Goal: Task Accomplishment & Management: Use online tool/utility

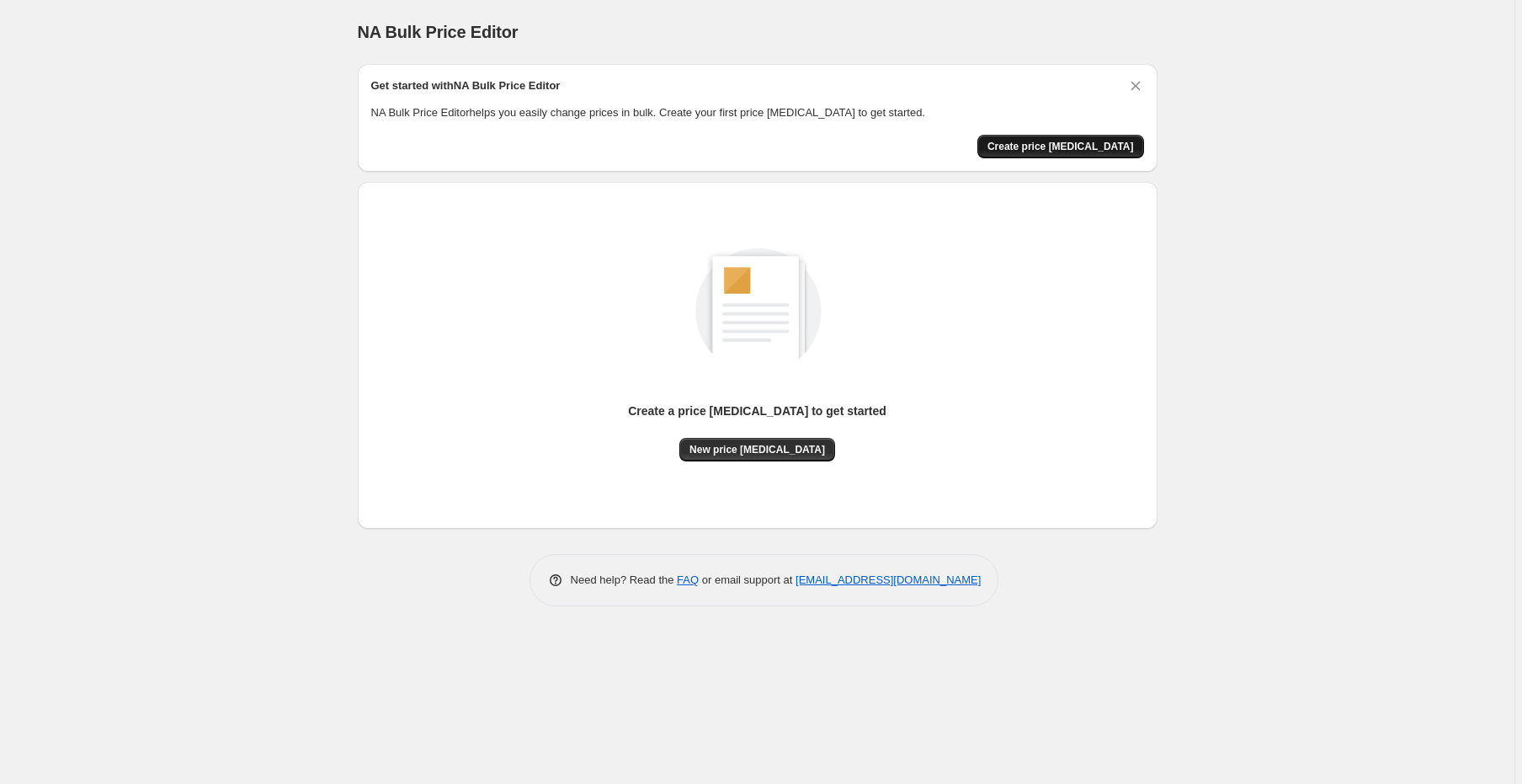
click at [1069, 148] on span "Create price [MEDICAL_DATA]" at bounding box center [1060, 146] width 146 height 13
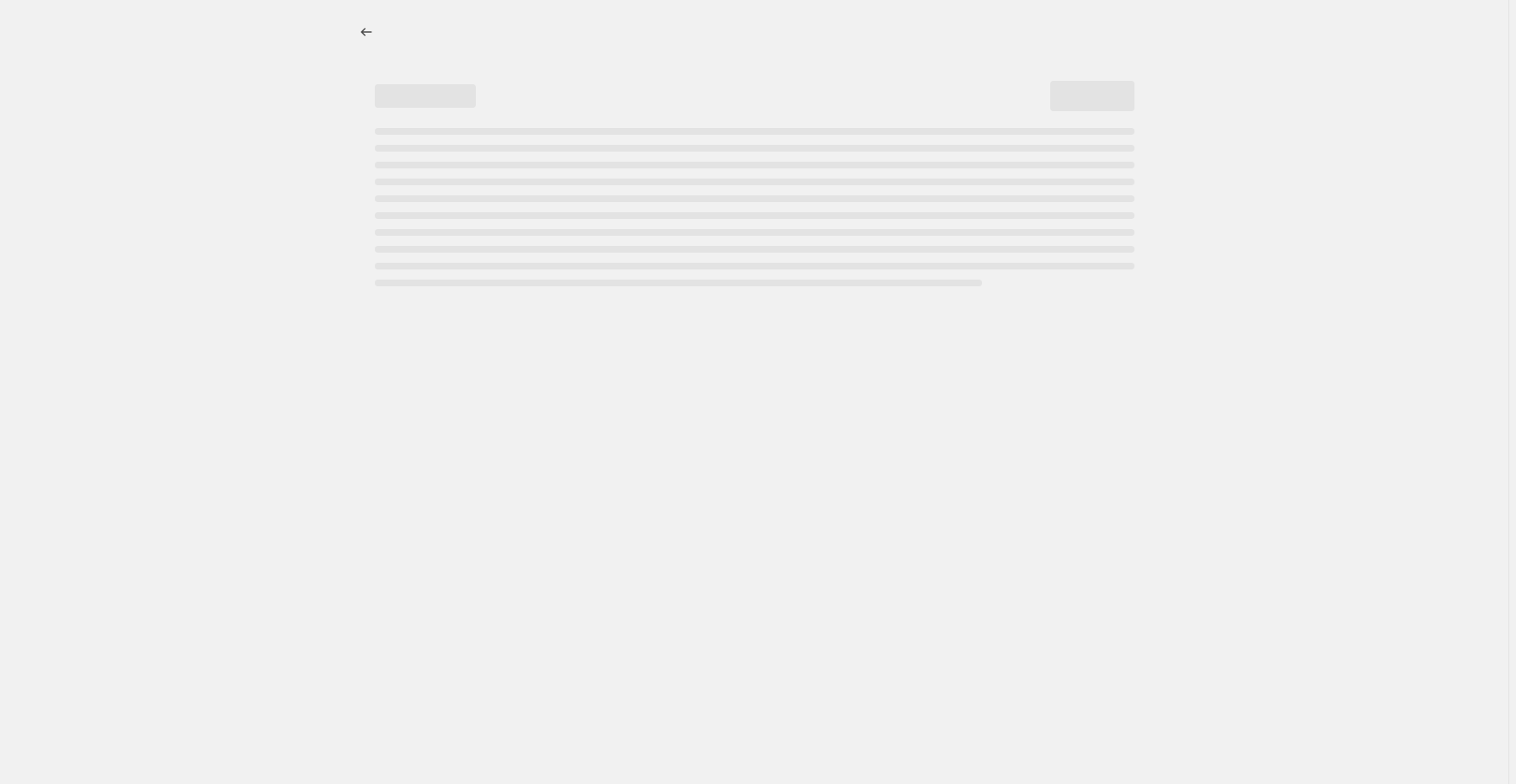
select select "percentage"
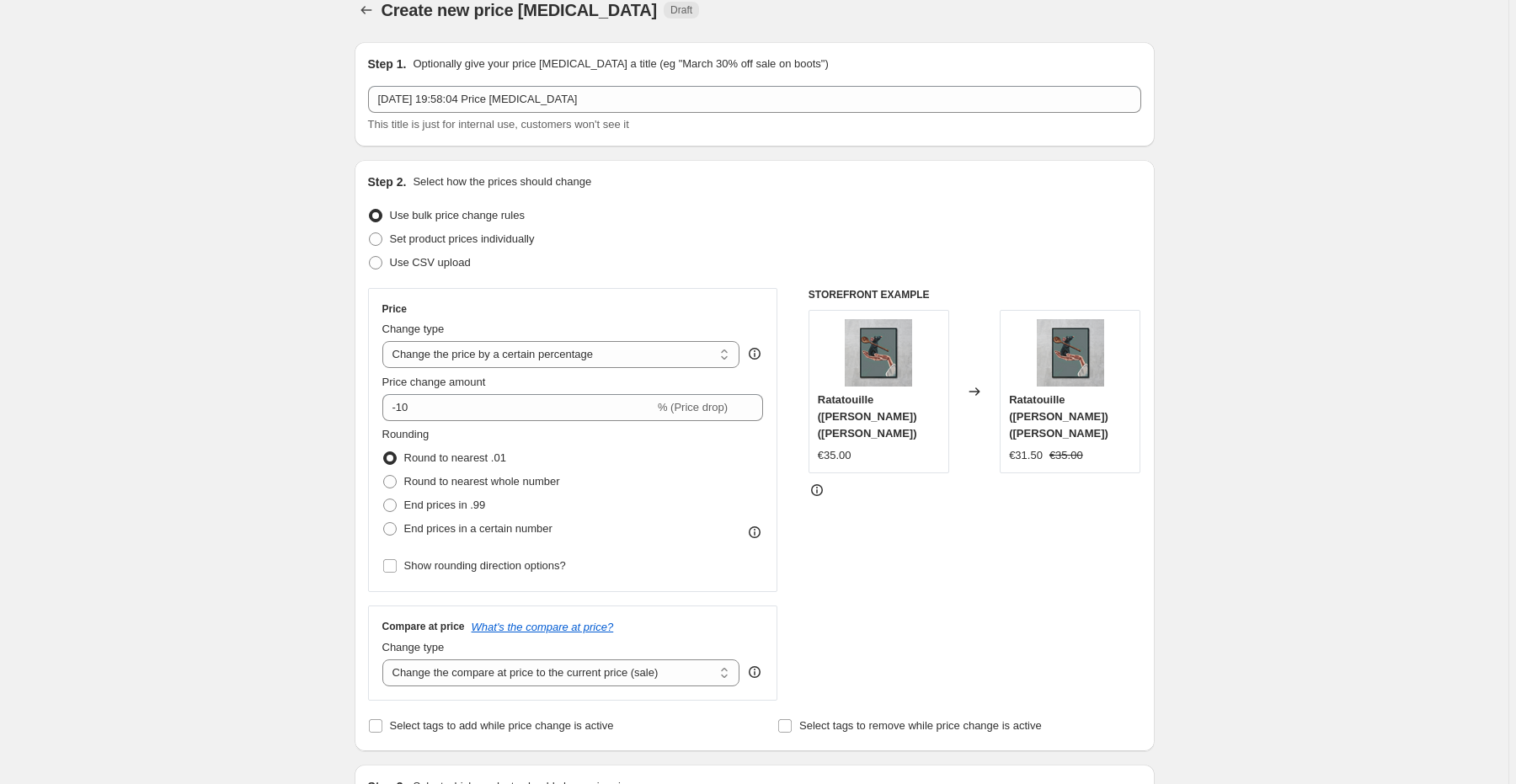
scroll to position [67, 0]
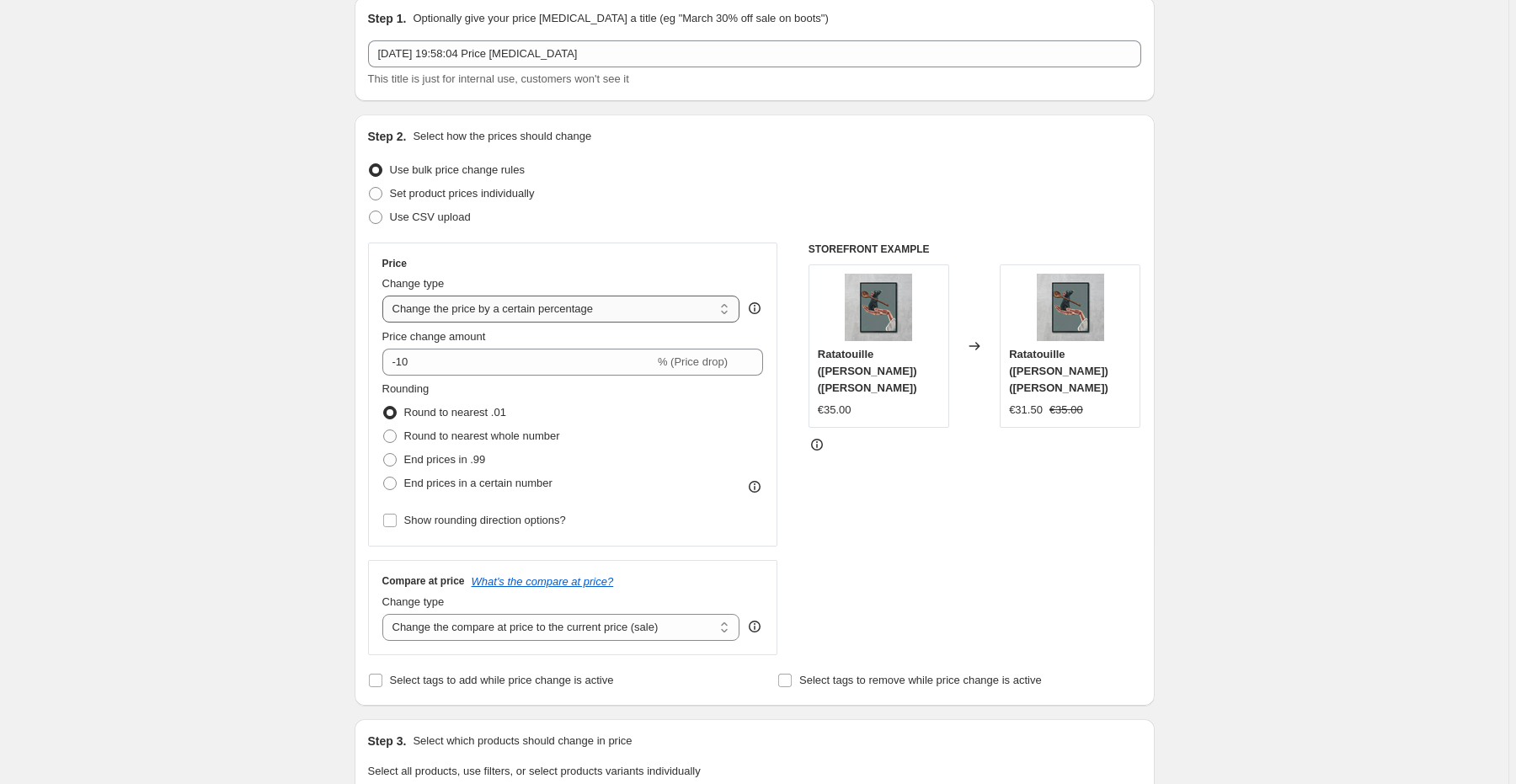
click at [576, 298] on select "Change the price to a certain amount Change the price by a certain amount Chang…" at bounding box center [561, 309] width 358 height 27
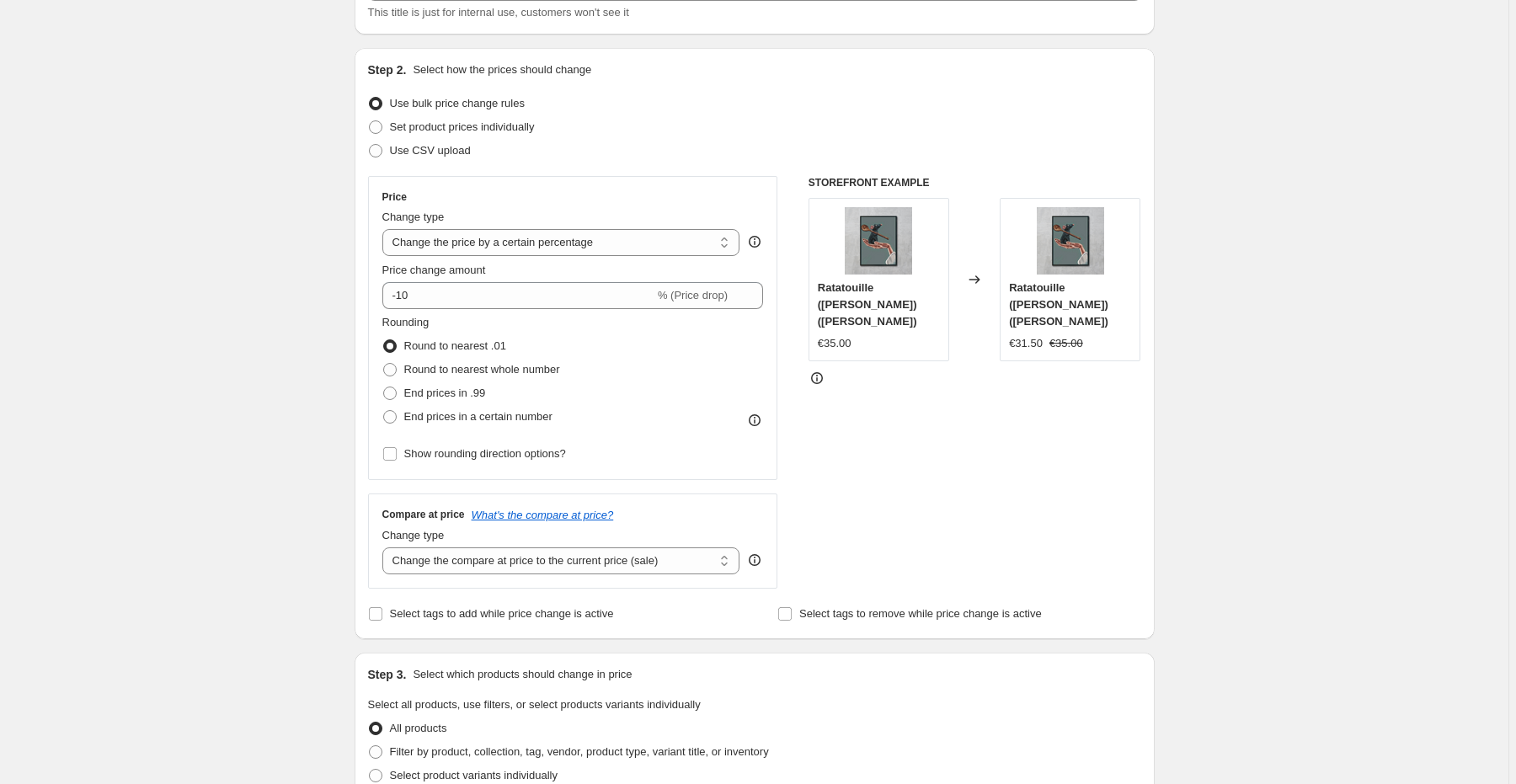
scroll to position [135, 0]
click at [839, 334] on div "€35.00" at bounding box center [835, 342] width 34 height 17
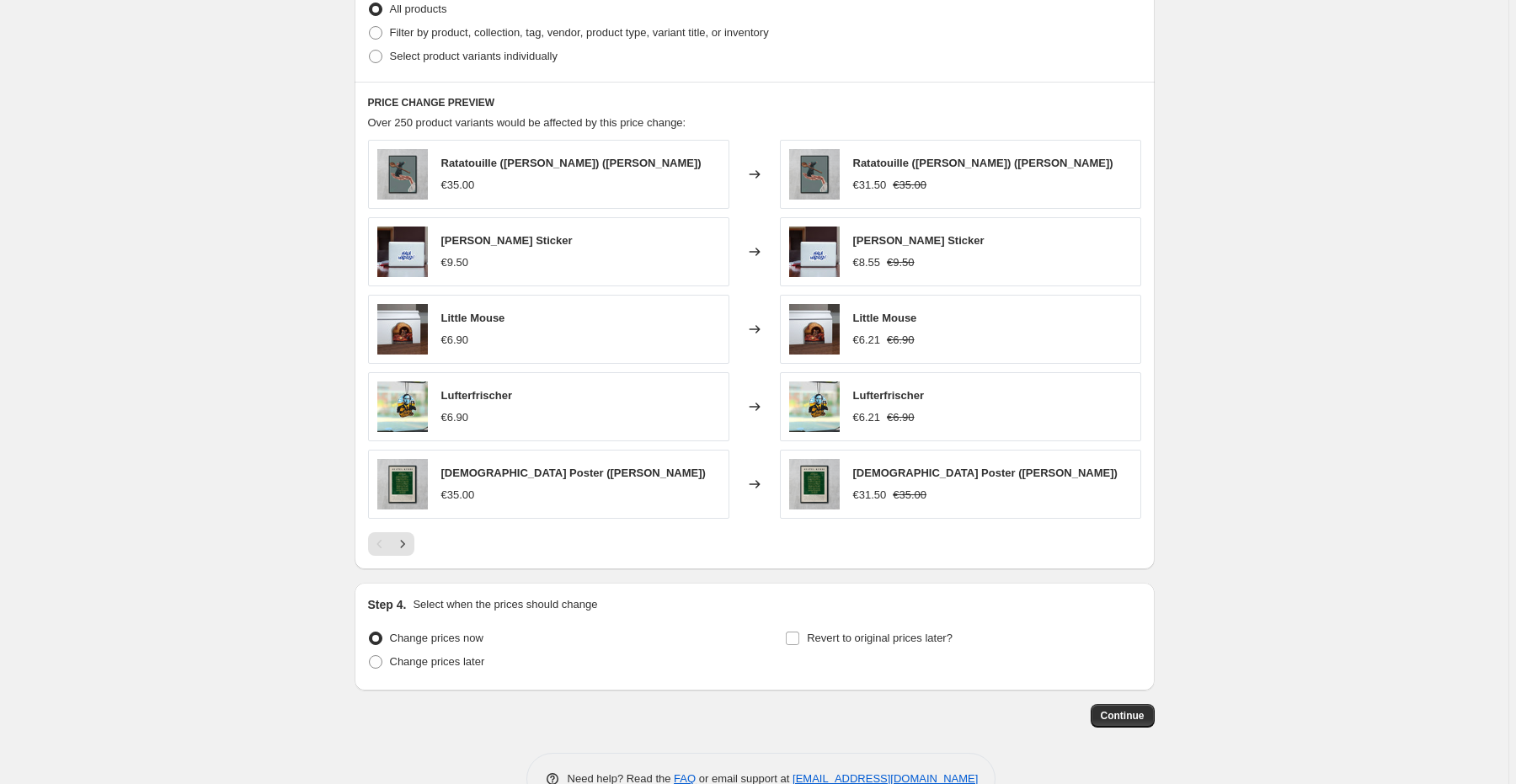
scroll to position [898, 0]
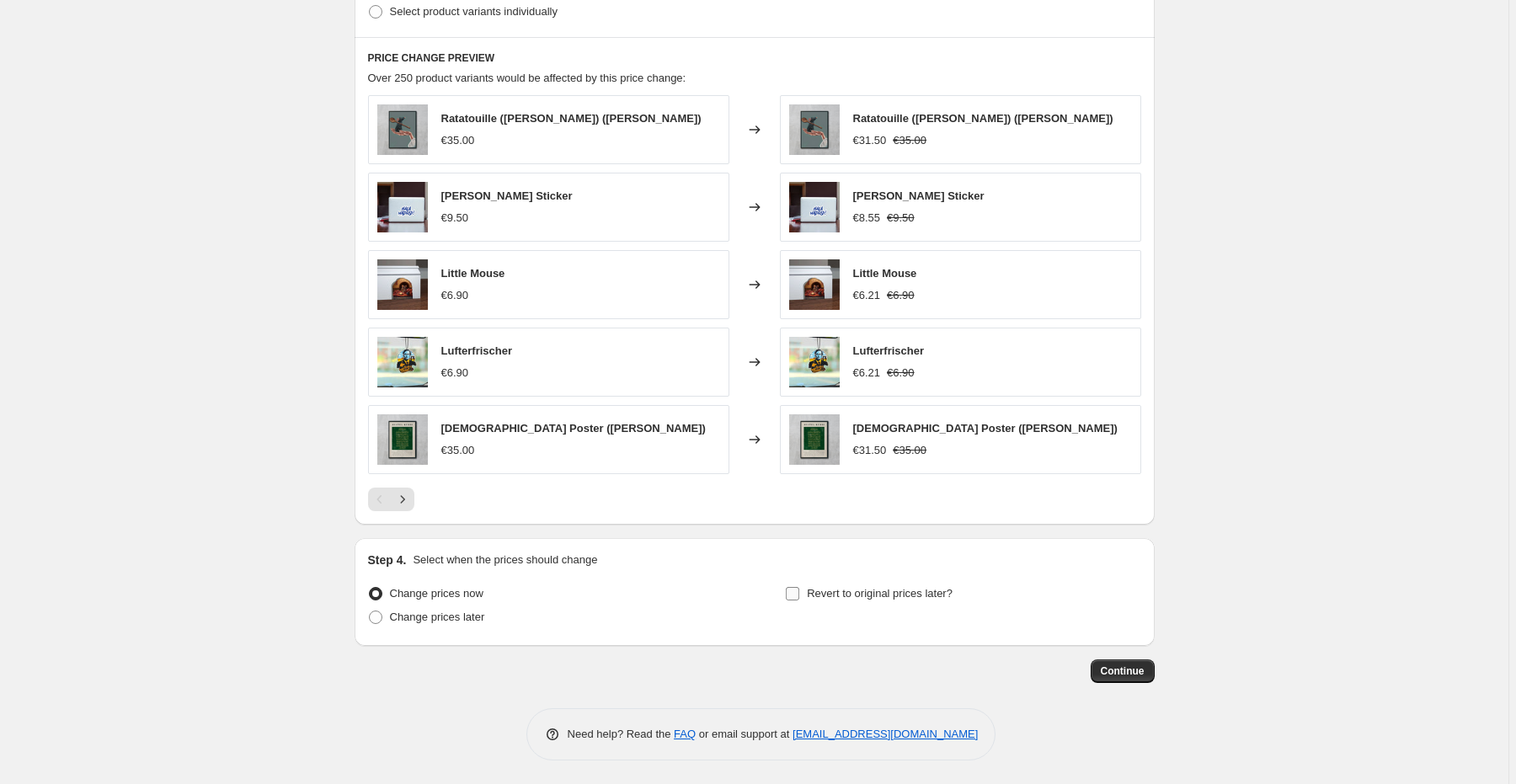
click at [799, 593] on input "Revert to original prices later?" at bounding box center [792, 594] width 13 height 13
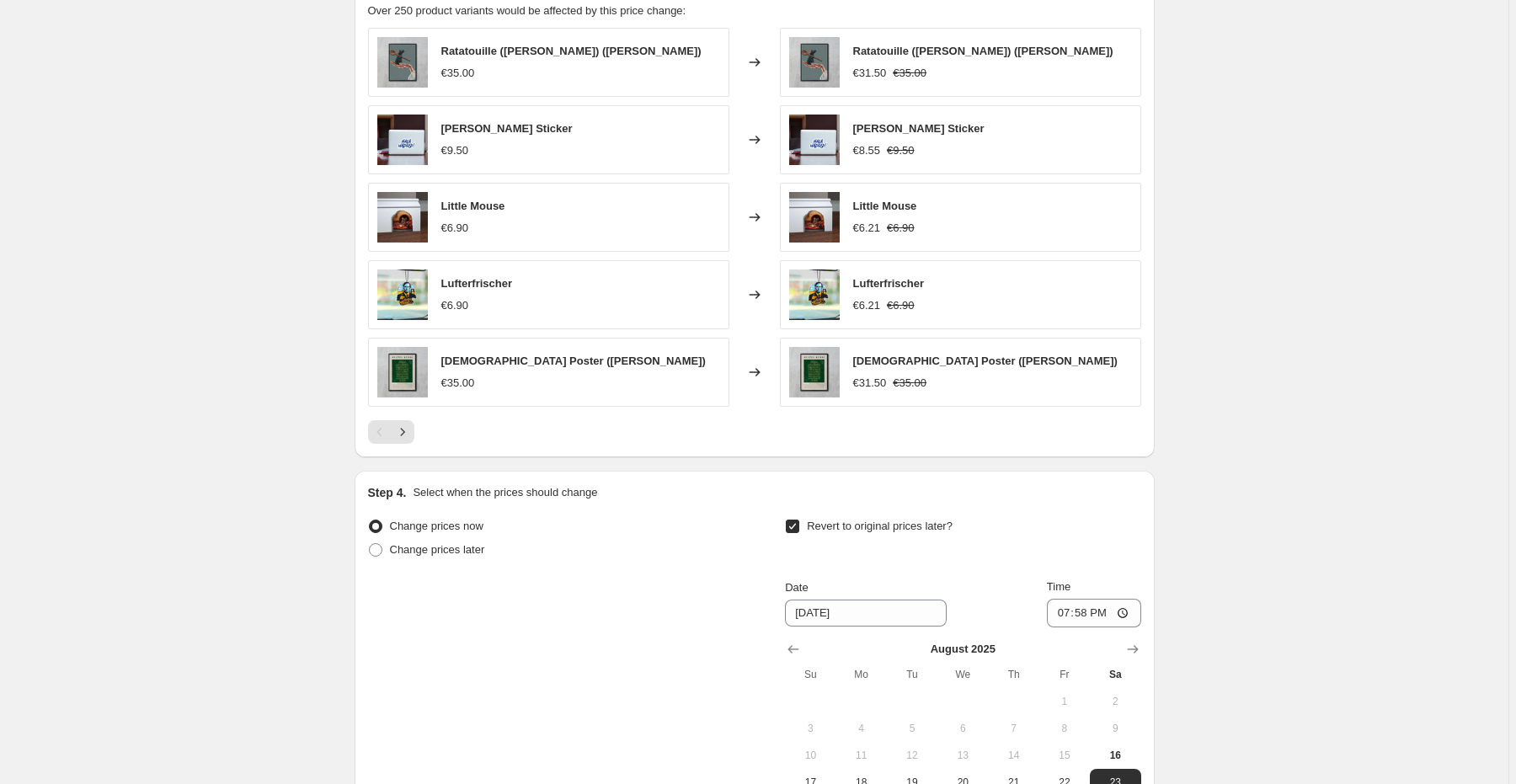
click at [799, 530] on input "Revert to original prices later?" at bounding box center [792, 526] width 13 height 13
checkbox input "false"
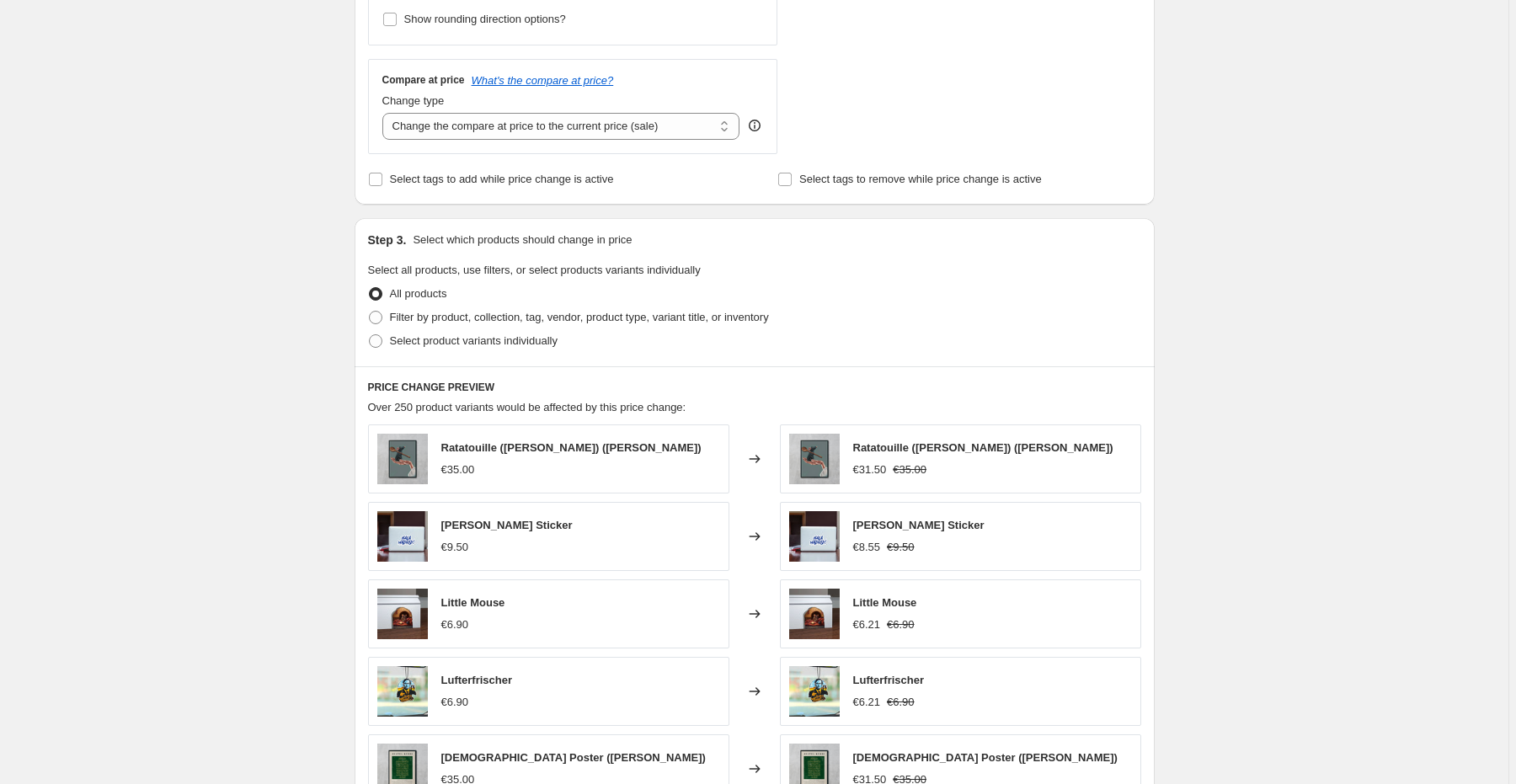
scroll to position [561, 0]
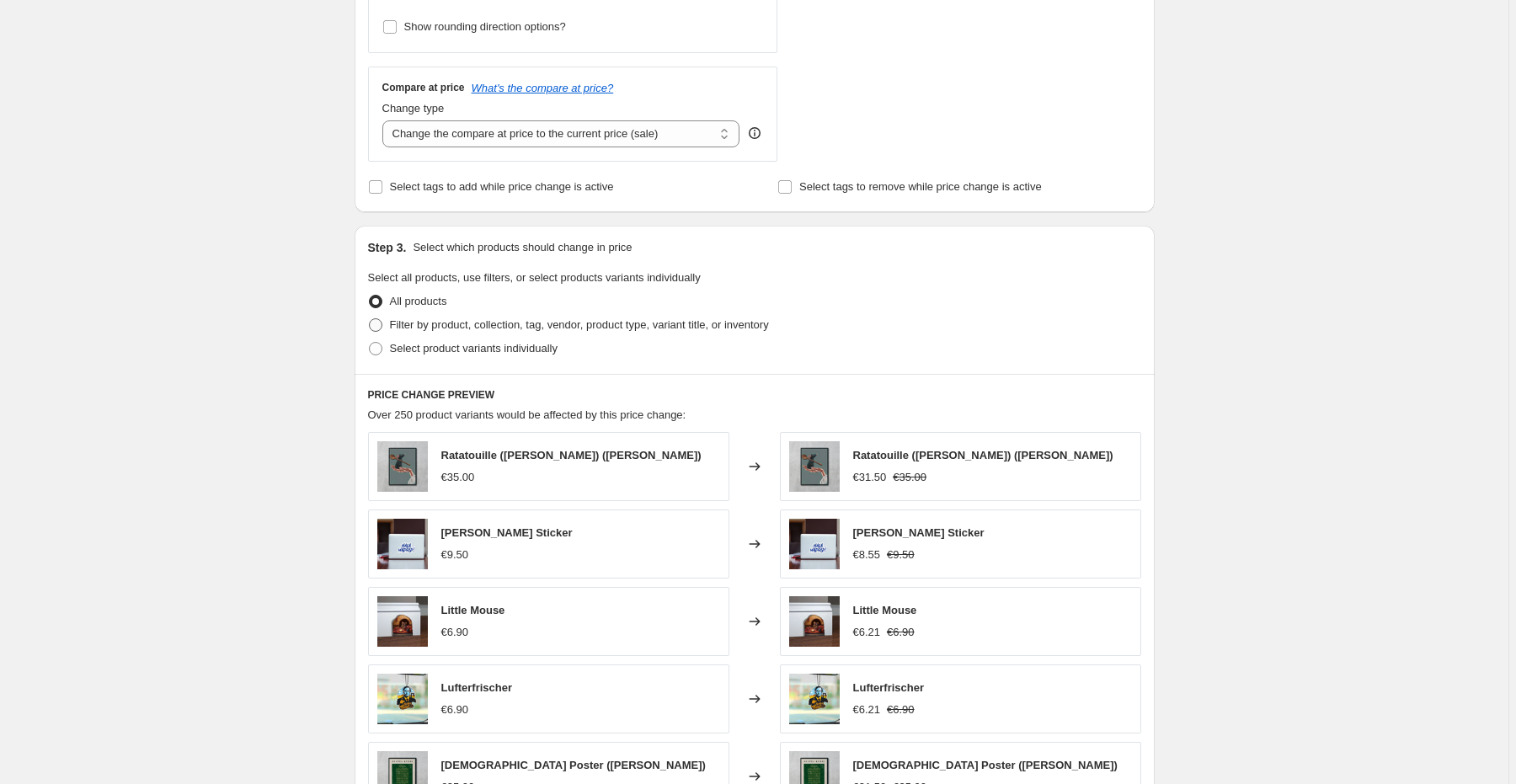
click at [380, 326] on span at bounding box center [375, 325] width 13 height 13
click at [370, 319] on input "Filter by product, collection, tag, vendor, product type, variant title, or inv…" at bounding box center [369, 318] width 1 height 1
radio input "true"
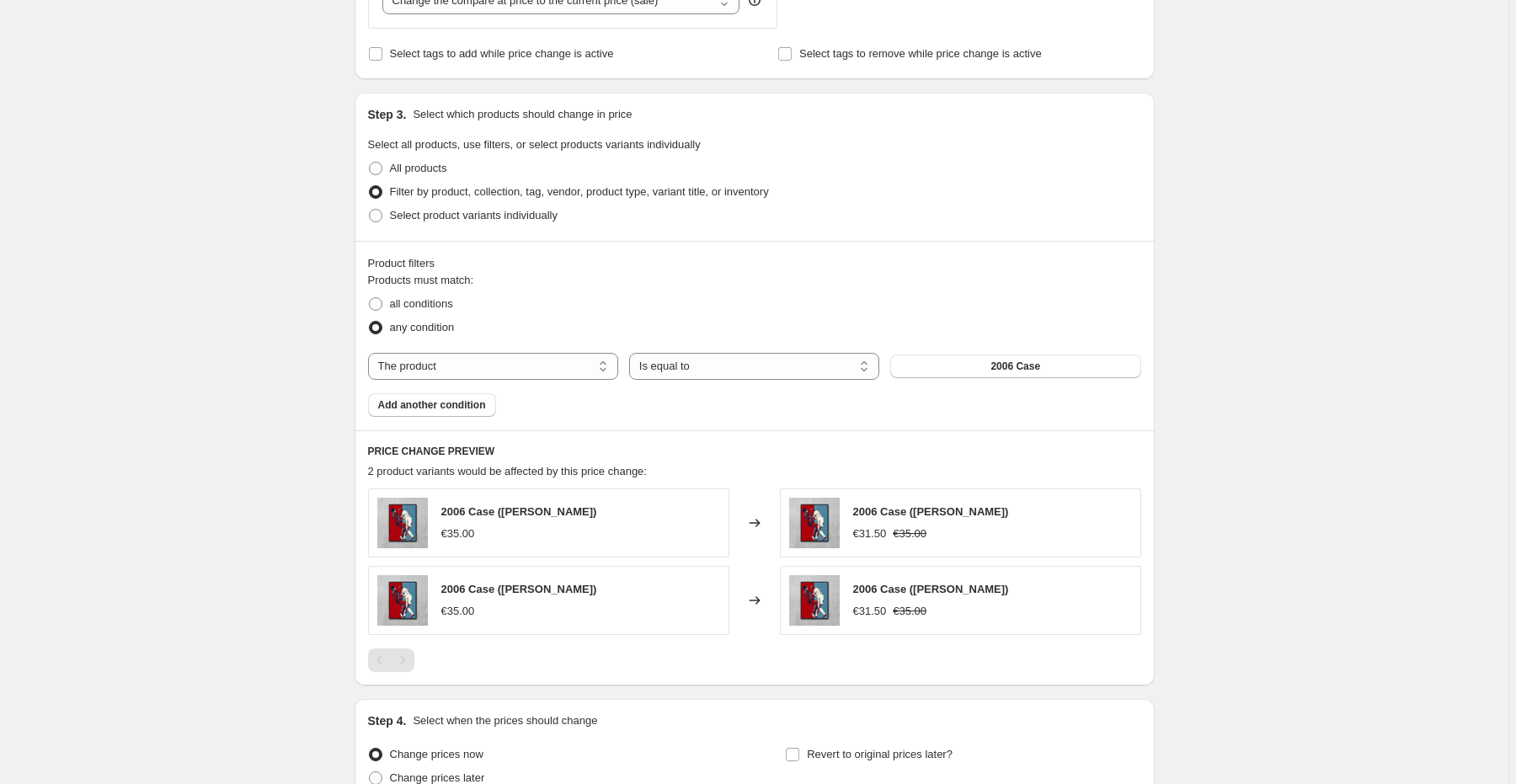
scroll to position [695, 0]
click at [388, 300] on label "all conditions" at bounding box center [410, 302] width 85 height 24
click at [370, 296] on input "all conditions" at bounding box center [369, 295] width 1 height 1
radio input "true"
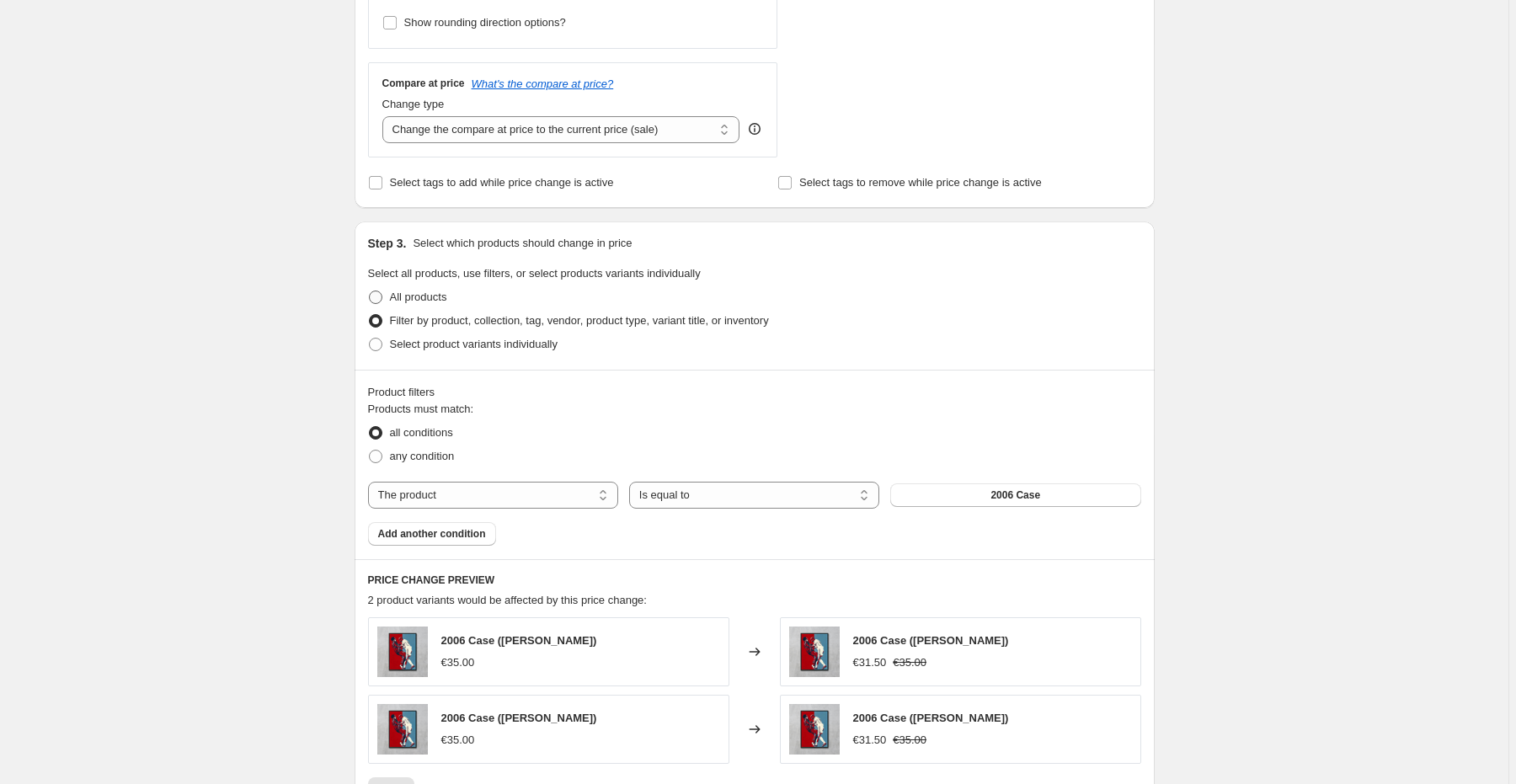
scroll to position [561, 0]
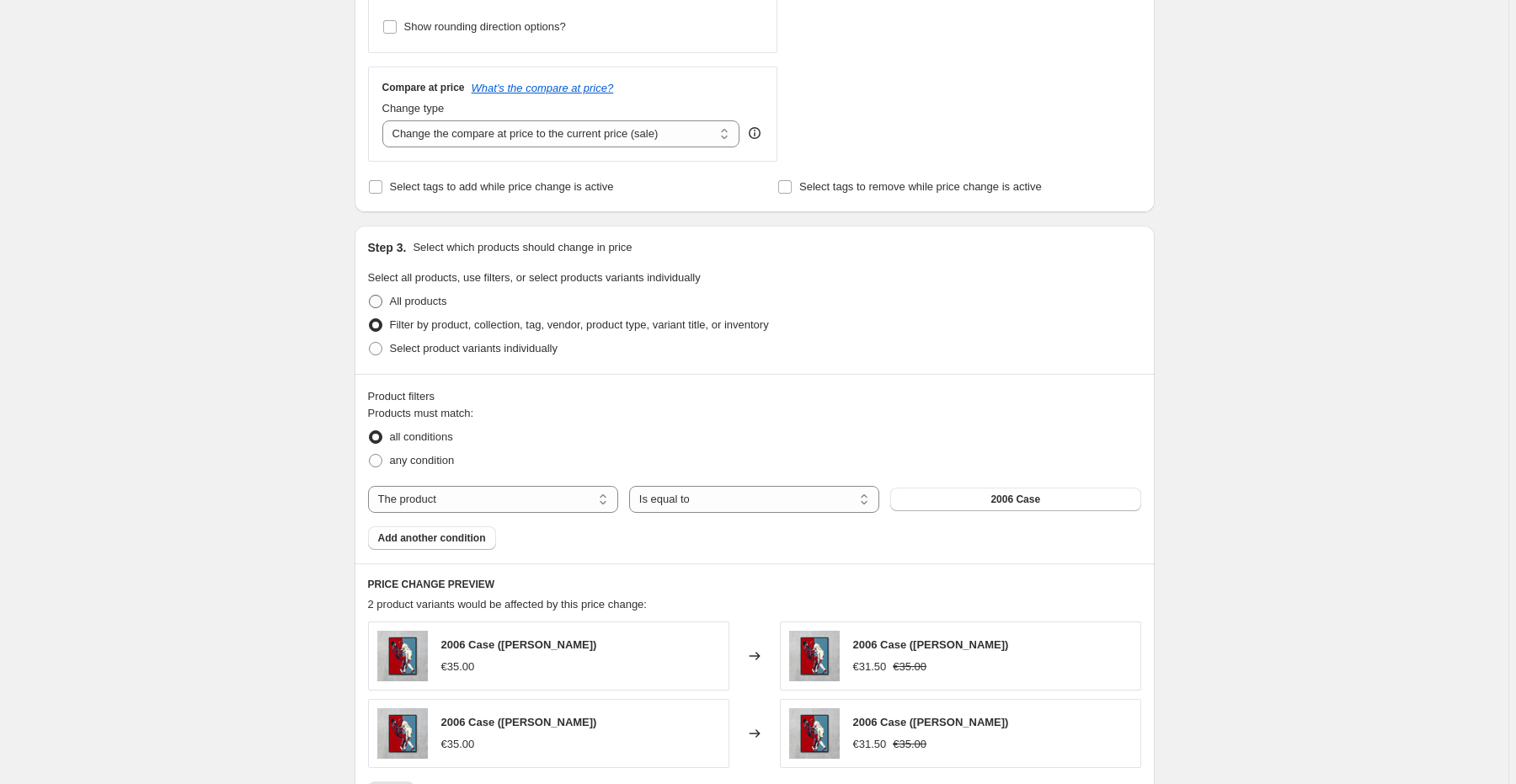
click at [374, 295] on span at bounding box center [375, 301] width 13 height 13
click at [370, 295] on input "All products" at bounding box center [369, 294] width 1 height 1
radio input "true"
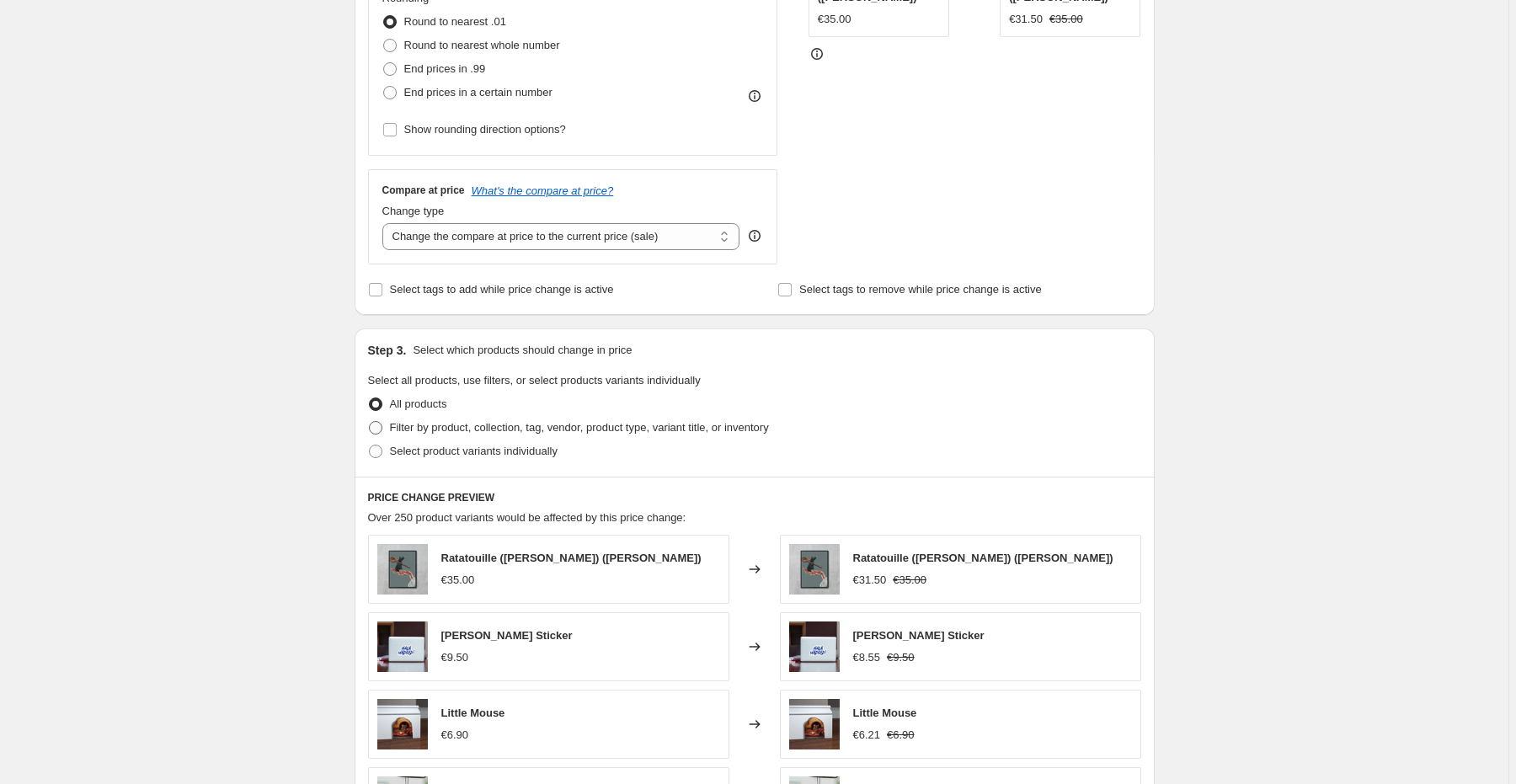
scroll to position [359, 0]
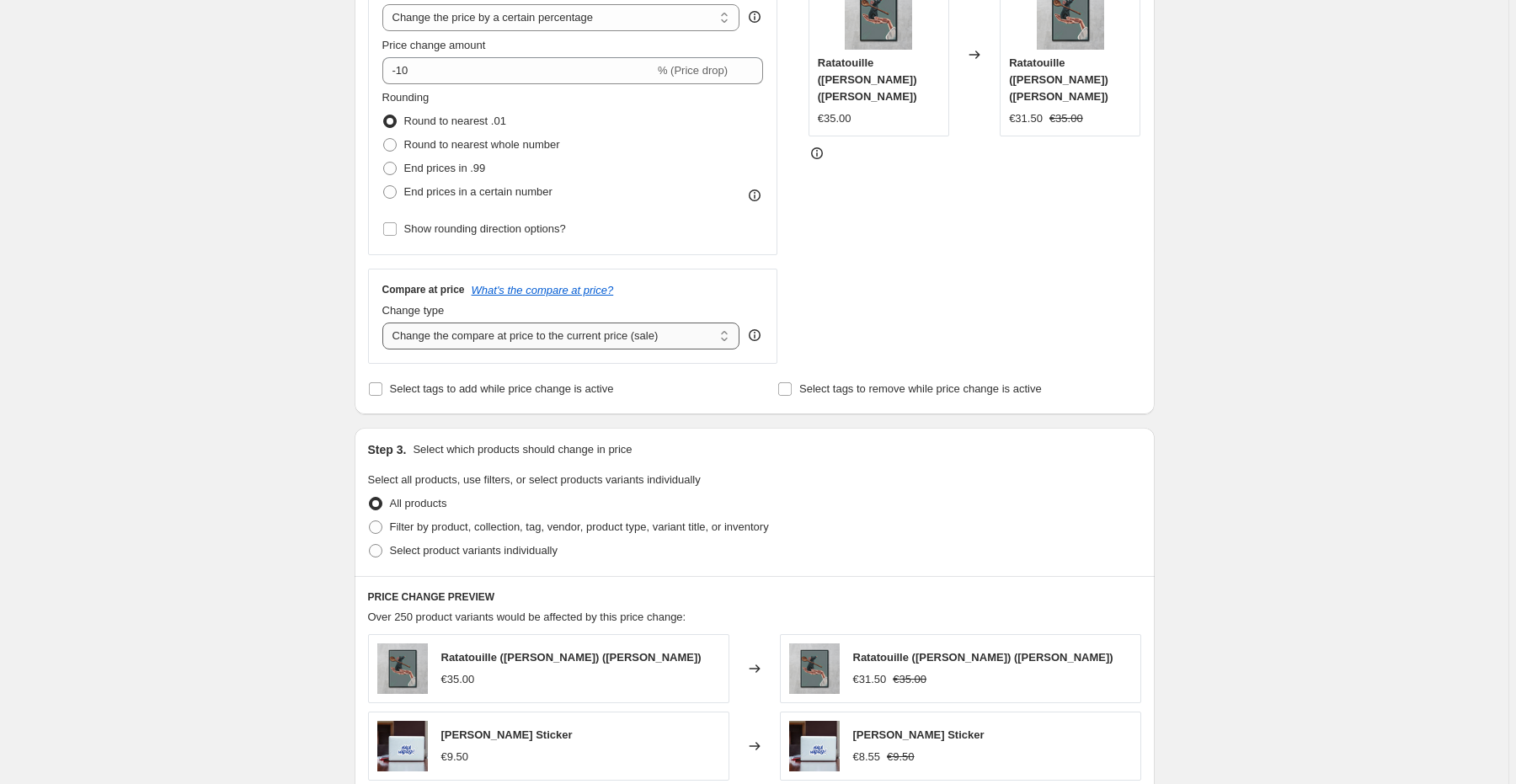
click at [647, 335] on select "Change the compare at price to the current price (sale) Change the compare at p…" at bounding box center [561, 336] width 358 height 27
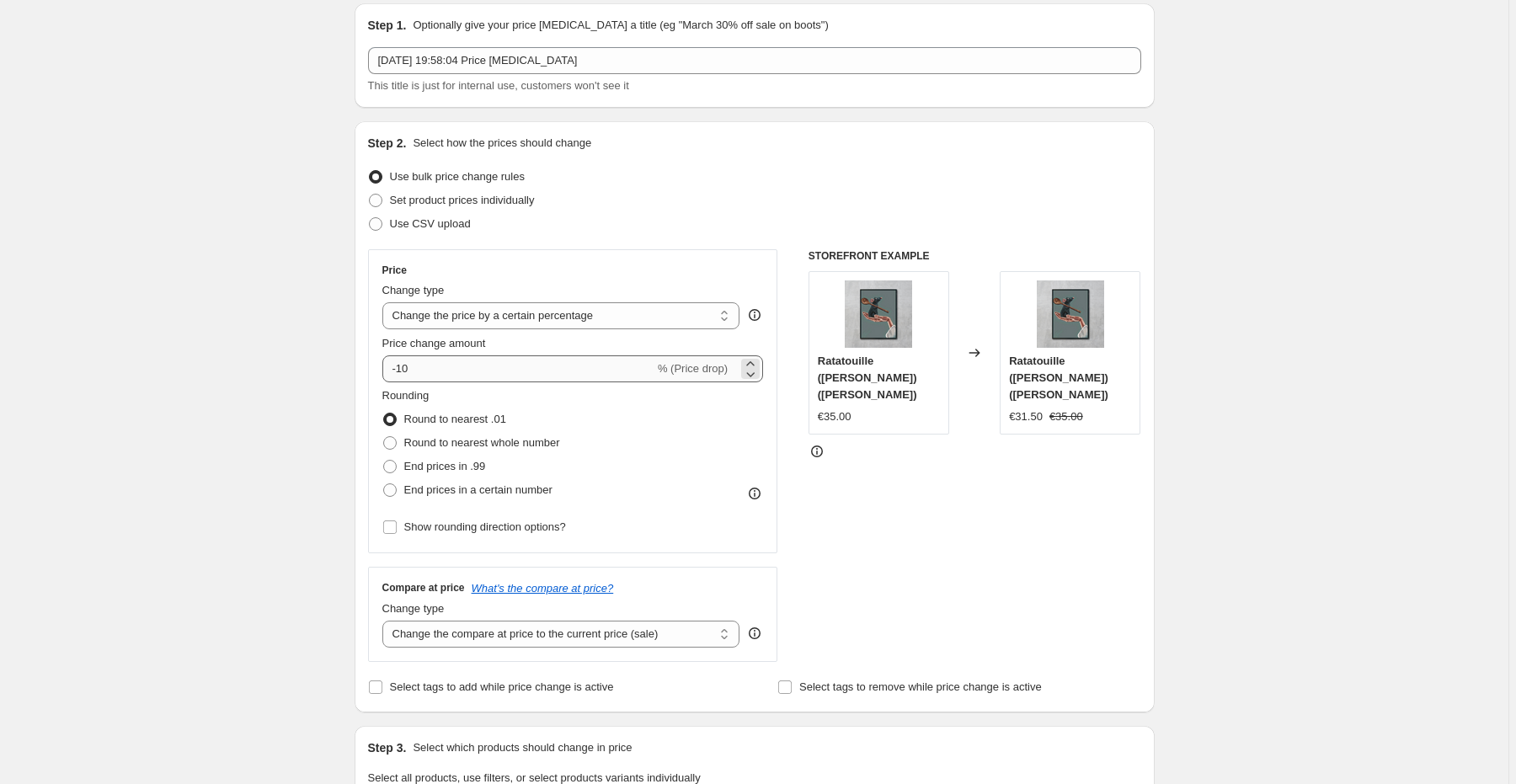
scroll to position [22, 0]
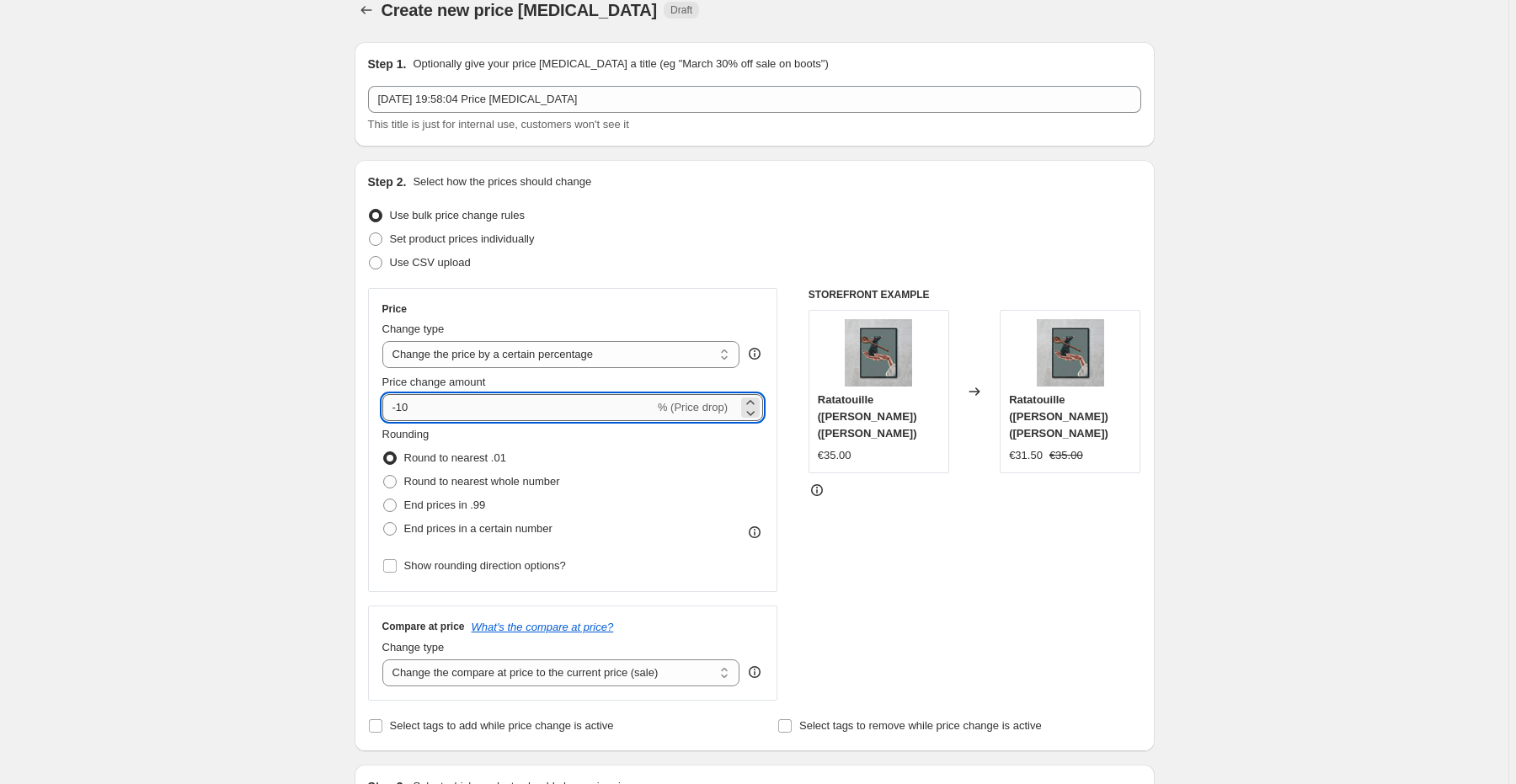
click at [643, 402] on input "-10" at bounding box center [518, 408] width 272 height 27
click at [606, 356] on select "Change the price to a certain amount Change the price by a certain amount Chang…" at bounding box center [561, 354] width 358 height 27
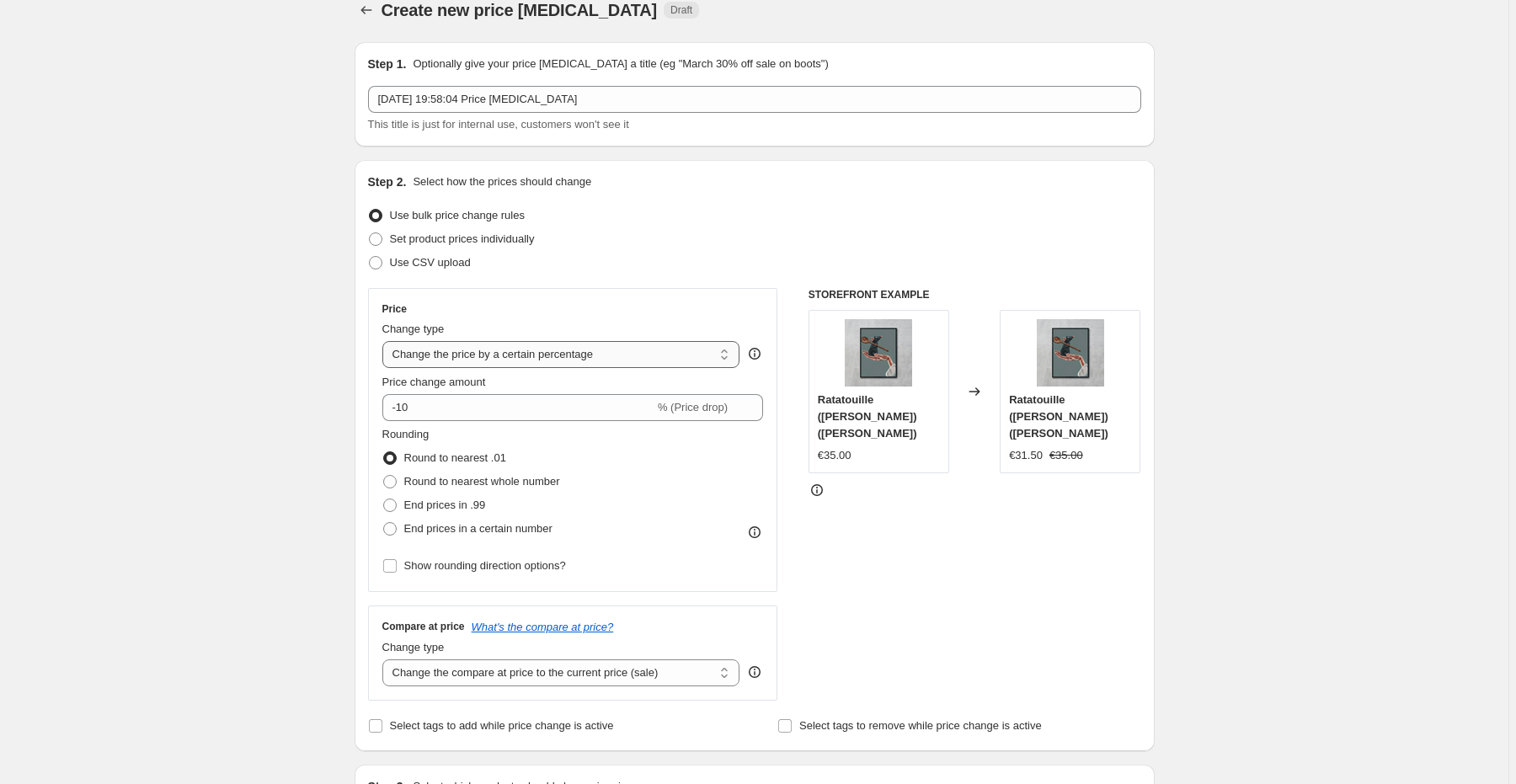
click at [604, 356] on select "Change the price to a certain amount Change the price by a certain amount Chang…" at bounding box center [561, 354] width 358 height 27
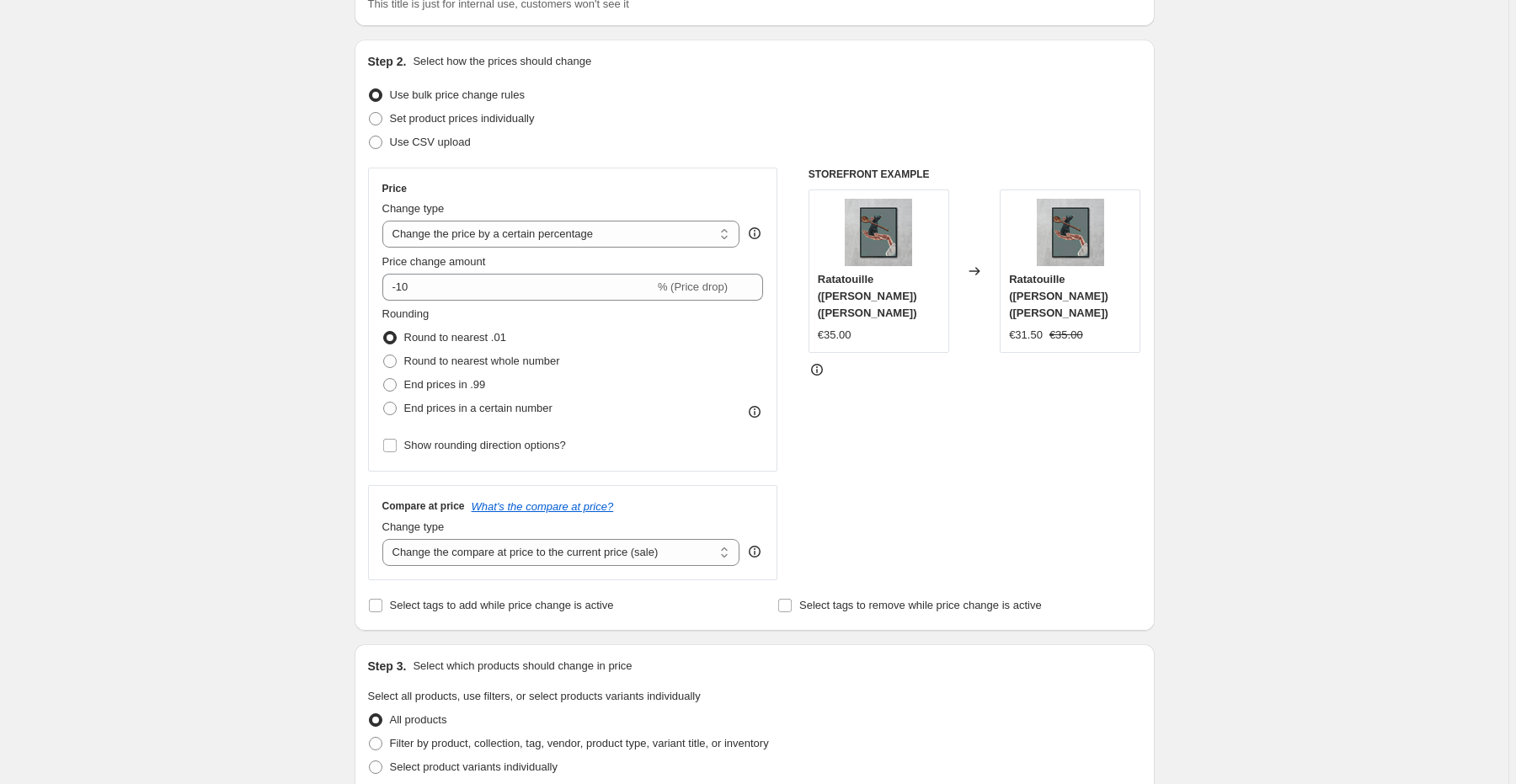
scroll to position [157, 0]
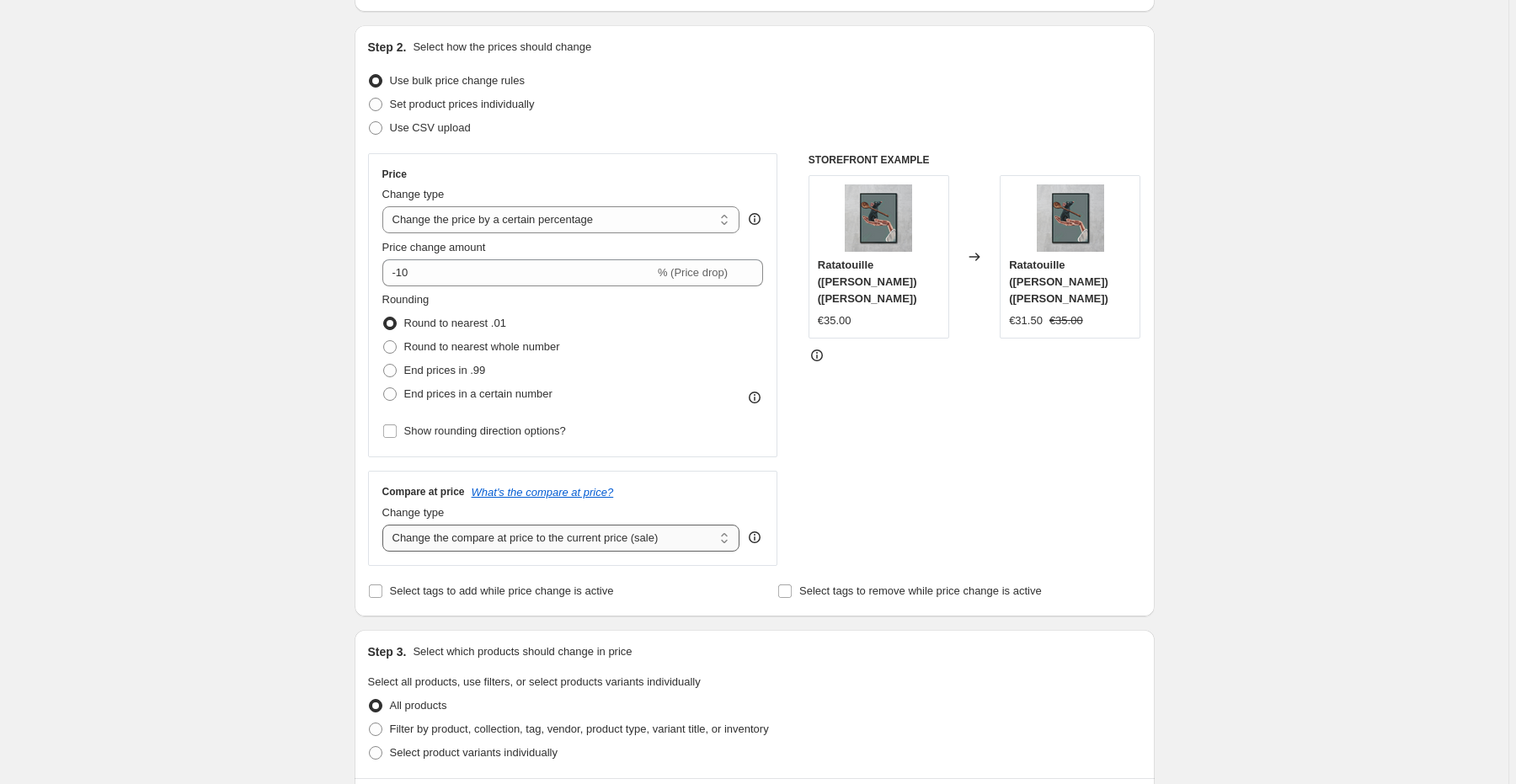
click at [537, 539] on select "Change the compare at price to the current price (sale) Change the compare at p…" at bounding box center [561, 538] width 358 height 27
click at [526, 228] on select "Change the price to a certain amount Change the price by a certain amount Chang…" at bounding box center [561, 219] width 358 height 27
click at [624, 213] on select "Change the price to a certain amount Change the price by a certain amount Chang…" at bounding box center [561, 219] width 358 height 27
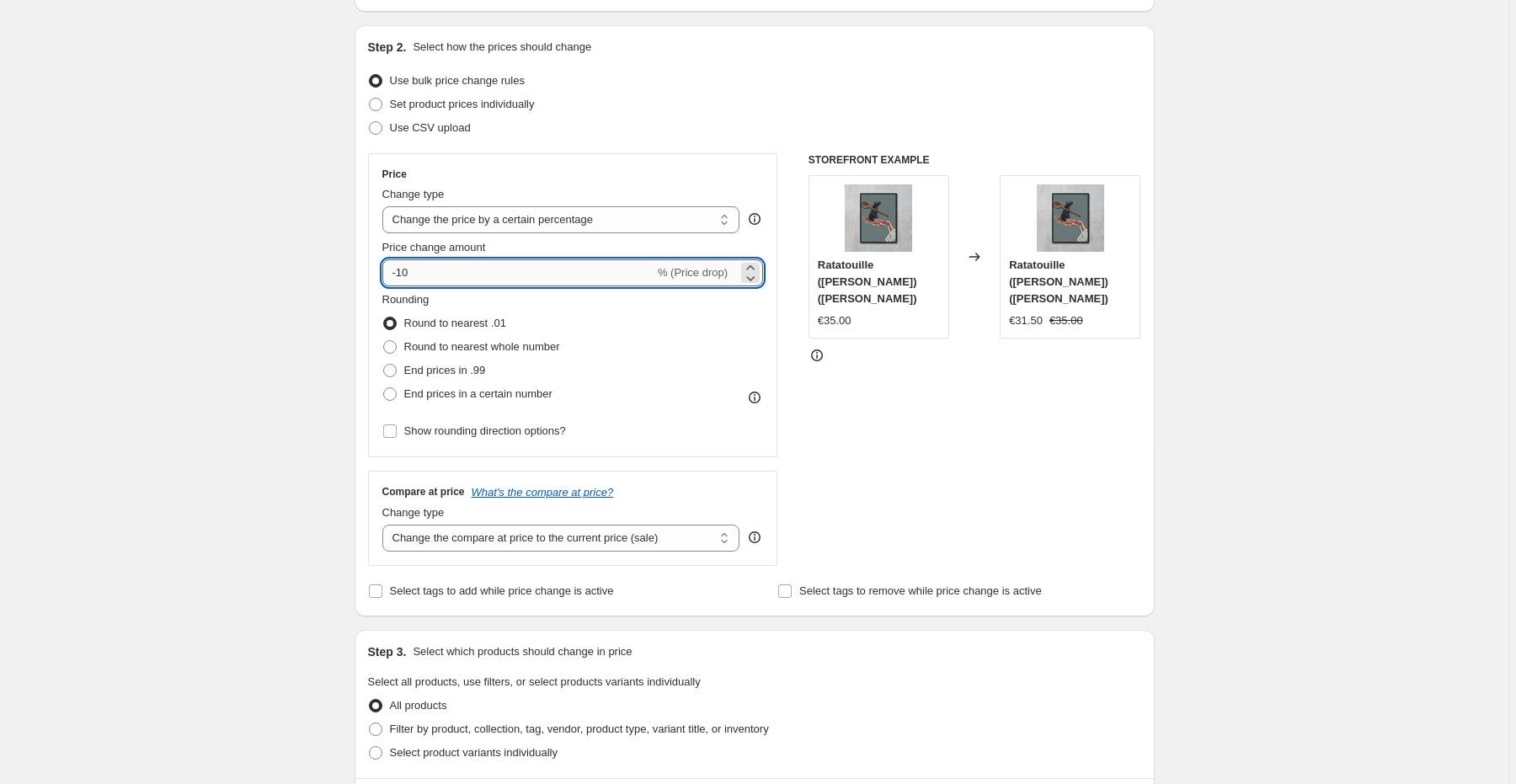
click at [593, 263] on input "-10" at bounding box center [518, 273] width 272 height 27
click at [747, 266] on icon at bounding box center [751, 268] width 17 height 17
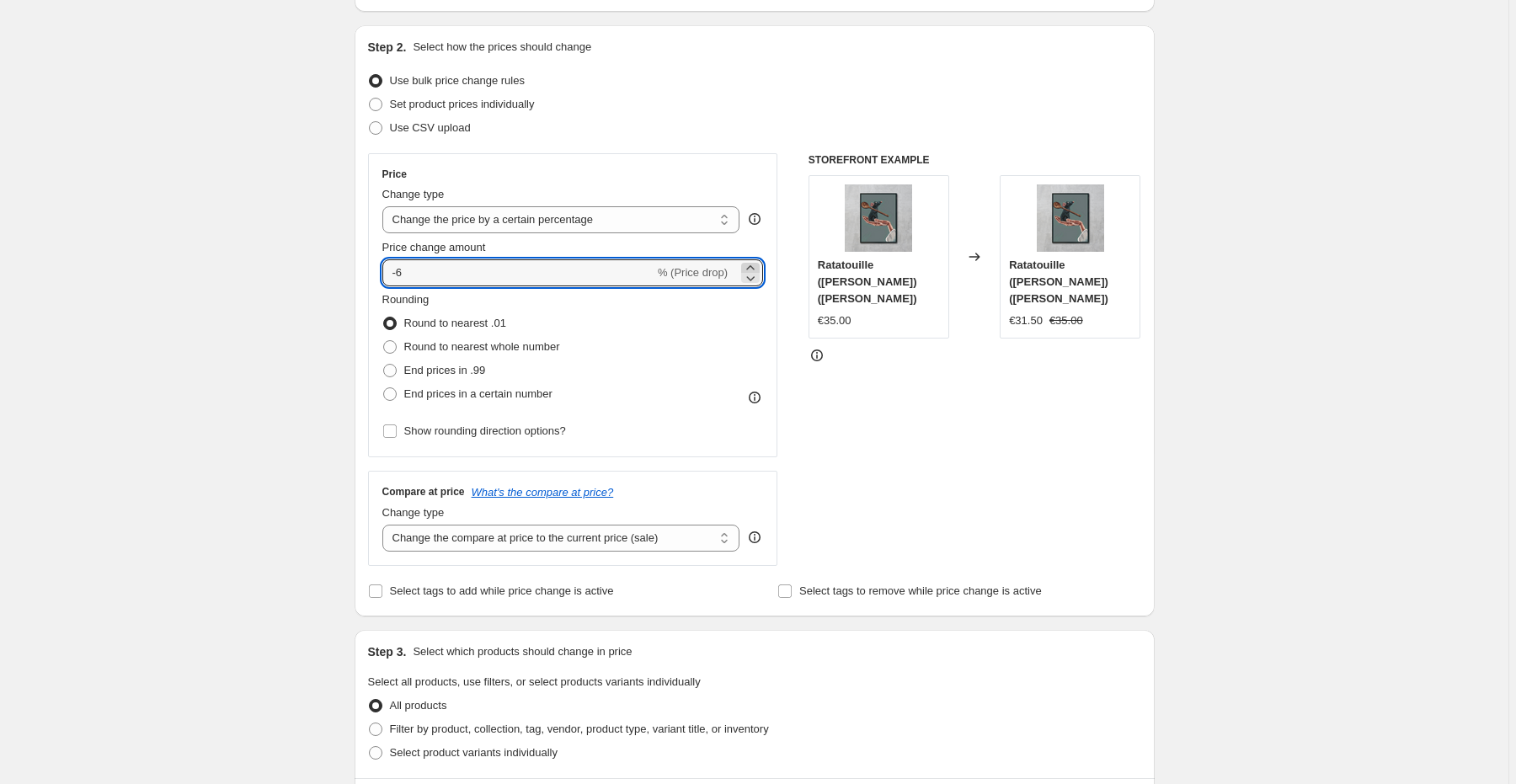
click at [747, 266] on icon at bounding box center [751, 268] width 17 height 17
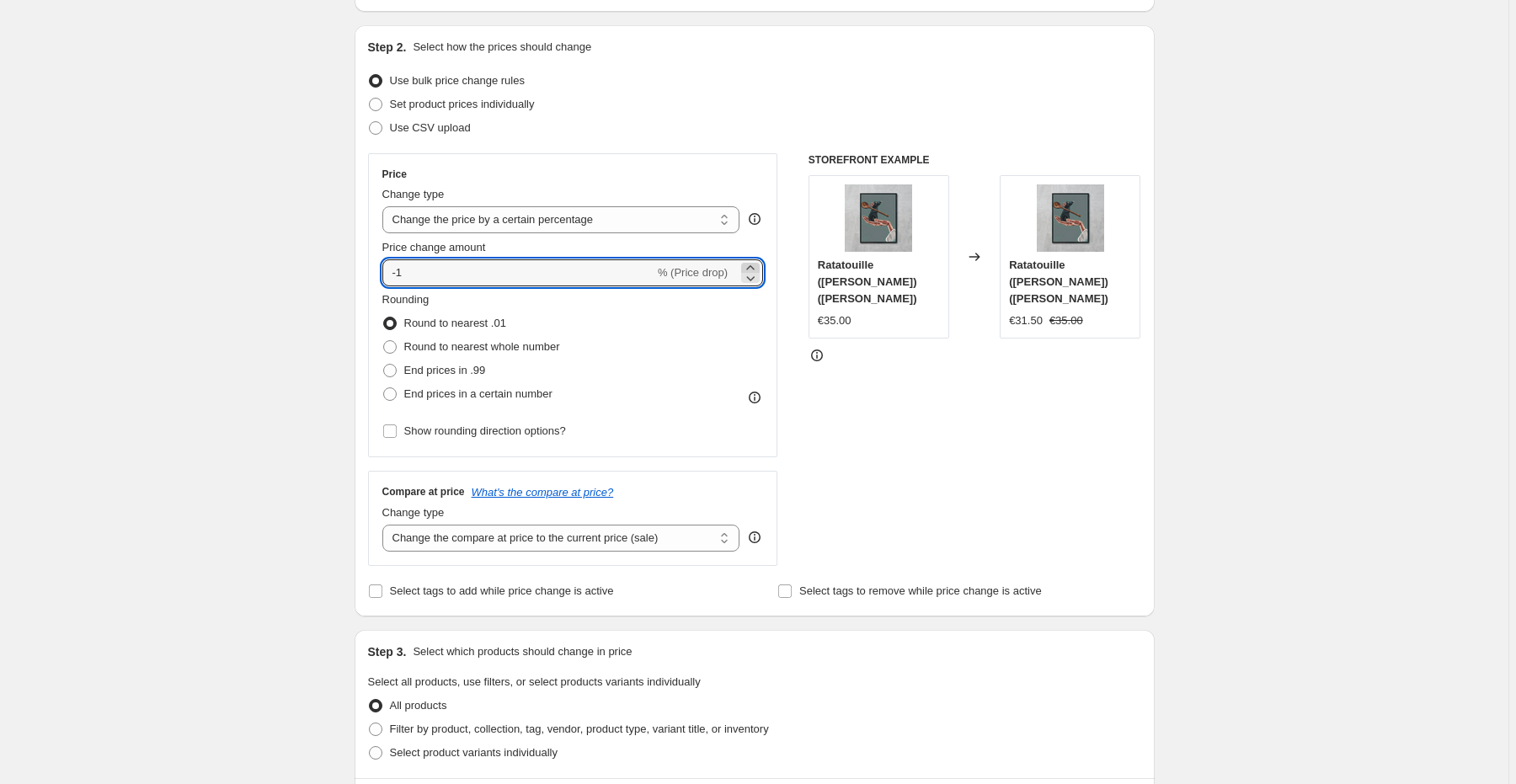
click at [747, 266] on icon at bounding box center [751, 268] width 17 height 17
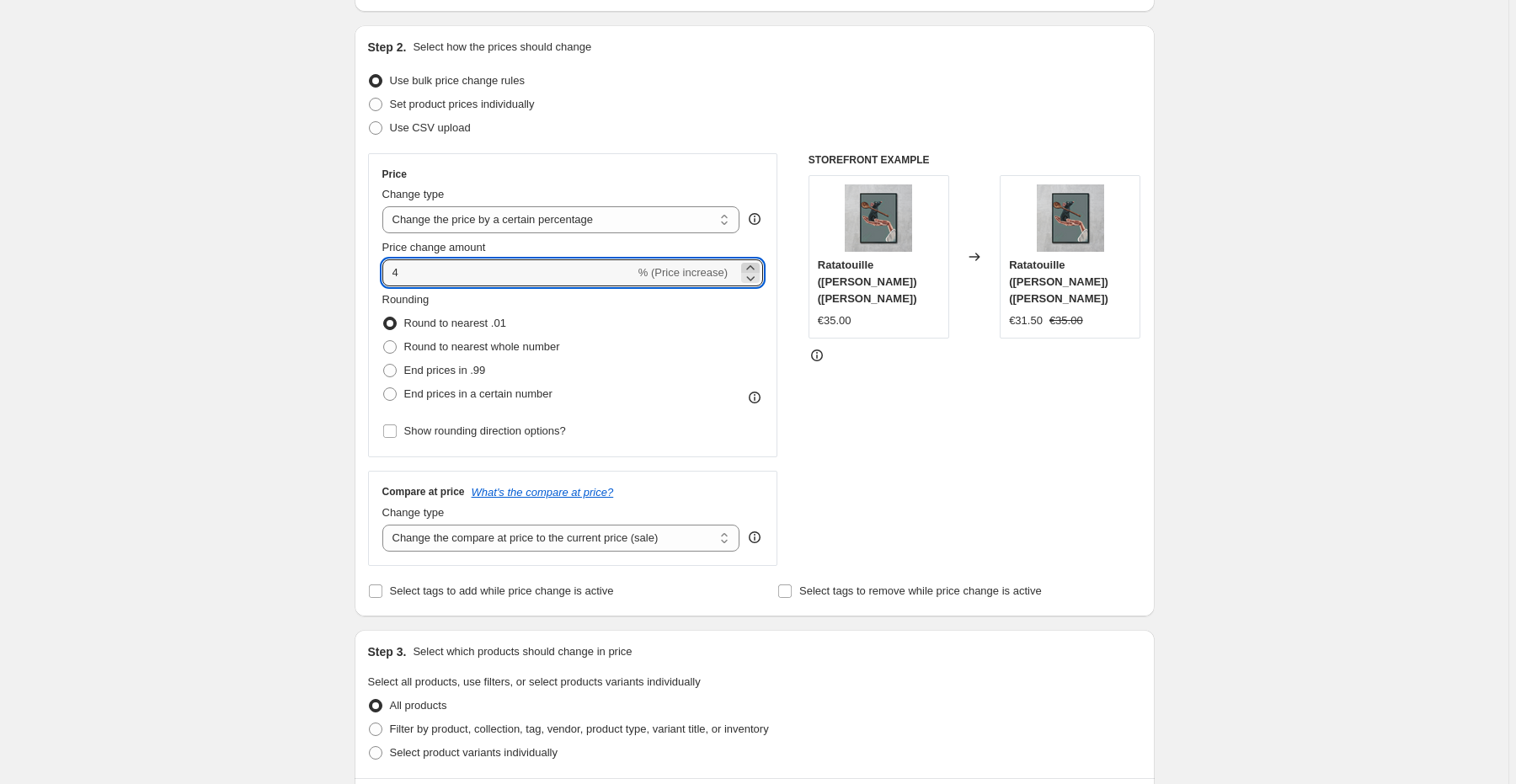
click at [747, 266] on icon at bounding box center [751, 268] width 17 height 17
click at [746, 266] on icon at bounding box center [751, 268] width 17 height 17
click at [745, 266] on icon at bounding box center [751, 268] width 17 height 17
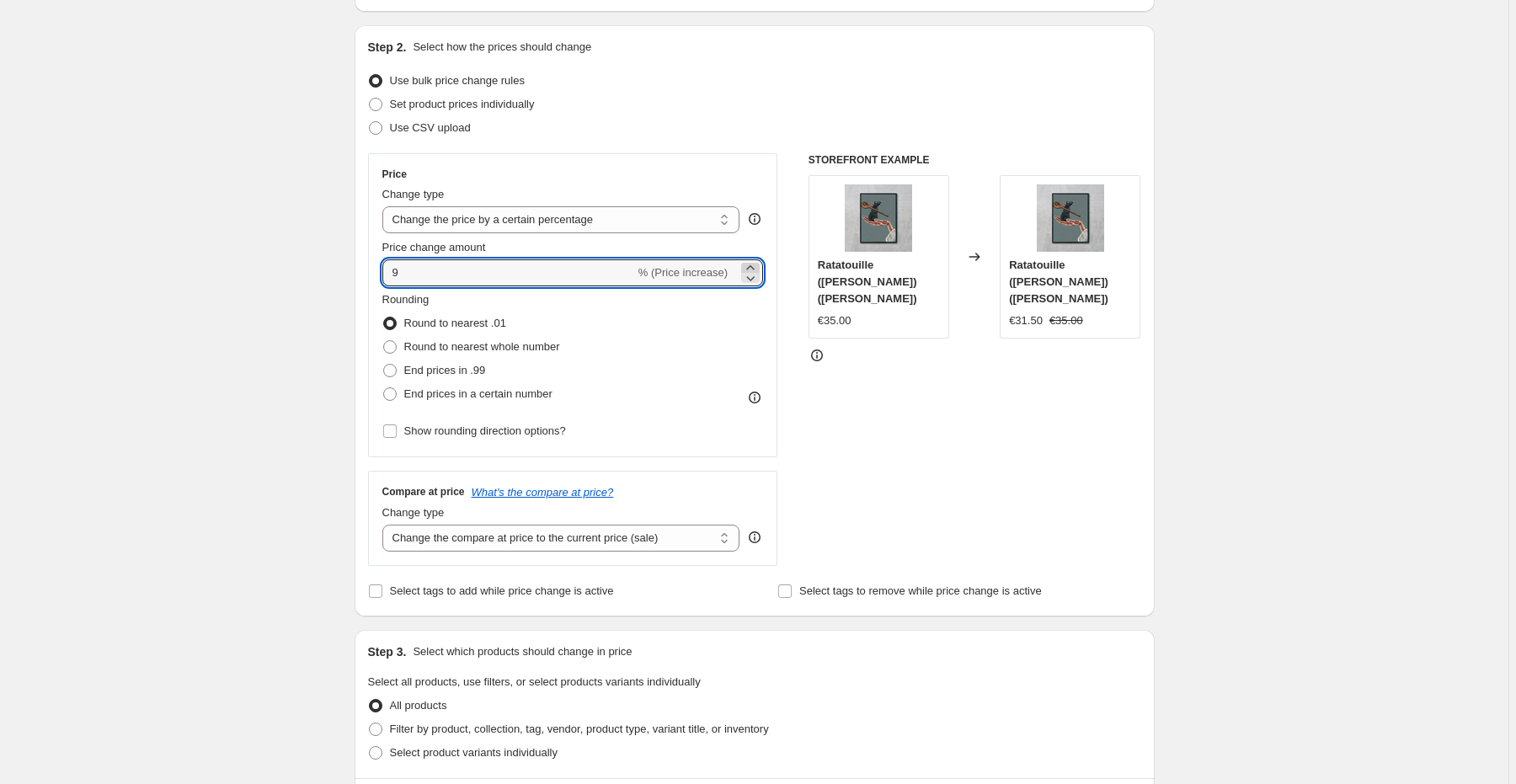
click at [745, 266] on icon at bounding box center [751, 268] width 17 height 17
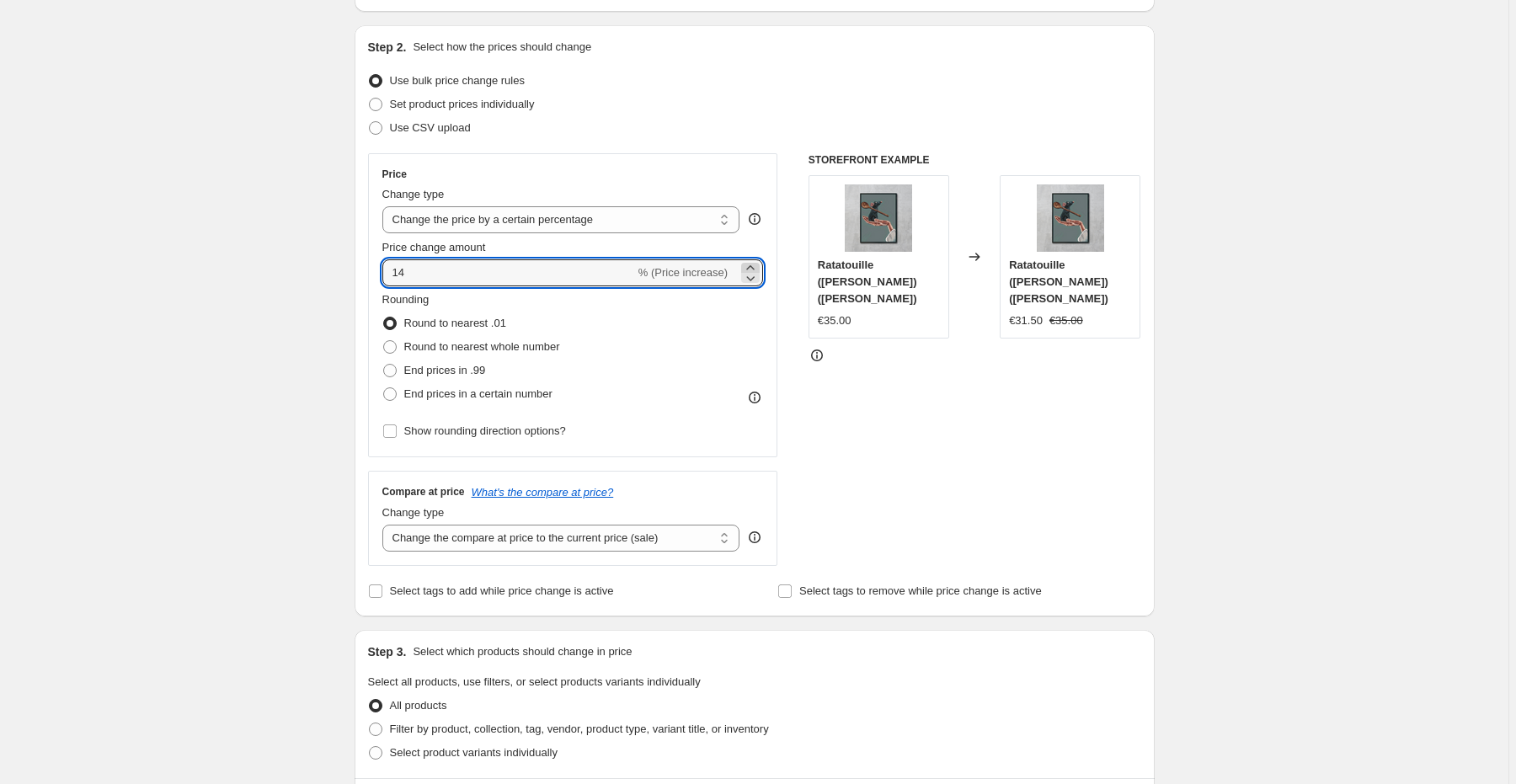
click at [745, 266] on icon at bounding box center [751, 268] width 17 height 17
type input "15"
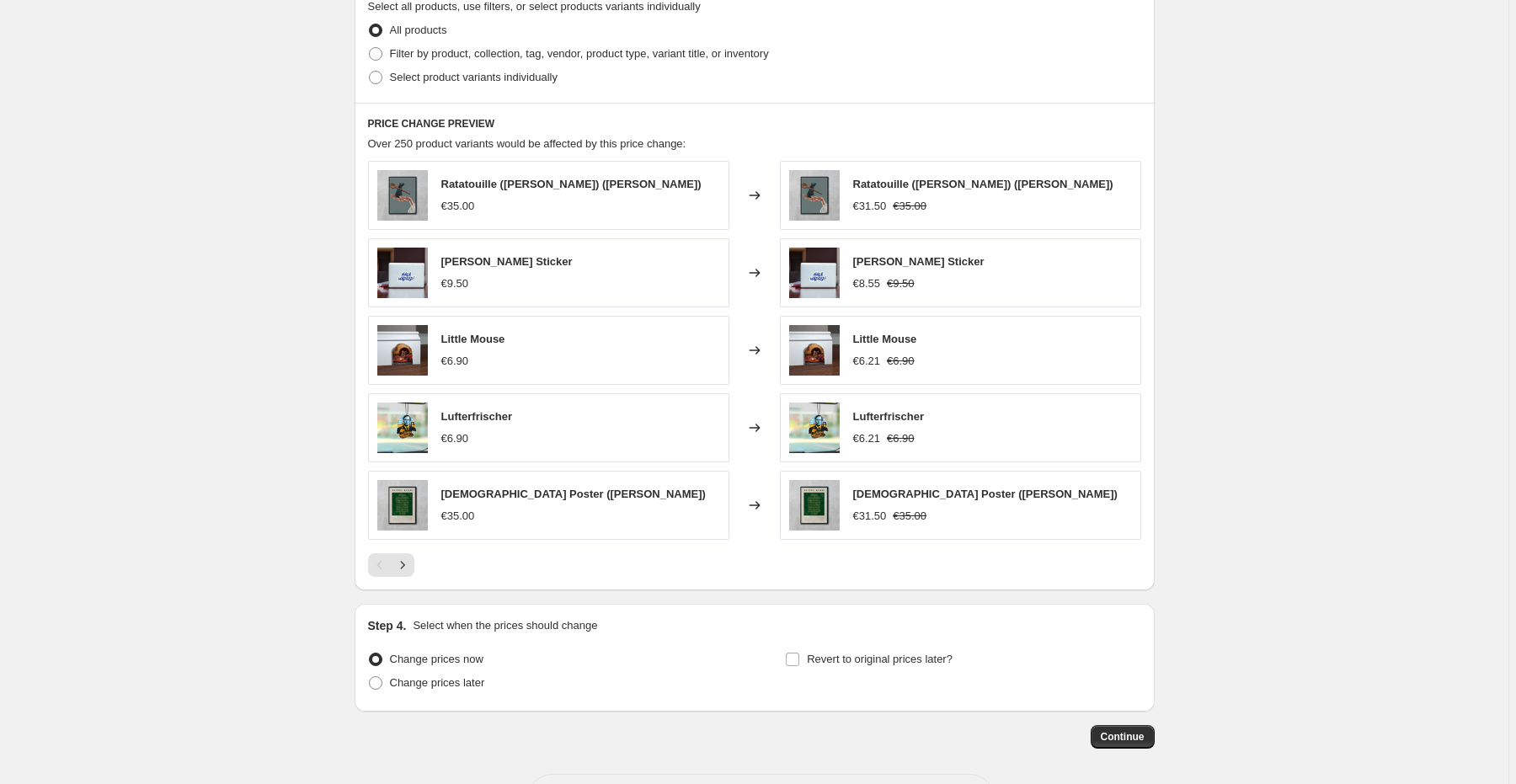
scroll to position [898, 0]
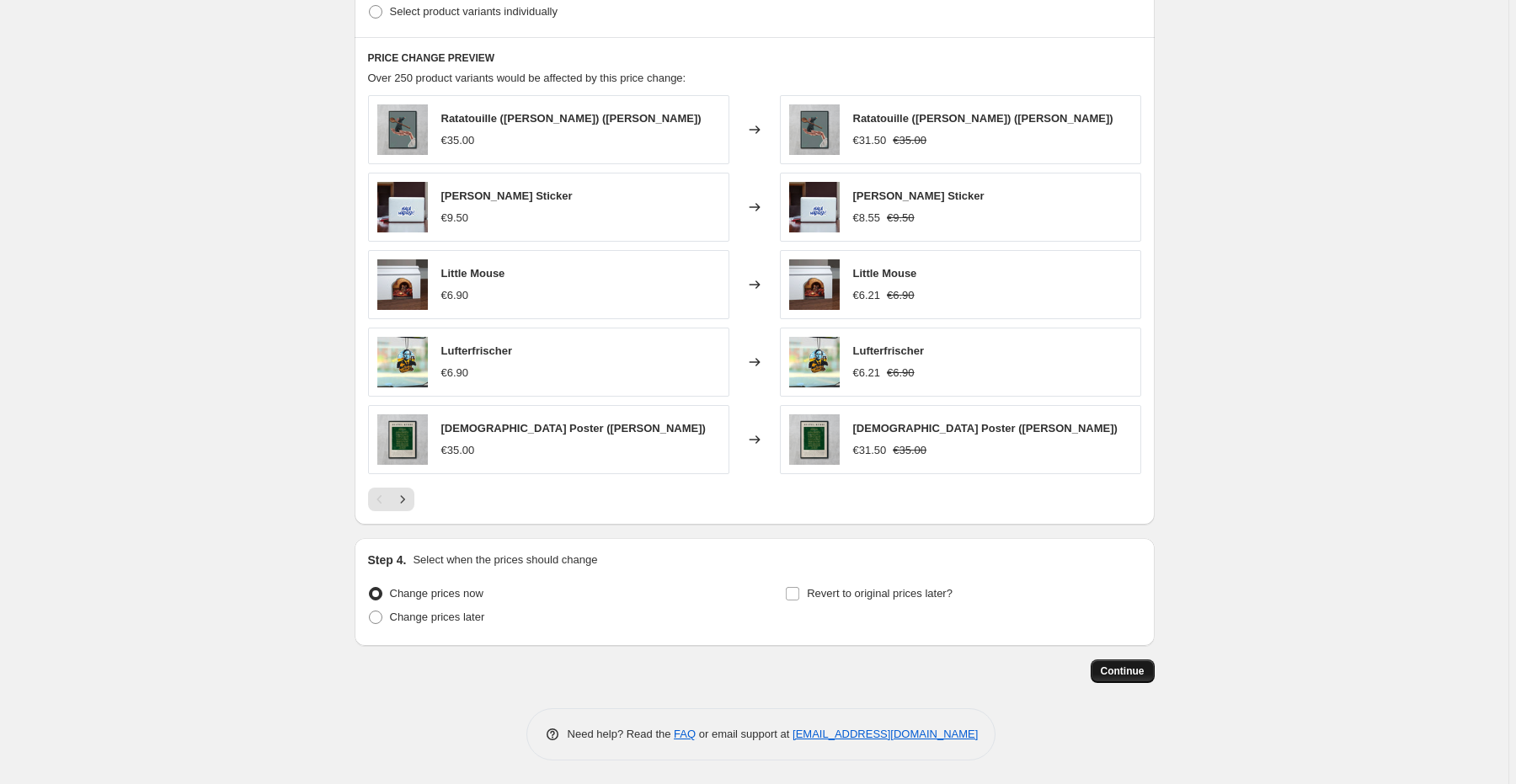
click at [1125, 668] on span "Continue" at bounding box center [1123, 670] width 44 height 13
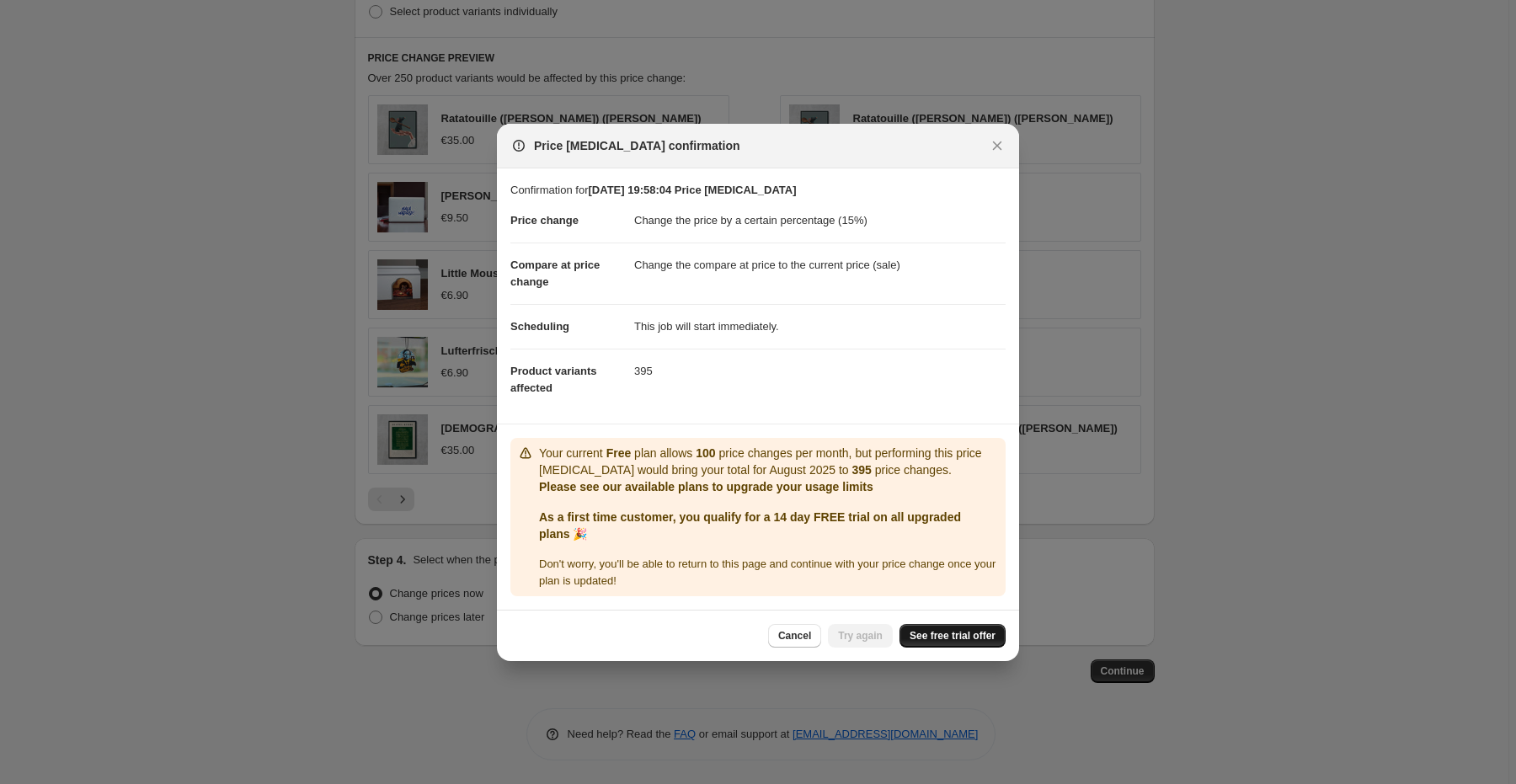
click at [954, 637] on span "See free trial offer" at bounding box center [952, 636] width 86 height 13
click at [999, 155] on button "Close" at bounding box center [997, 145] width 24 height 24
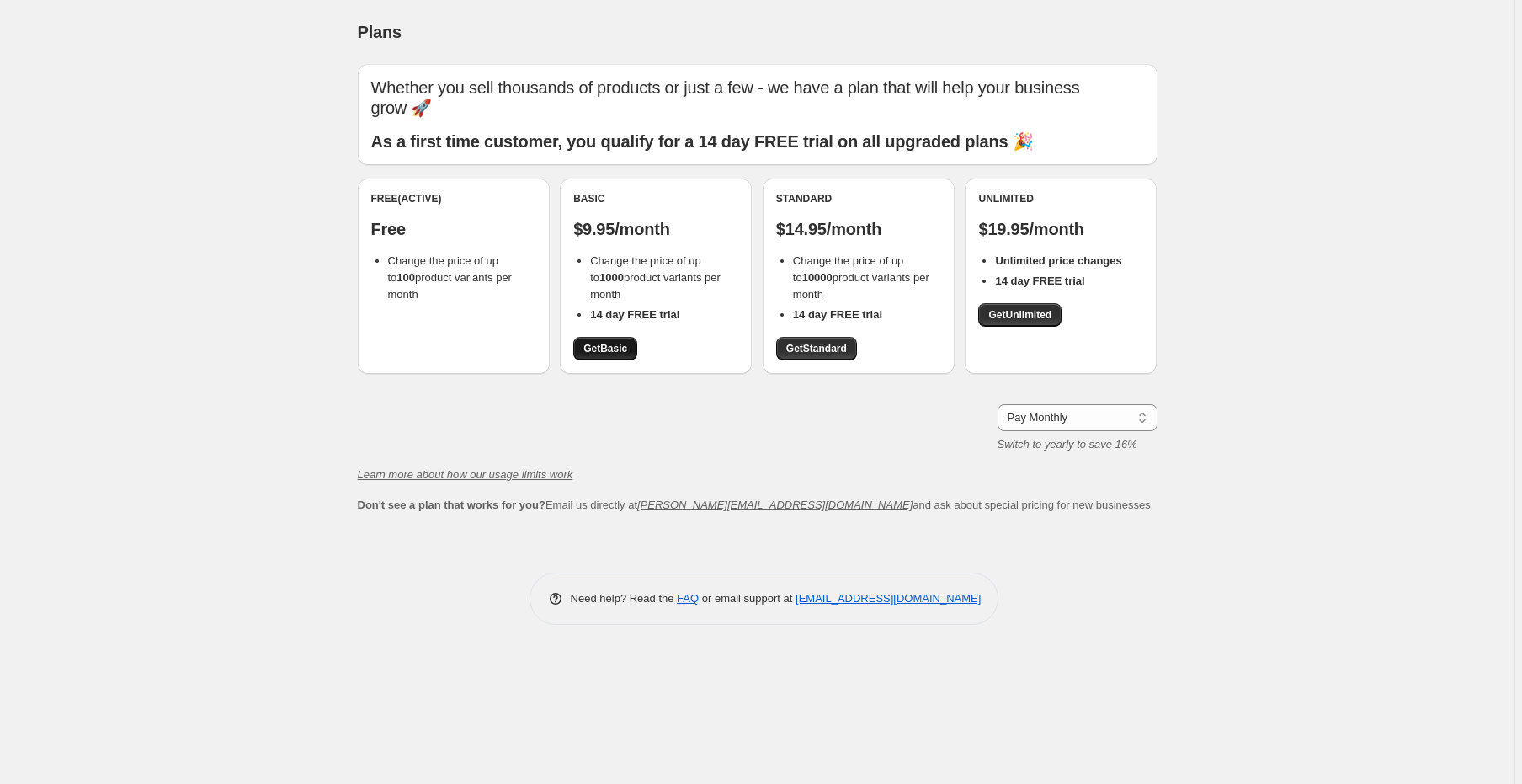
click at [611, 354] on span "Get Basic" at bounding box center [605, 348] width 44 height 13
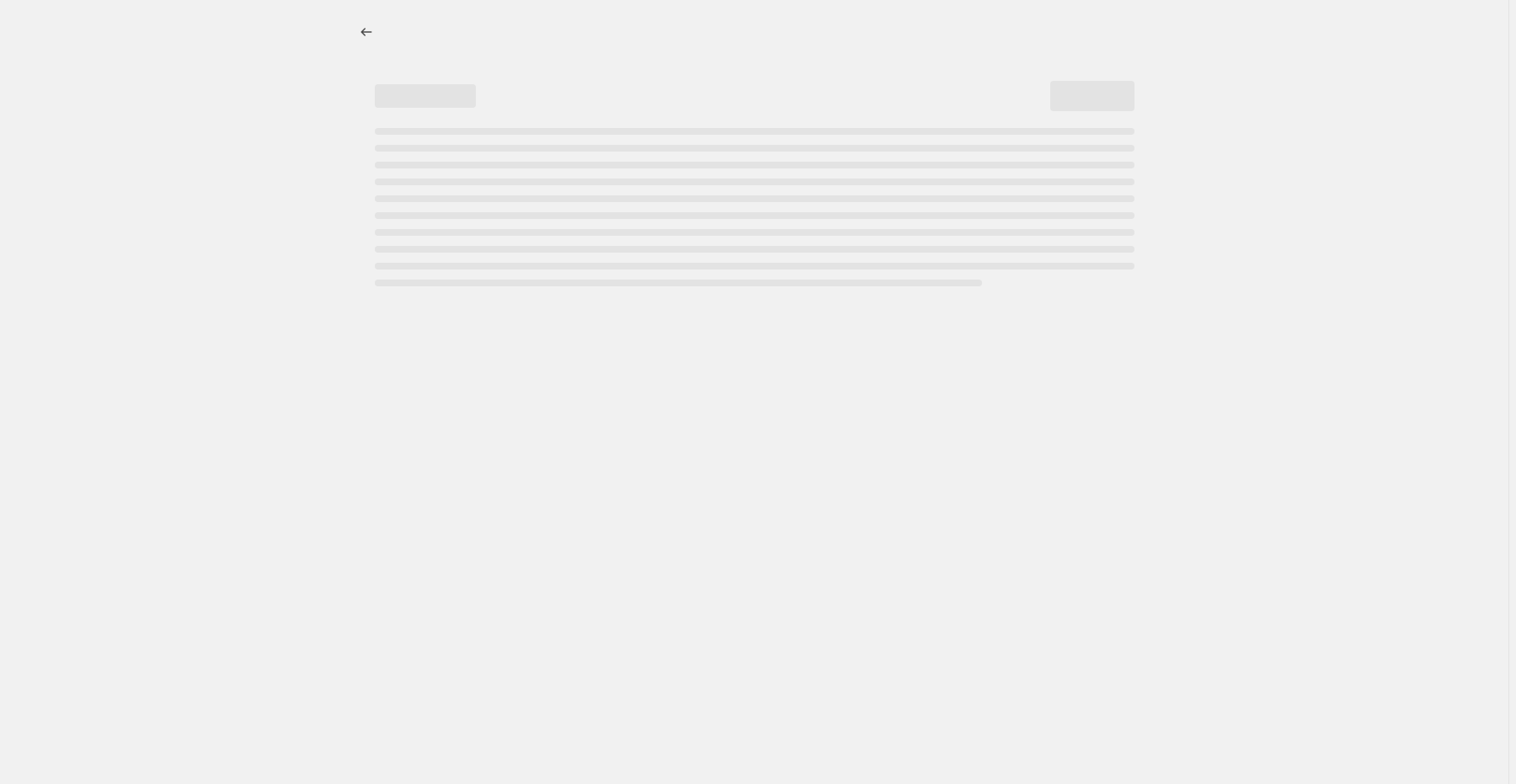
select select "percentage"
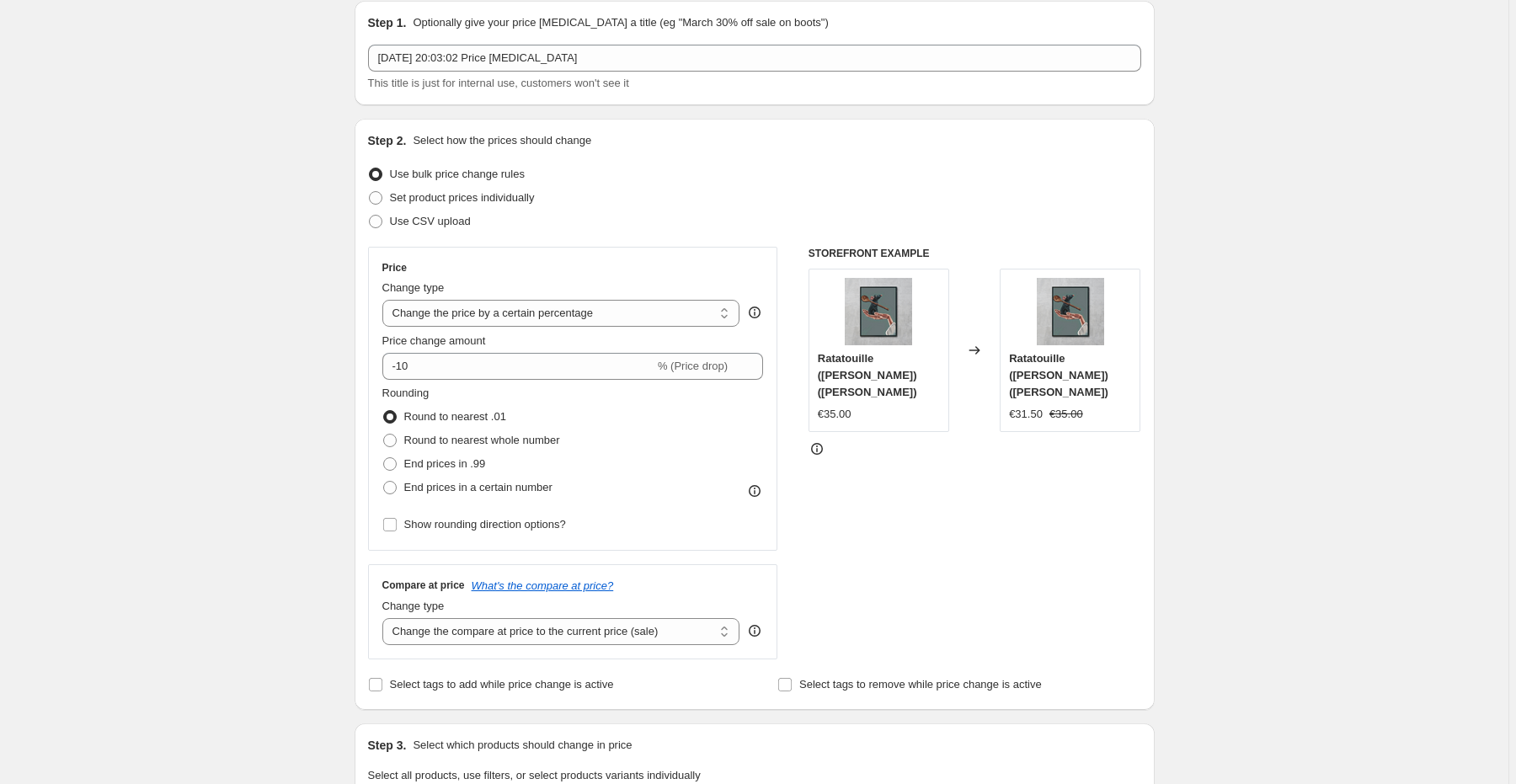
scroll to position [67, 0]
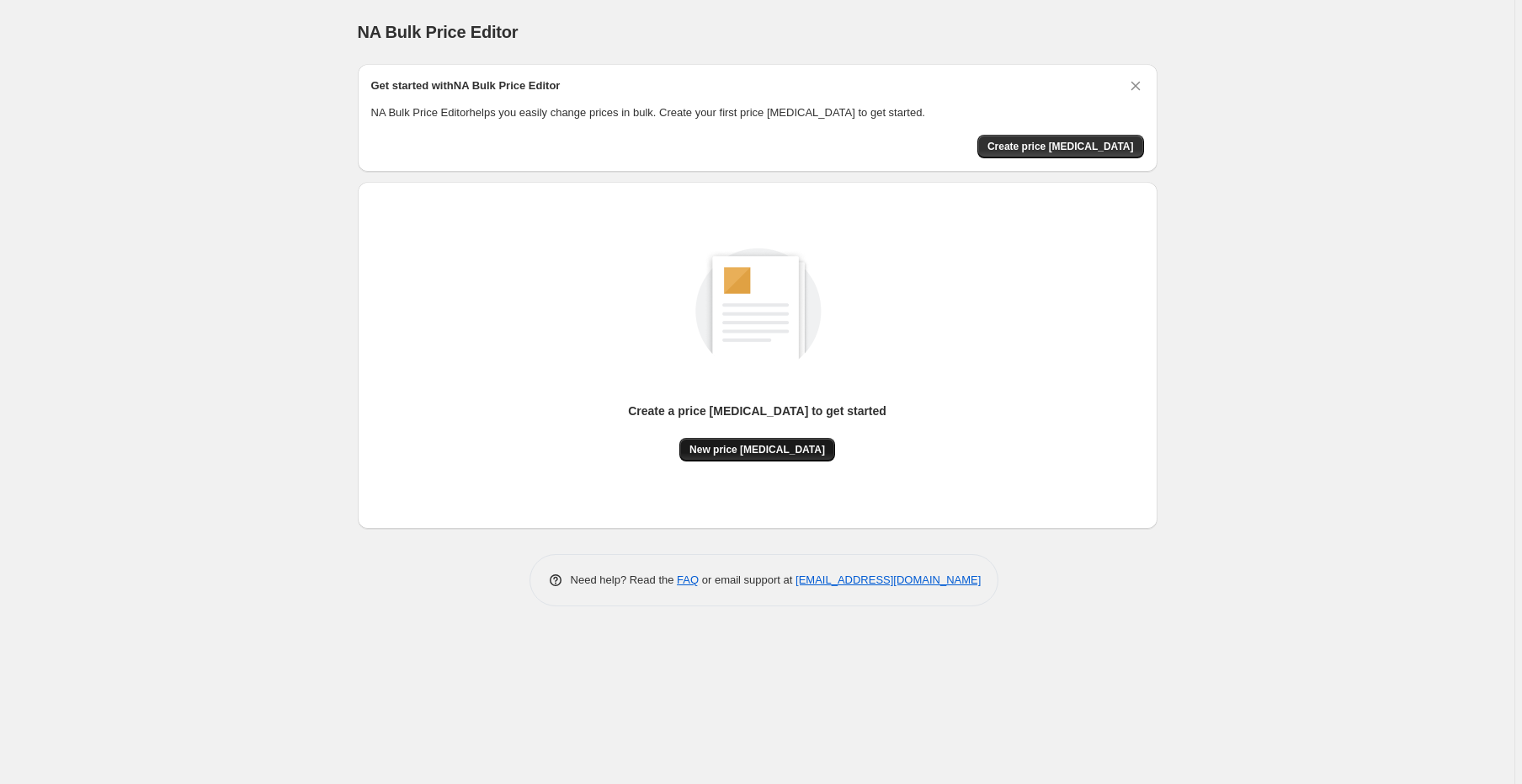
click at [784, 455] on span "New price [MEDICAL_DATA]" at bounding box center [757, 449] width 136 height 13
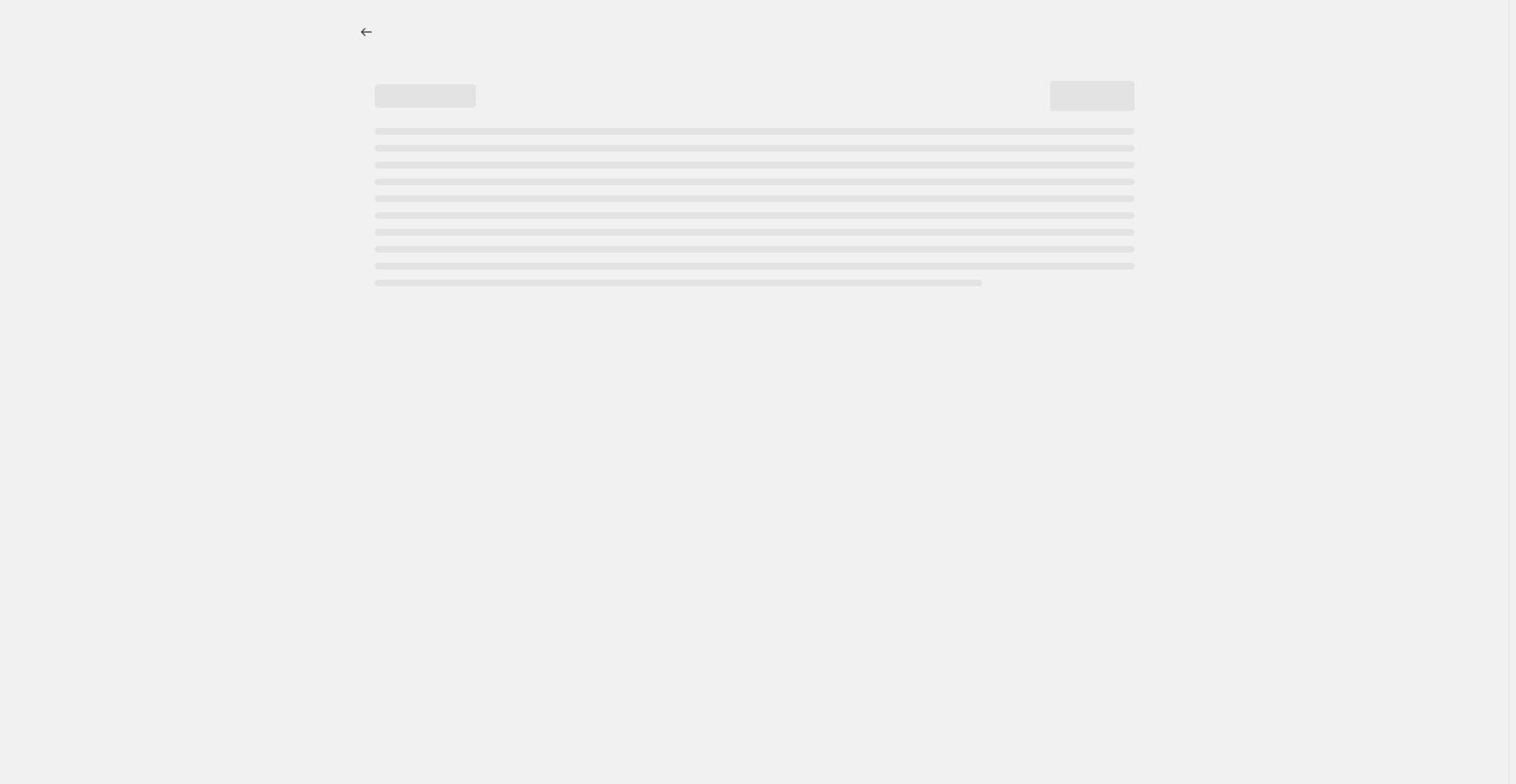
select select "percentage"
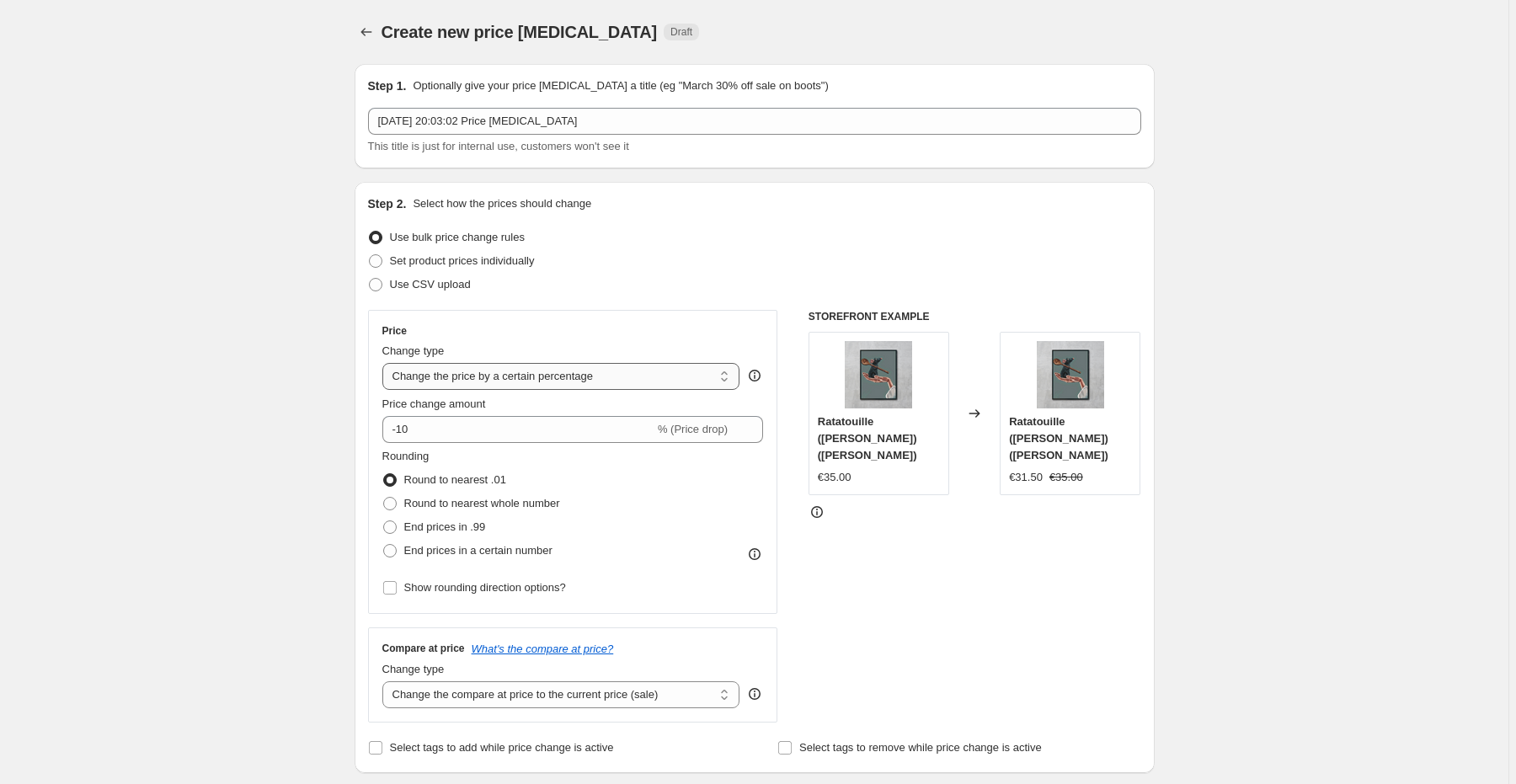
click at [577, 376] on select "Change the price to a certain amount Change the price by a certain amount Chang…" at bounding box center [561, 376] width 358 height 27
click at [499, 31] on span "Create new price change job" at bounding box center [519, 32] width 276 height 18
click at [361, 28] on icon "Price change jobs" at bounding box center [367, 33] width 17 height 17
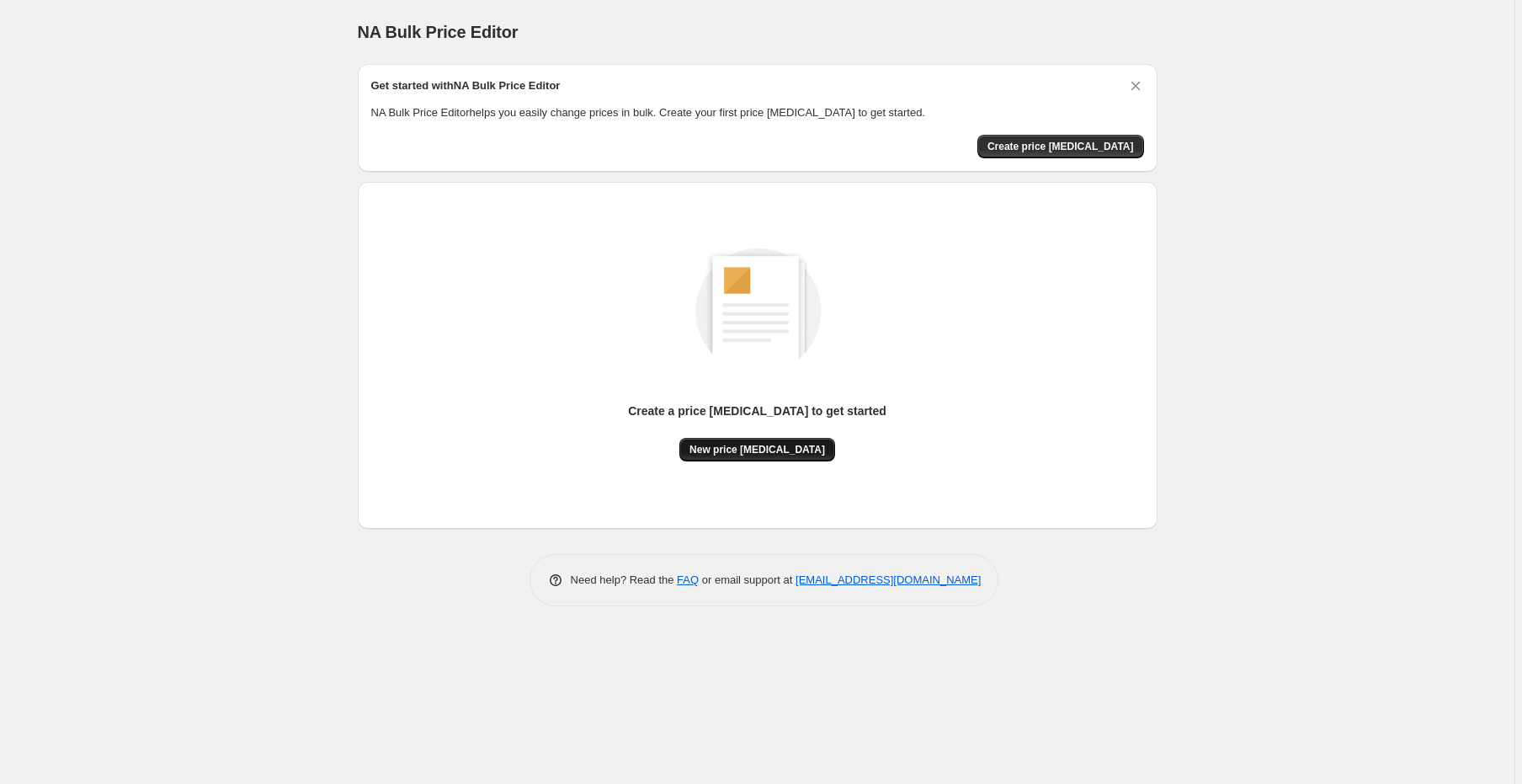
click at [765, 456] on button "New price change job" at bounding box center [757, 449] width 156 height 24
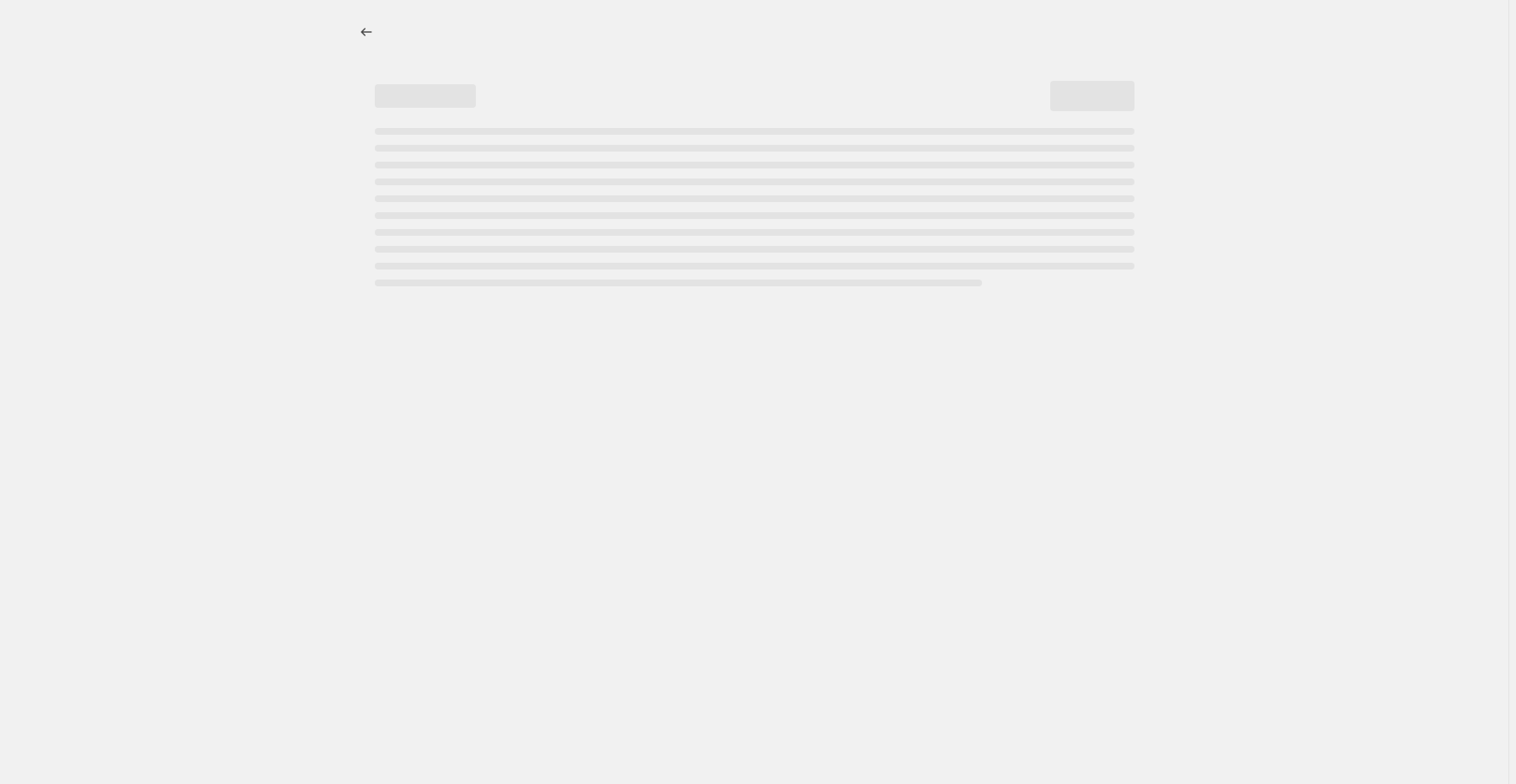
select select "percentage"
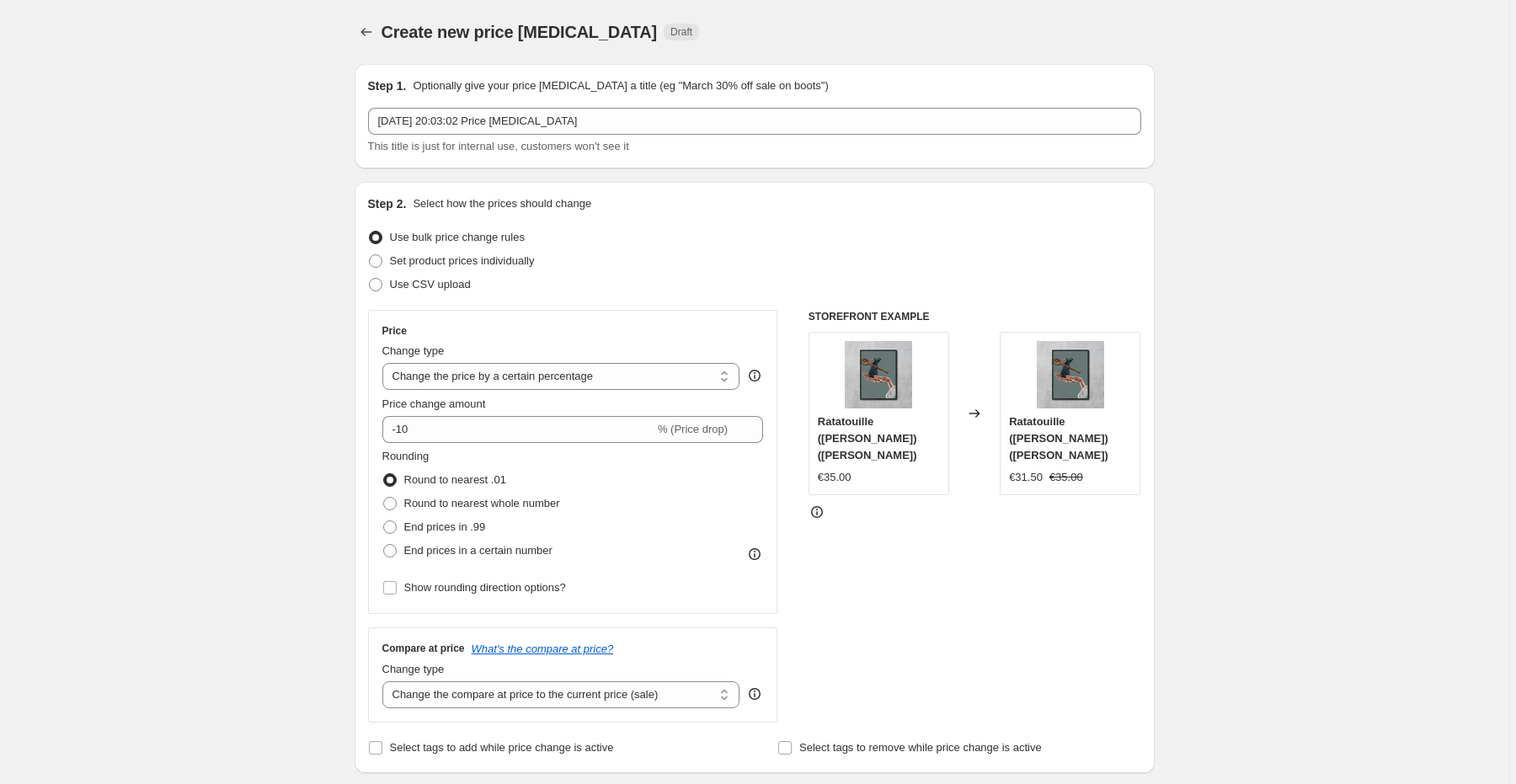
drag, startPoint x: 1359, startPoint y: 38, endPoint x: 1353, endPoint y: 27, distance: 12.5
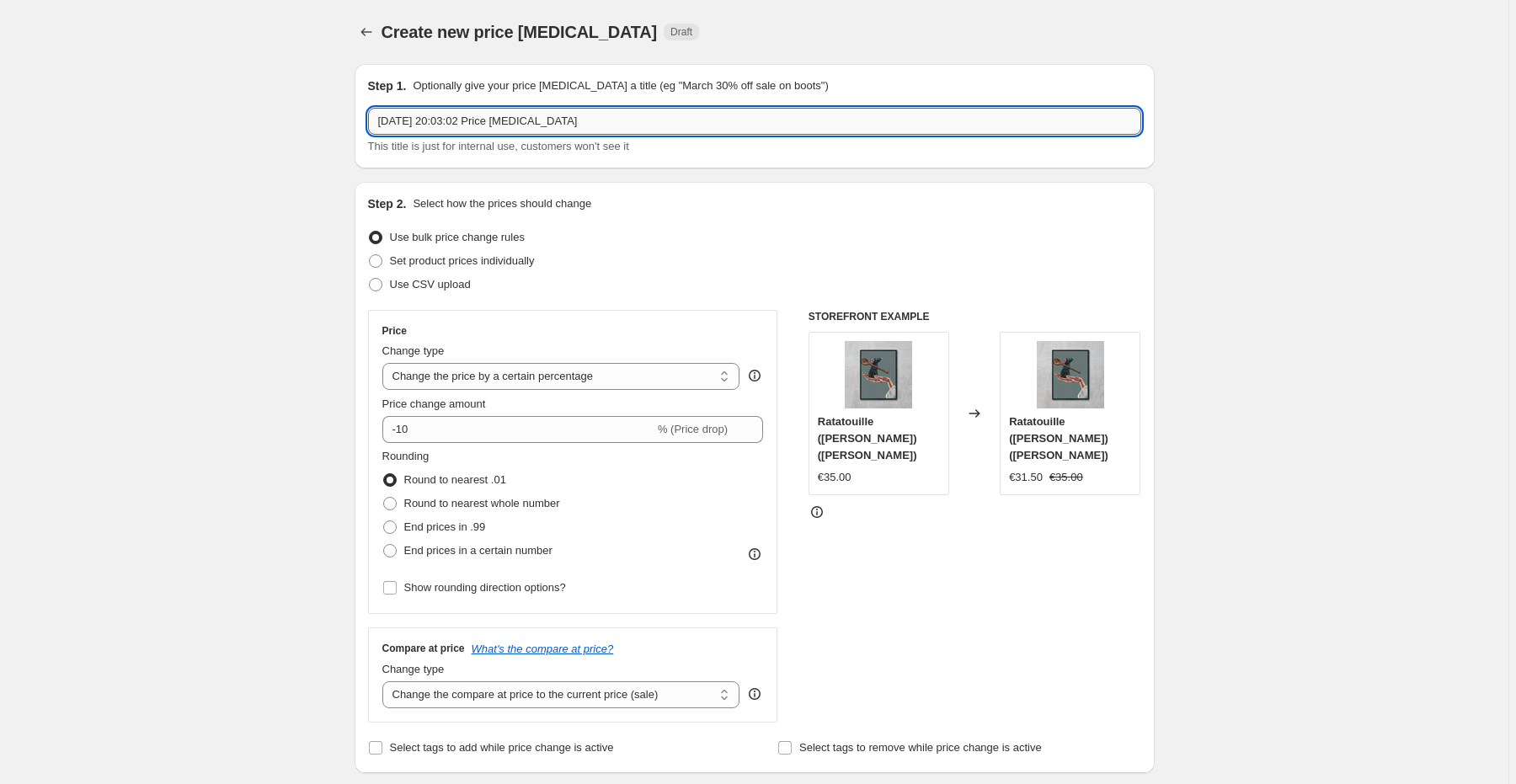
click at [597, 118] on input "16. Aug. 2025, 20:03:02 Price change job" at bounding box center [754, 121] width 773 height 27
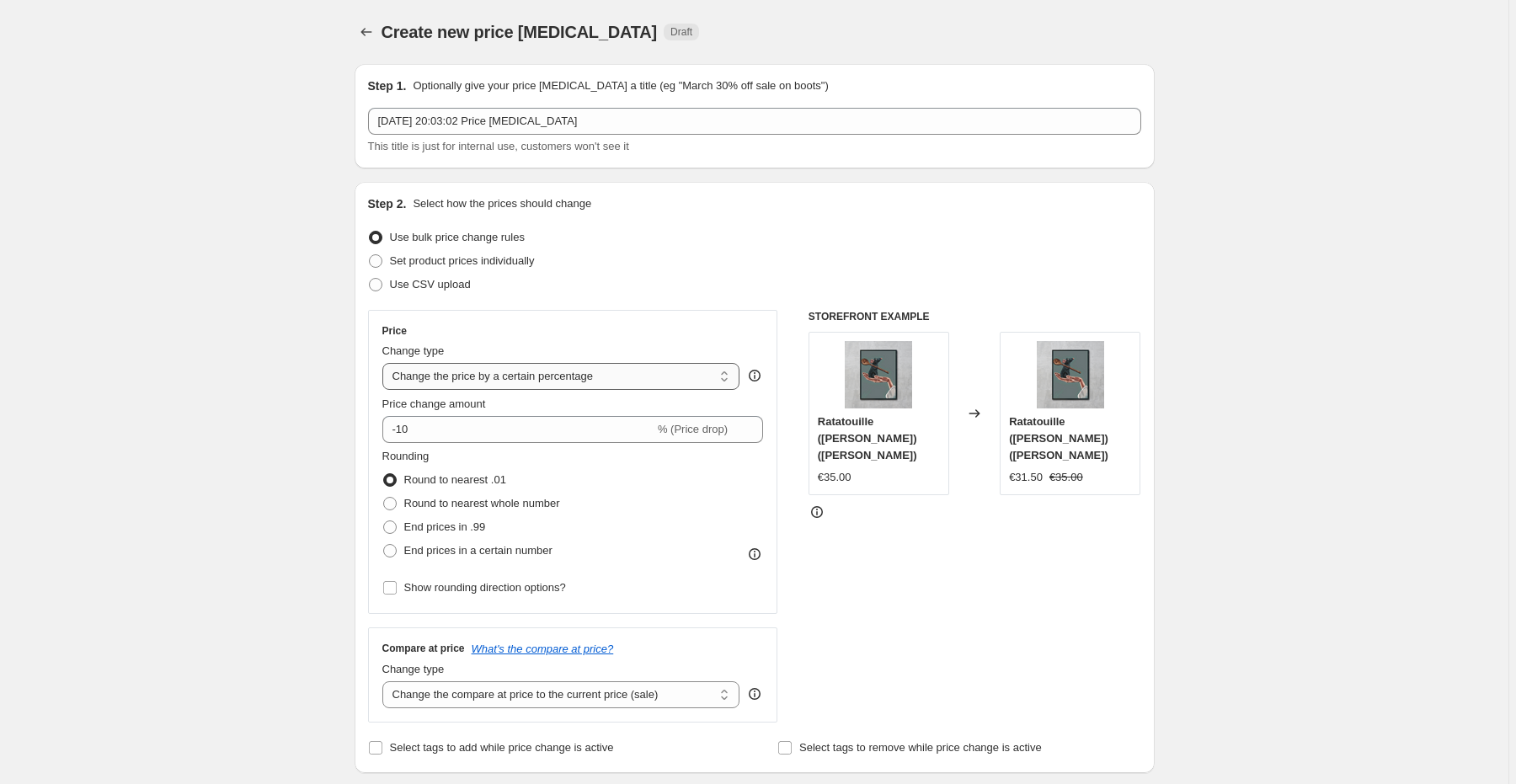
click at [586, 369] on select "Change the price to a certain amount Change the price by a certain amount Chang…" at bounding box center [561, 376] width 358 height 27
click at [590, 370] on select "Change the price to a certain amount Change the price by a certain amount Chang…" at bounding box center [561, 376] width 358 height 27
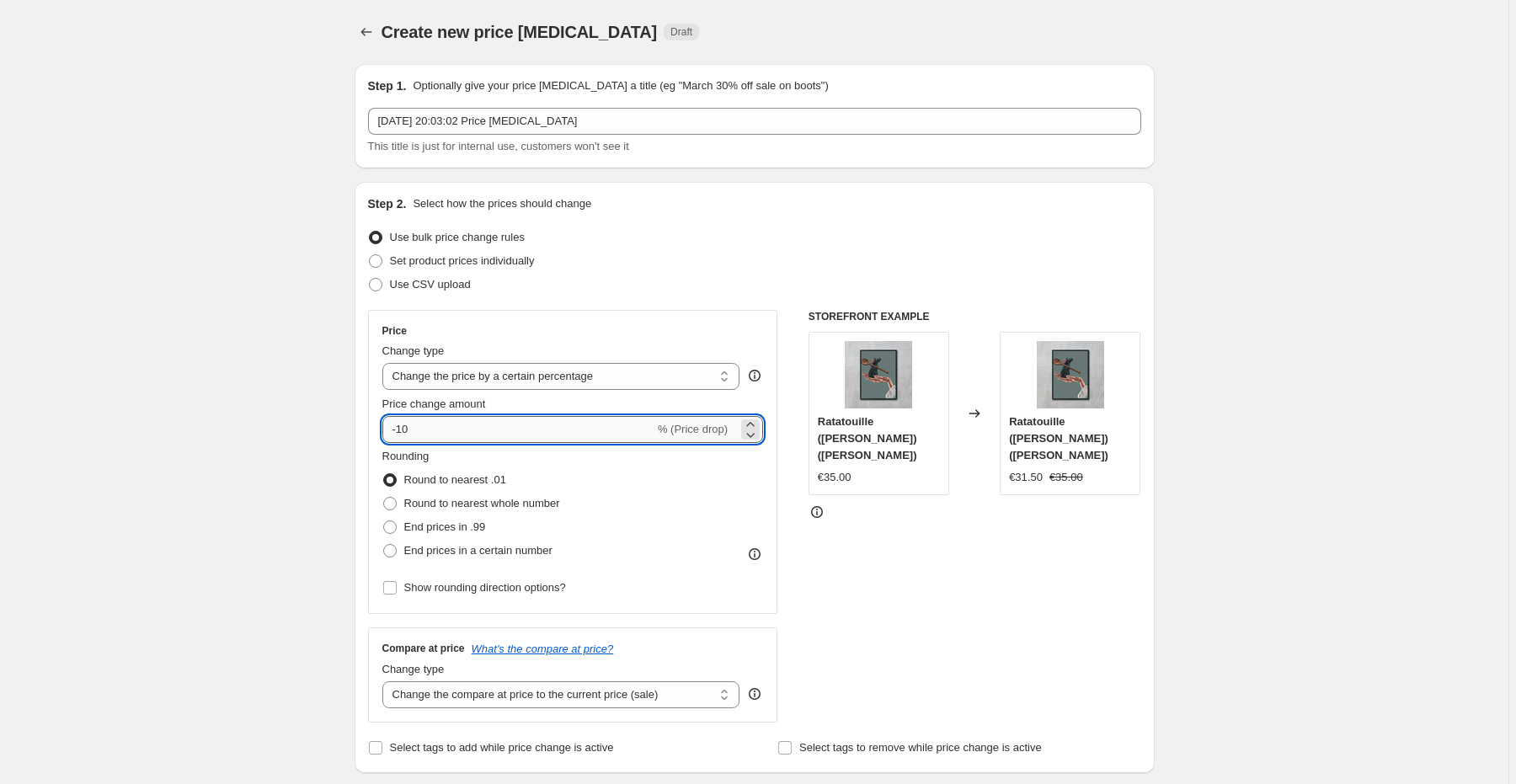
click at [583, 417] on input "-10" at bounding box center [518, 429] width 272 height 27
type input "-1"
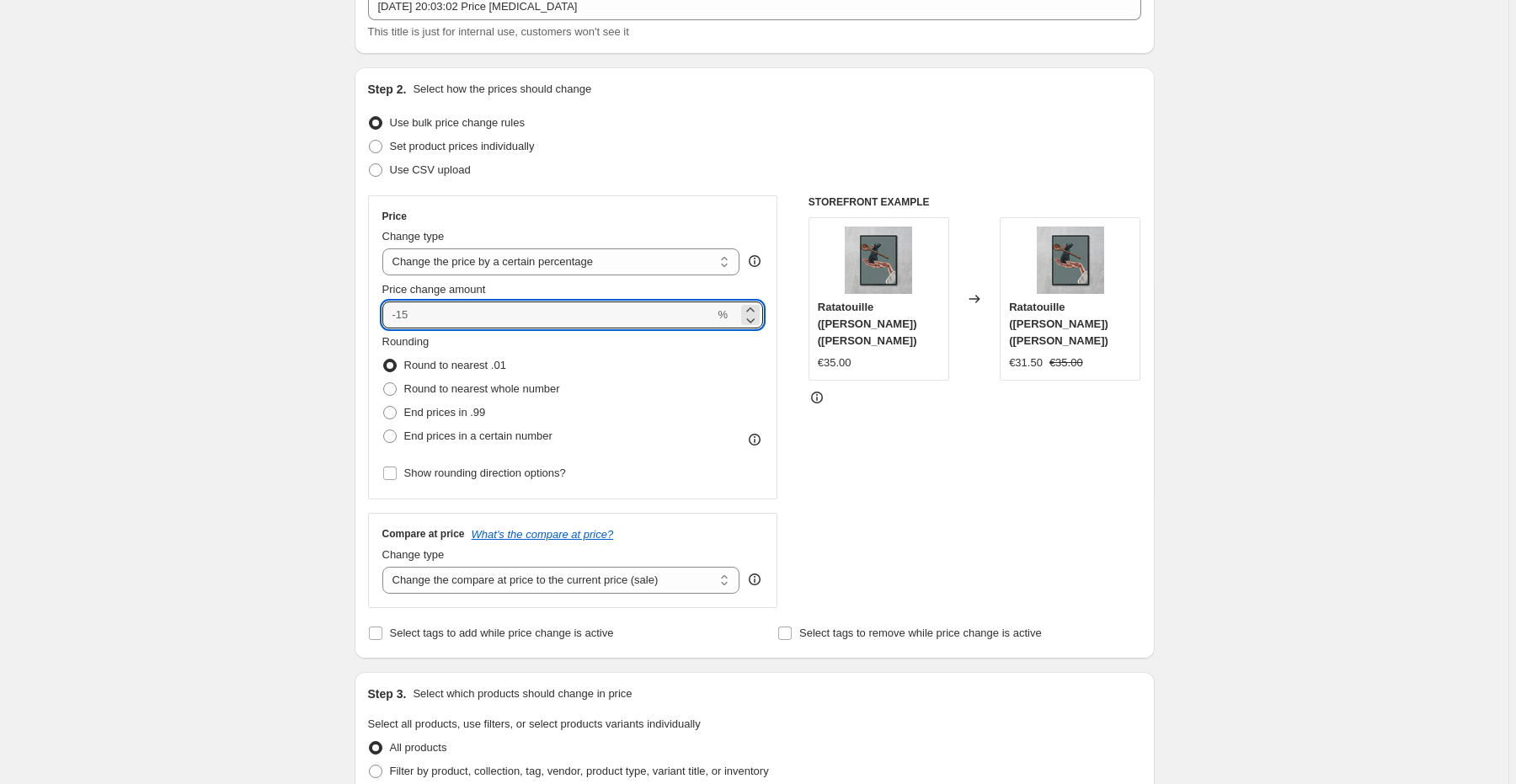
scroll to position [135, 0]
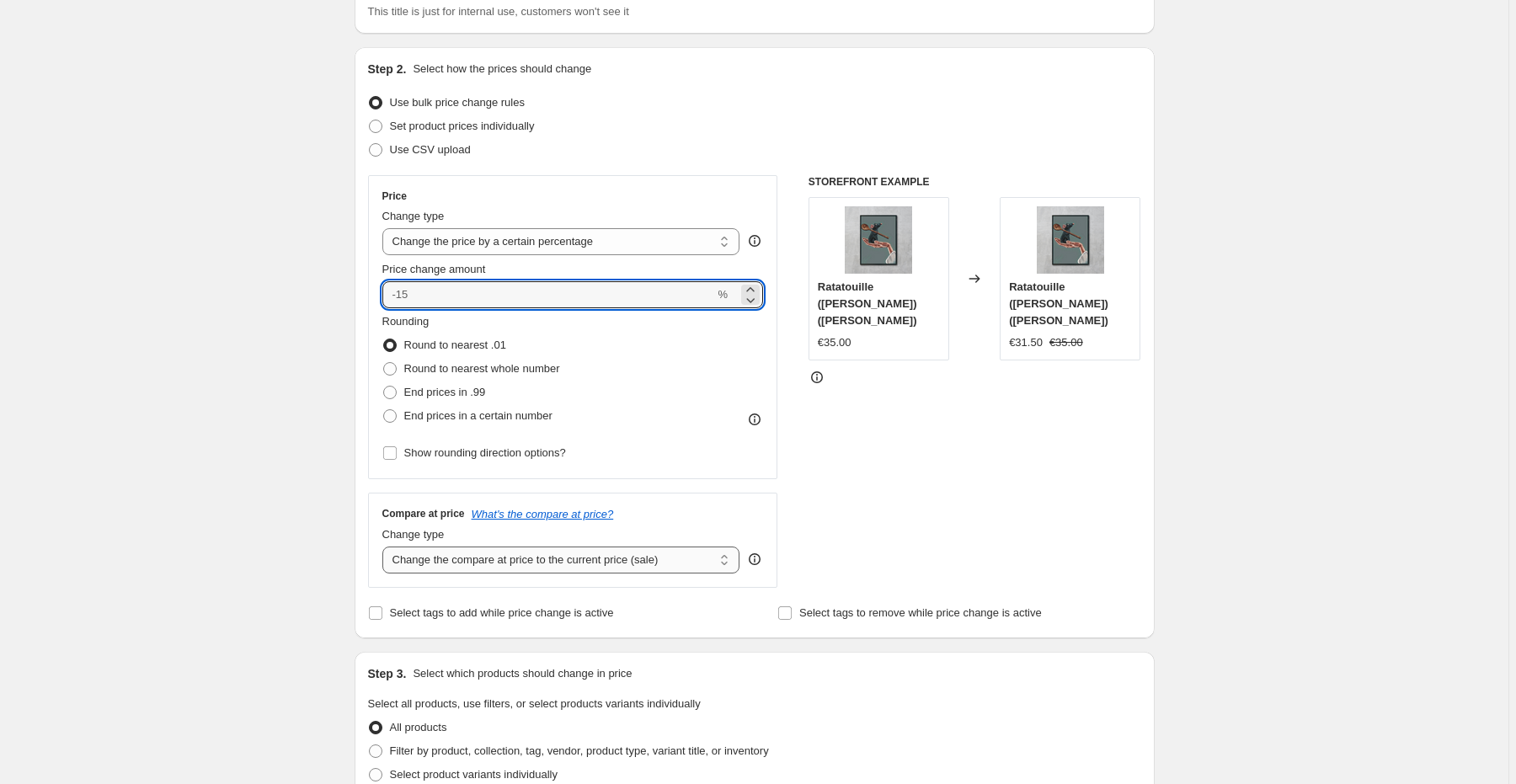
type input "0"
click at [629, 560] on select "Change the compare at price to the current price (sale) Change the compare at p…" at bounding box center [561, 560] width 358 height 27
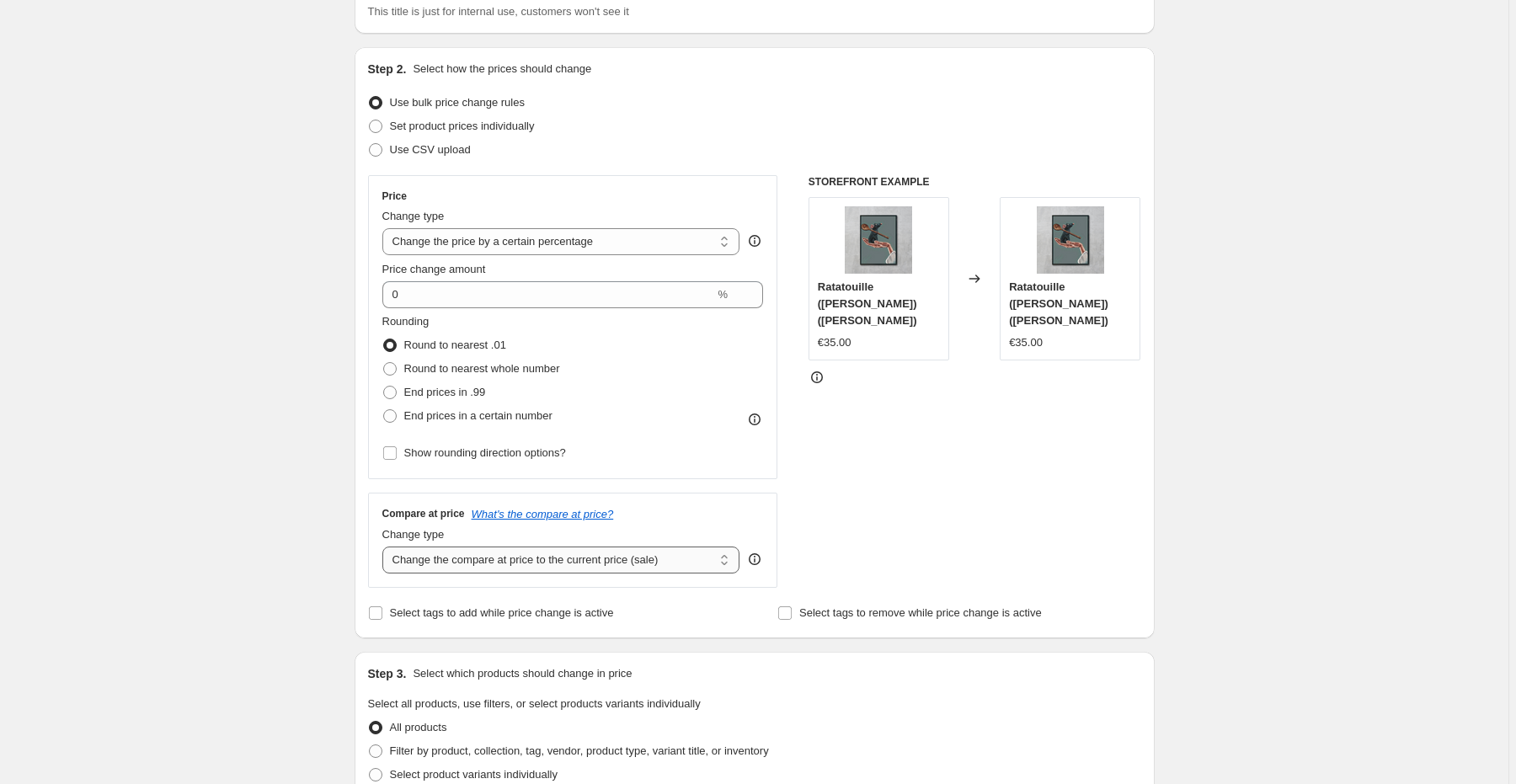
click at [628, 560] on select "Change the compare at price to the current price (sale) Change the compare at p…" at bounding box center [561, 560] width 358 height 27
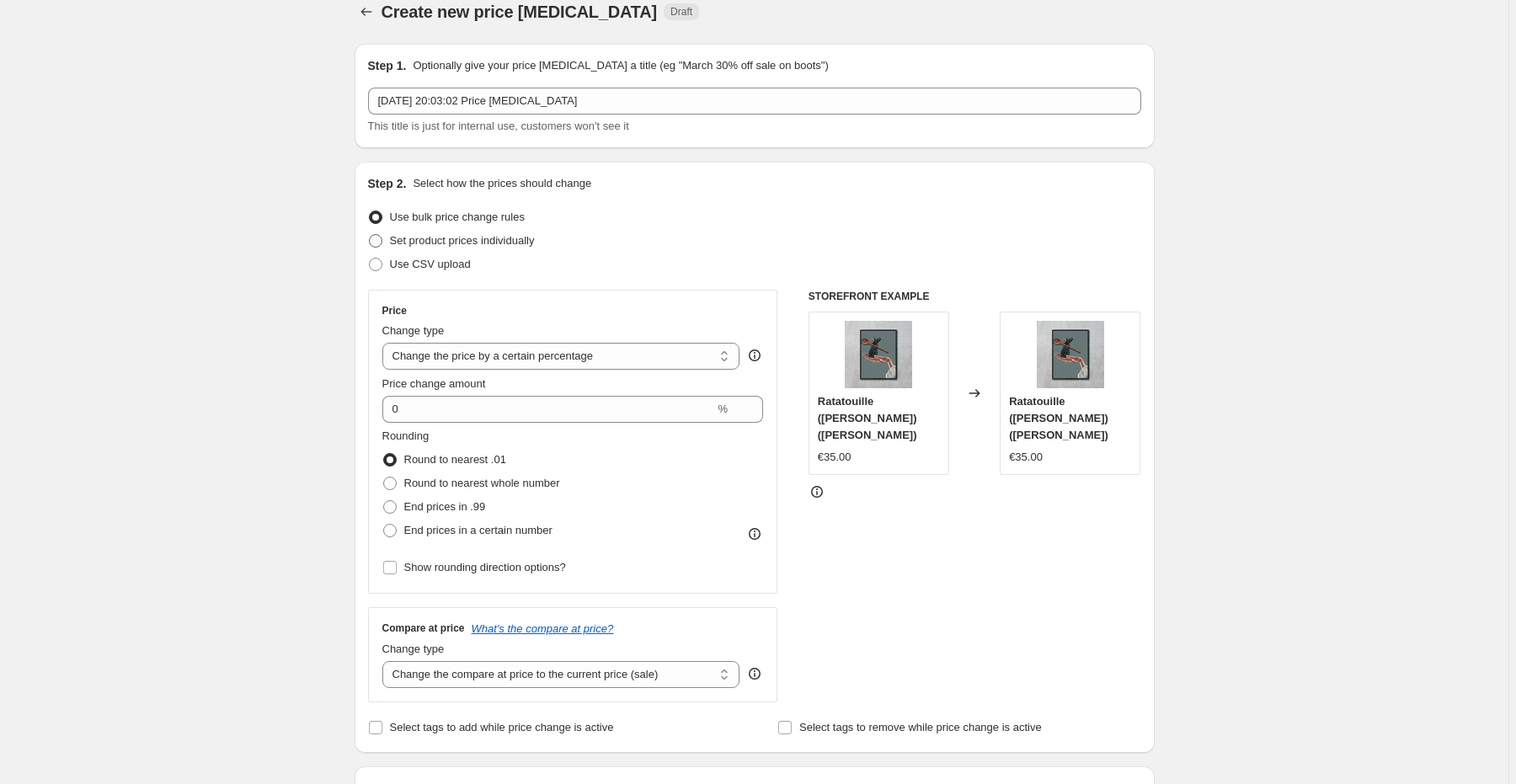
scroll to position [0, 0]
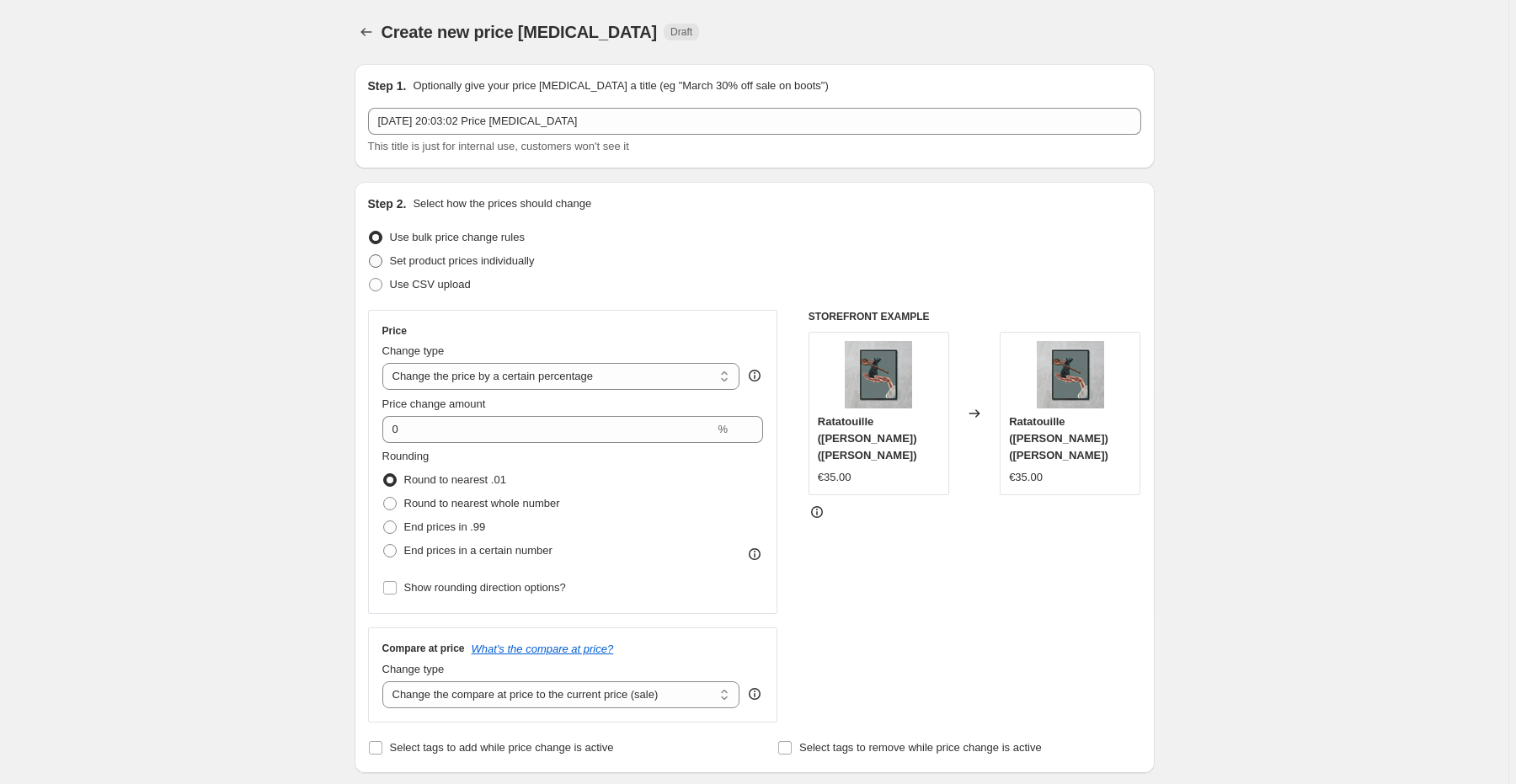
click at [468, 263] on span "Set product prices individually" at bounding box center [462, 260] width 145 height 13
click at [370, 255] on input "Set product prices individually" at bounding box center [369, 254] width 1 height 1
radio input "true"
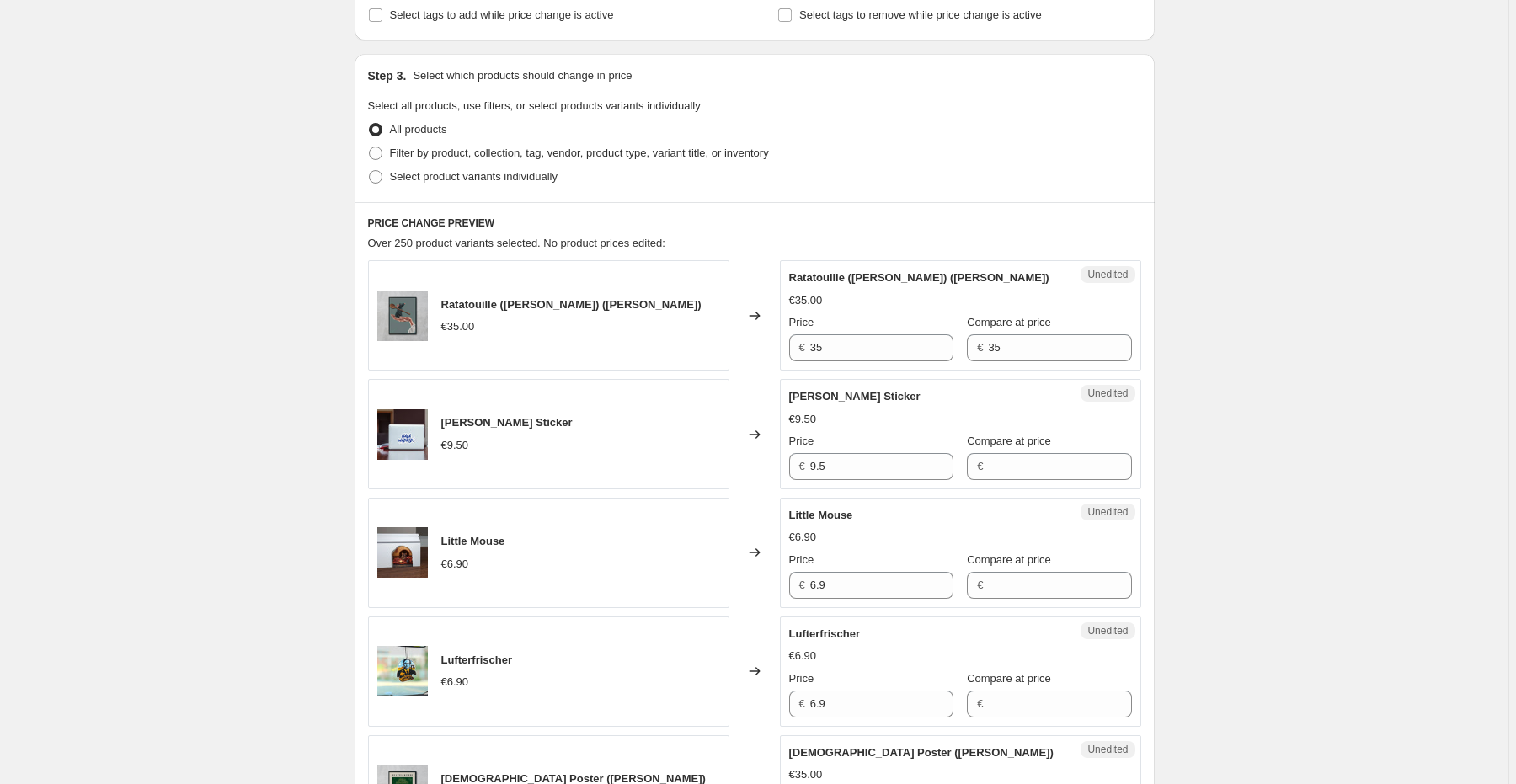
scroll to position [337, 0]
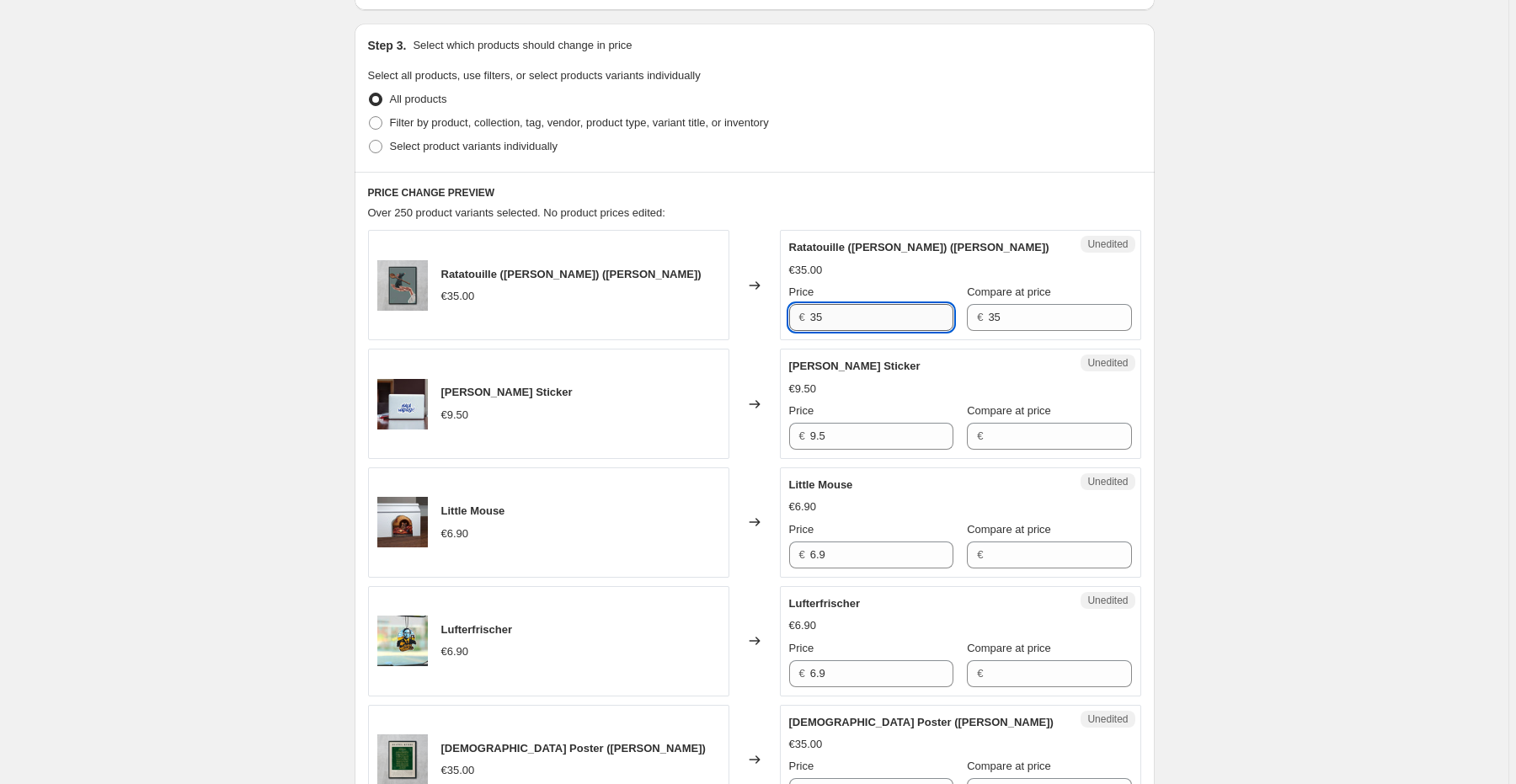
click at [861, 321] on input "35" at bounding box center [882, 317] width 143 height 27
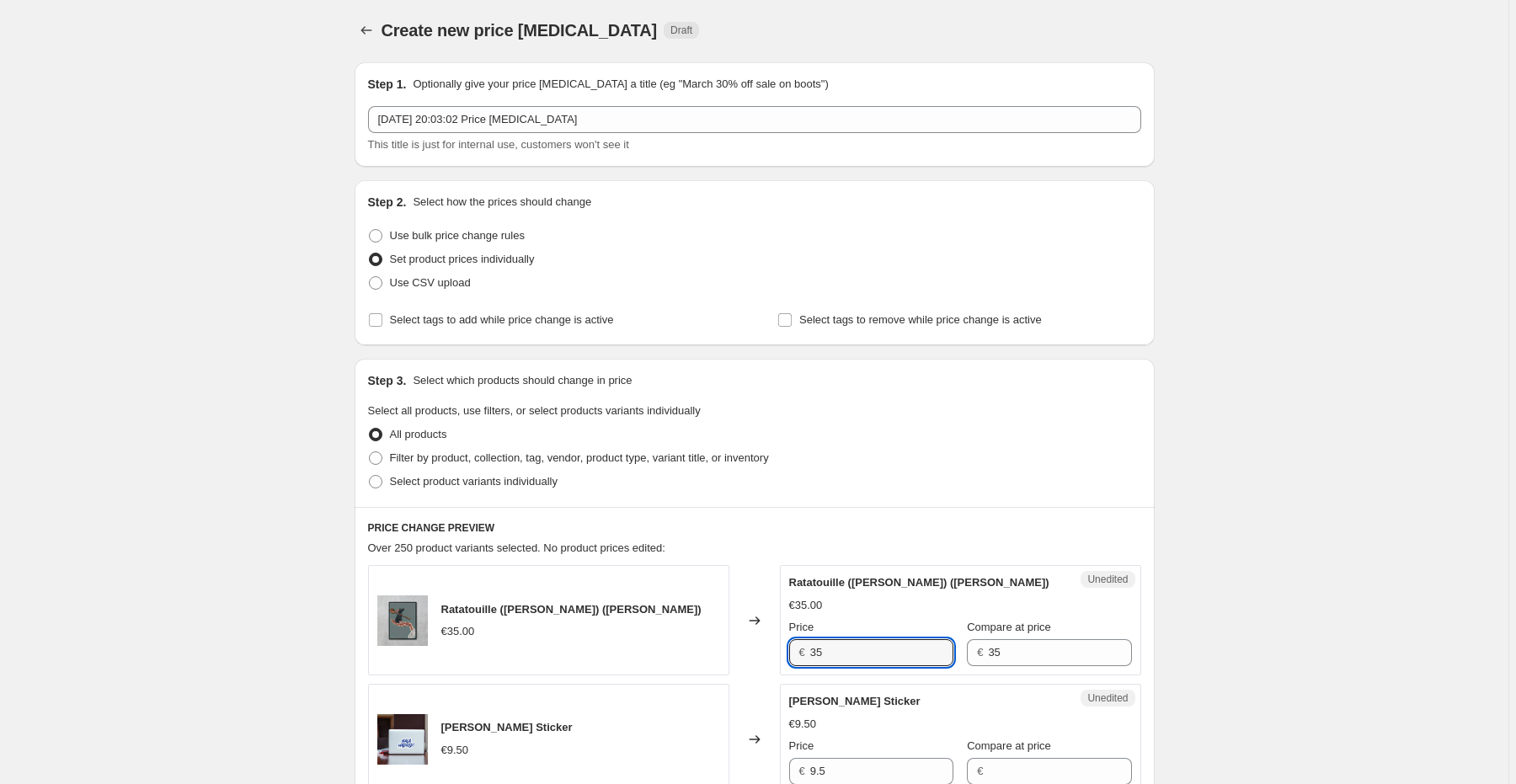
scroll to position [0, 0]
click at [434, 280] on span "Use CSV upload" at bounding box center [430, 284] width 81 height 13
click at [370, 279] on input "Use CSV upload" at bounding box center [369, 278] width 1 height 1
radio input "true"
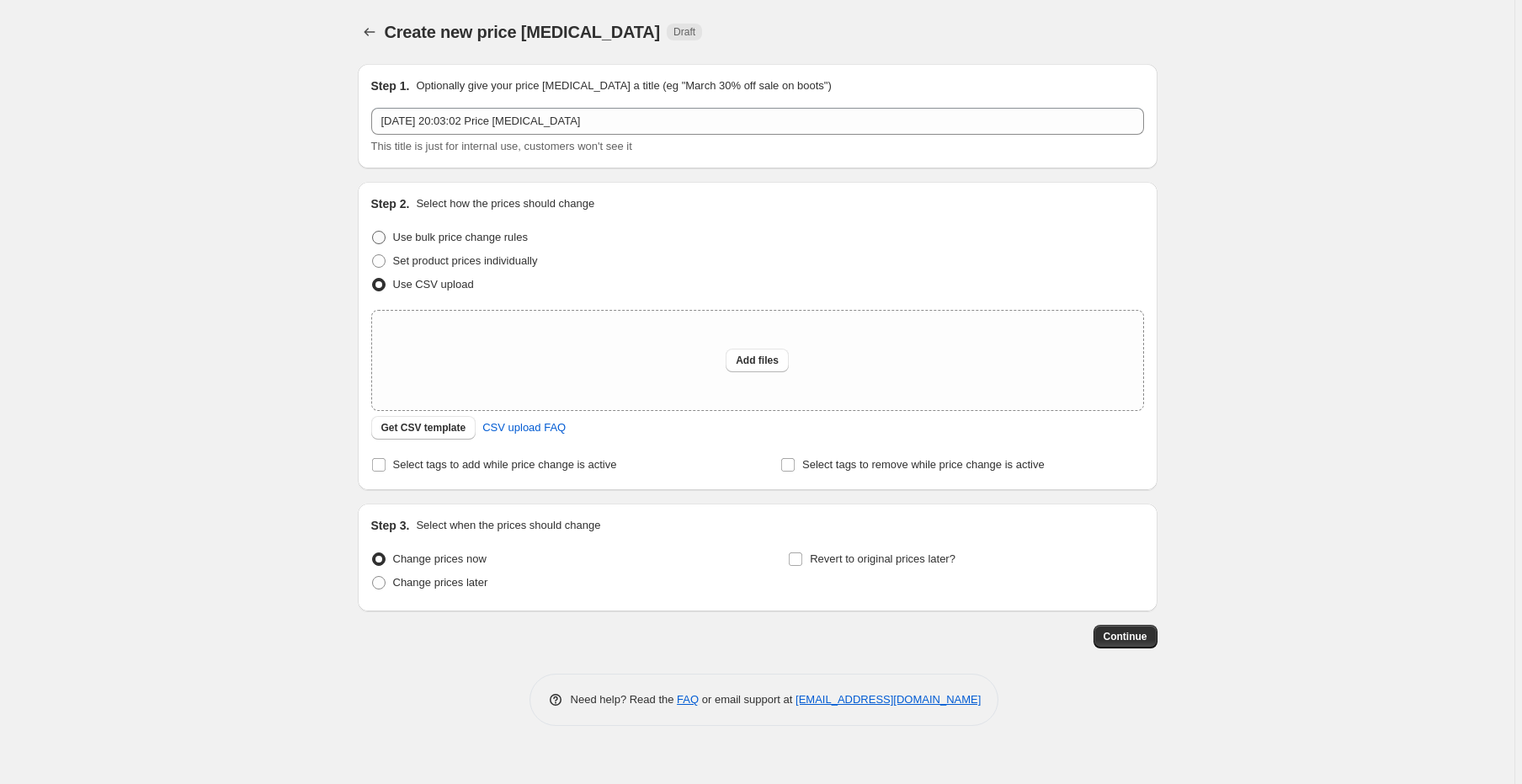
click at [431, 230] on span "Use bulk price change rules" at bounding box center [461, 238] width 135 height 17
click at [373, 231] on input "Use bulk price change rules" at bounding box center [372, 231] width 1 height 1
radio input "true"
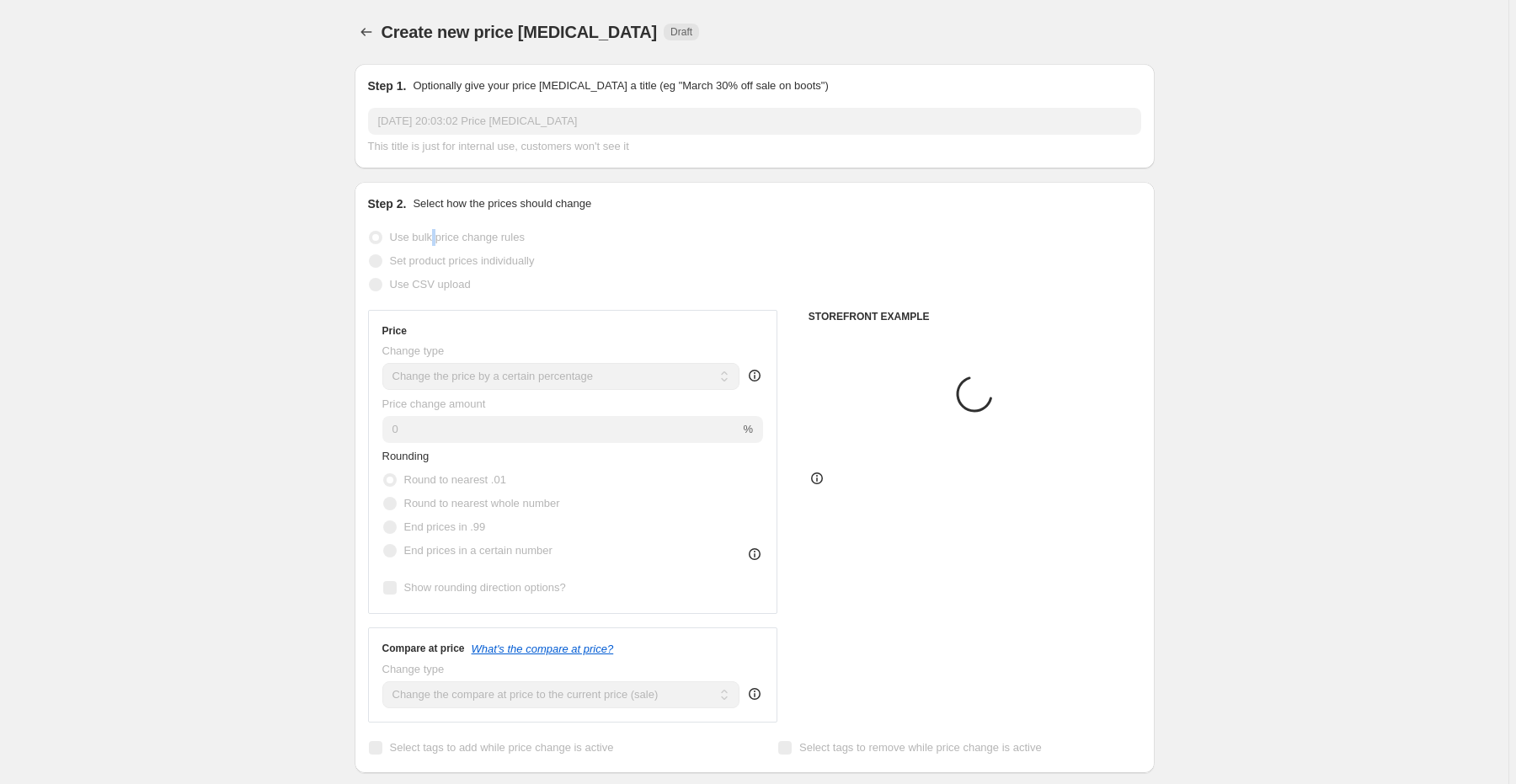
click at [432, 231] on span "Use bulk price change rules" at bounding box center [457, 237] width 135 height 13
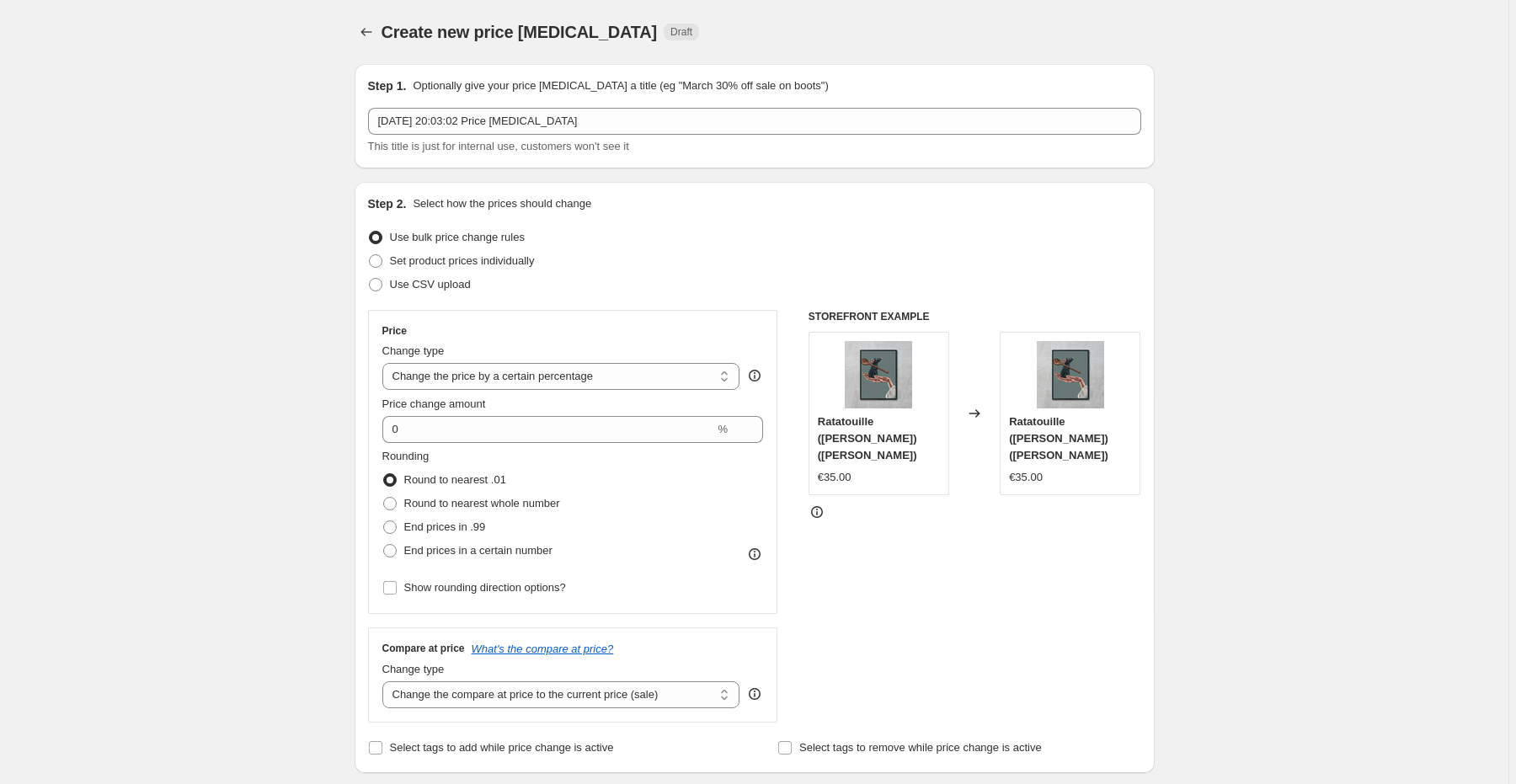
click at [721, 256] on div "Set product prices individually" at bounding box center [754, 261] width 773 height 24
click at [532, 370] on select "Change the price to a certain amount Change the price by a certain amount Chang…" at bounding box center [561, 376] width 358 height 27
select select "ecap"
click at [385, 363] on select "Change the price to a certain amount Change the price by a certain amount Chang…" at bounding box center [561, 376] width 358 height 27
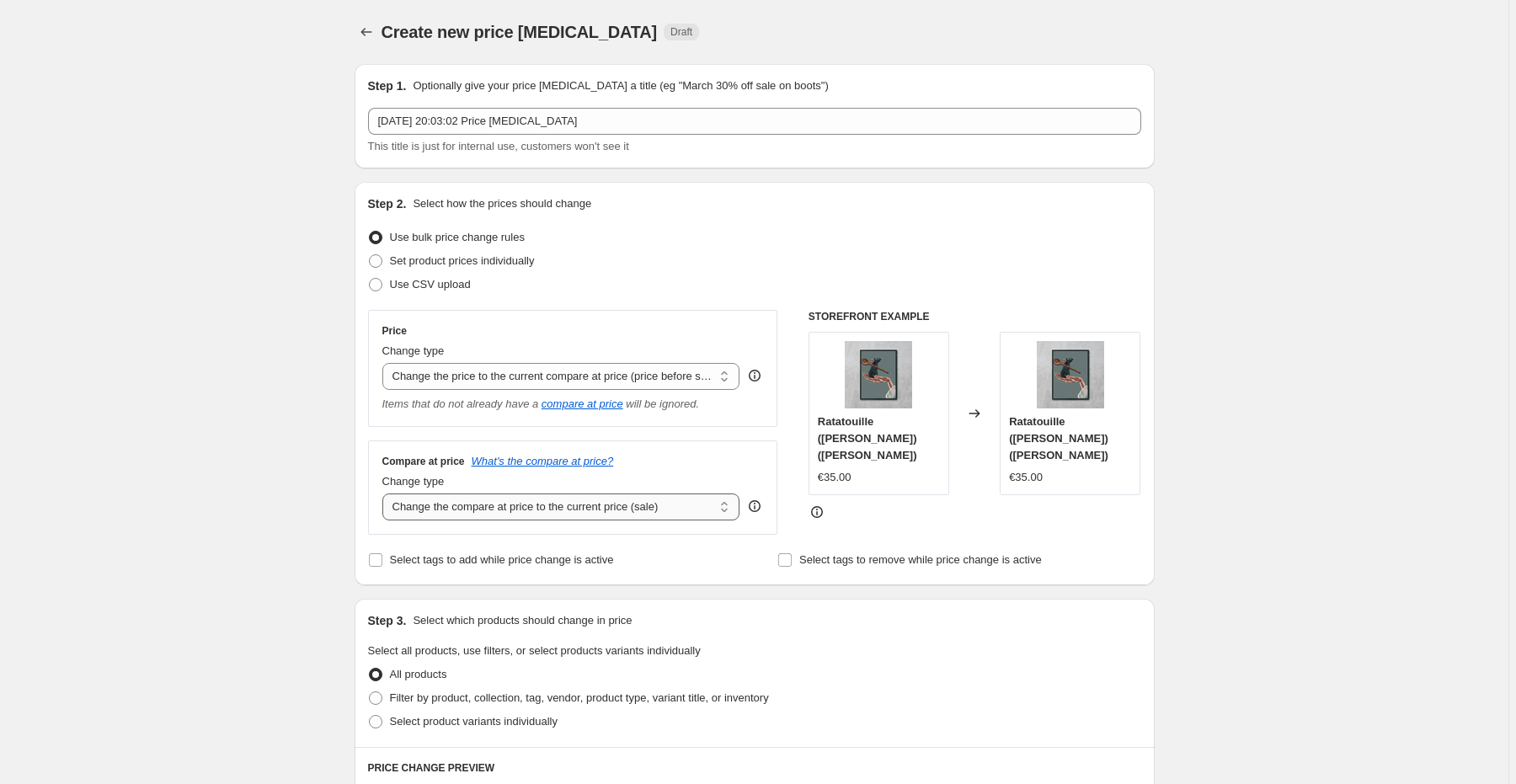
click at [526, 508] on select "Change the compare at price to the current price (sale) Change the compare at p…" at bounding box center [561, 507] width 358 height 27
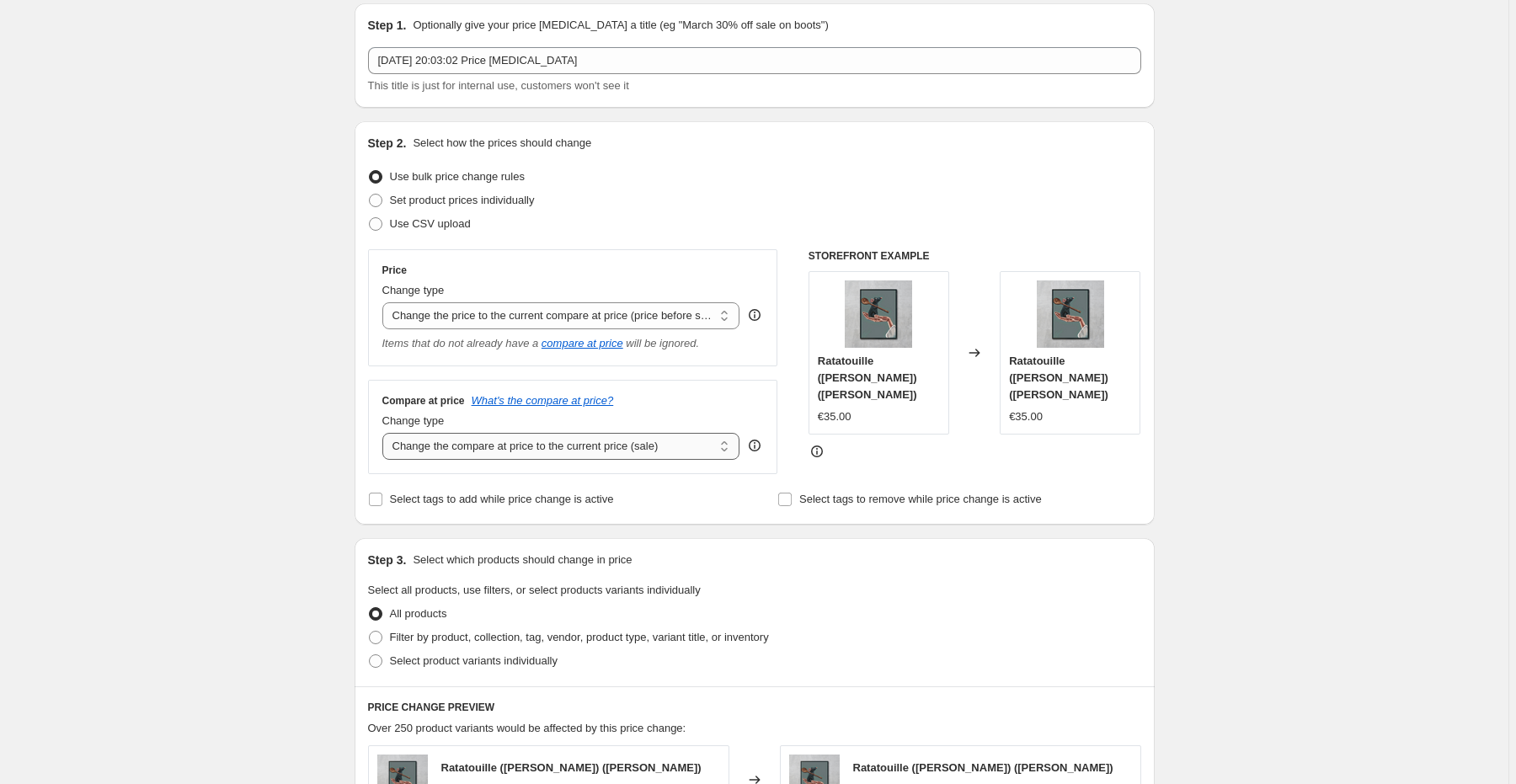
scroll to position [67, 0]
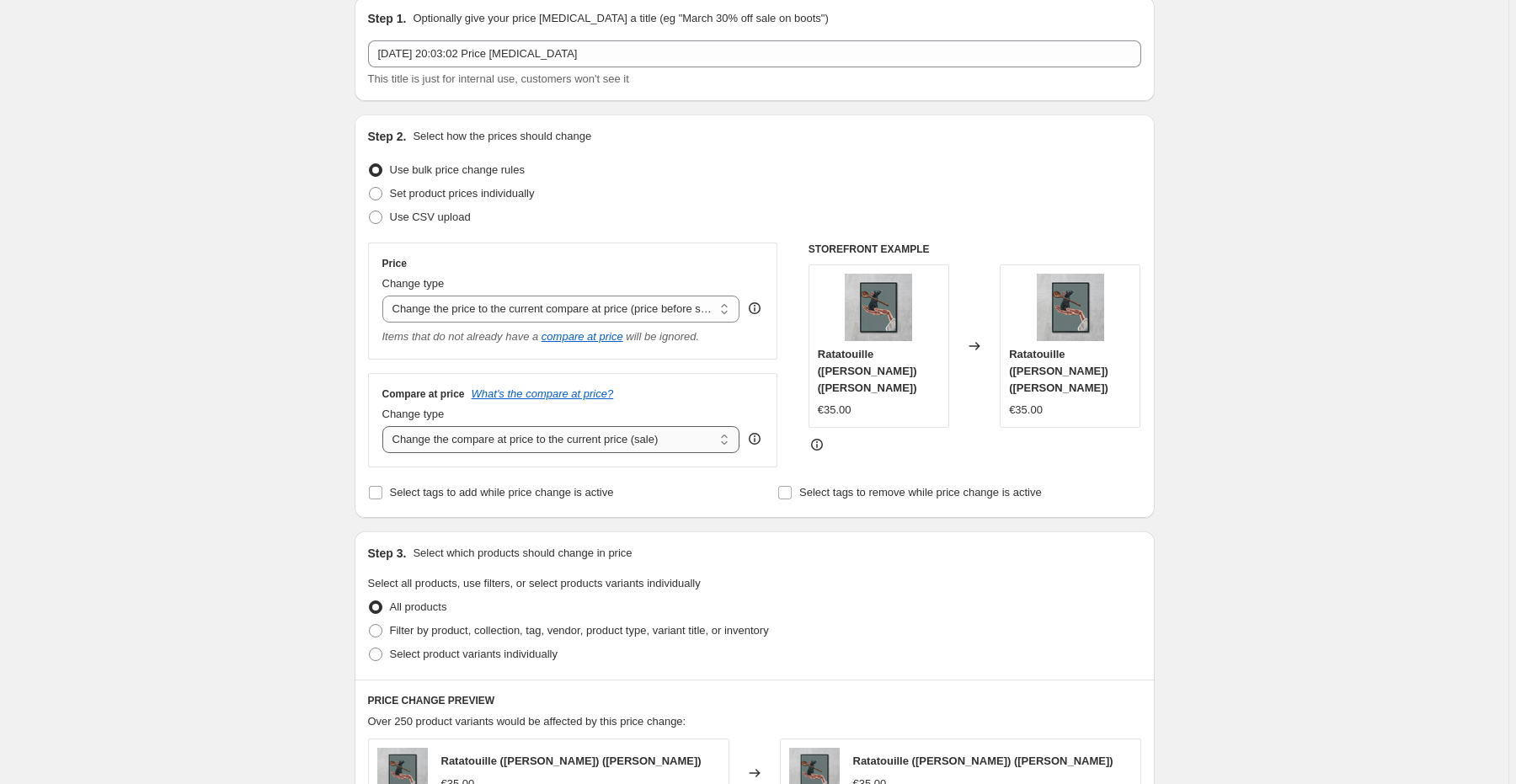
click at [570, 435] on select "Change the compare at price to the current price (sale) Change the compare at p…" at bounding box center [561, 440] width 358 height 27
click at [385, 427] on select "Change the compare at price to the current price (sale) Change the compare at p…" at bounding box center [561, 440] width 358 height 27
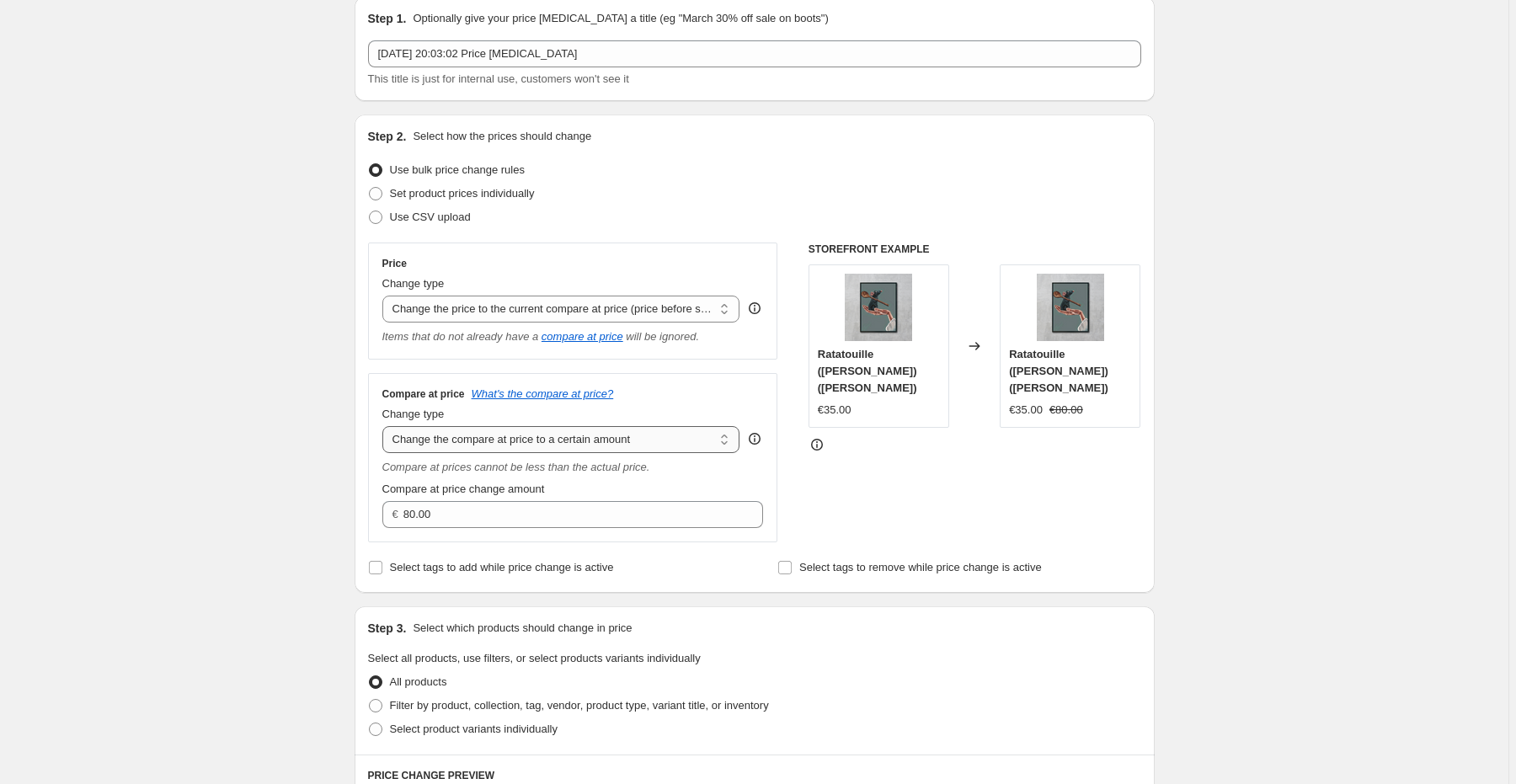
click at [618, 438] on select "Change the compare at price to the current price (sale) Change the compare at p…" at bounding box center [561, 440] width 358 height 27
click at [385, 427] on select "Change the compare at price to the current price (sale) Change the compare at p…" at bounding box center [561, 440] width 358 height 27
click at [626, 434] on select "Change the compare at price to the current price (sale) Change the compare at p…" at bounding box center [561, 440] width 358 height 27
select select "by"
click at [385, 427] on select "Change the compare at price to the current price (sale) Change the compare at p…" at bounding box center [561, 440] width 358 height 27
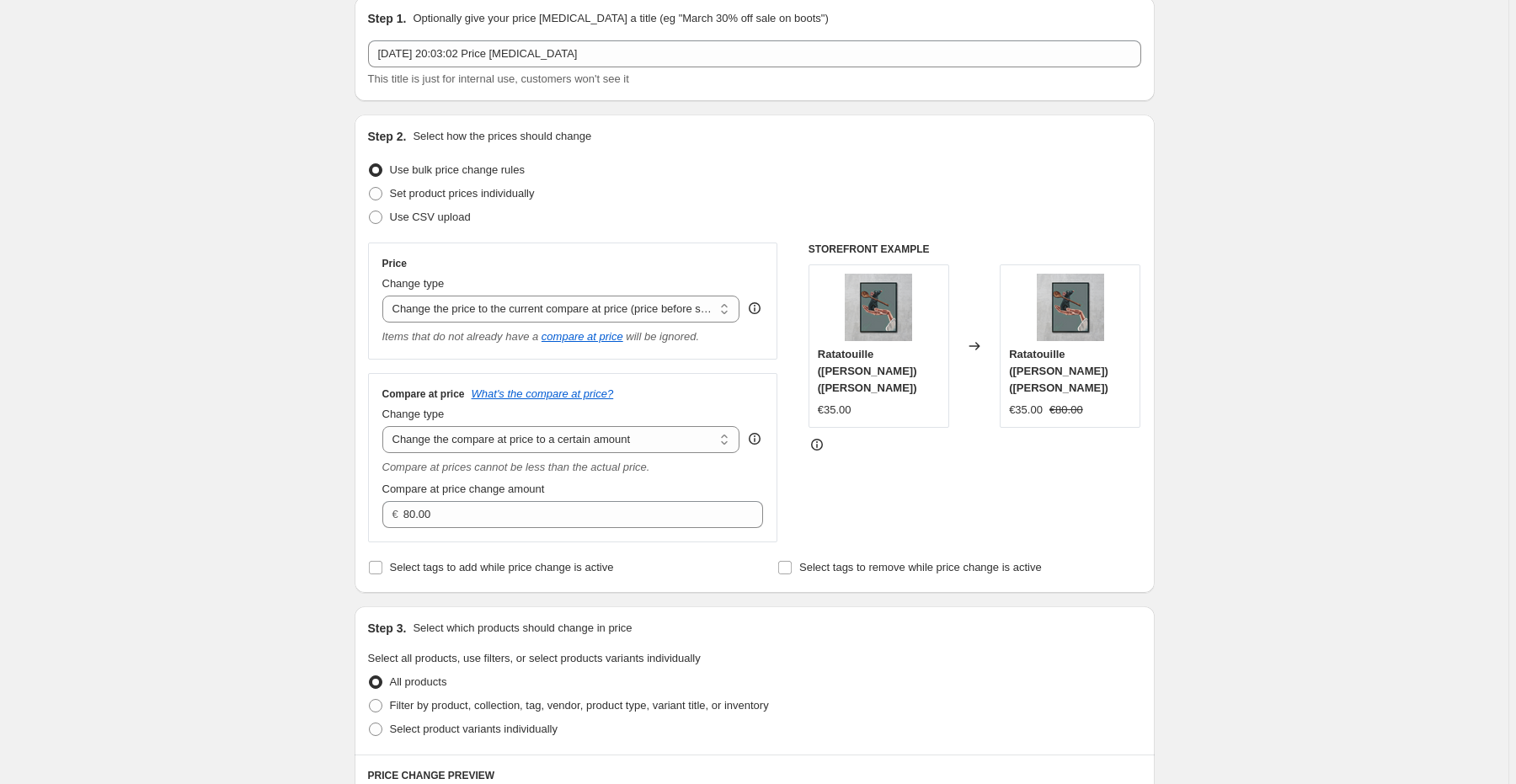
type input "-10.00"
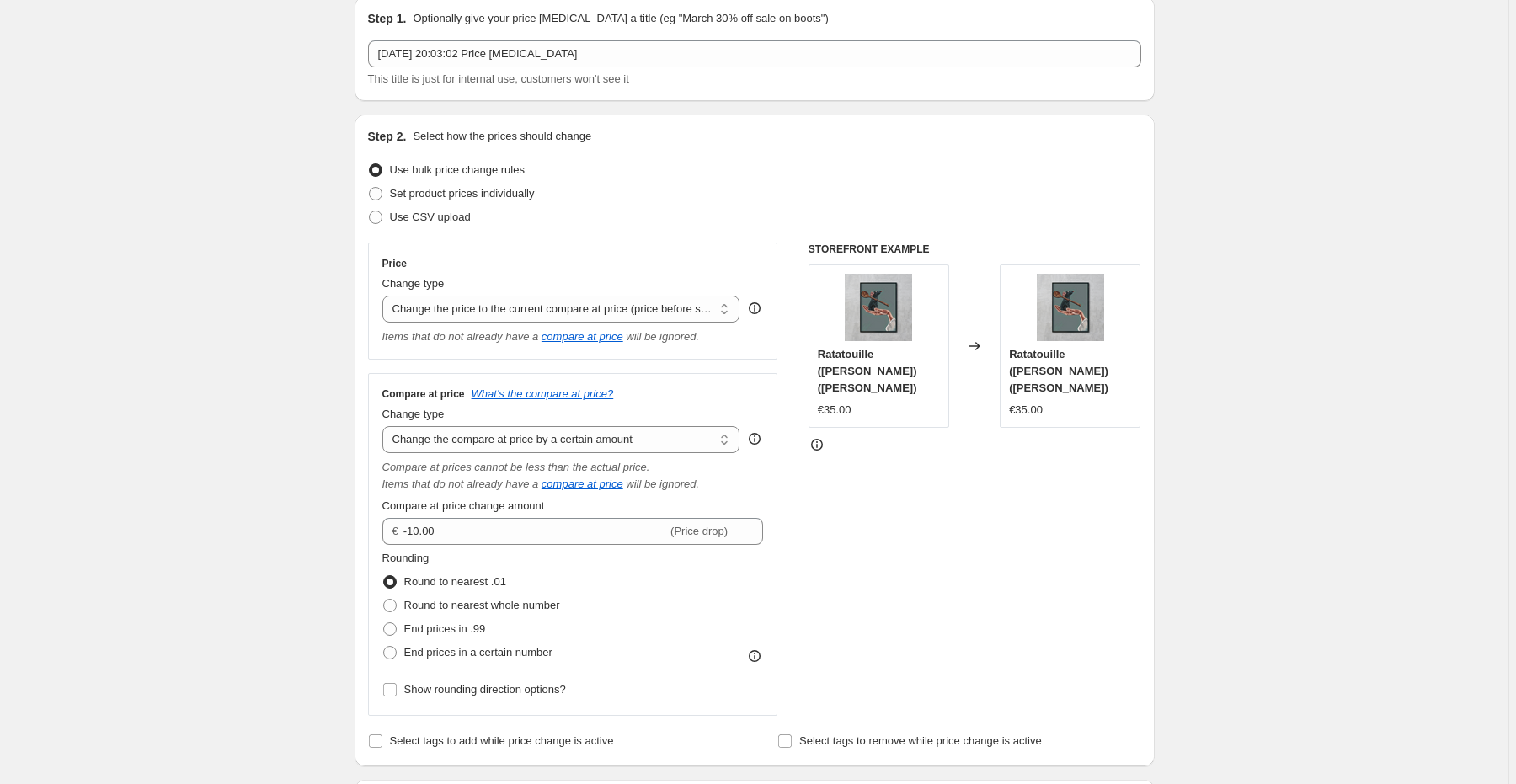
click at [624, 455] on div "Compare at price What's the compare at price? Change type Change the compare at…" at bounding box center [573, 544] width 381 height 315
click at [634, 445] on select "Change the compare at price to the current price (sale) Change the compare at p…" at bounding box center [561, 440] width 358 height 27
select select "to"
click at [385, 427] on select "Change the compare at price to the current price (sale) Change the compare at p…" at bounding box center [561, 440] width 358 height 27
type input "80.00"
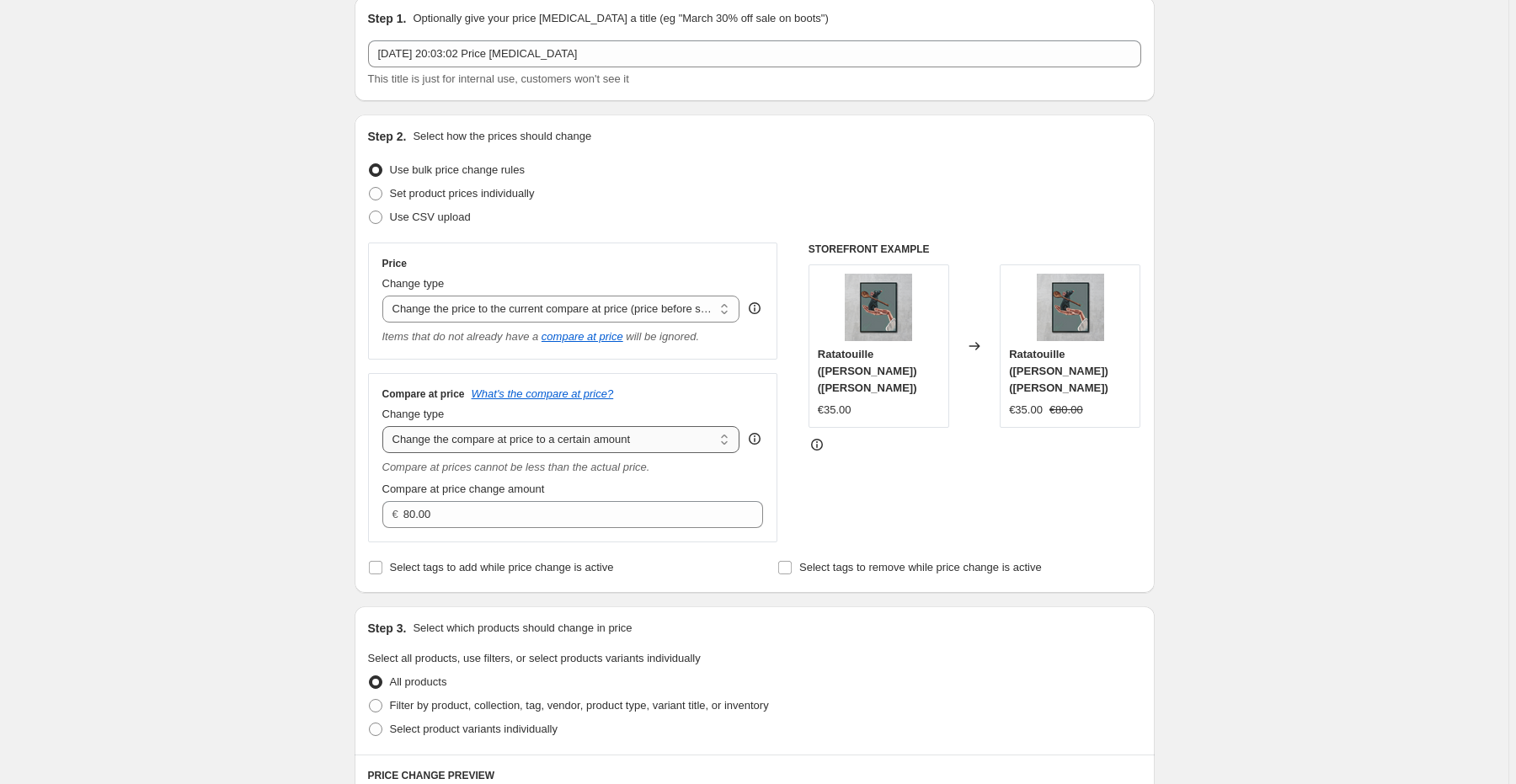
click at [630, 442] on select "Change the compare at price to the current price (sale) Change the compare at p…" at bounding box center [561, 440] width 358 height 27
click at [385, 427] on select "Change the compare at price to the current price (sale) Change the compare at p…" at bounding box center [561, 440] width 358 height 27
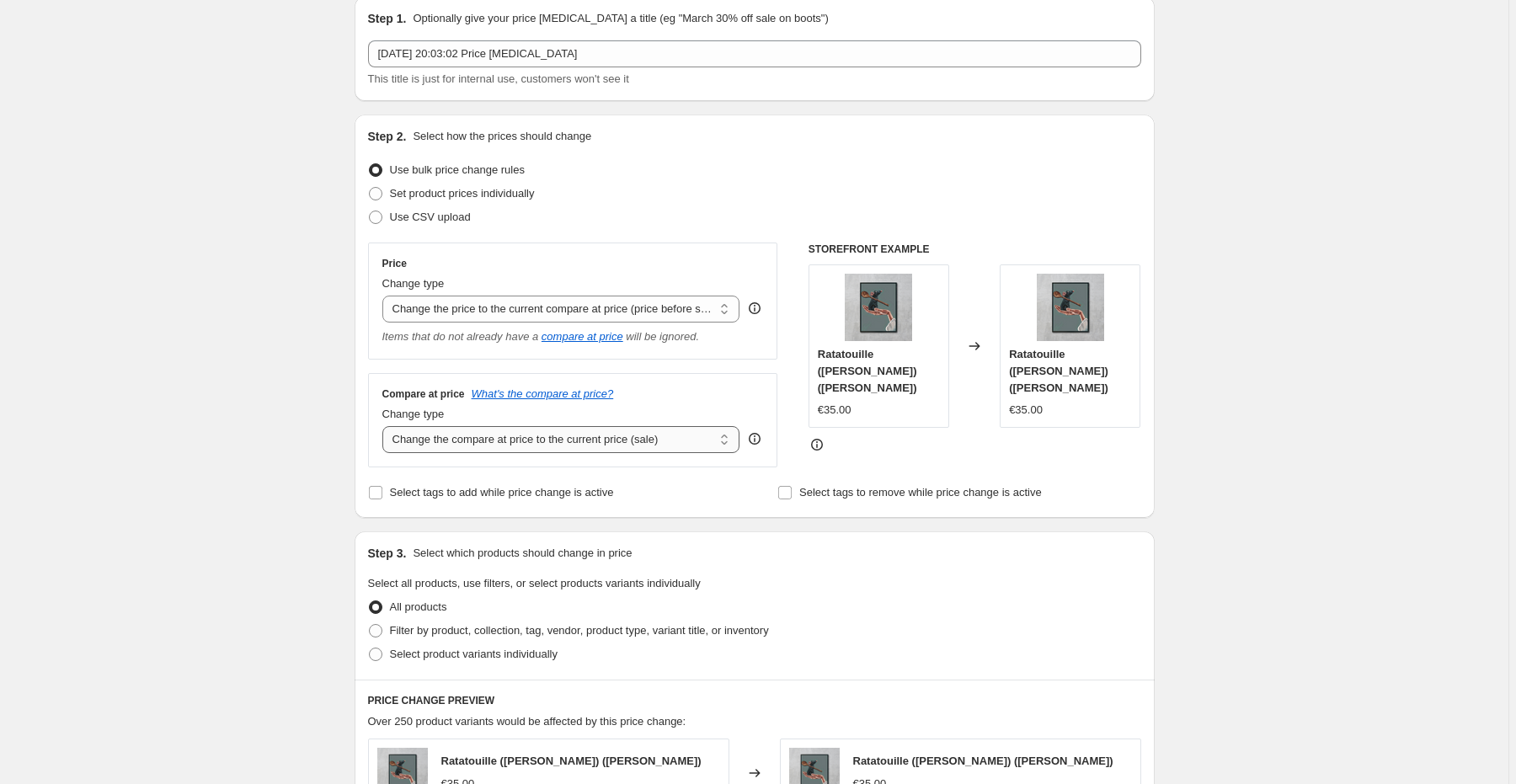
click at [632, 440] on select "Change the compare at price to the current price (sale) Change the compare at p…" at bounding box center [561, 440] width 358 height 27
click at [385, 427] on select "Change the compare at price to the current price (sale) Change the compare at p…" at bounding box center [561, 440] width 358 height 27
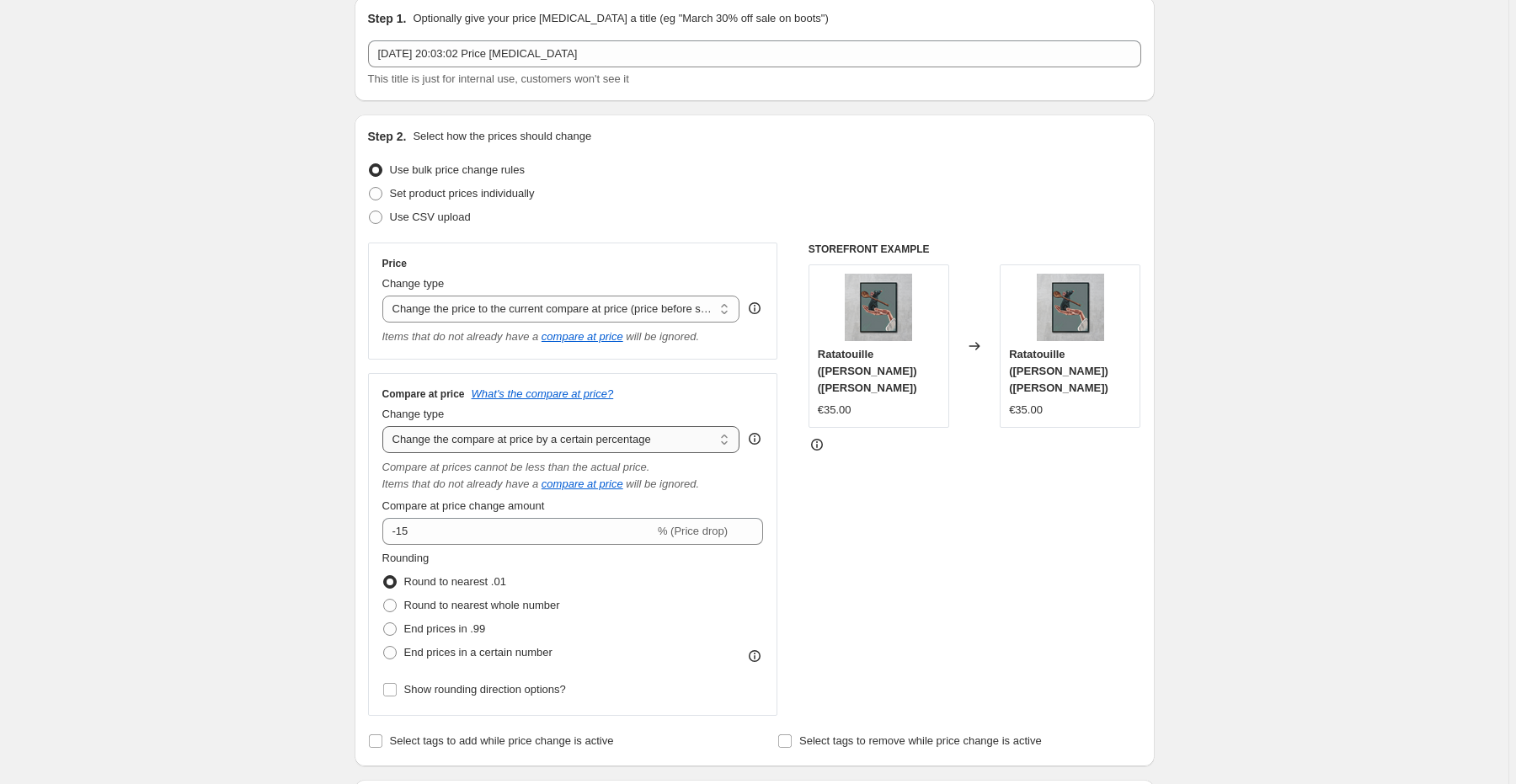
drag, startPoint x: 630, startPoint y: 438, endPoint x: 629, endPoint y: 453, distance: 15.0
click at [630, 438] on select "Change the compare at price to the current price (sale) Change the compare at p…" at bounding box center [561, 440] width 358 height 27
select select "bp"
click at [385, 427] on select "Change the compare at price to the current price (sale) Change the compare at p…" at bounding box center [561, 440] width 358 height 27
type input "12.00"
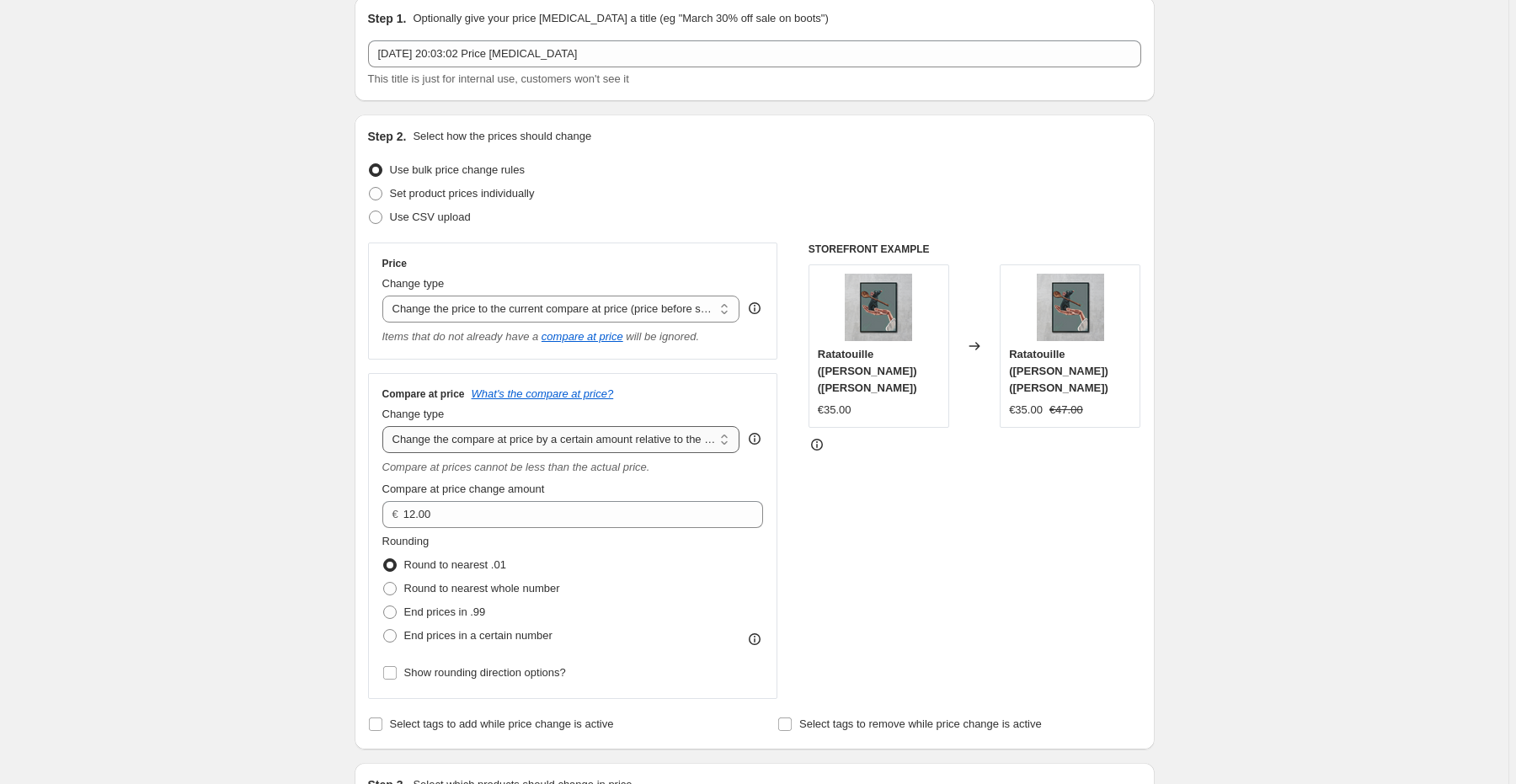
click at [617, 432] on select "Change the compare at price to the current price (sale) Change the compare at p…" at bounding box center [561, 440] width 358 height 27
select select "pp"
click at [385, 427] on select "Change the compare at price to the current price (sale) Change the compare at p…" at bounding box center [561, 440] width 358 height 27
type input "20"
click at [626, 444] on select "Change the compare at price to the current price (sale) Change the compare at p…" at bounding box center [561, 440] width 358 height 27
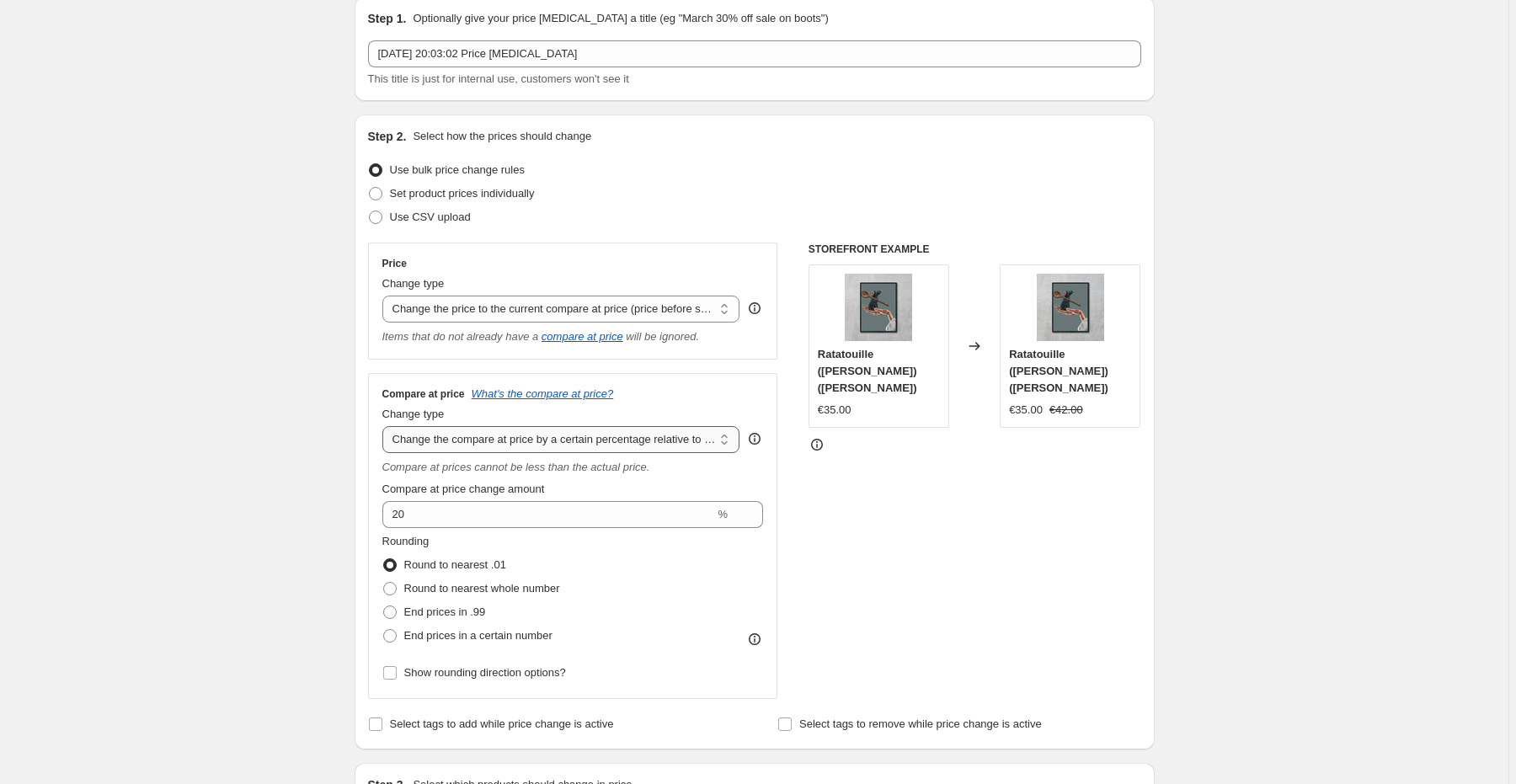
click at [385, 427] on select "Change the compare at price to the current price (sale) Change the compare at p…" at bounding box center [561, 440] width 358 height 27
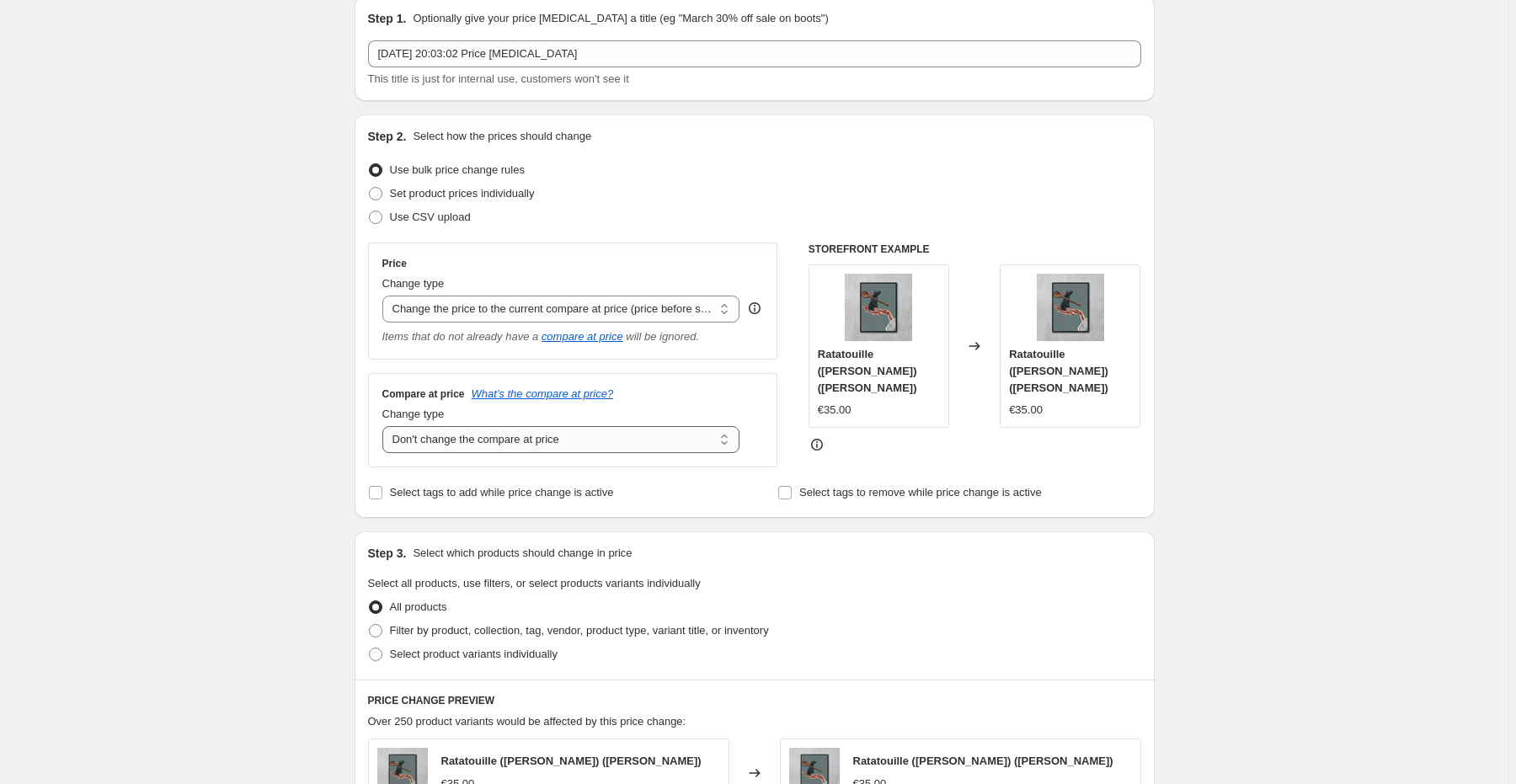
click at [617, 443] on select "Change the compare at price to the current price (sale) Change the compare at p…" at bounding box center [561, 440] width 358 height 27
click at [385, 427] on select "Change the compare at price to the current price (sale) Change the compare at p…" at bounding box center [561, 440] width 358 height 27
click at [610, 444] on select "Change the compare at price to the current price (sale) Change the compare at p…" at bounding box center [561, 440] width 358 height 27
select select "bp"
click at [385, 427] on select "Change the compare at price to the current price (sale) Change the compare at p…" at bounding box center [561, 440] width 358 height 27
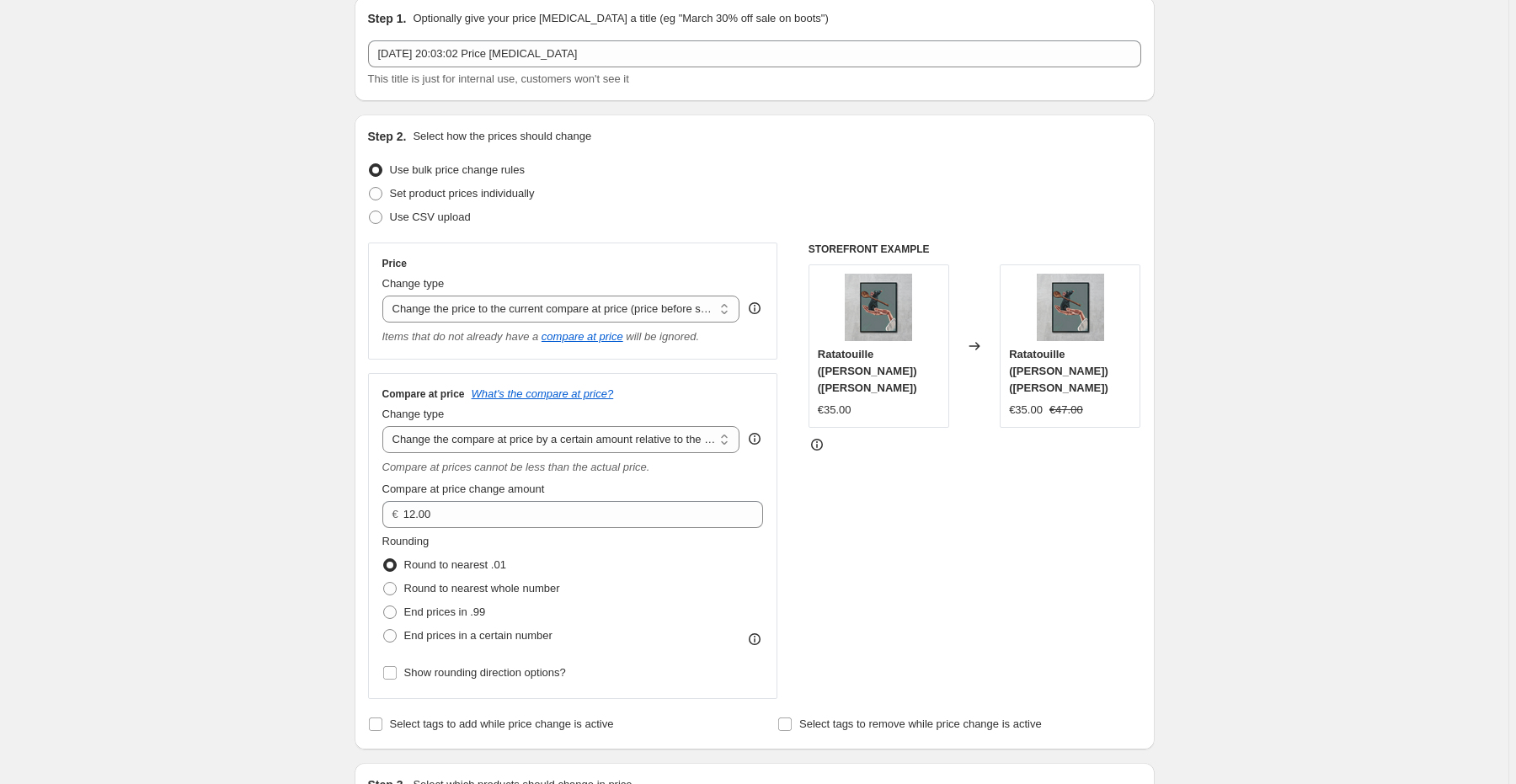
click at [830, 401] on div "€35.00" at bounding box center [835, 410] width 34 height 17
click at [669, 307] on select "Change the price to a certain amount Change the price by a certain amount Chang…" at bounding box center [561, 309] width 358 height 27
click at [385, 295] on select "Change the price to a certain amount Change the price by a certain amount Chang…" at bounding box center [561, 309] width 358 height 27
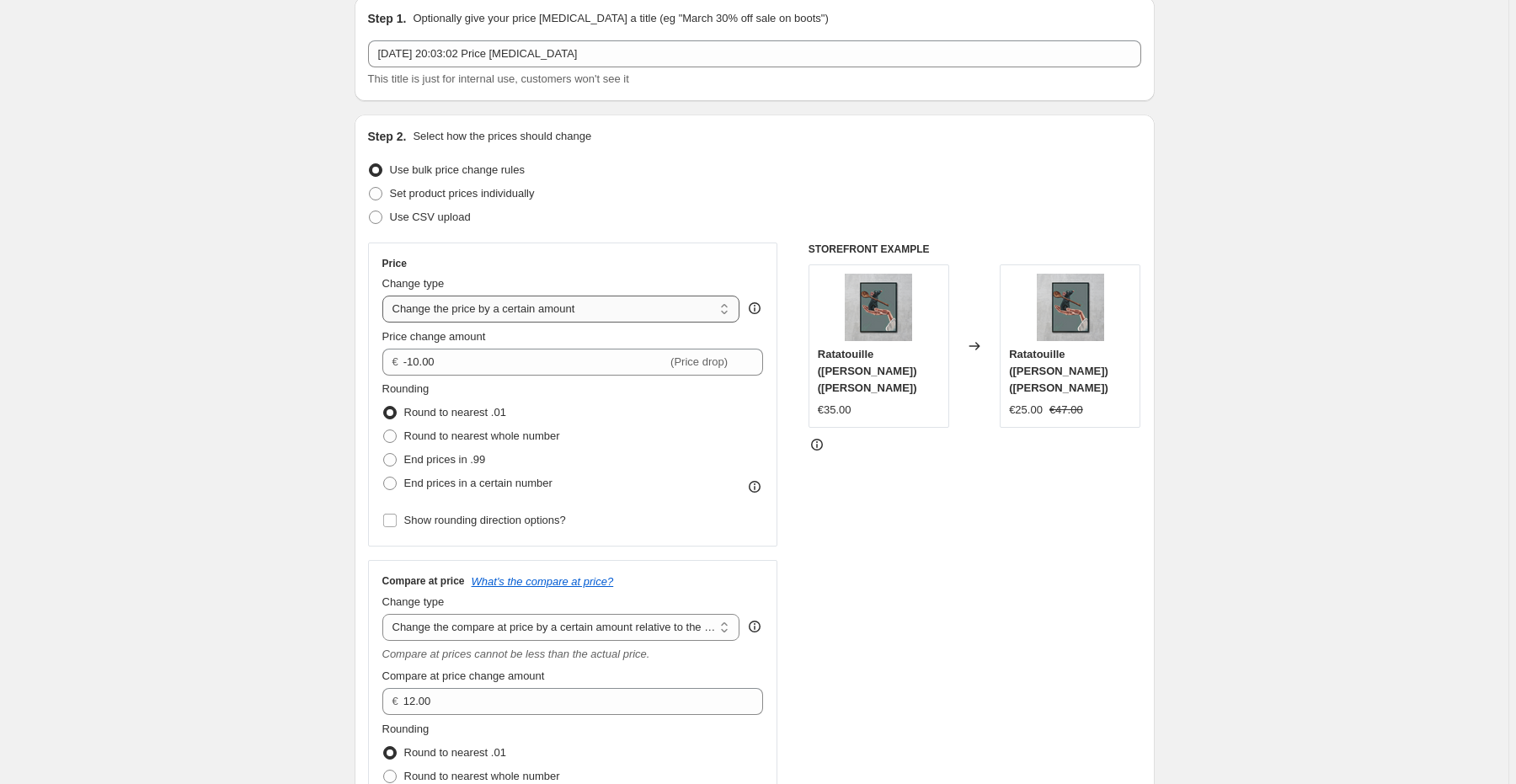
click at [563, 301] on select "Change the price to a certain amount Change the price by a certain amount Chang…" at bounding box center [561, 309] width 358 height 27
select select "to"
click at [385, 295] on select "Change the price to a certain amount Change the price by a certain amount Chang…" at bounding box center [561, 309] width 358 height 27
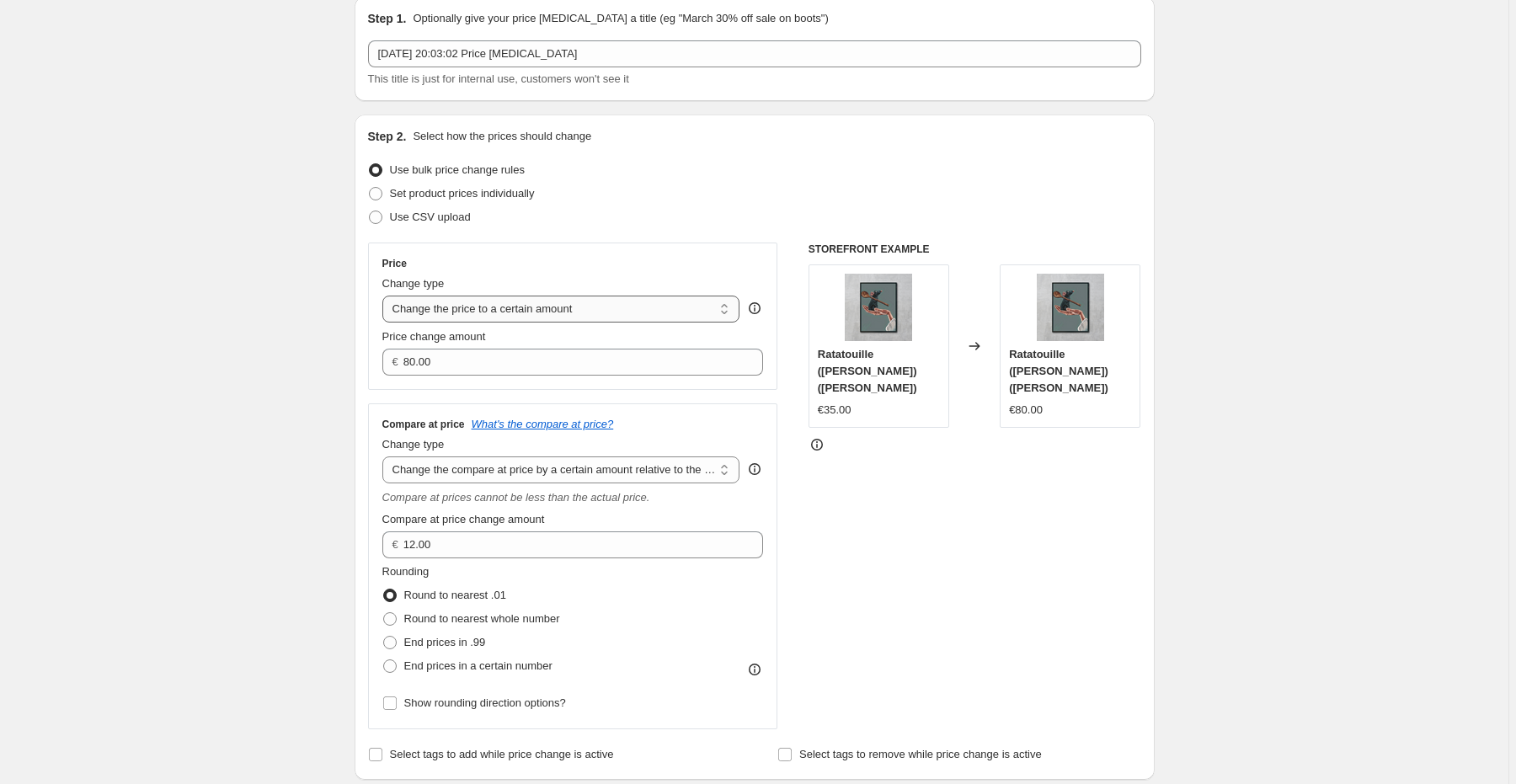
click at [565, 317] on select "Change the price to a certain amount Change the price by a certain amount Chang…" at bounding box center [561, 309] width 358 height 27
click at [565, 311] on select "Change the price to a certain amount Change the price by a certain amount Chang…" at bounding box center [561, 309] width 358 height 27
click at [591, 303] on select "Change the price to a certain amount Change the price by a certain amount Chang…" at bounding box center [561, 309] width 358 height 27
click at [385, 295] on select "Change the price to a certain amount Change the price by a certain amount Chang…" at bounding box center [561, 309] width 358 height 27
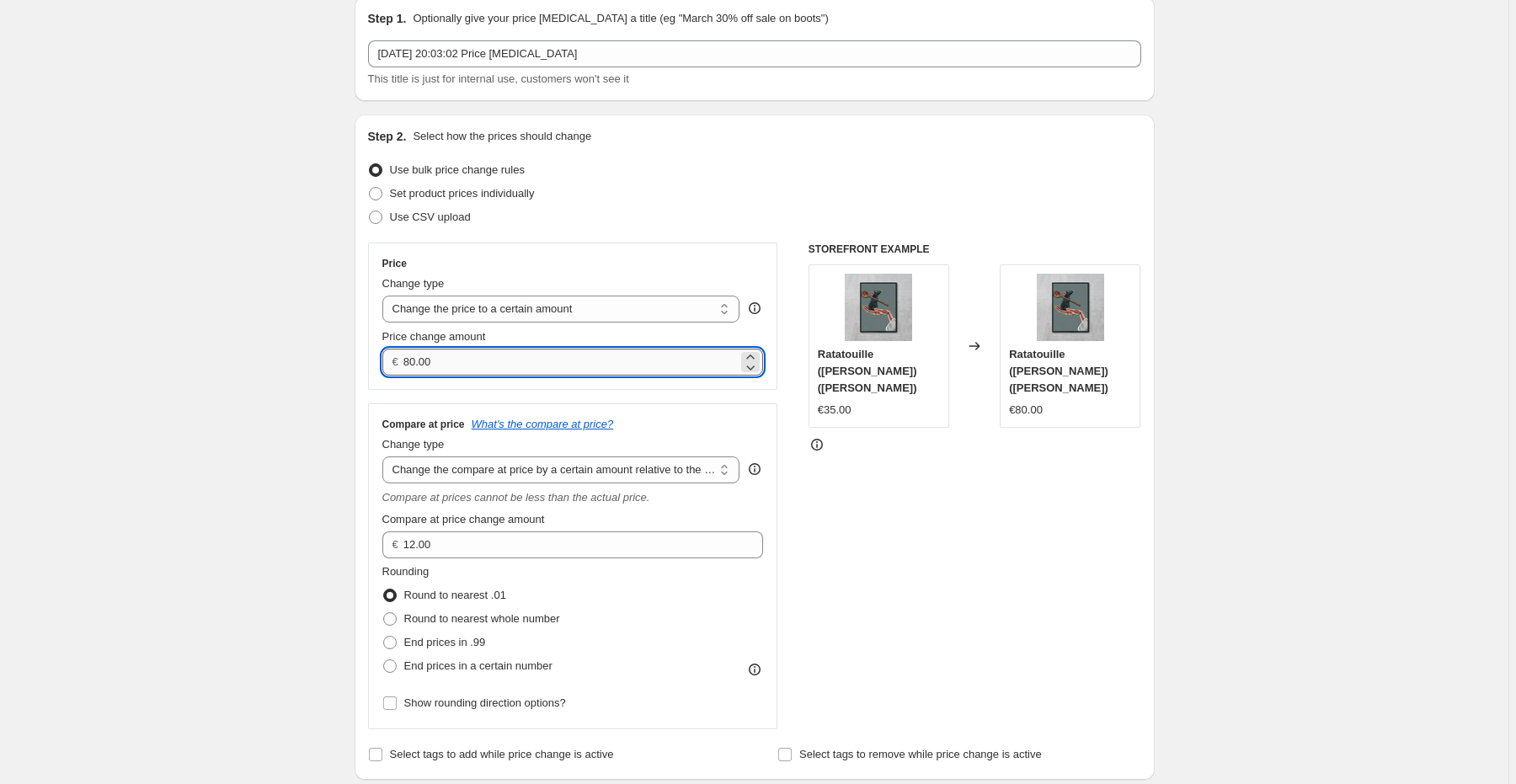
click at [594, 352] on input "80.00" at bounding box center [570, 362] width 334 height 27
type input "8"
type input "49"
type input "49.90"
click at [598, 265] on div "Price" at bounding box center [573, 264] width 381 height 13
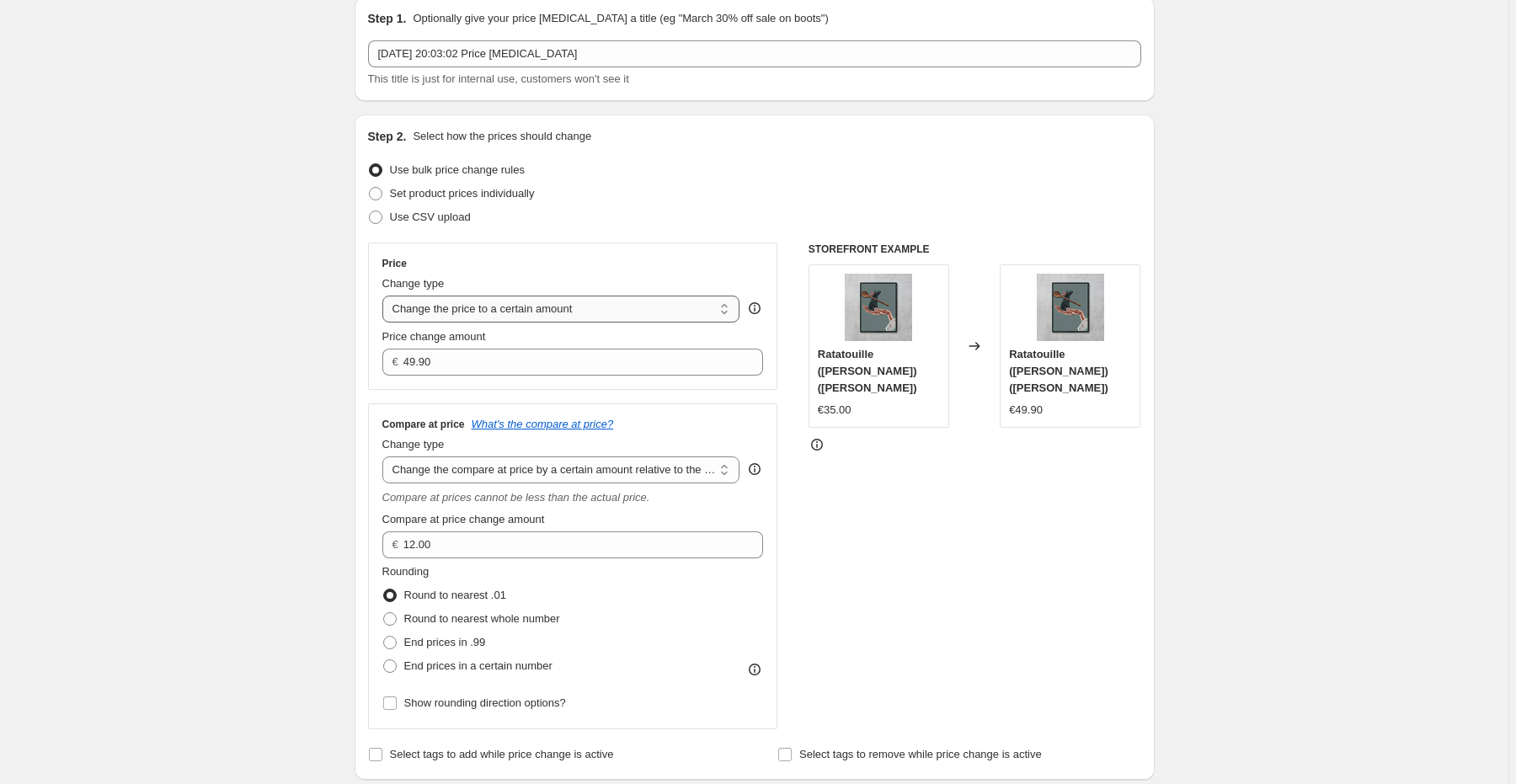
click at [687, 301] on select "Change the price to a certain amount Change the price by a certain amount Chang…" at bounding box center [561, 309] width 358 height 27
select select "by"
click at [385, 295] on select "Change the price to a certain amount Change the price by a certain amount Chang…" at bounding box center [561, 309] width 358 height 27
type input "-10.00"
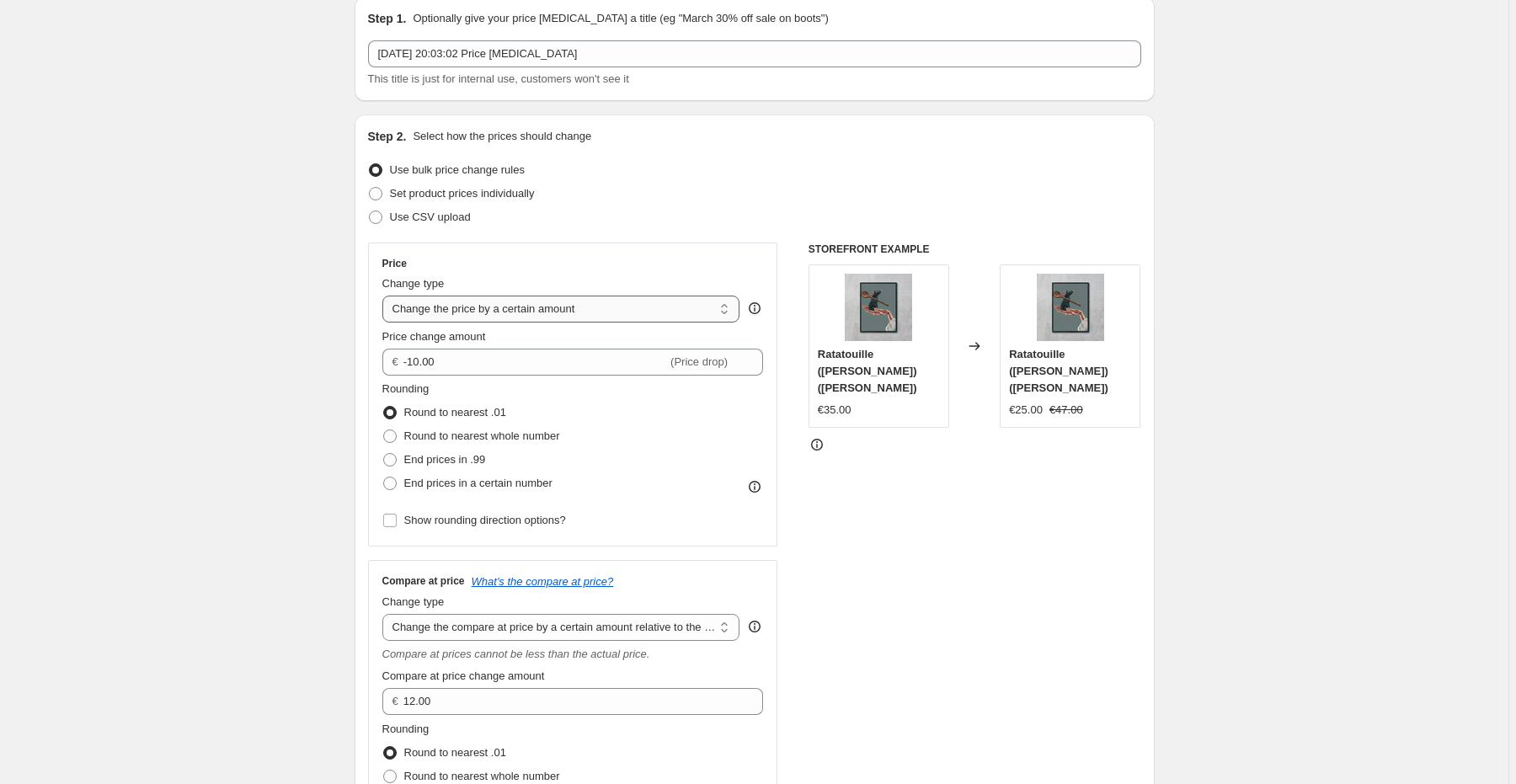
click at [661, 300] on select "Change the price to a certain amount Change the price by a certain amount Chang…" at bounding box center [561, 309] width 358 height 27
select select "percentage"
click at [385, 295] on select "Change the price to a certain amount Change the price by a certain amount Chang…" at bounding box center [561, 309] width 358 height 27
type input "-15"
click at [647, 300] on select "Change the price to a certain amount Change the price by a certain amount Chang…" at bounding box center [561, 309] width 358 height 27
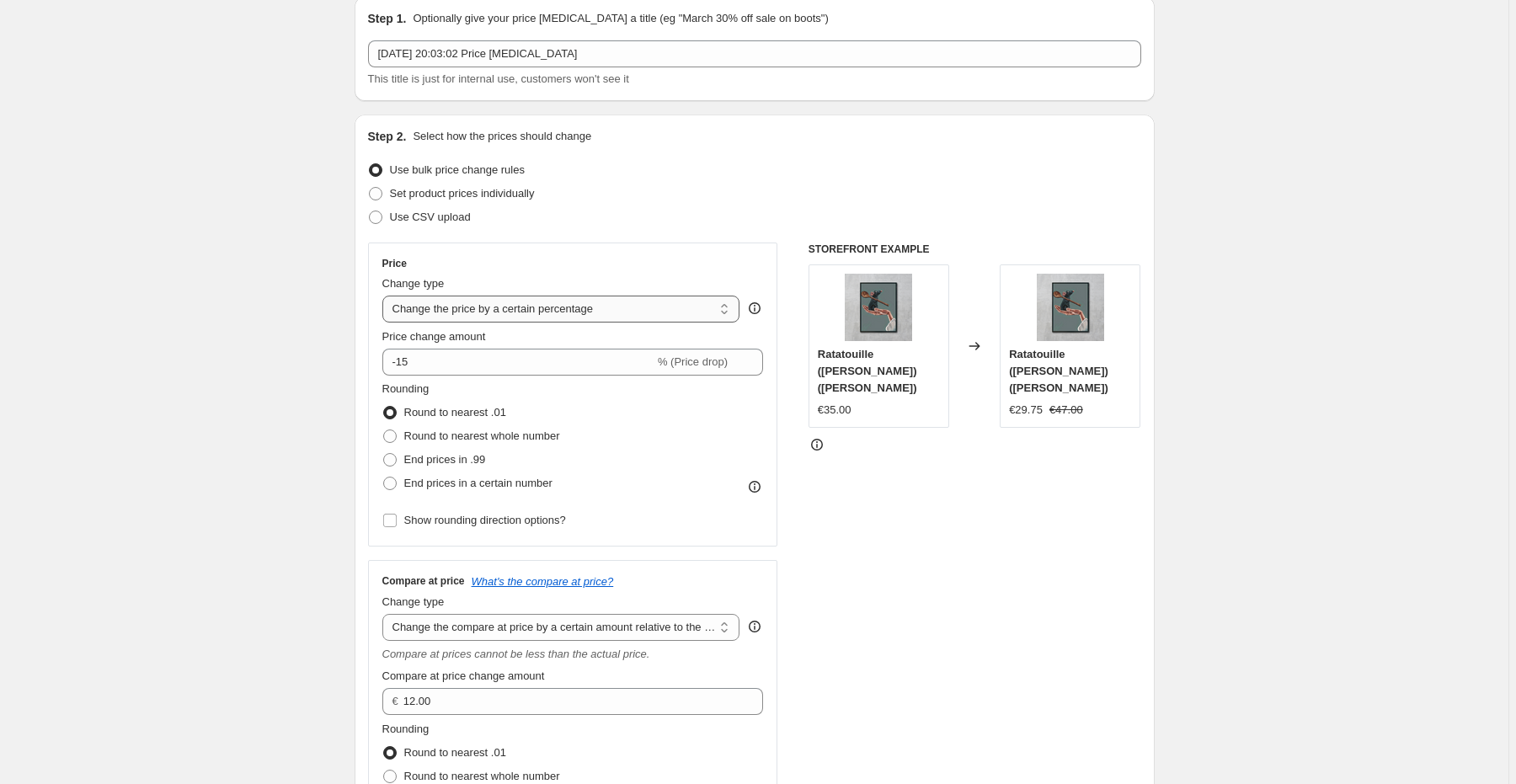
click at [385, 295] on select "Change the price to a certain amount Change the price by a certain amount Chang…" at bounding box center [561, 309] width 358 height 27
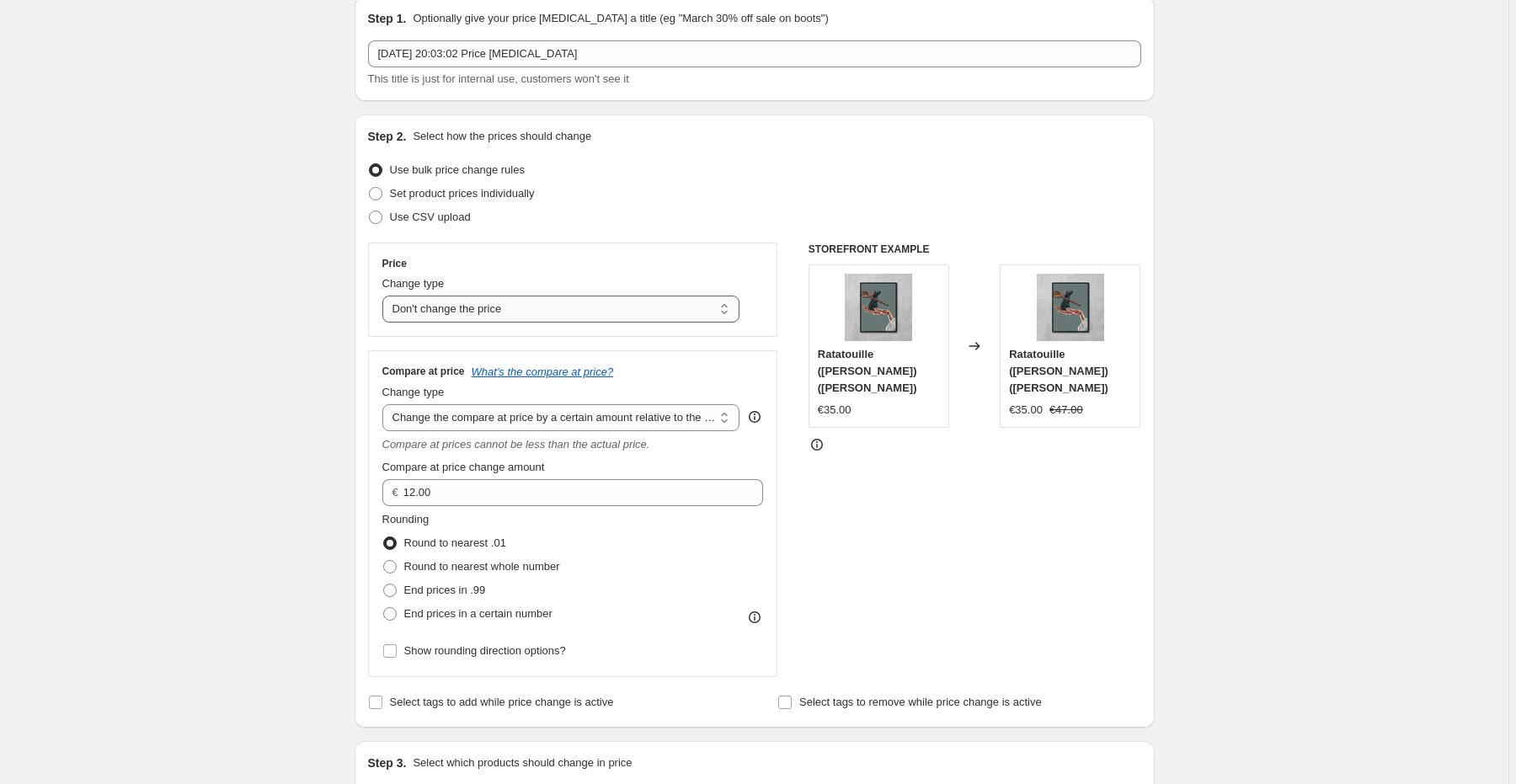
click at [658, 310] on select "Change the price to a certain amount Change the price by a certain amount Chang…" at bounding box center [561, 309] width 358 height 27
click at [385, 295] on select "Change the price to a certain amount Change the price by a certain amount Chang…" at bounding box center [561, 309] width 358 height 27
click at [636, 305] on select "Change the price to a certain amount Change the price by a certain amount Chang…" at bounding box center [561, 309] width 358 height 27
click at [385, 295] on select "Change the price to a certain amount Change the price by a certain amount Chang…" at bounding box center [561, 309] width 358 height 27
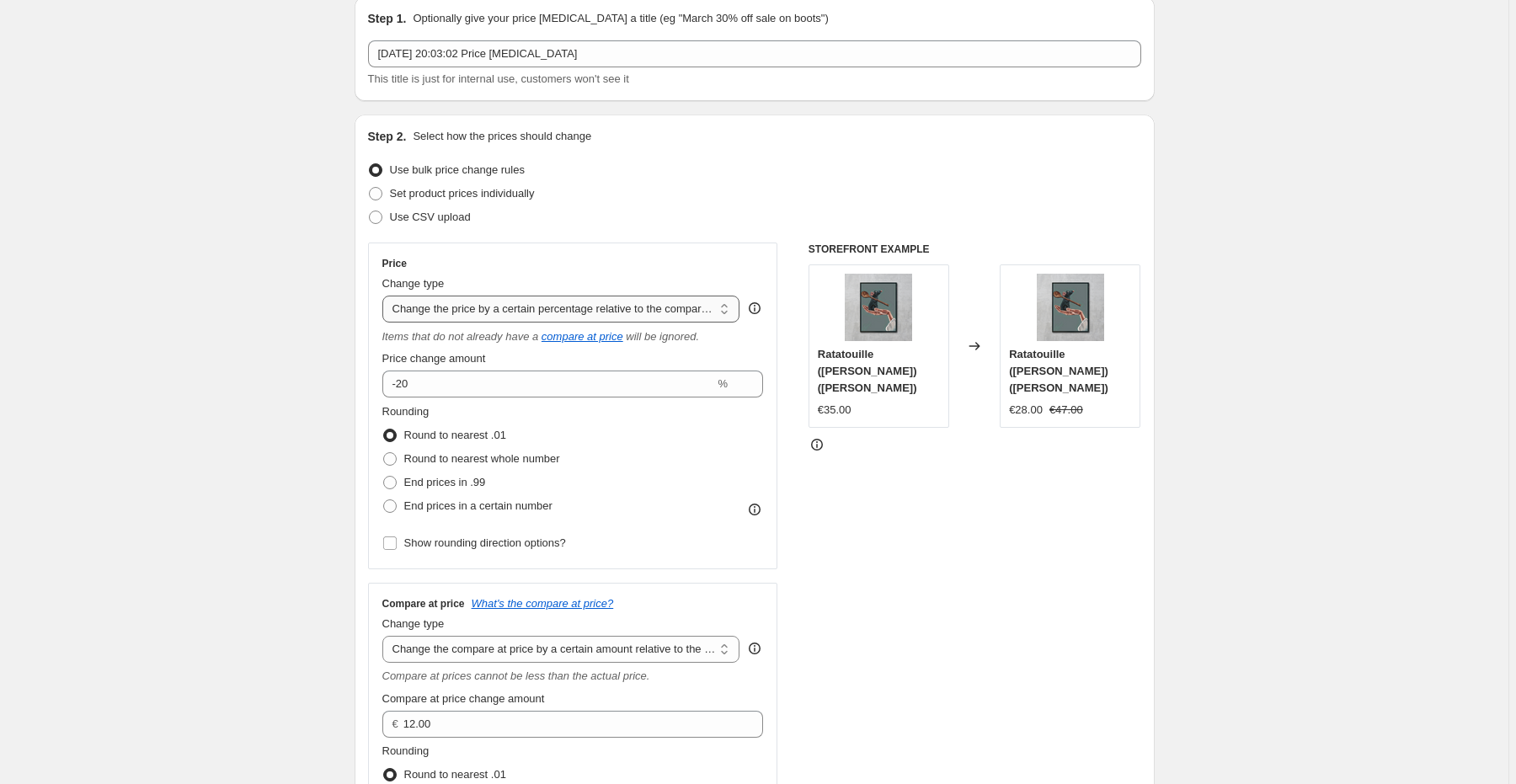
click at [614, 308] on select "Change the price to a certain amount Change the price by a certain amount Chang…" at bounding box center [561, 309] width 358 height 27
select select "to"
click at [385, 295] on select "Change the price to a certain amount Change the price by a certain amount Chang…" at bounding box center [561, 309] width 358 height 27
type input "80.00"
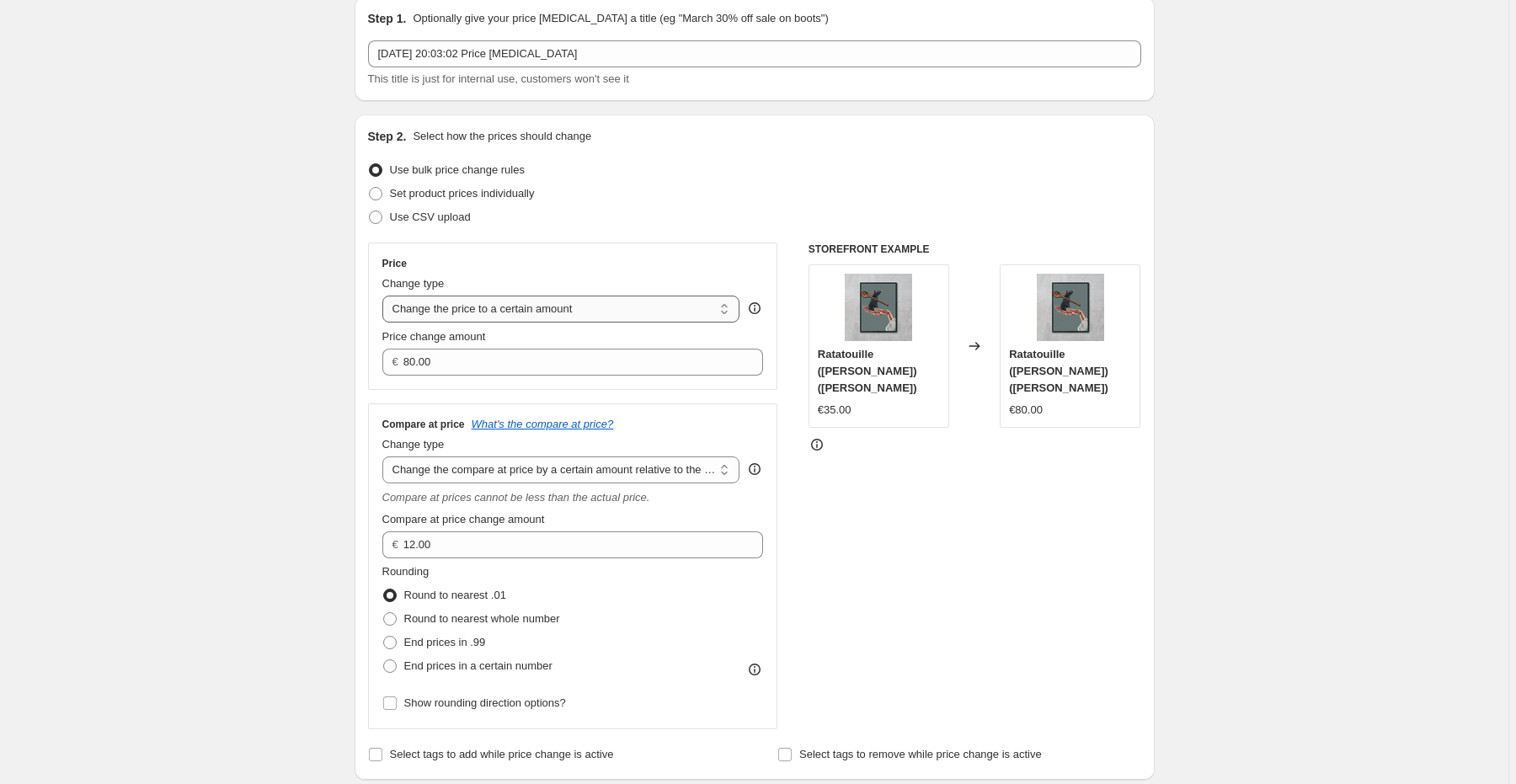
click at [630, 296] on select "Change the price to a certain amount Change the price by a certain amount Chang…" at bounding box center [561, 309] width 358 height 27
select select "by"
click at [385, 295] on select "Change the price to a certain amount Change the price by a certain amount Chang…" at bounding box center [561, 309] width 358 height 27
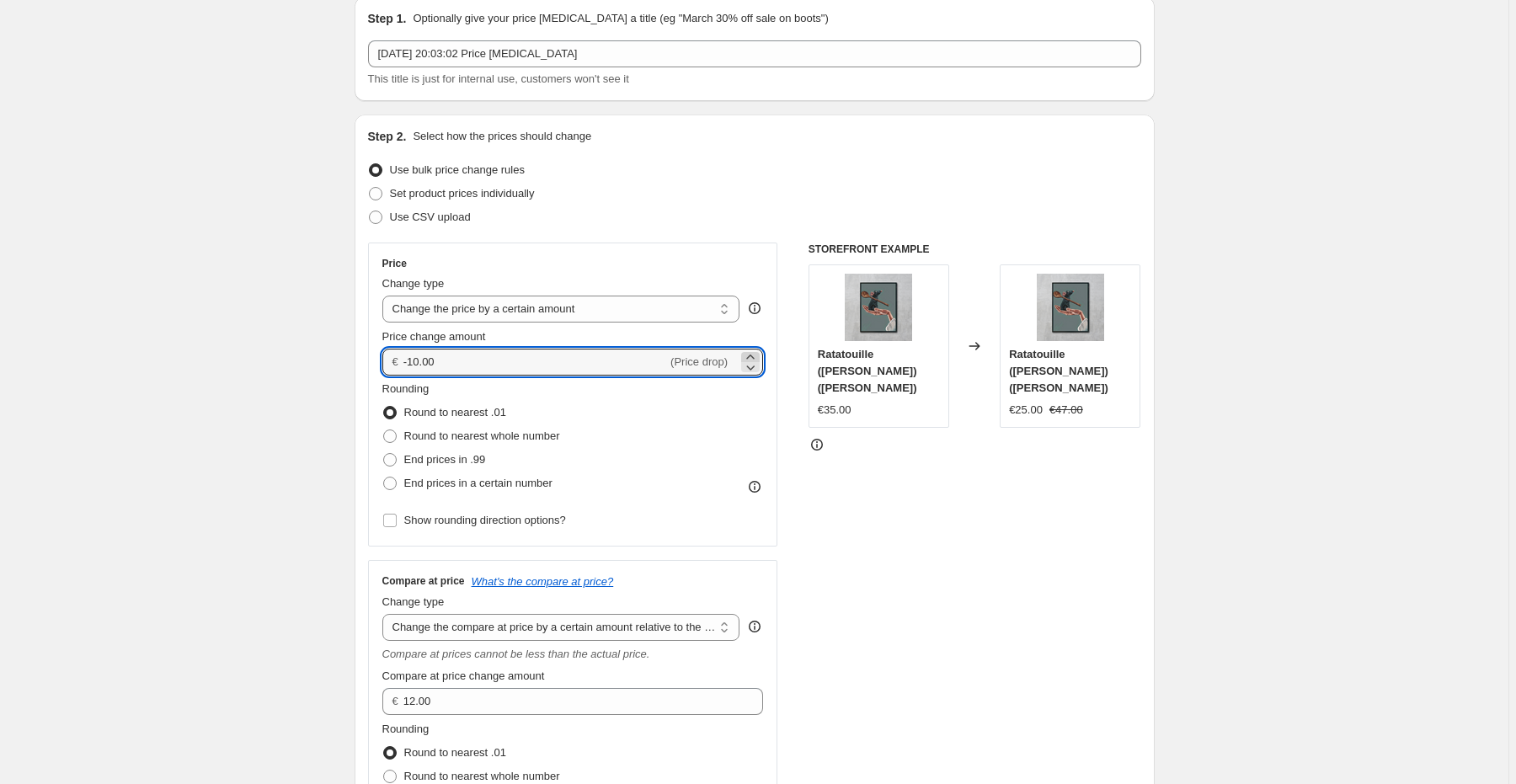
click at [748, 357] on icon at bounding box center [751, 357] width 17 height 17
type input "-9.99"
drag, startPoint x: 686, startPoint y: 317, endPoint x: 678, endPoint y: 311, distance: 10.0
click at [685, 317] on select "Change the price to a certain amount Change the price by a certain amount Chang…" at bounding box center [561, 309] width 358 height 27
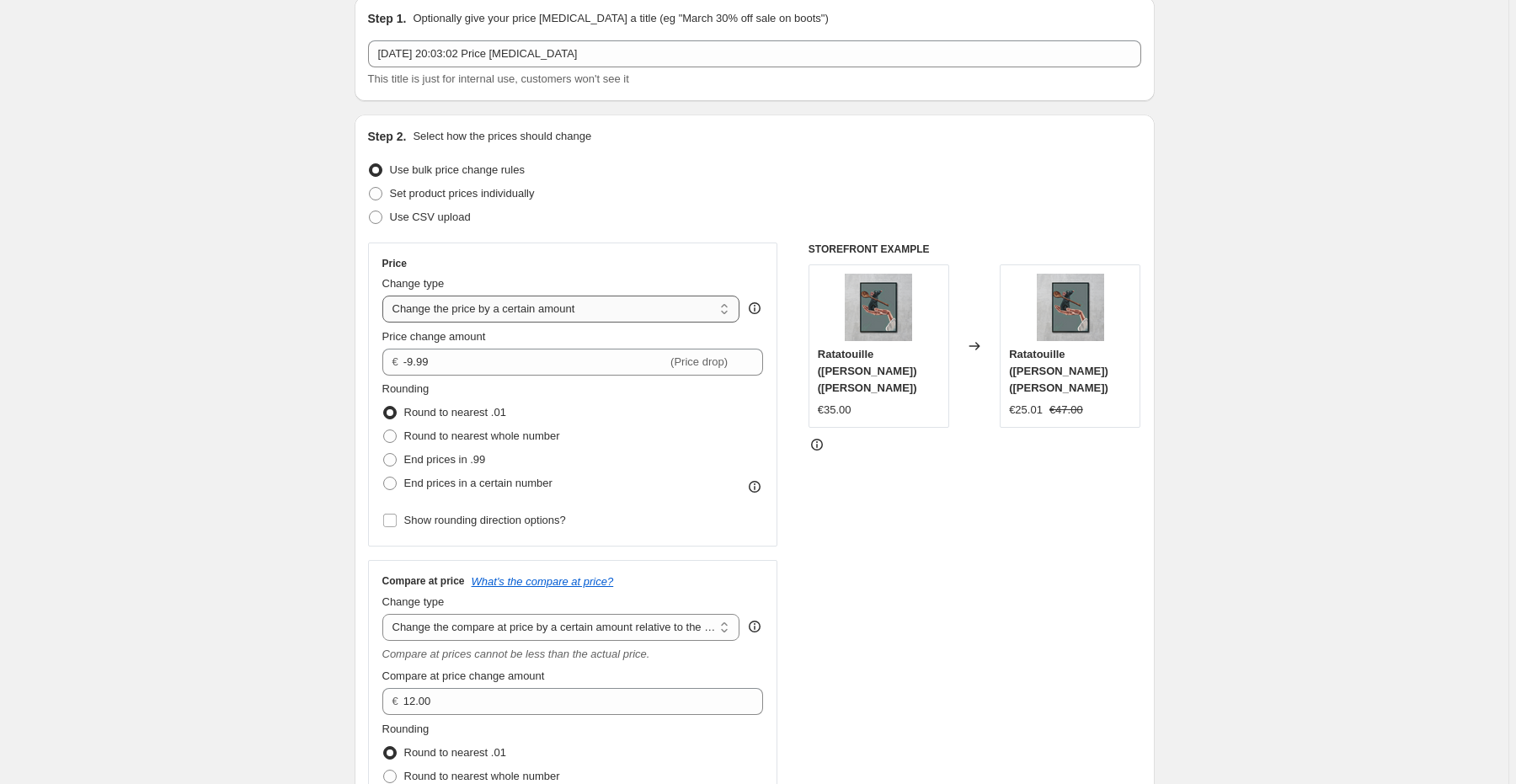
select select "to"
click at [385, 295] on select "Change the price to a certain amount Change the price by a certain amount Chang…" at bounding box center [561, 309] width 358 height 27
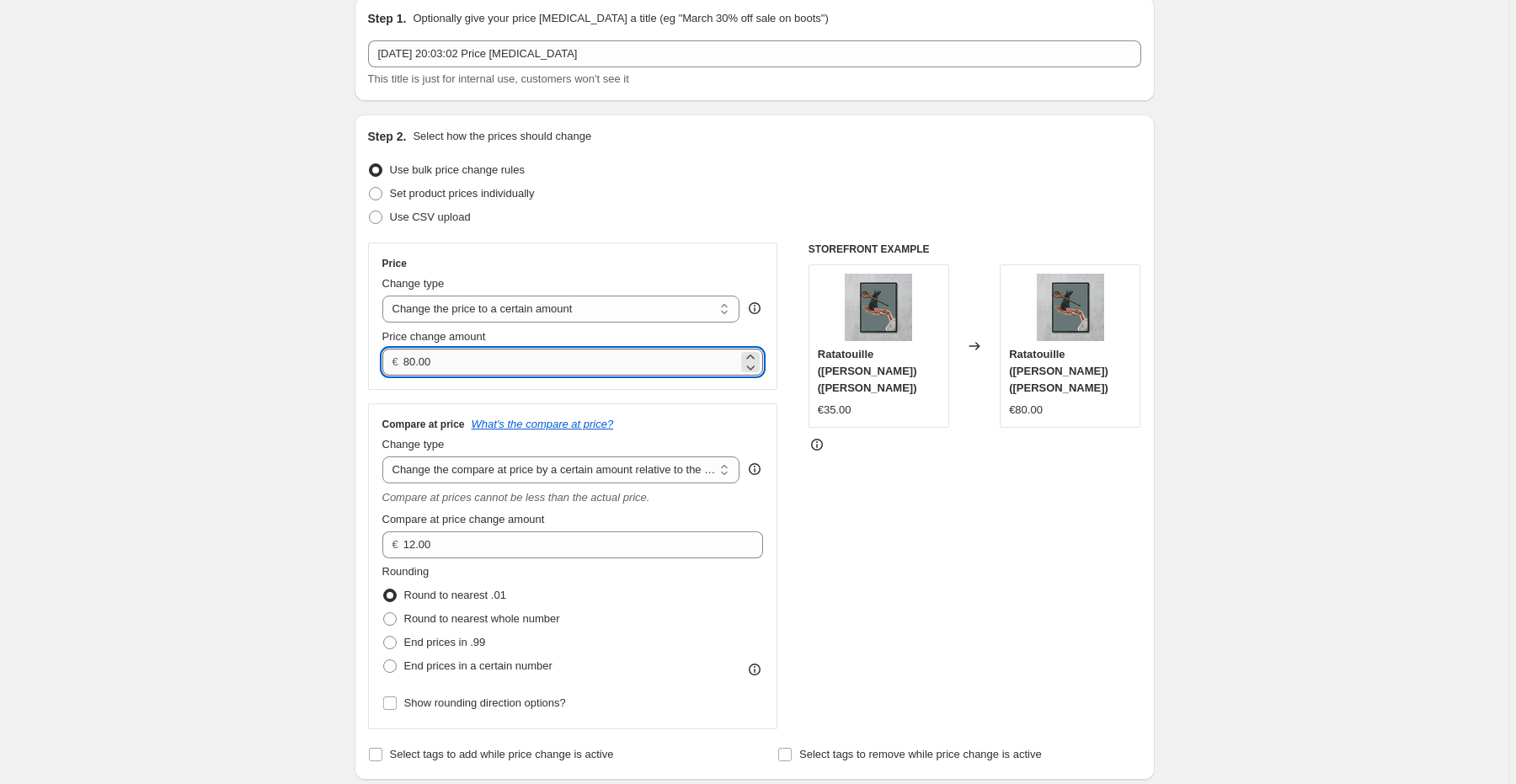
click at [447, 359] on input "80.00" at bounding box center [570, 362] width 334 height 27
click at [446, 359] on input "80.00" at bounding box center [570, 362] width 334 height 27
type input "4"
type input "49.90"
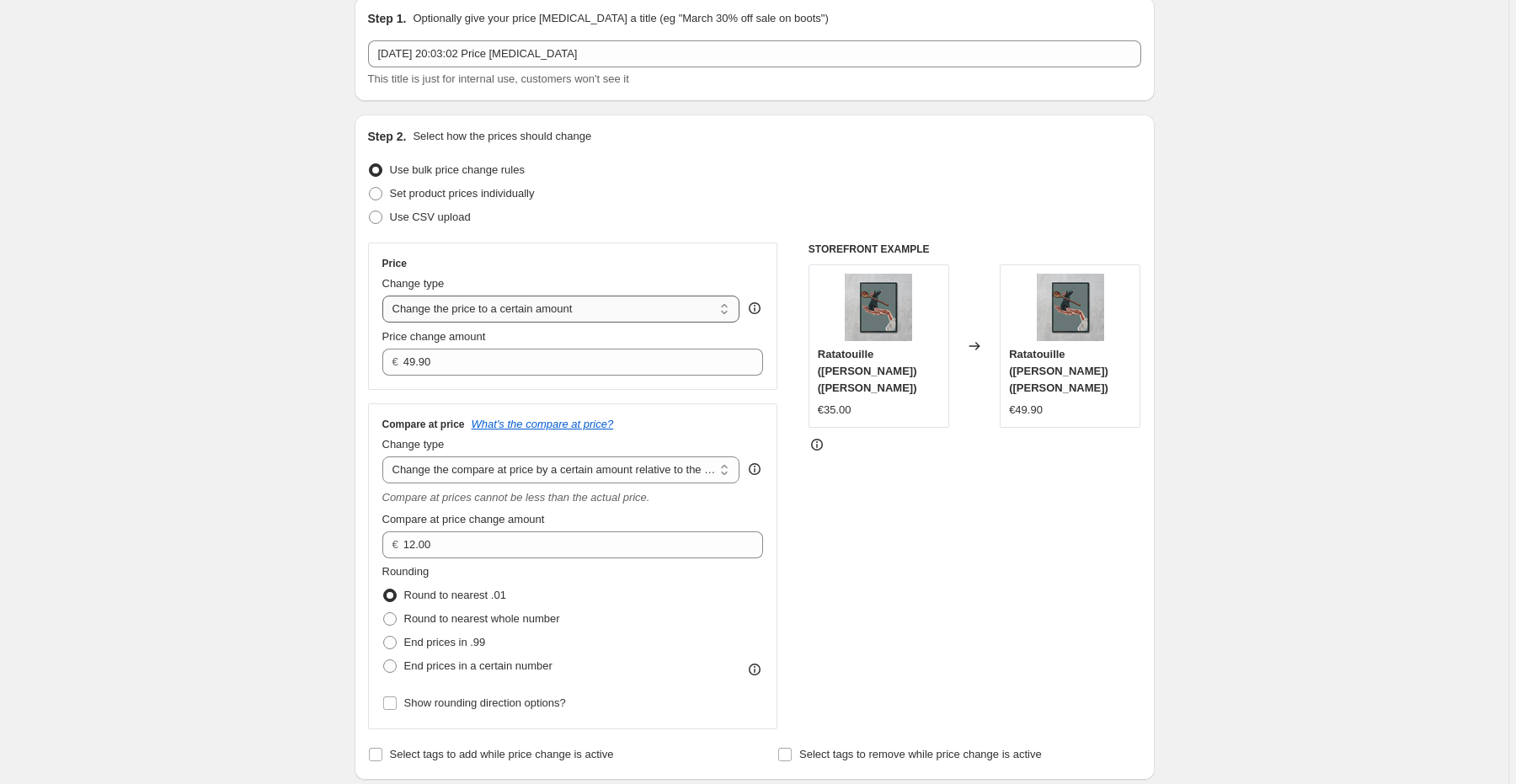
click at [509, 295] on select "Change the price to a certain amount Change the price by a certain amount Chang…" at bounding box center [561, 309] width 358 height 27
select select "by"
click at [385, 295] on select "Change the price to a certain amount Change the price by a certain amount Chang…" at bounding box center [561, 309] width 358 height 27
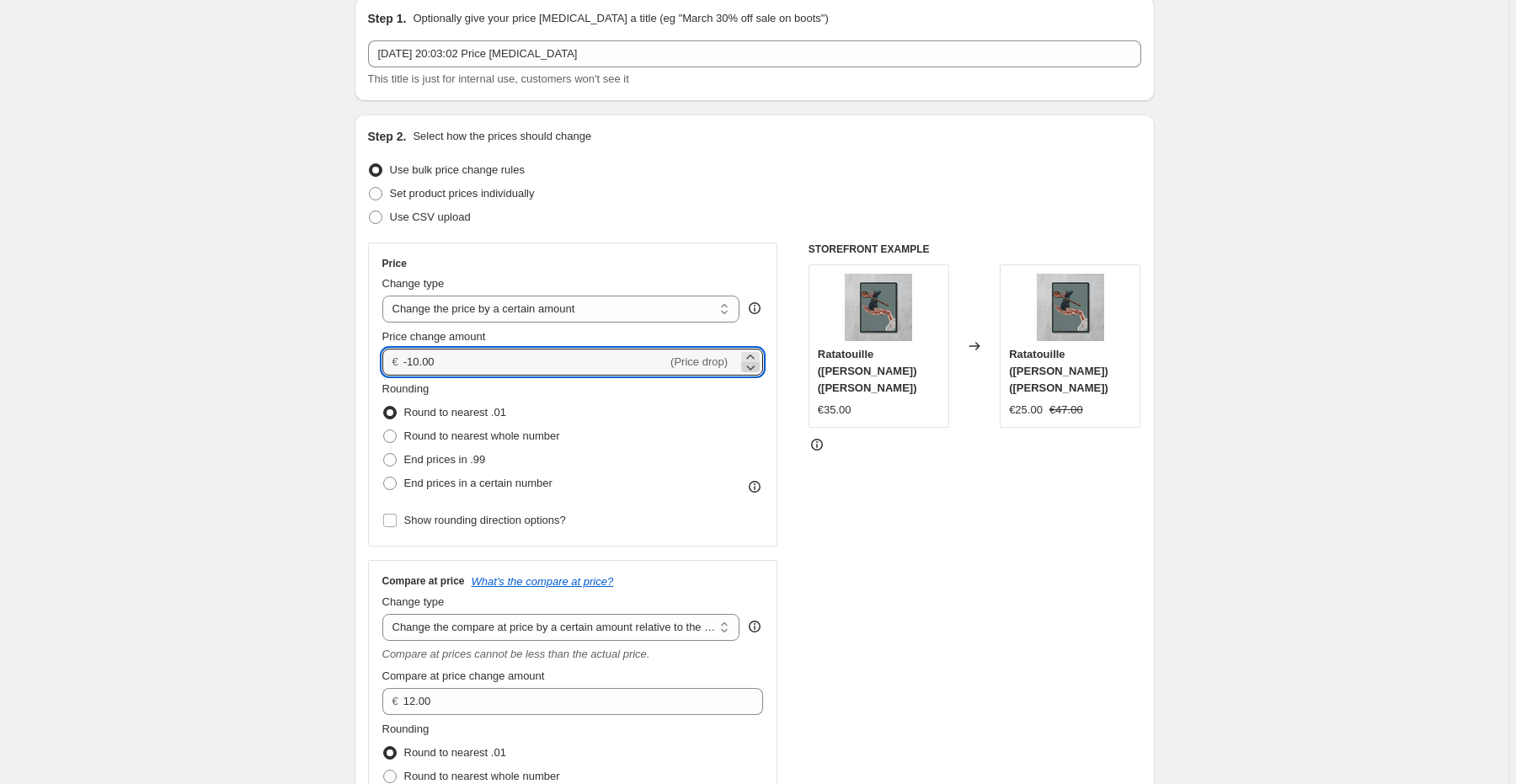
click at [755, 366] on icon at bounding box center [751, 367] width 17 height 17
click at [753, 366] on icon at bounding box center [751, 367] width 17 height 17
click at [752, 354] on icon at bounding box center [751, 357] width 17 height 17
type input "-10.00"
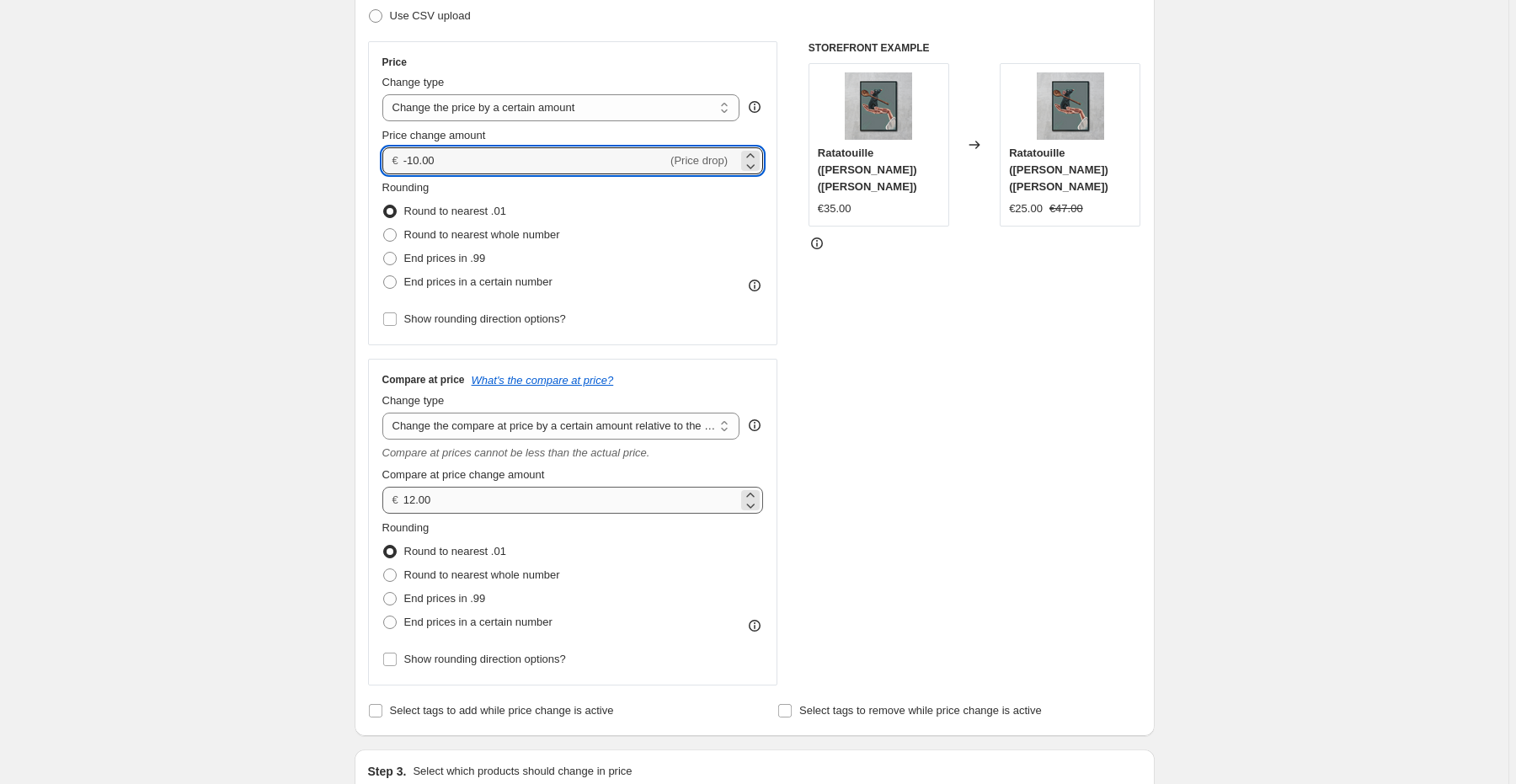
scroll to position [269, 0]
click at [608, 430] on select "Change the compare at price to the current price (sale) Change the compare at p…" at bounding box center [561, 425] width 358 height 27
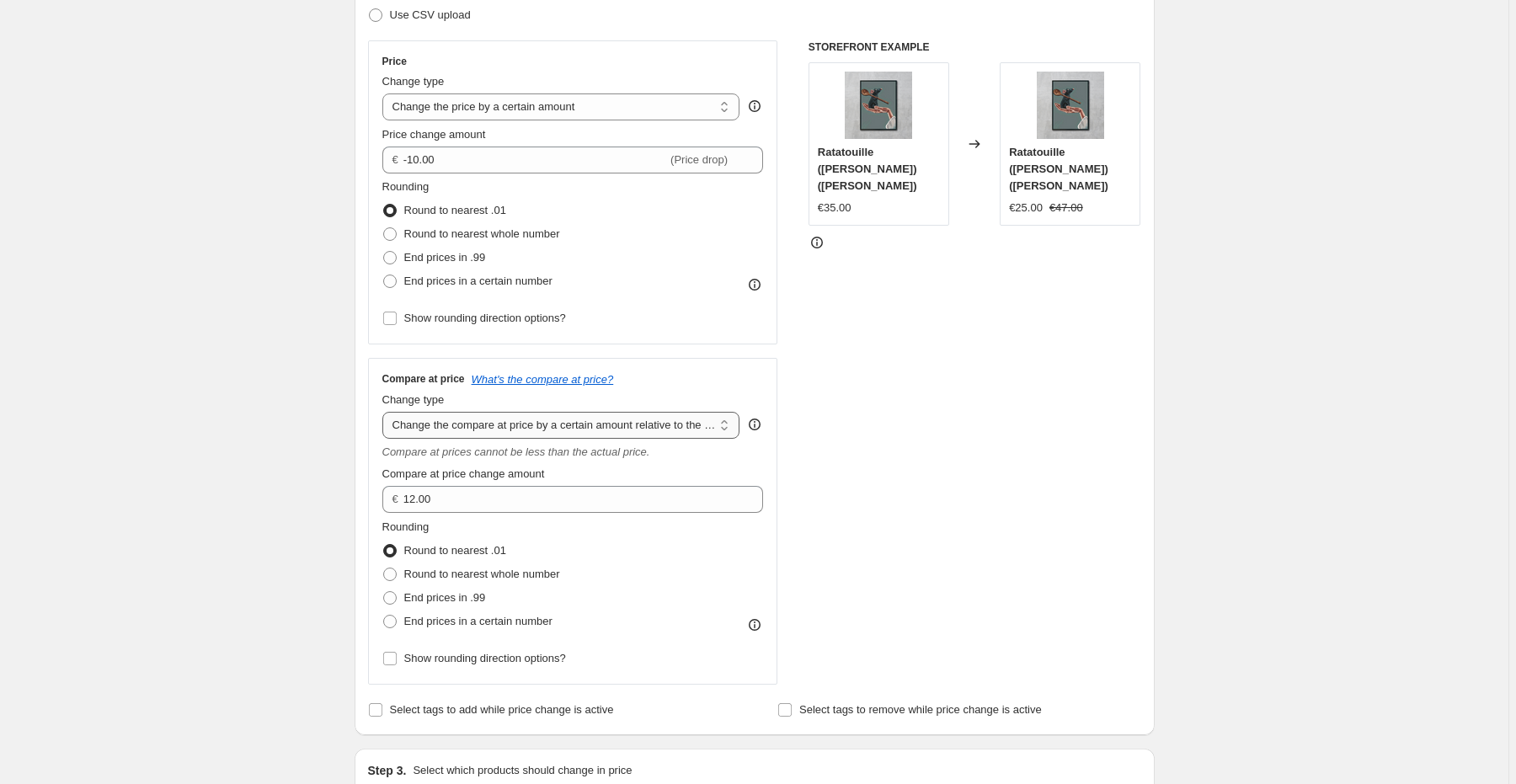
click at [385, 412] on select "Change the compare at price to the current price (sale) Change the compare at p…" at bounding box center [561, 425] width 358 height 27
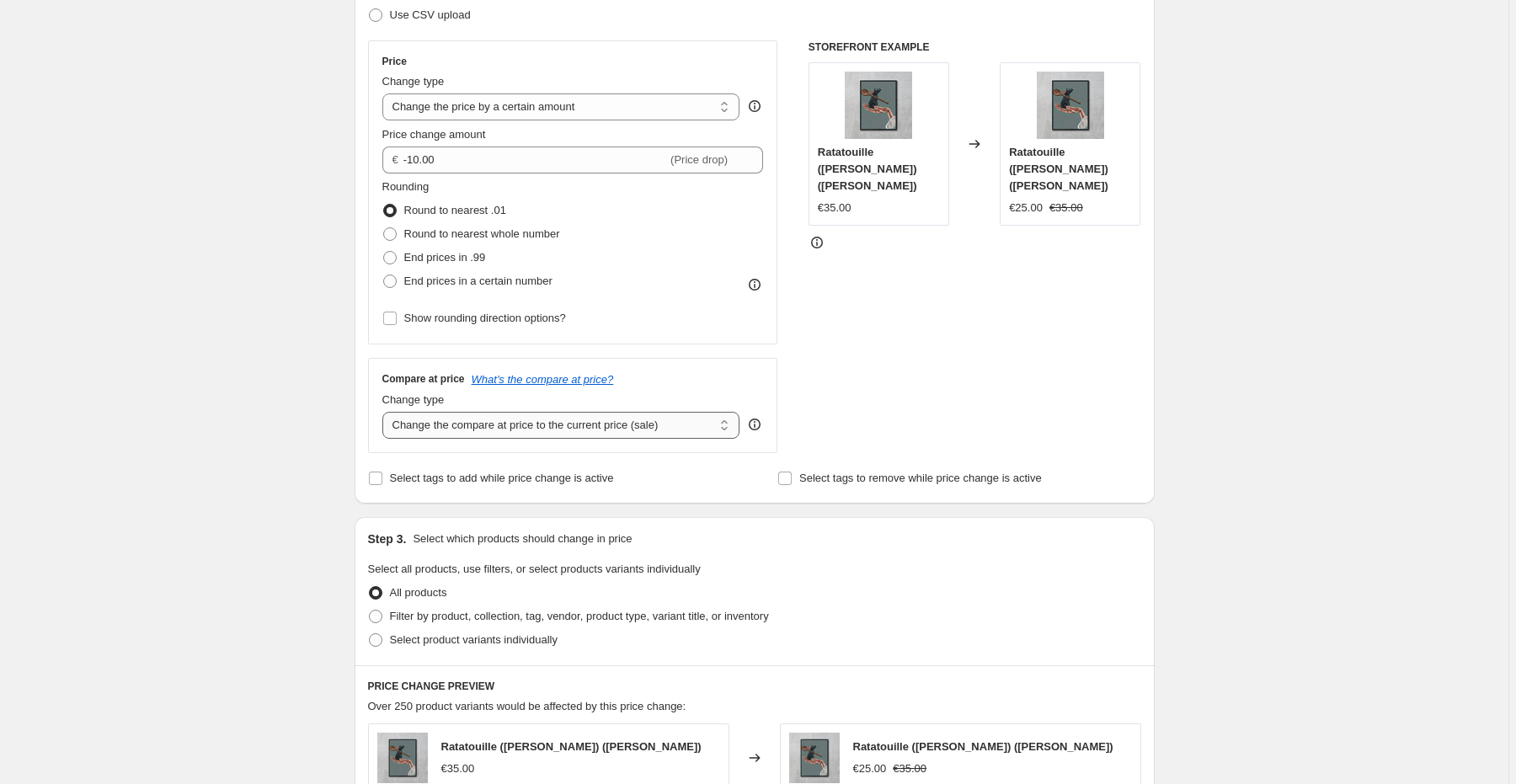
click at [640, 431] on select "Change the compare at price to the current price (sale) Change the compare at p…" at bounding box center [561, 425] width 358 height 27
select select "to"
click at [385, 412] on select "Change the compare at price to the current price (sale) Change the compare at p…" at bounding box center [561, 425] width 358 height 27
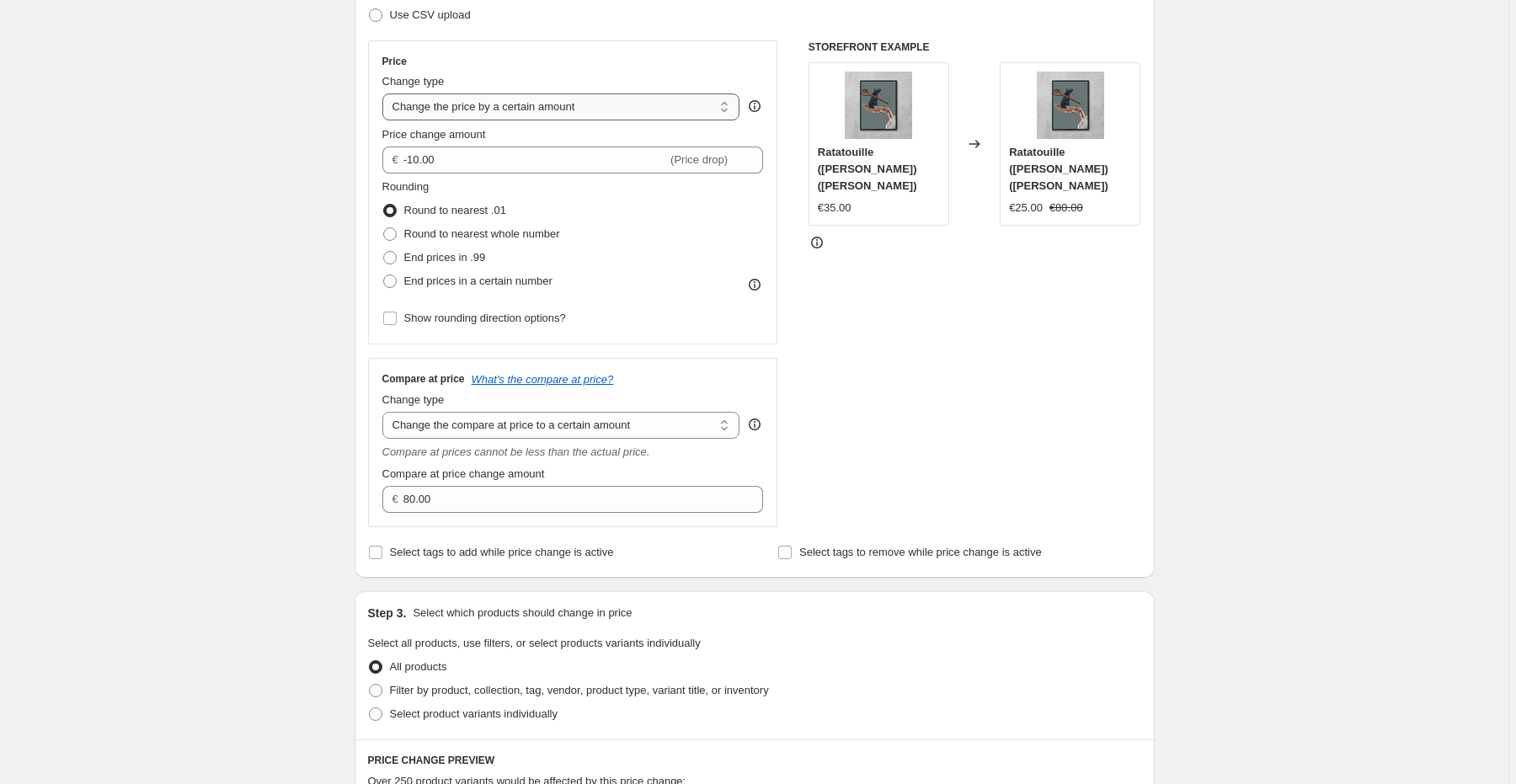
click at [660, 114] on select "Change the price to a certain amount Change the price by a certain amount Chang…" at bounding box center [561, 107] width 358 height 27
select select "to"
click at [385, 93] on select "Change the price to a certain amount Change the price by a certain amount Chang…" at bounding box center [561, 107] width 358 height 27
type input "80.00"
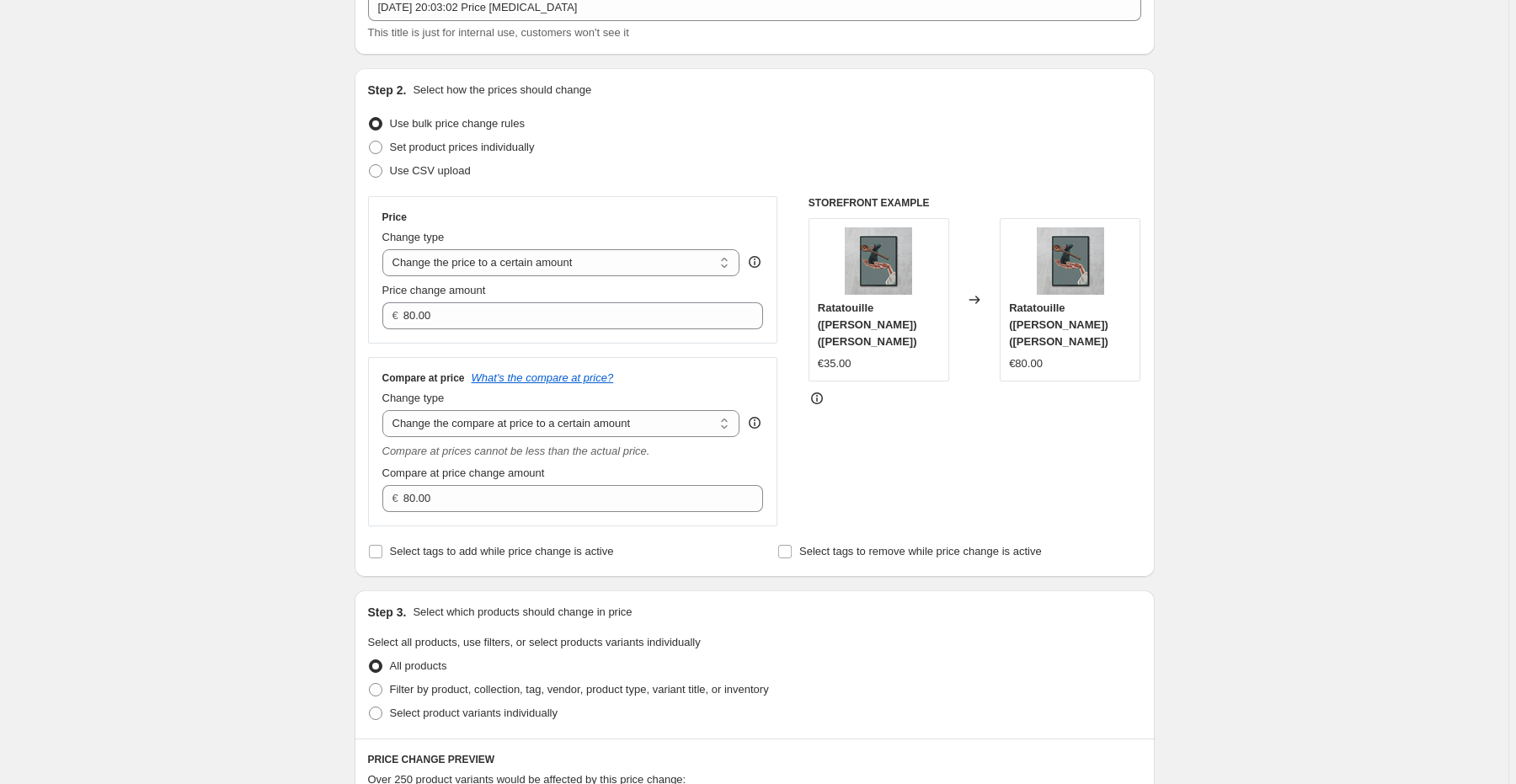
scroll to position [67, 0]
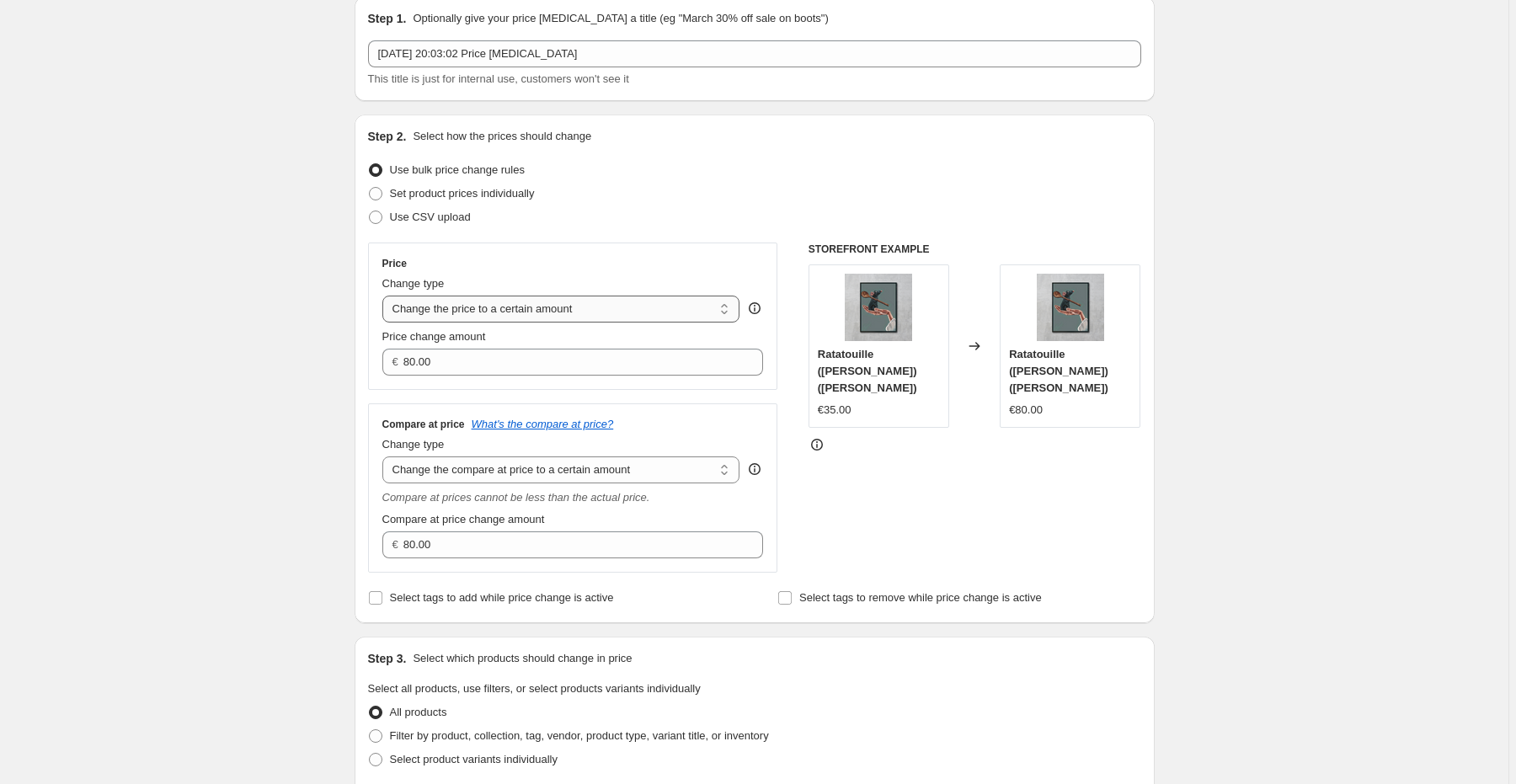
click at [523, 320] on select "Change the price to a certain amount Change the price by a certain amount Chang…" at bounding box center [561, 309] width 358 height 27
select select "by"
click at [385, 295] on select "Change the price to a certain amount Change the price by a certain amount Chang…" at bounding box center [561, 309] width 358 height 27
type input "-10.00"
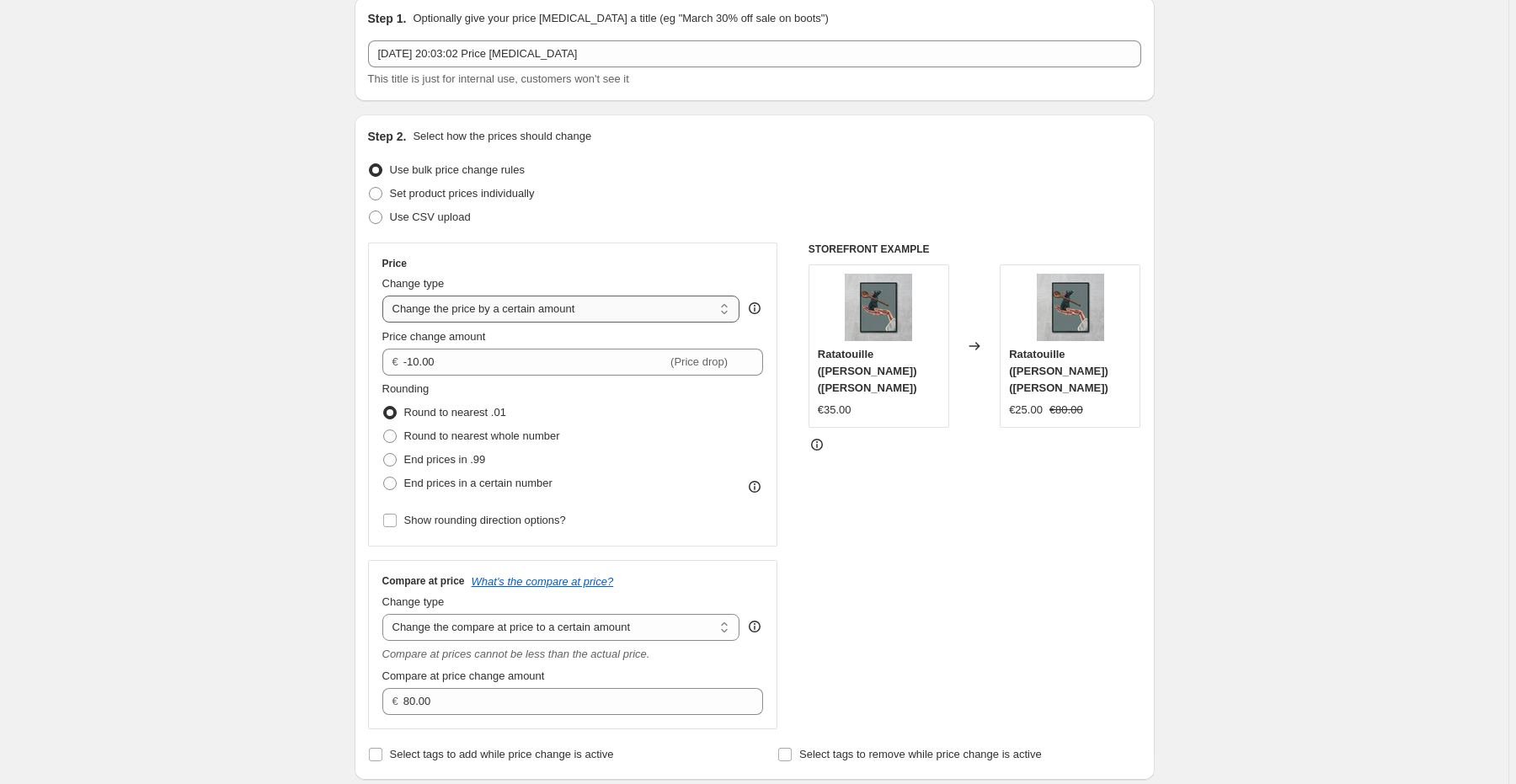
click at [552, 310] on select "Change the price to a certain amount Change the price by a certain amount Chang…" at bounding box center [561, 309] width 358 height 27
select select "to"
click at [385, 295] on select "Change the price to a certain amount Change the price by a certain amount Chang…" at bounding box center [561, 309] width 358 height 27
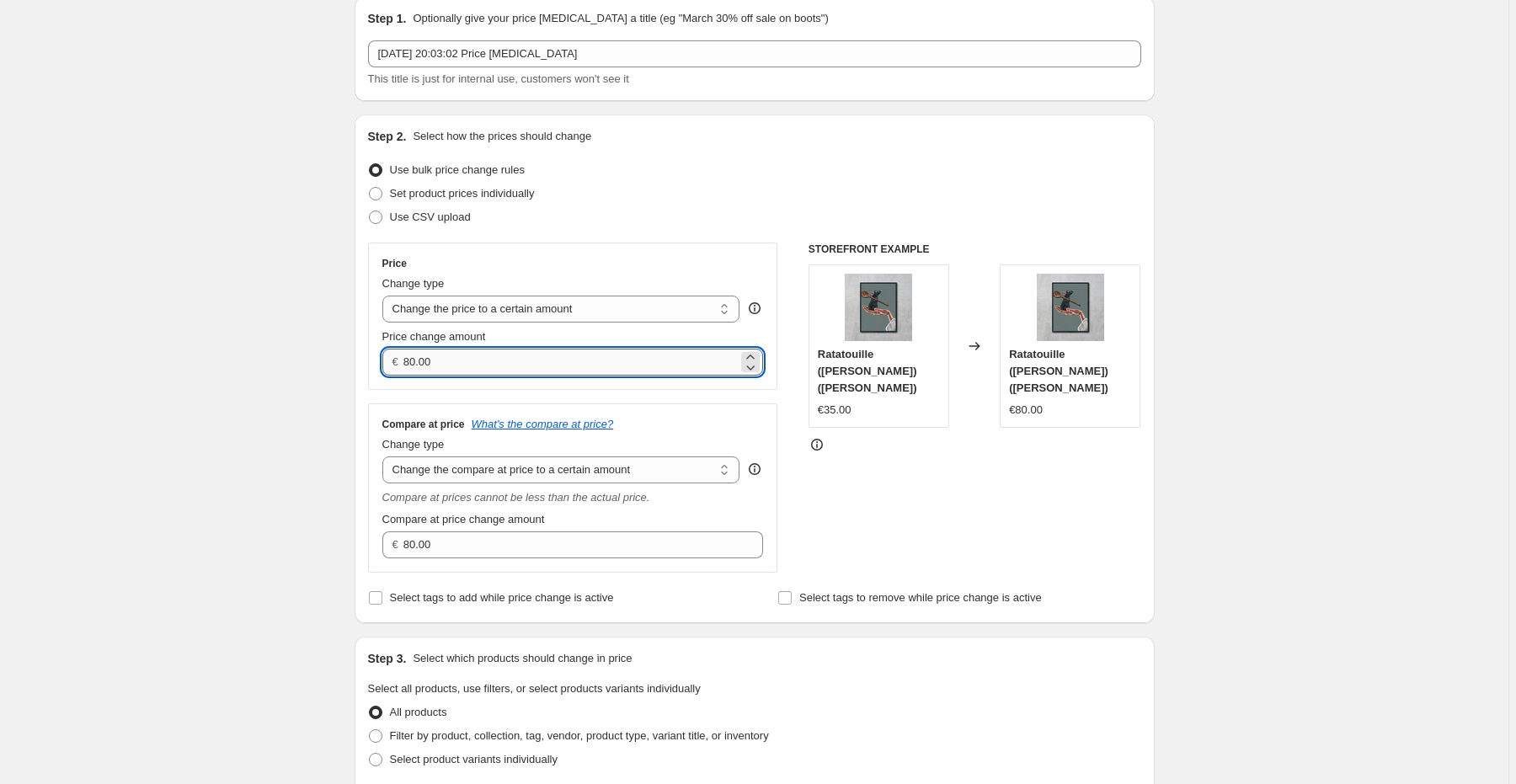
click at [547, 364] on input "80.00" at bounding box center [570, 362] width 334 height 27
type input "8"
click at [291, 442] on div "Create new price change job. This page is ready Create new price change job Dra…" at bounding box center [754, 732] width 1508 height 1600
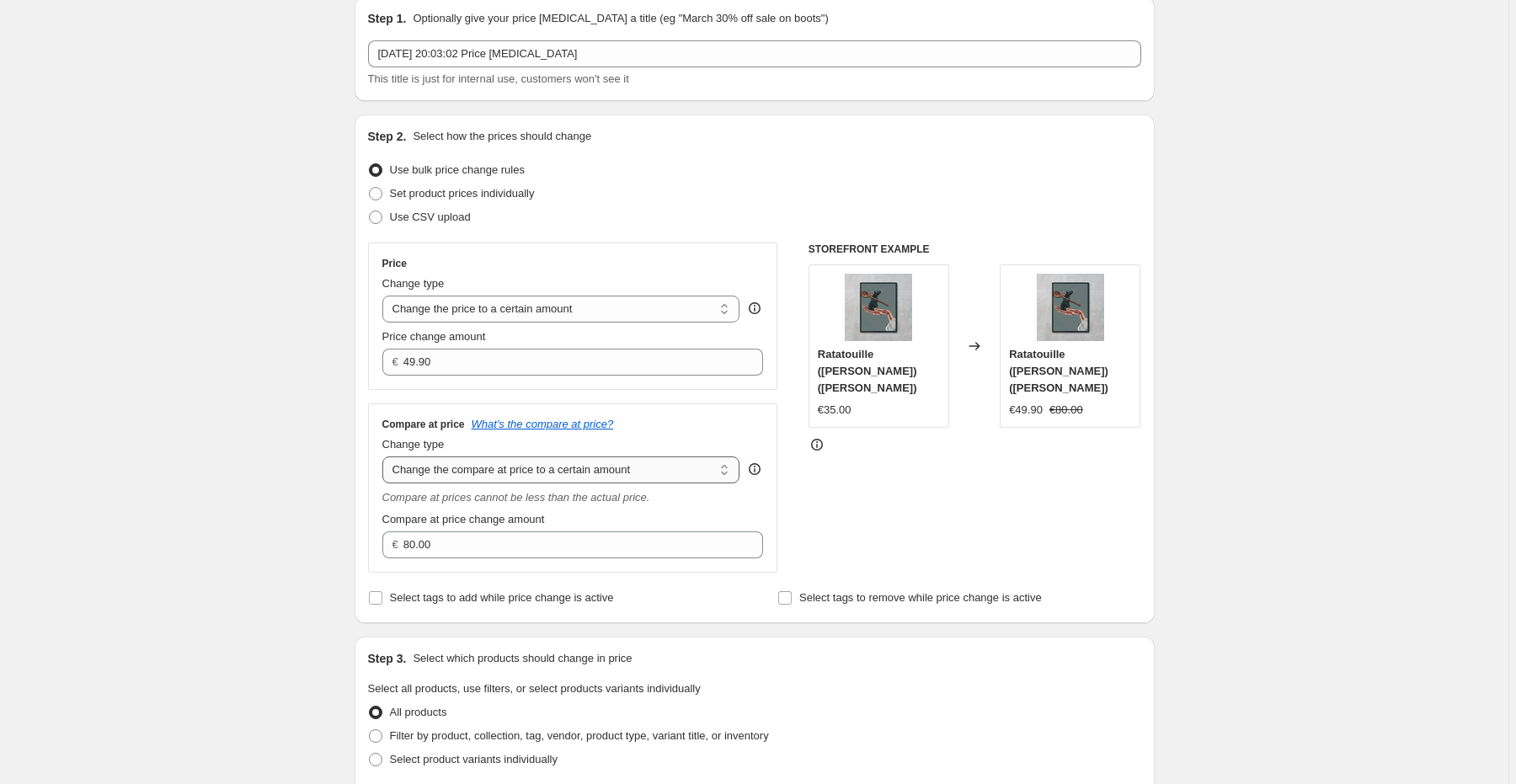
click at [525, 467] on select "Change the compare at price to the current price (sale) Change the compare at p…" at bounding box center [561, 469] width 358 height 27
click at [702, 407] on div "Compare at price What's the compare at price? Change type Change the compare at…" at bounding box center [573, 488] width 410 height 169
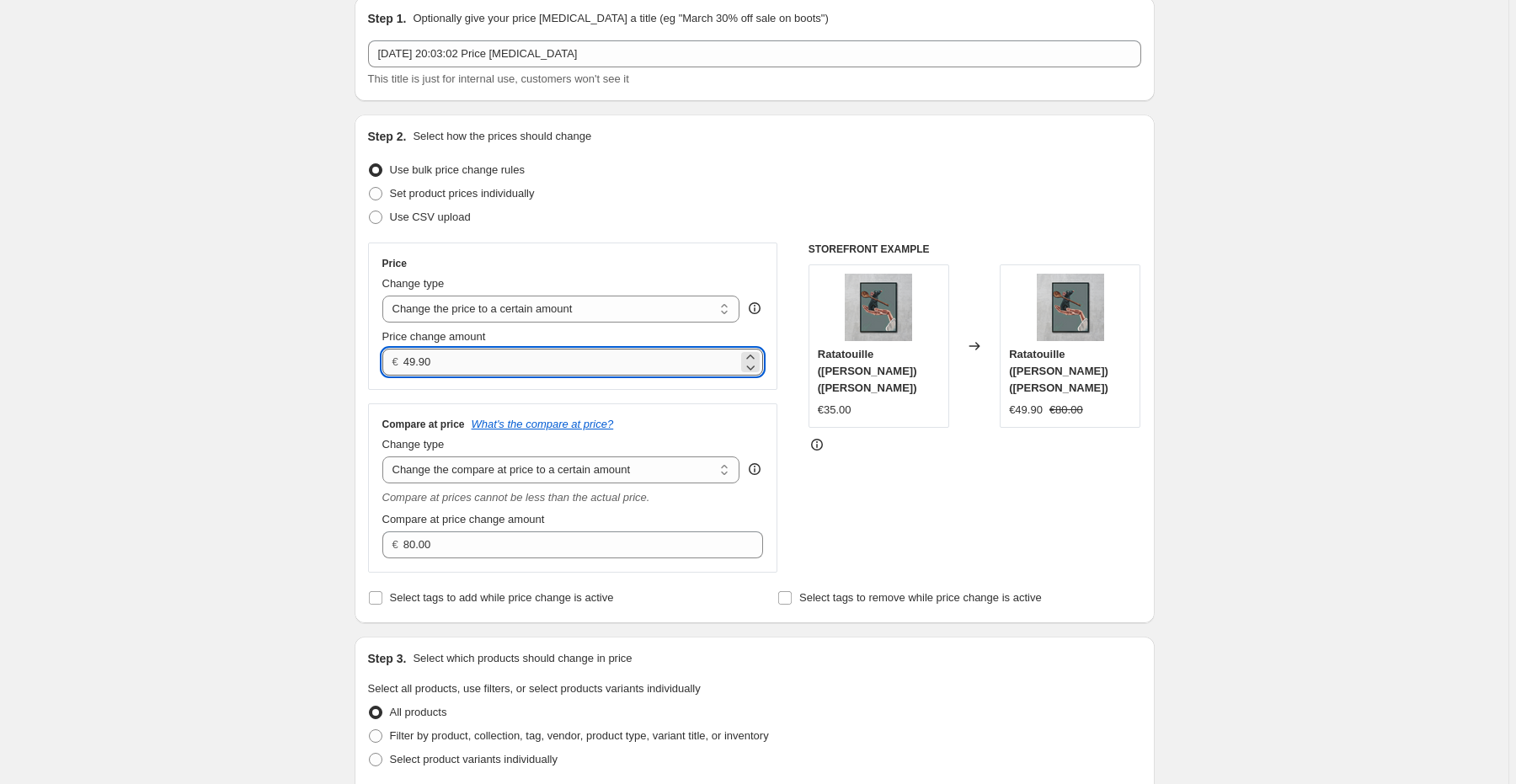
click at [594, 357] on input "49.90" at bounding box center [570, 362] width 334 height 27
click at [592, 357] on input "49.90" at bounding box center [570, 362] width 334 height 27
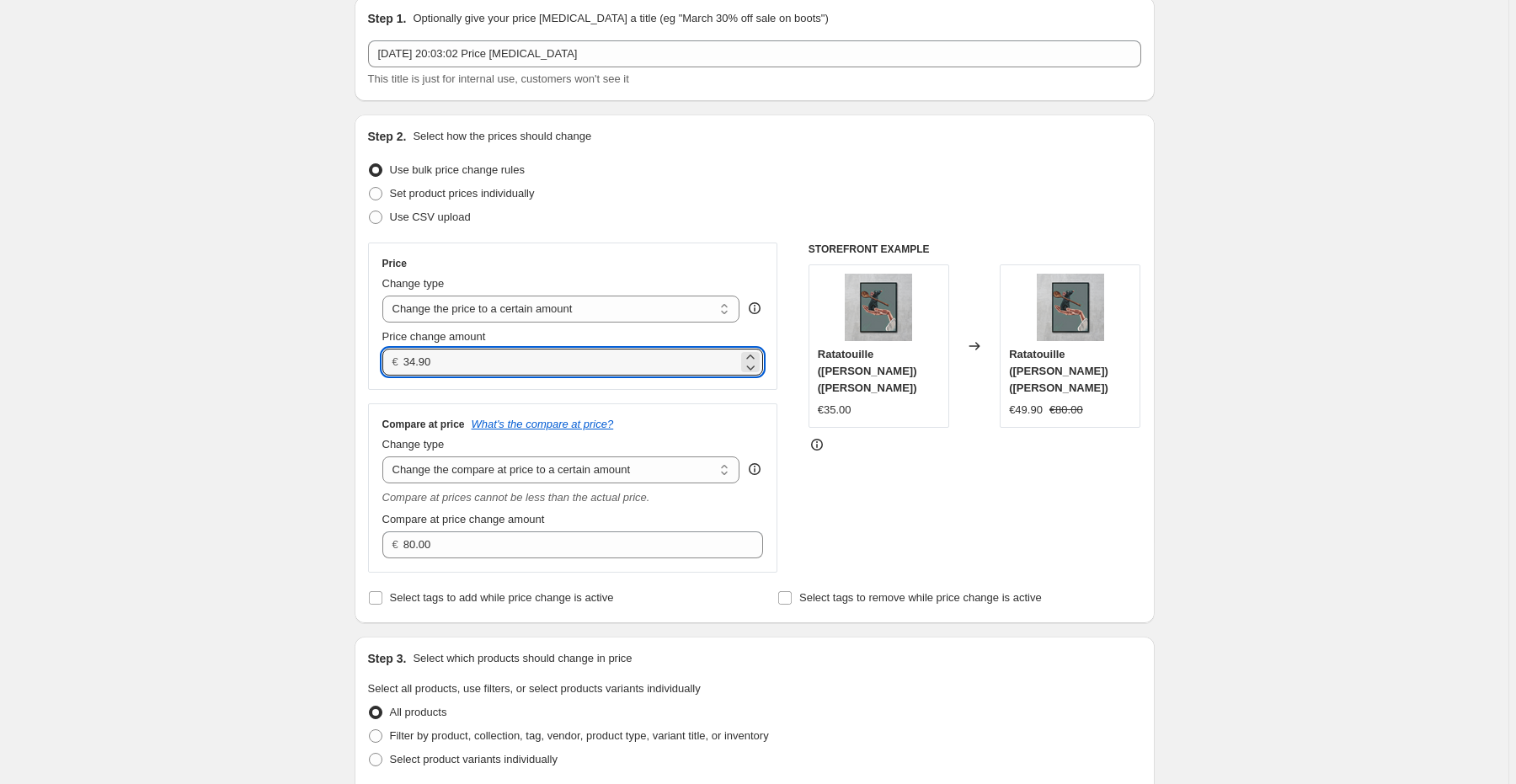
type input "34.90"
click at [236, 453] on div "Create new price change job. This page is ready Create new price change job Dra…" at bounding box center [754, 732] width 1508 height 1600
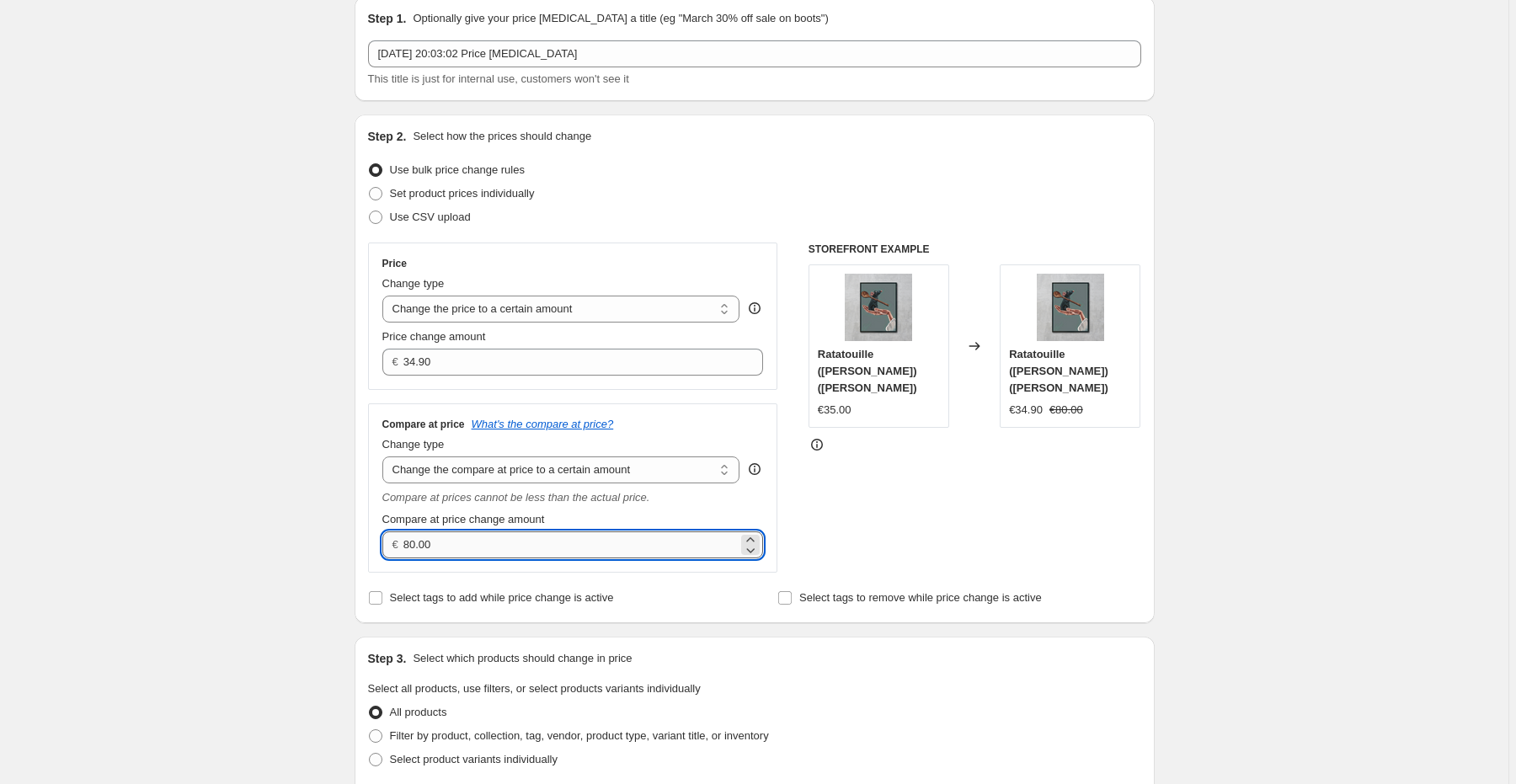
click at [476, 549] on input "80.00" at bounding box center [570, 544] width 334 height 27
click at [475, 549] on input "80.00" at bounding box center [570, 544] width 334 height 27
click at [435, 545] on input "80.00" at bounding box center [570, 544] width 334 height 27
click at [432, 545] on input "80.00" at bounding box center [570, 544] width 334 height 27
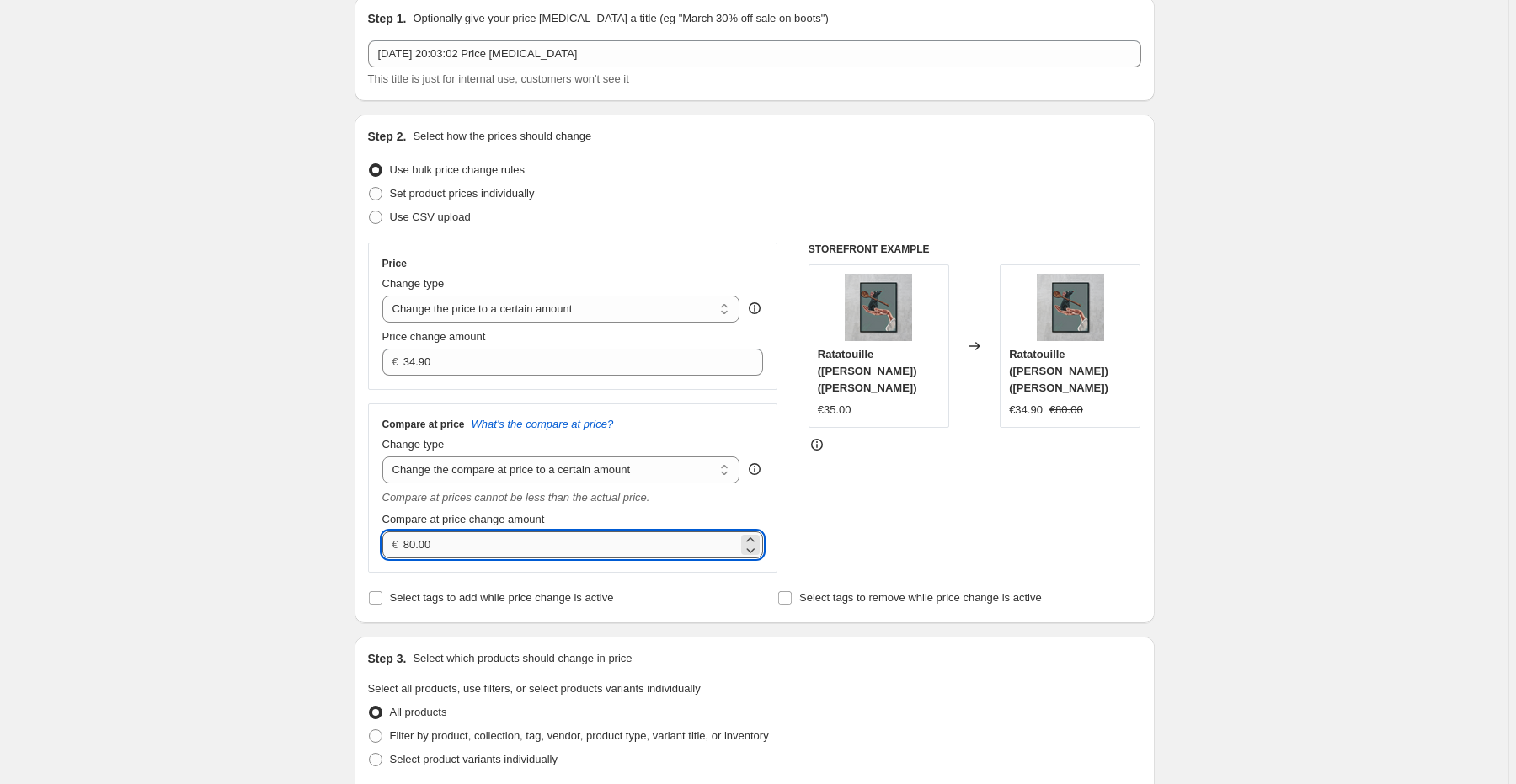
click at [431, 545] on input "80.00" at bounding box center [570, 544] width 334 height 27
type input "8"
type input "49"
type input "49.90"
click at [185, 477] on div "Create new price change job. This page is ready Create new price change job Dra…" at bounding box center [754, 732] width 1508 height 1600
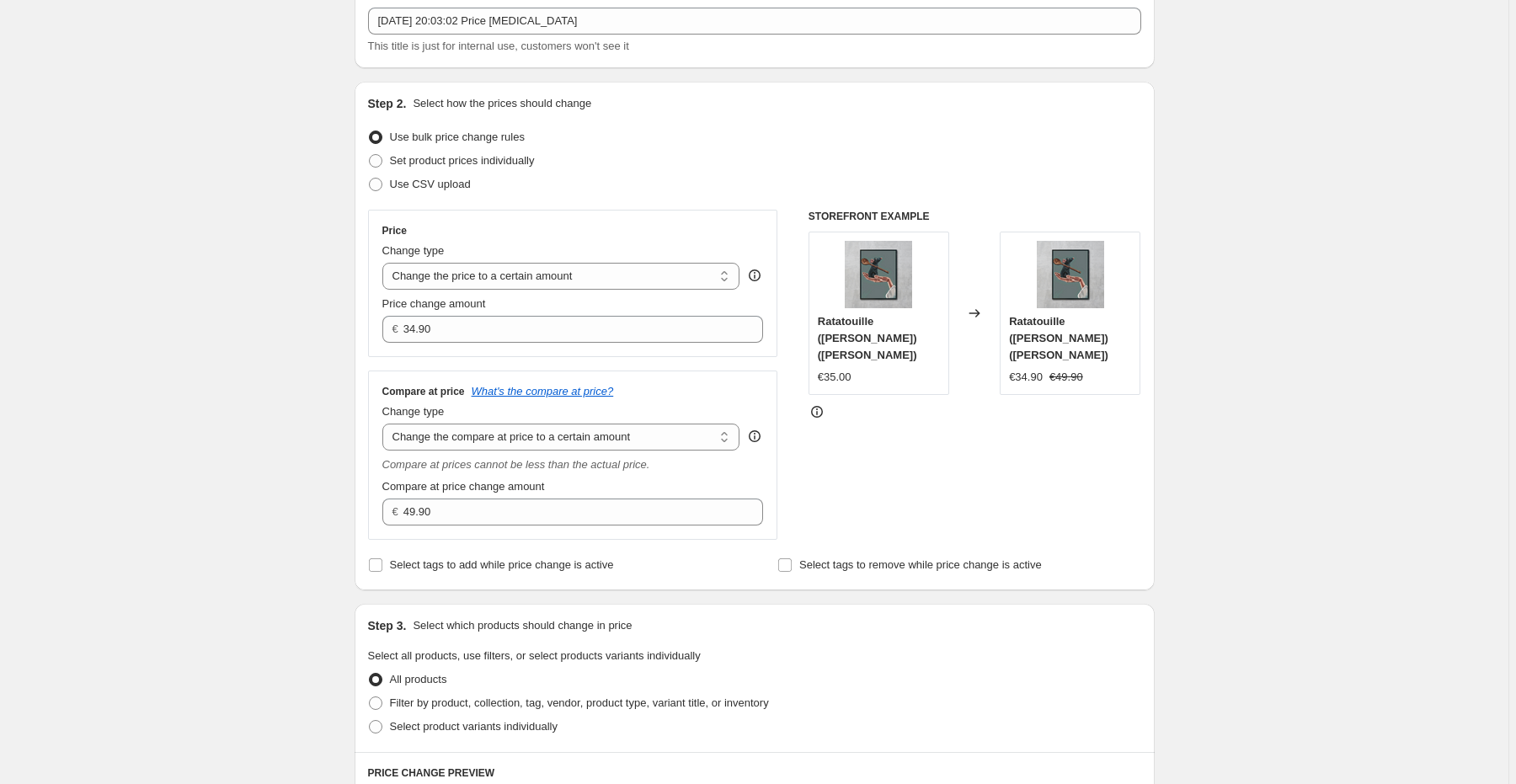
scroll to position [135, 0]
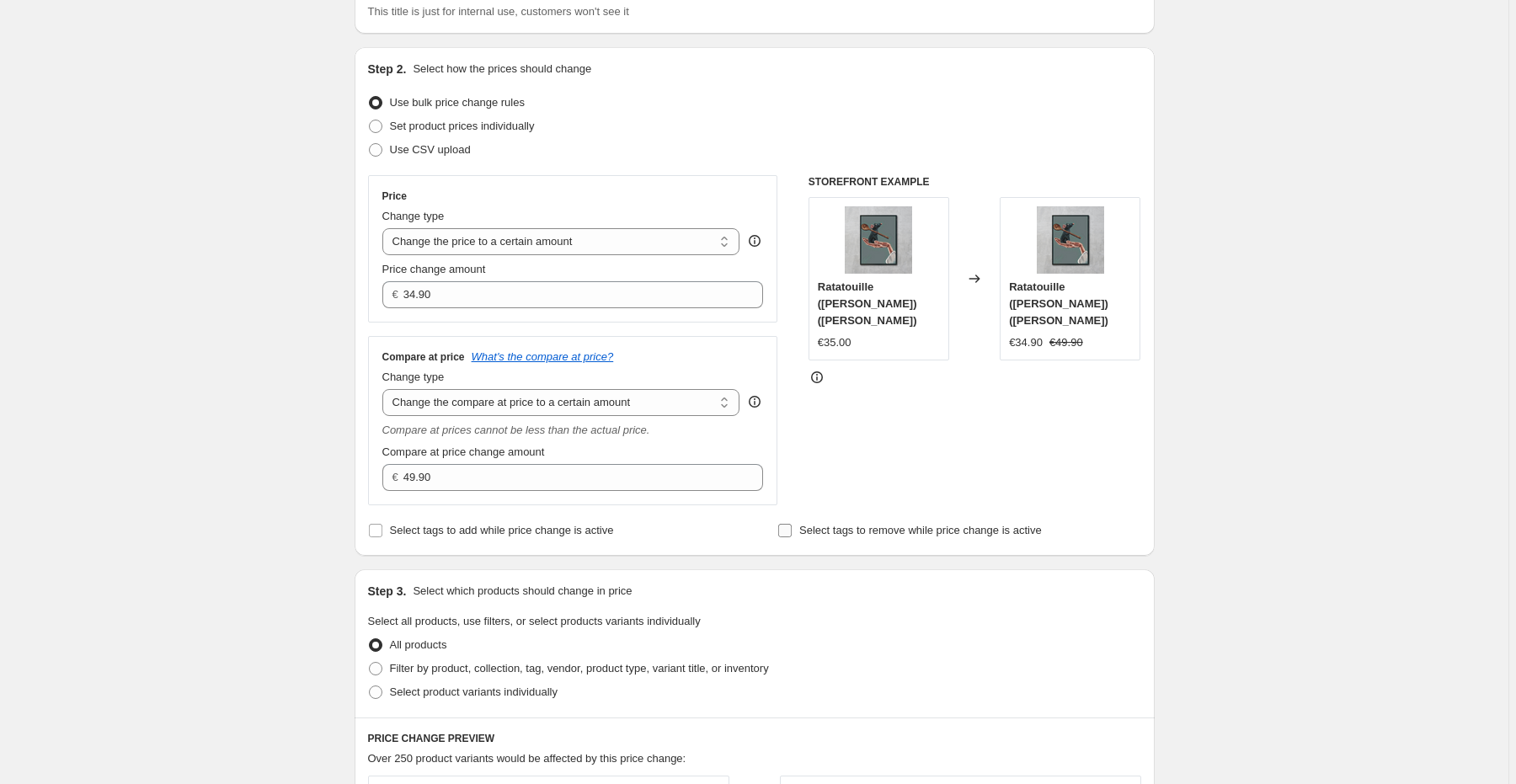
click at [792, 527] on input "Select tags to remove while price change is active" at bounding box center [785, 530] width 13 height 13
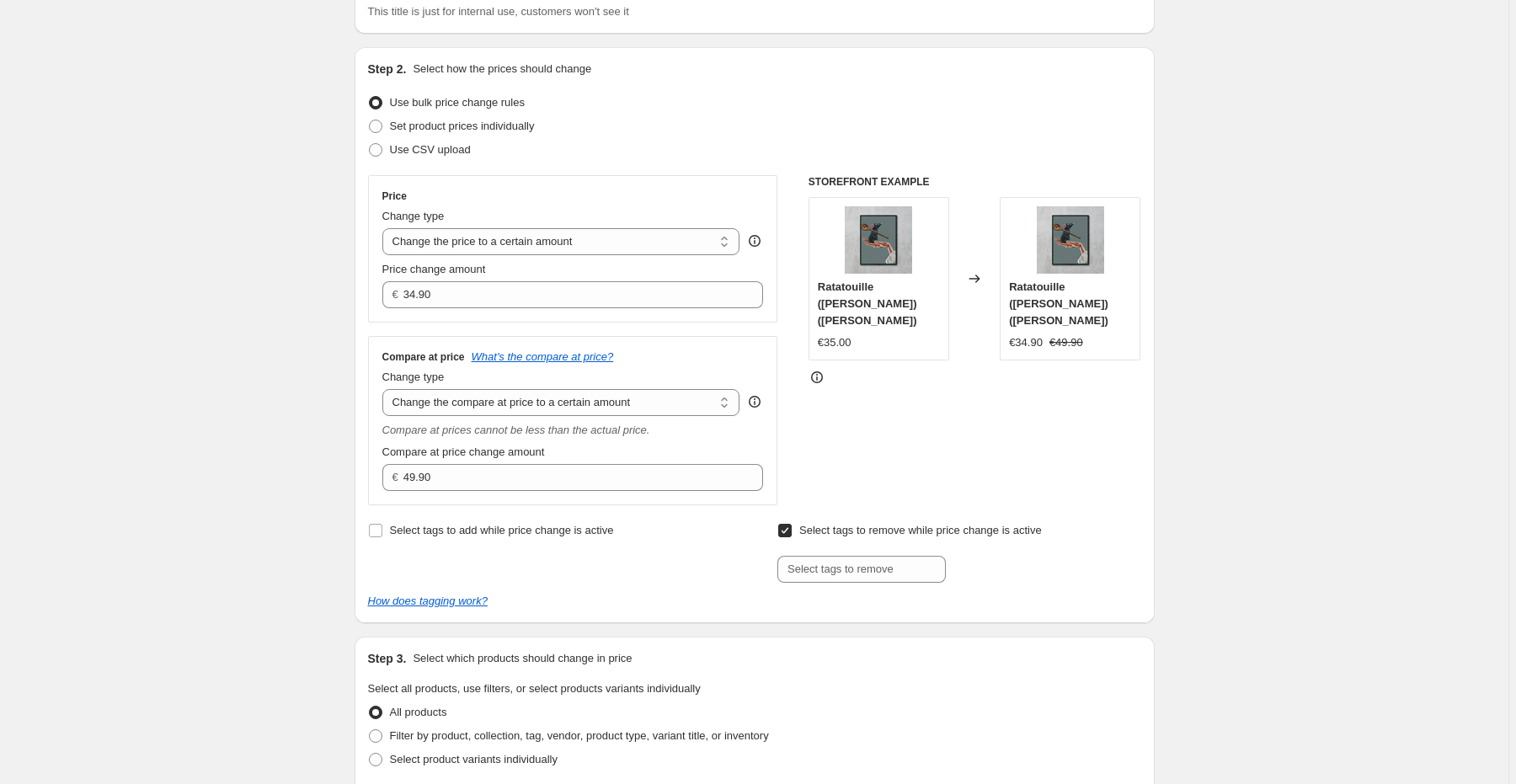
click at [792, 527] on input "Select tags to remove while price change is active" at bounding box center [785, 530] width 13 height 13
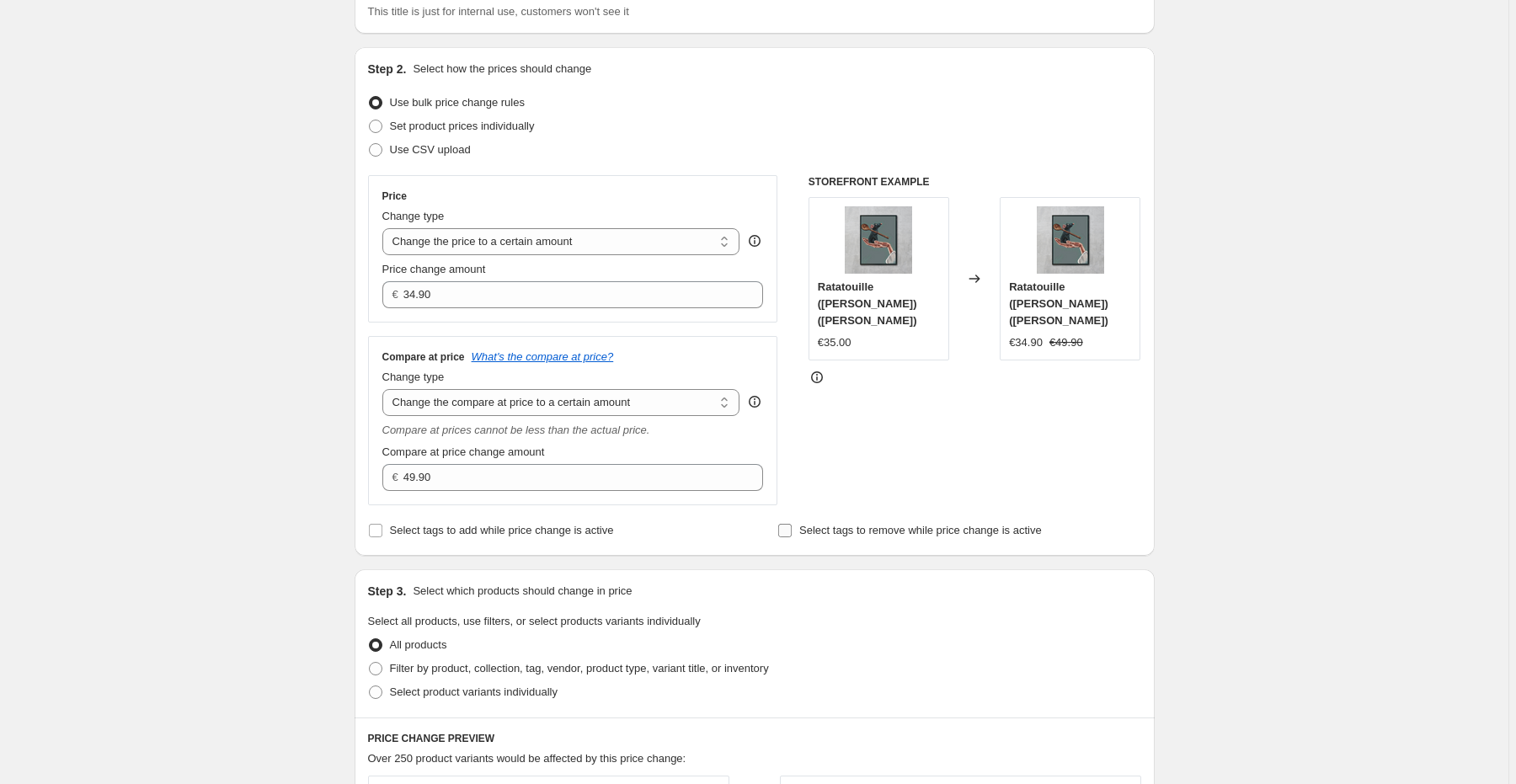
click at [792, 527] on input "Select tags to remove while price change is active" at bounding box center [785, 530] width 13 height 13
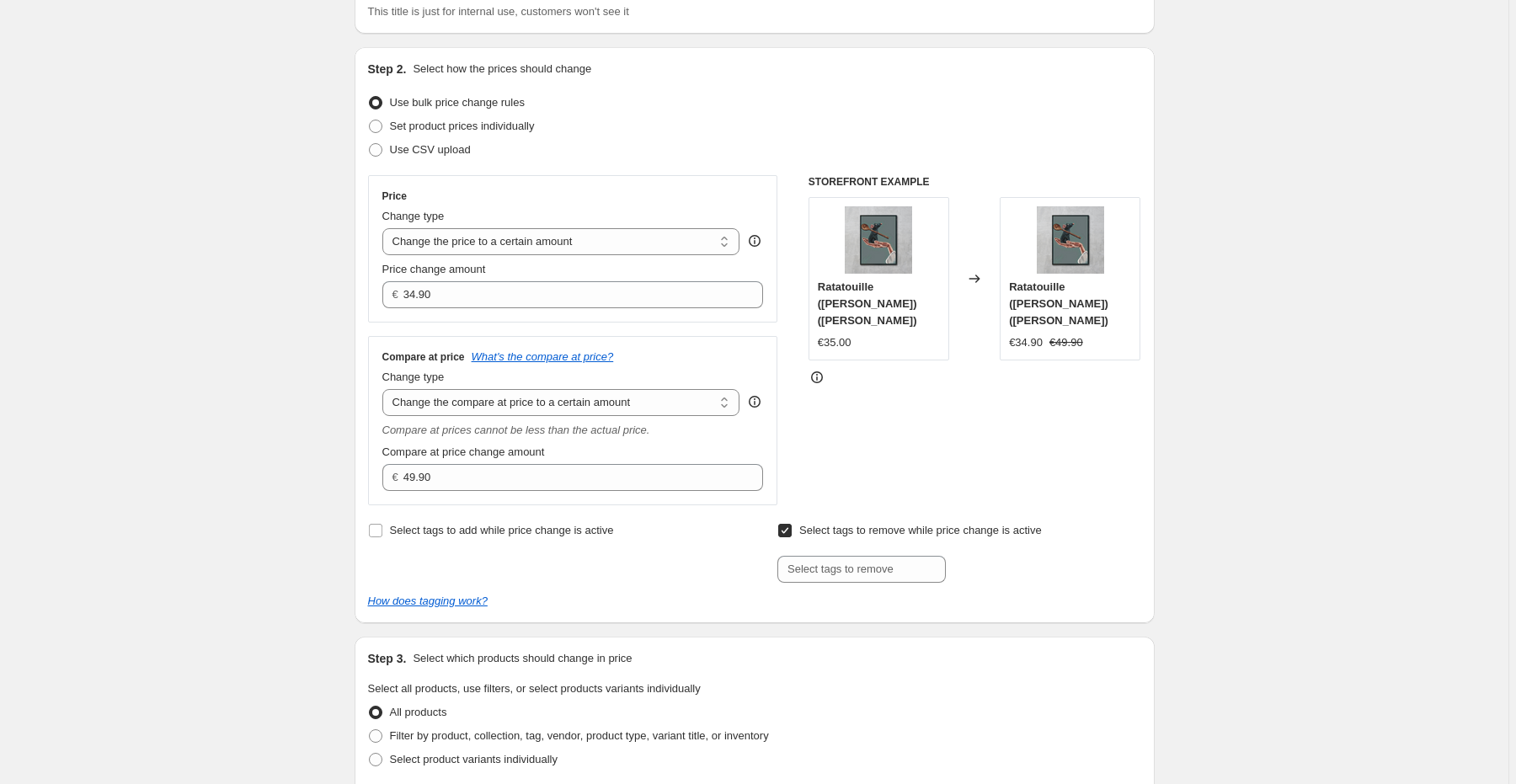
click at [792, 527] on input "Select tags to remove while price change is active" at bounding box center [785, 530] width 13 height 13
checkbox input "false"
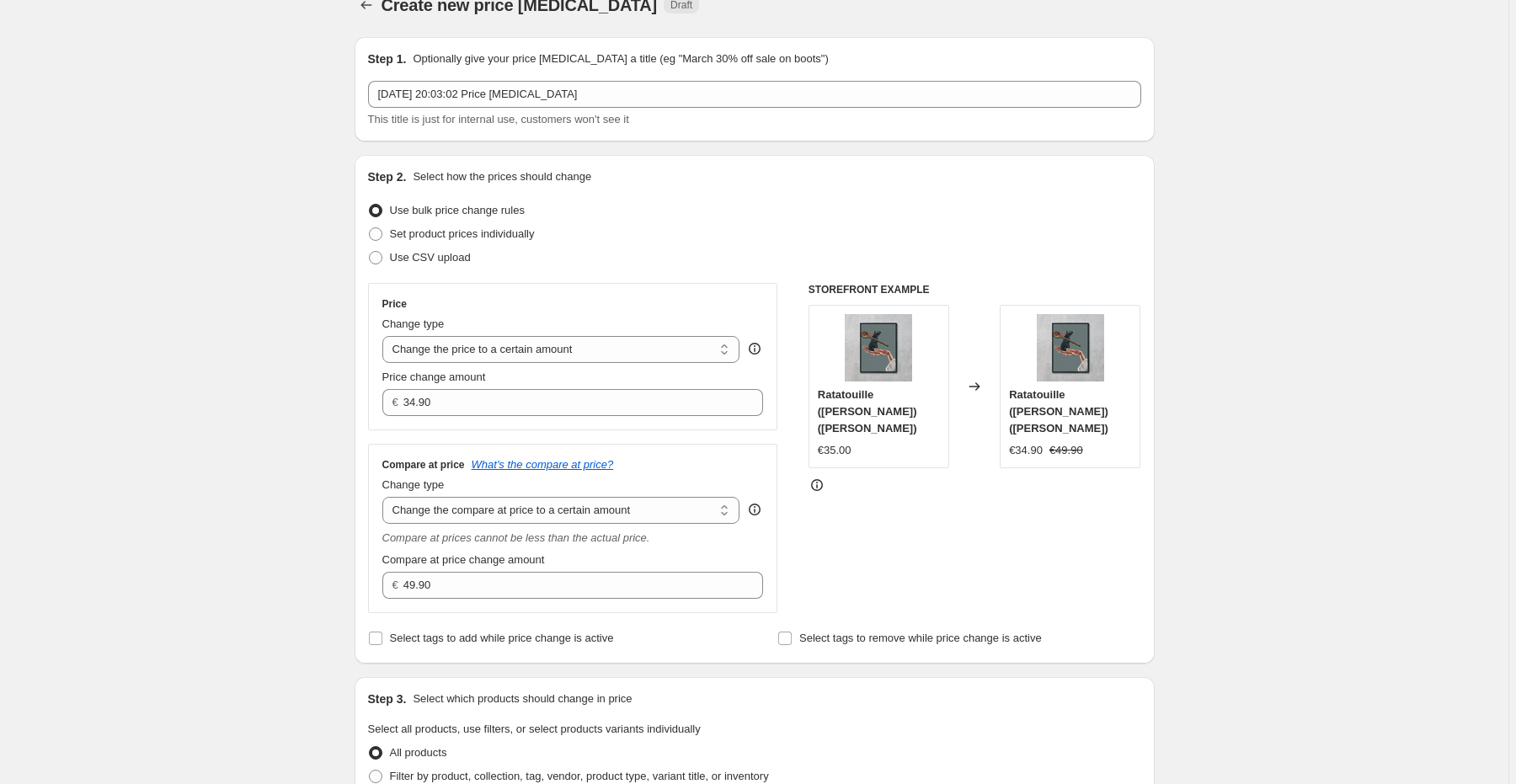
scroll to position [0, 0]
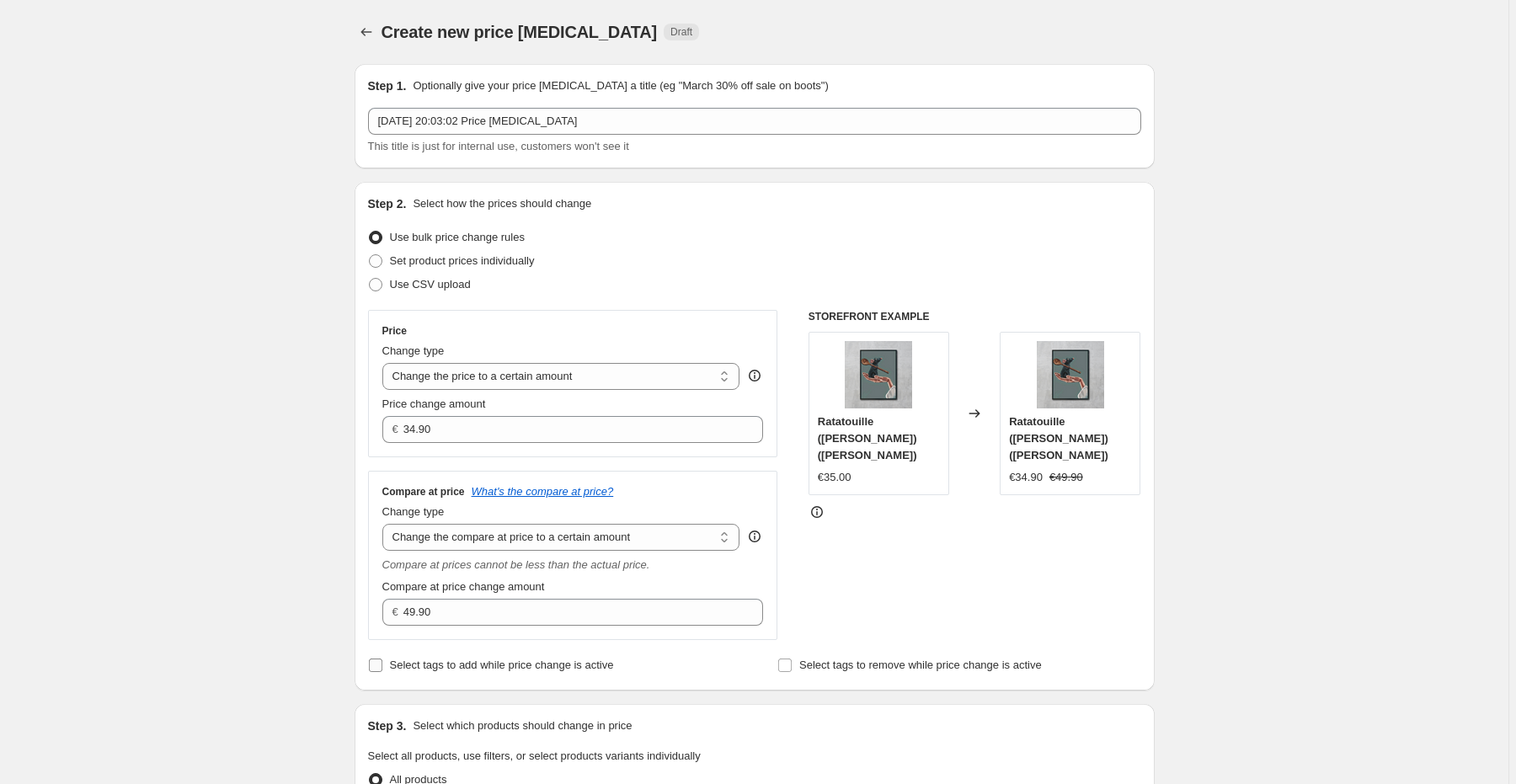
click at [540, 674] on label "Select tags to add while price change is active" at bounding box center [491, 665] width 246 height 24
click at [382, 671] on input "Select tags to add while price change is active" at bounding box center [375, 665] width 13 height 13
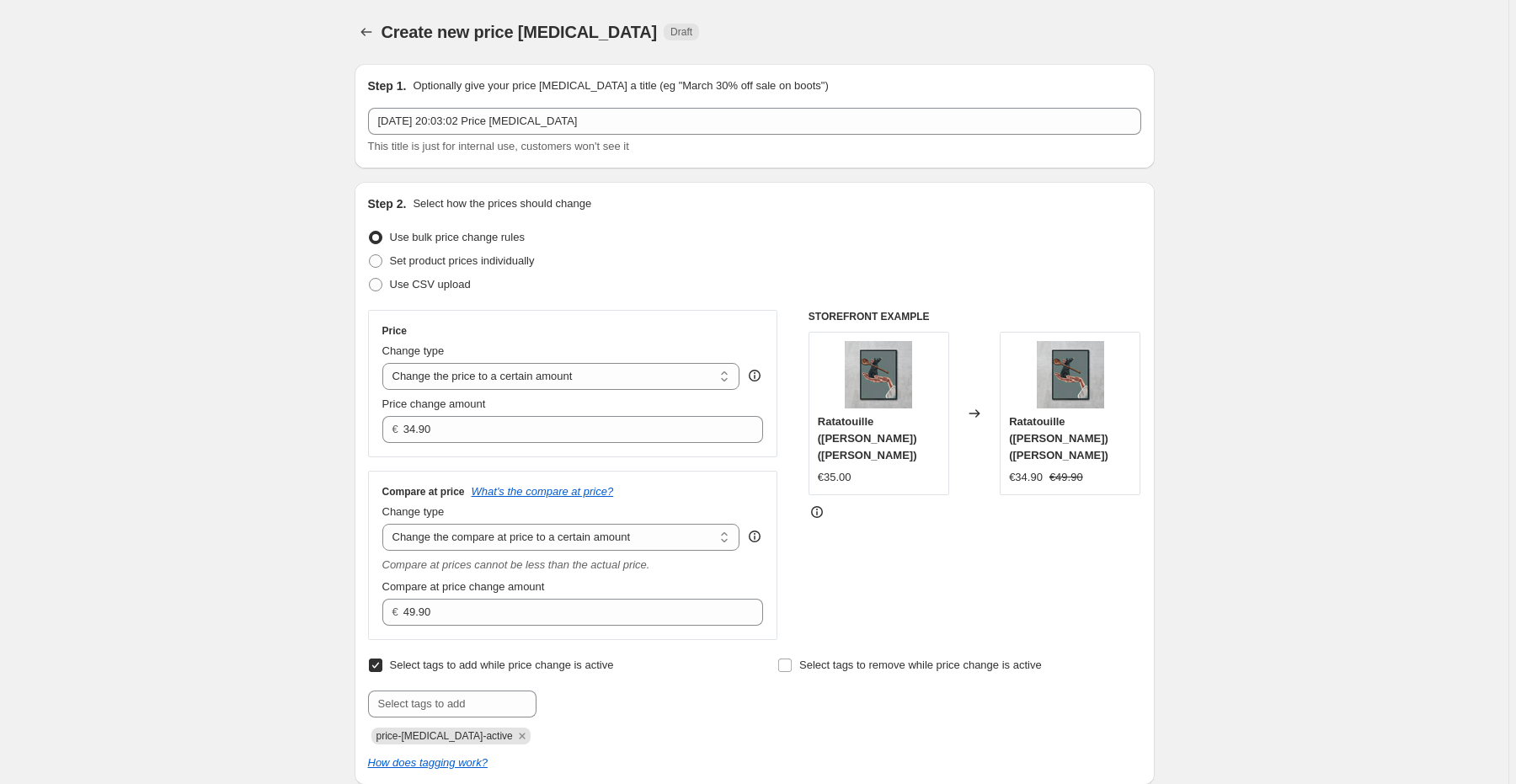
click at [543, 670] on span "Select tags to add while price change is active" at bounding box center [501, 664] width 224 height 13
click at [382, 670] on input "Select tags to add while price change is active" at bounding box center [375, 665] width 13 height 13
checkbox input "false"
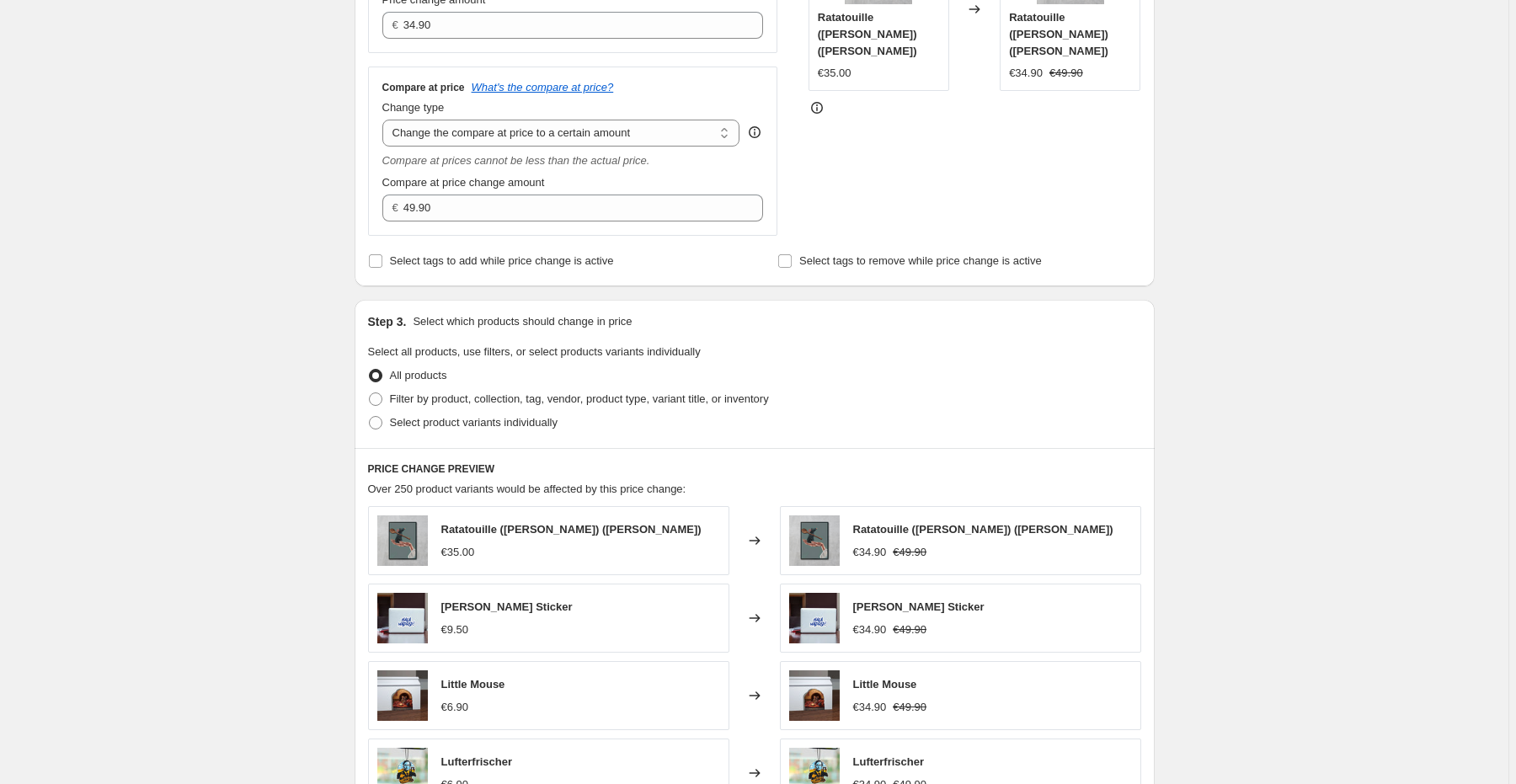
scroll to position [815, 0]
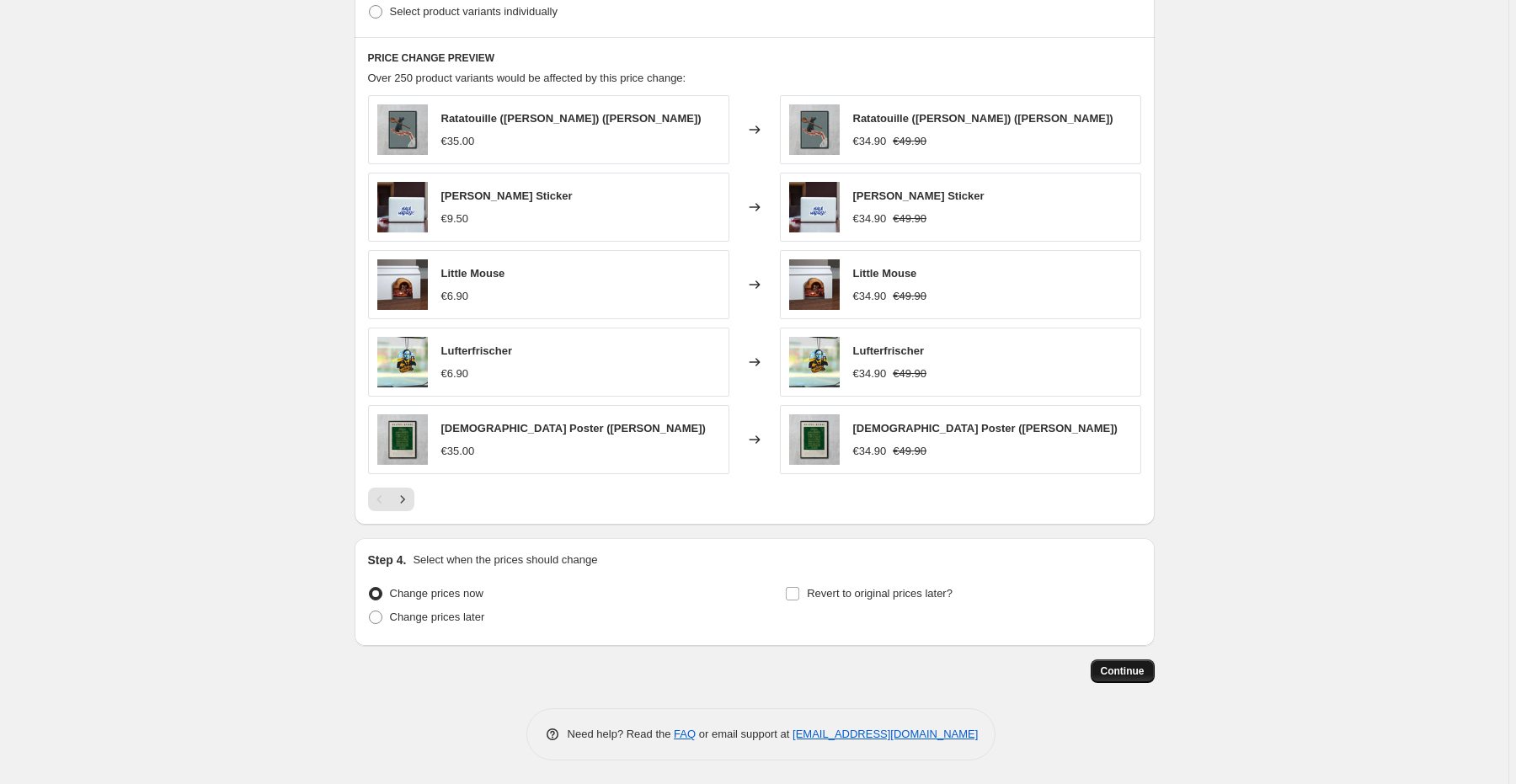
click at [1121, 673] on span "Continue" at bounding box center [1123, 670] width 44 height 13
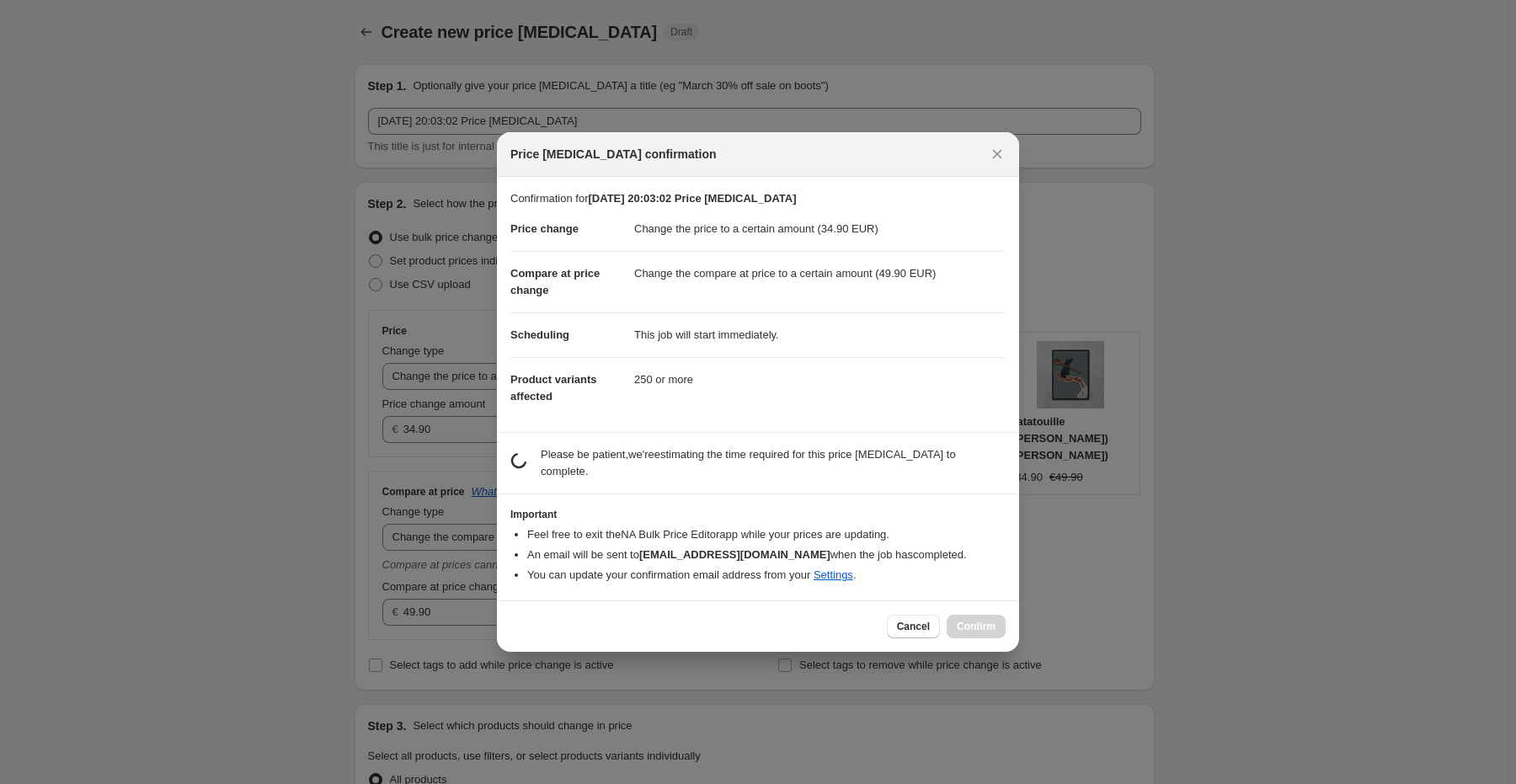
scroll to position [0, 0]
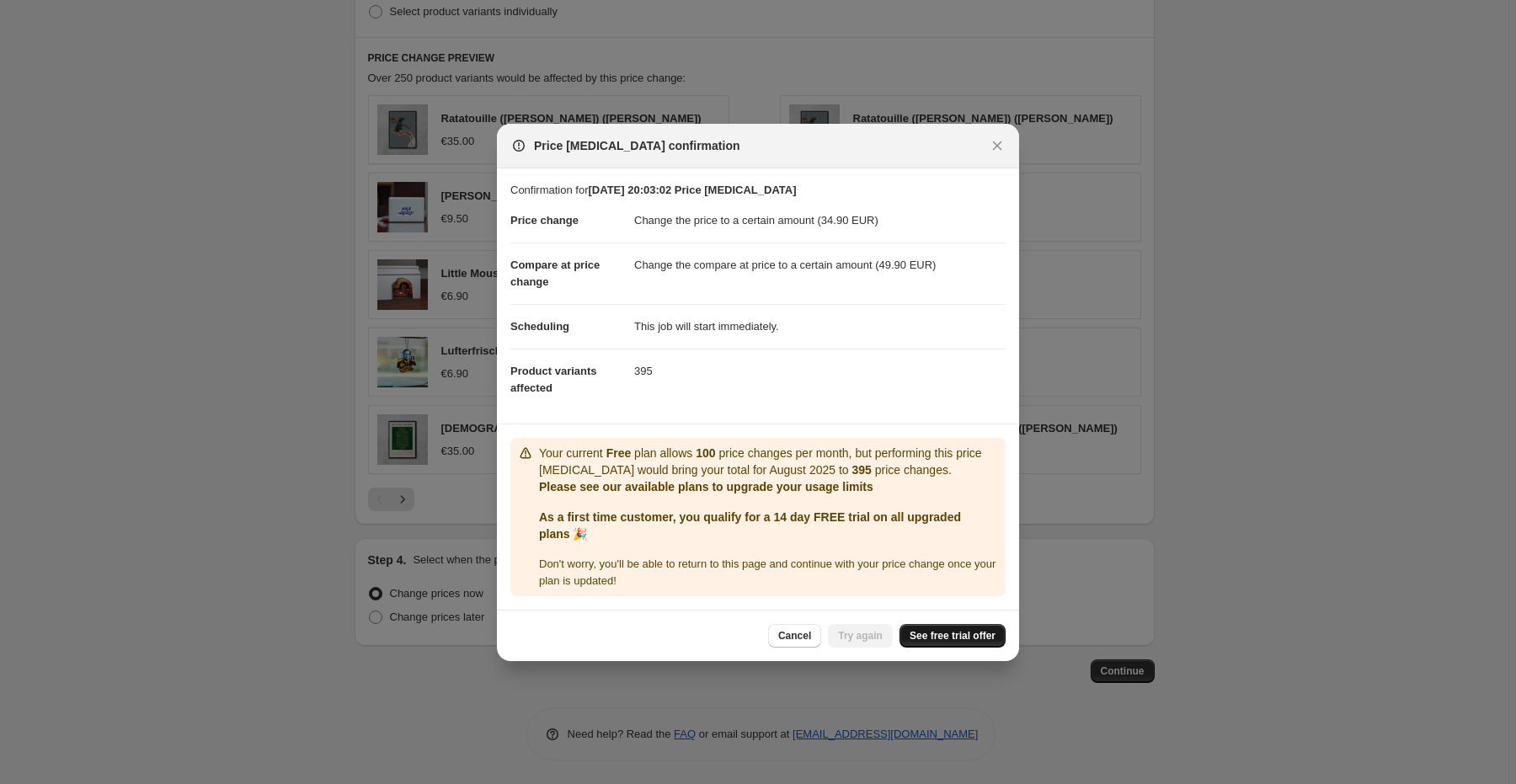
click at [988, 635] on span "See free trial offer" at bounding box center [952, 636] width 86 height 13
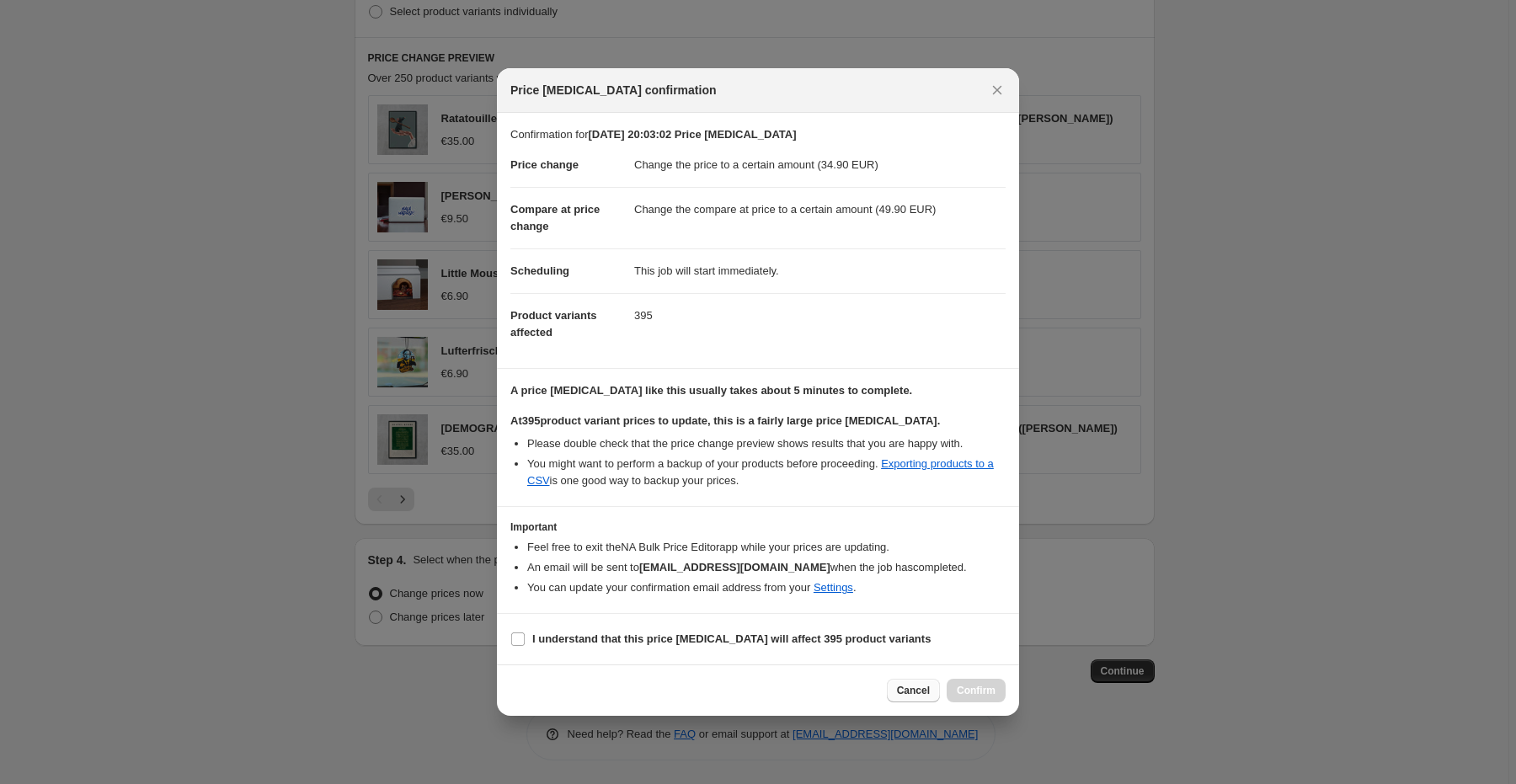
click at [923, 690] on span "Cancel" at bounding box center [913, 691] width 33 height 13
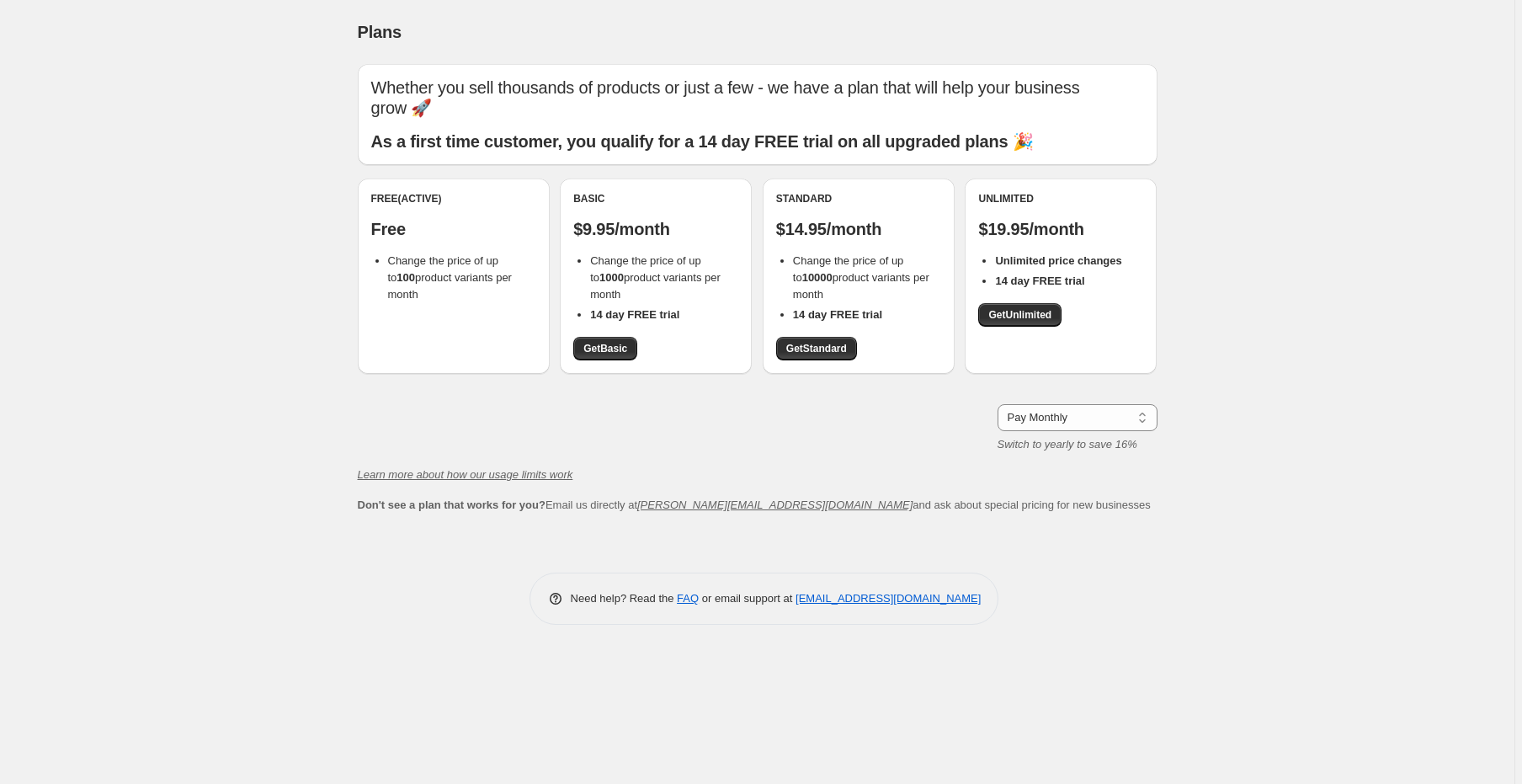
click at [1249, 38] on div "Plans. This page is ready Plans Whether you sell thousands of products or just …" at bounding box center [757, 392] width 1514 height 784
click at [439, 247] on div "Free (Active) Free Change the price of up to 100 product variants per month" at bounding box center [454, 248] width 165 height 112
click at [477, 316] on div "Free (Active) Free Change the price of up to 100 product variants per month" at bounding box center [454, 276] width 192 height 195
click at [608, 355] on link "Get Basic" at bounding box center [605, 348] width 64 height 24
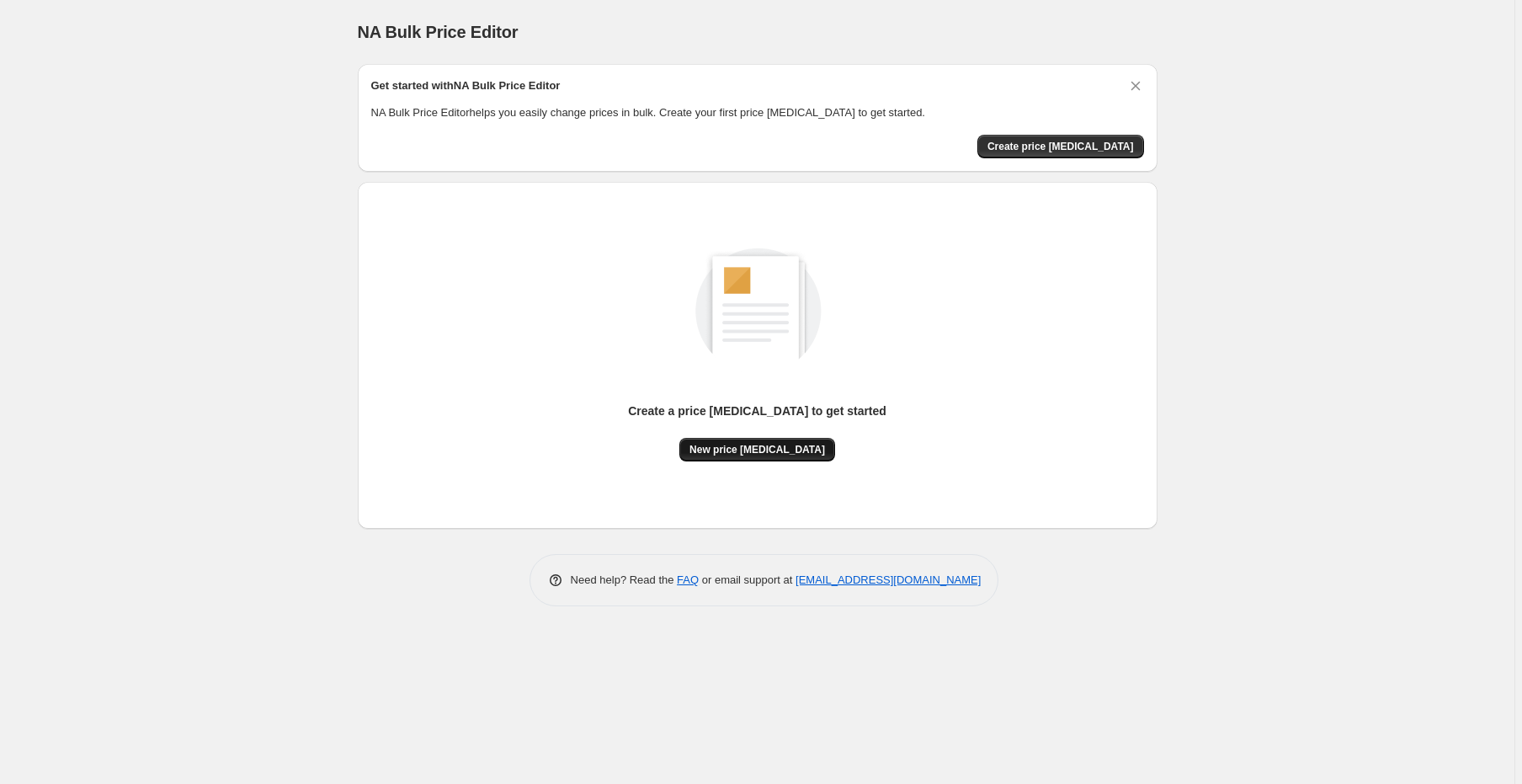
click at [799, 447] on span "New price [MEDICAL_DATA]" at bounding box center [757, 449] width 136 height 13
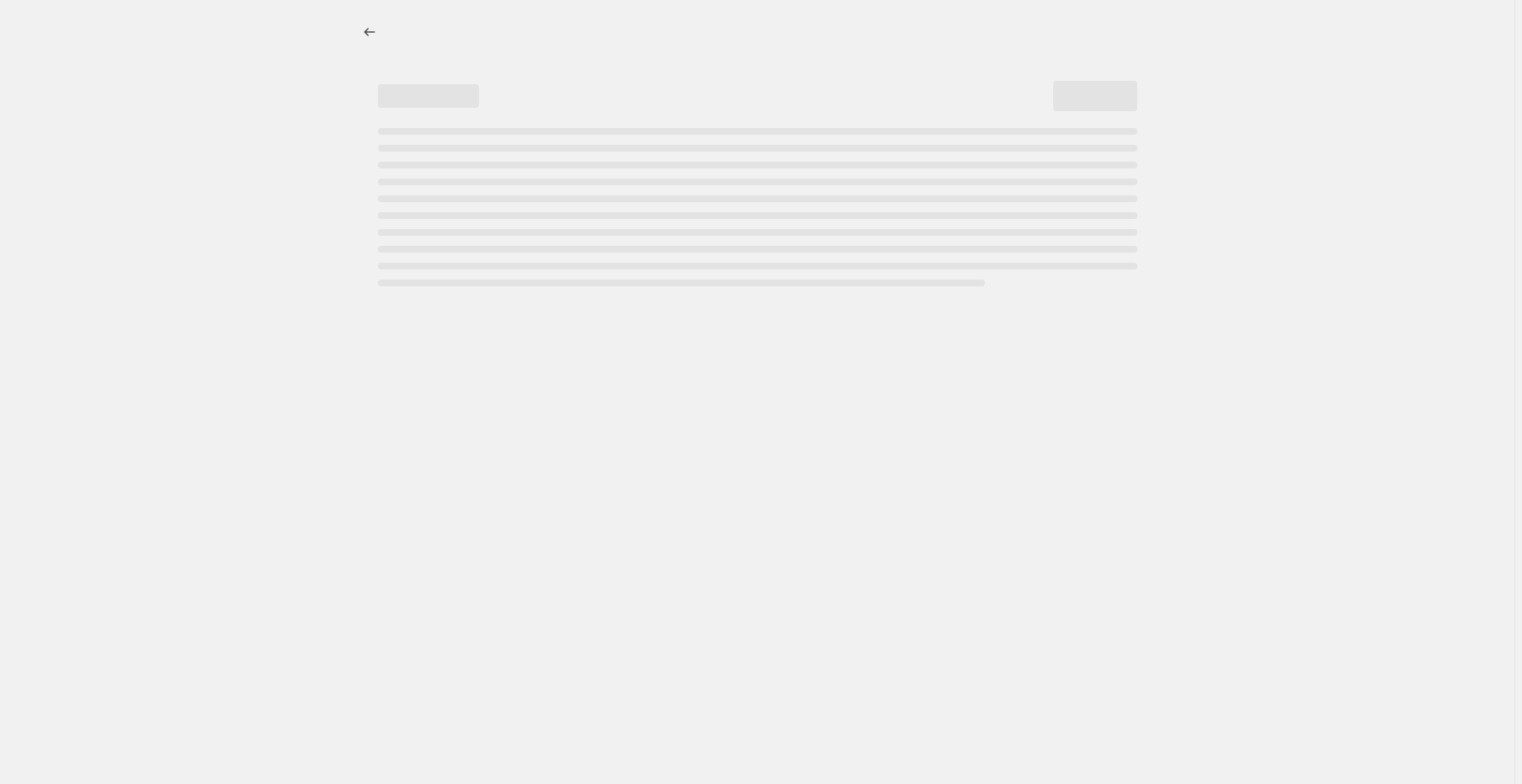
select select "percentage"
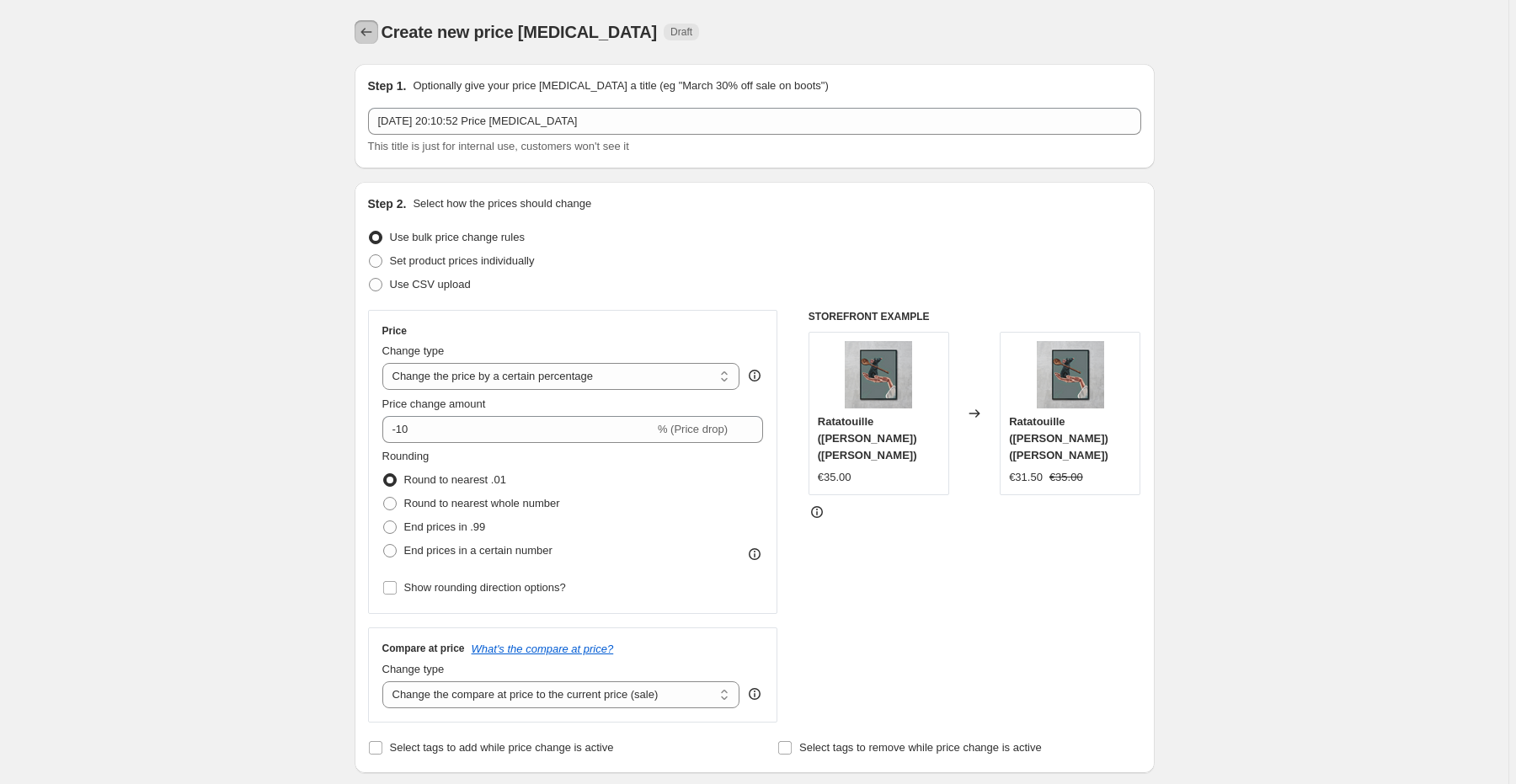
click at [358, 34] on button "Price change jobs" at bounding box center [366, 32] width 24 height 24
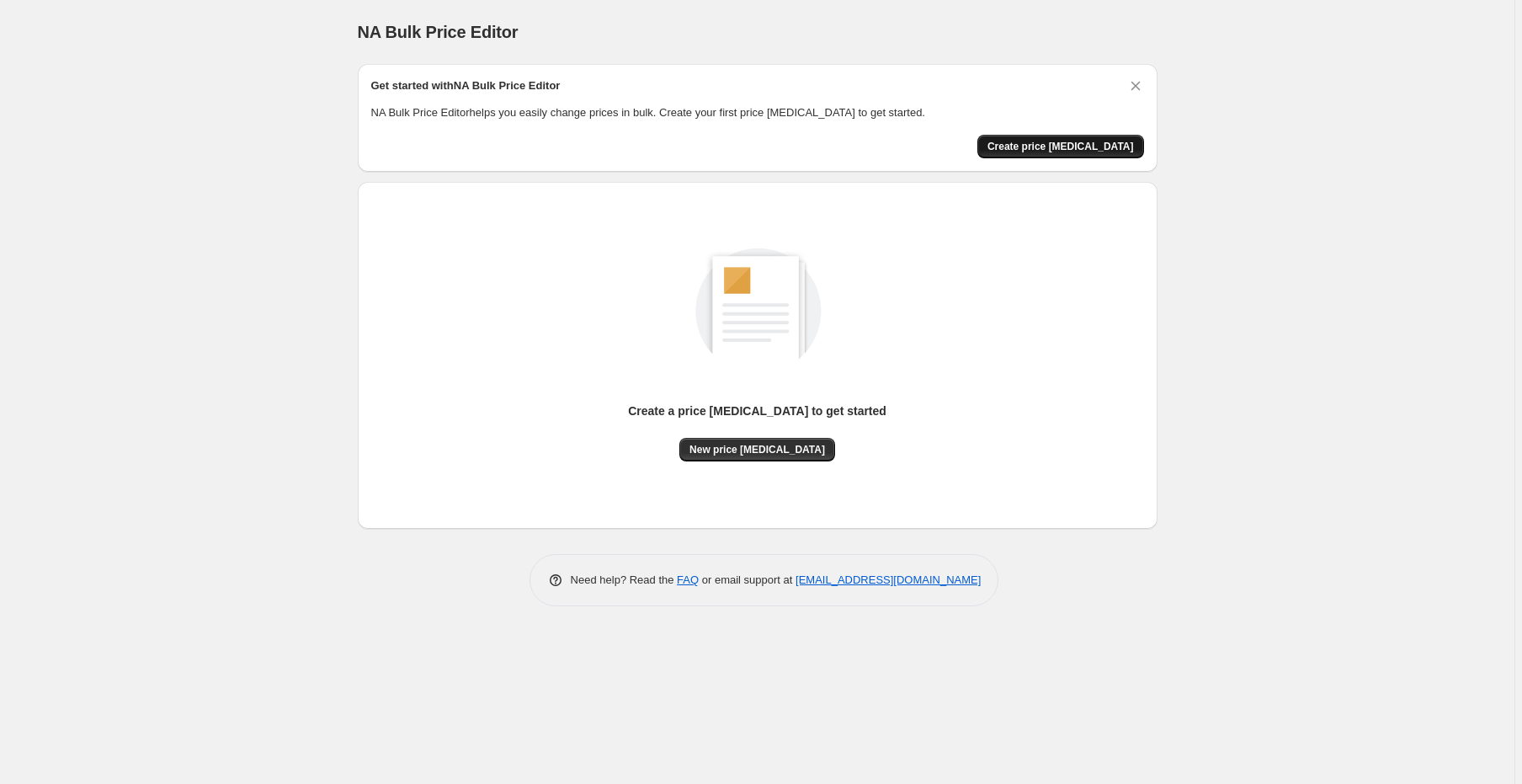
click at [1054, 143] on span "Create price [MEDICAL_DATA]" at bounding box center [1060, 146] width 146 height 13
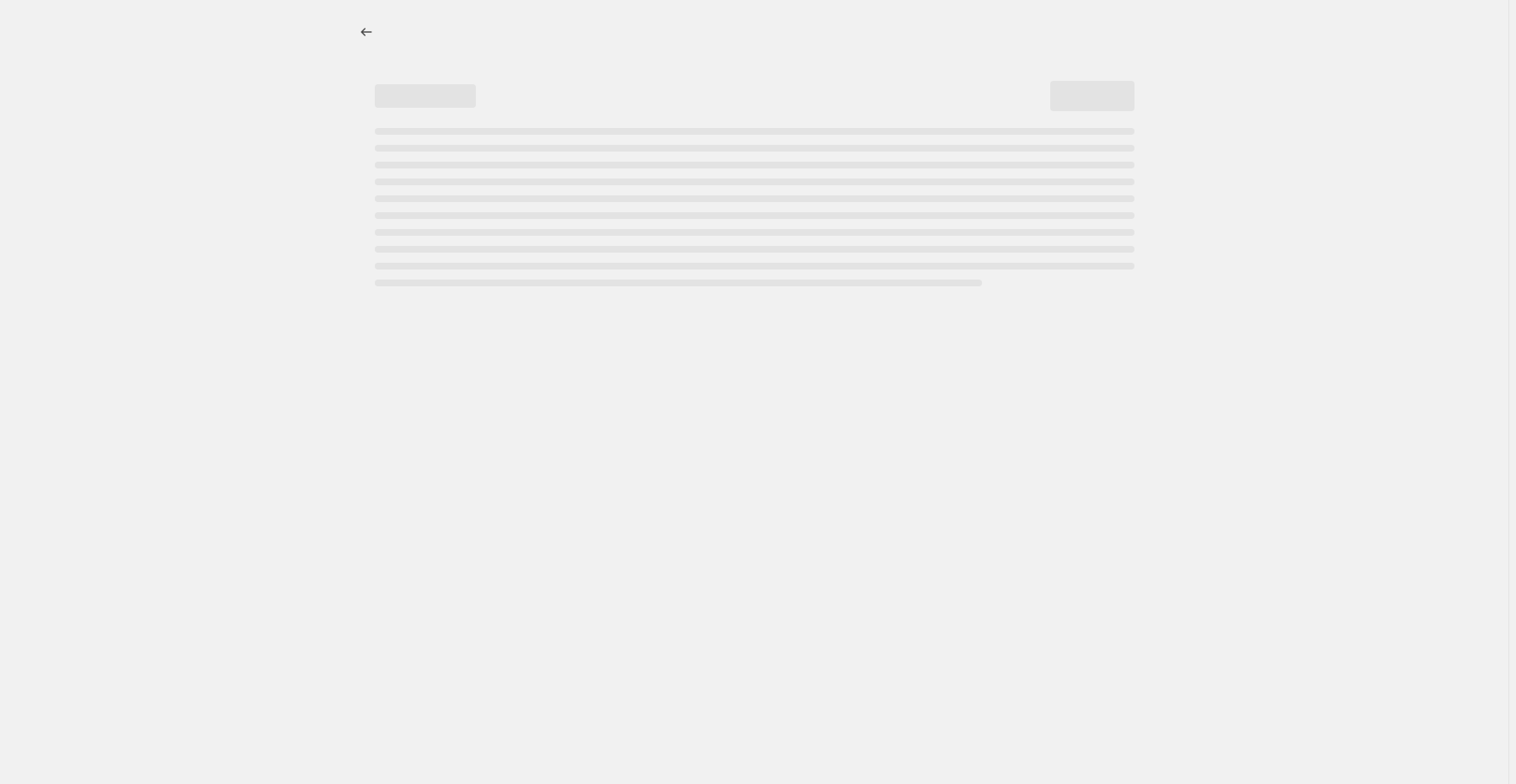
select select "percentage"
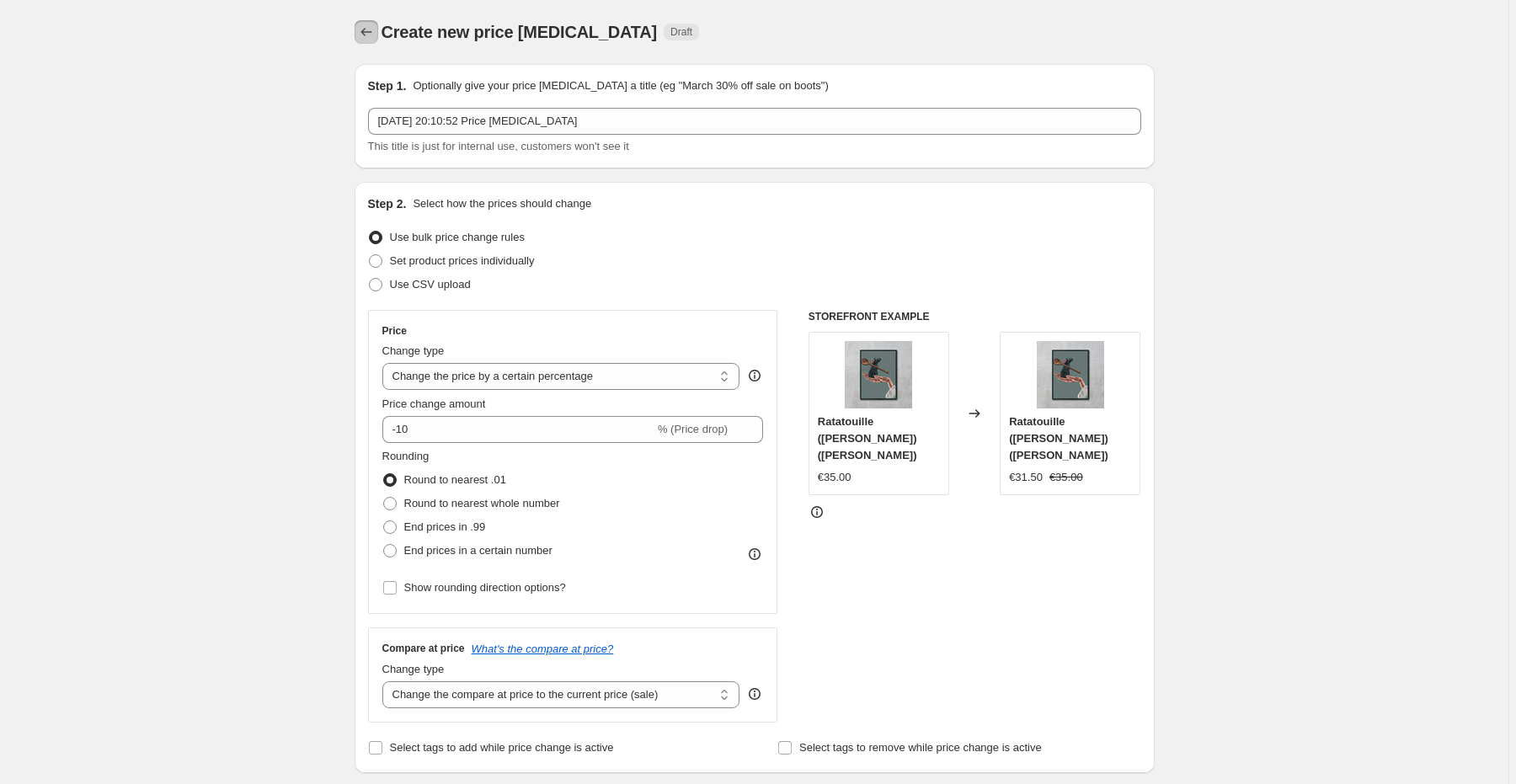
click at [374, 33] on icon "Price change jobs" at bounding box center [367, 33] width 17 height 17
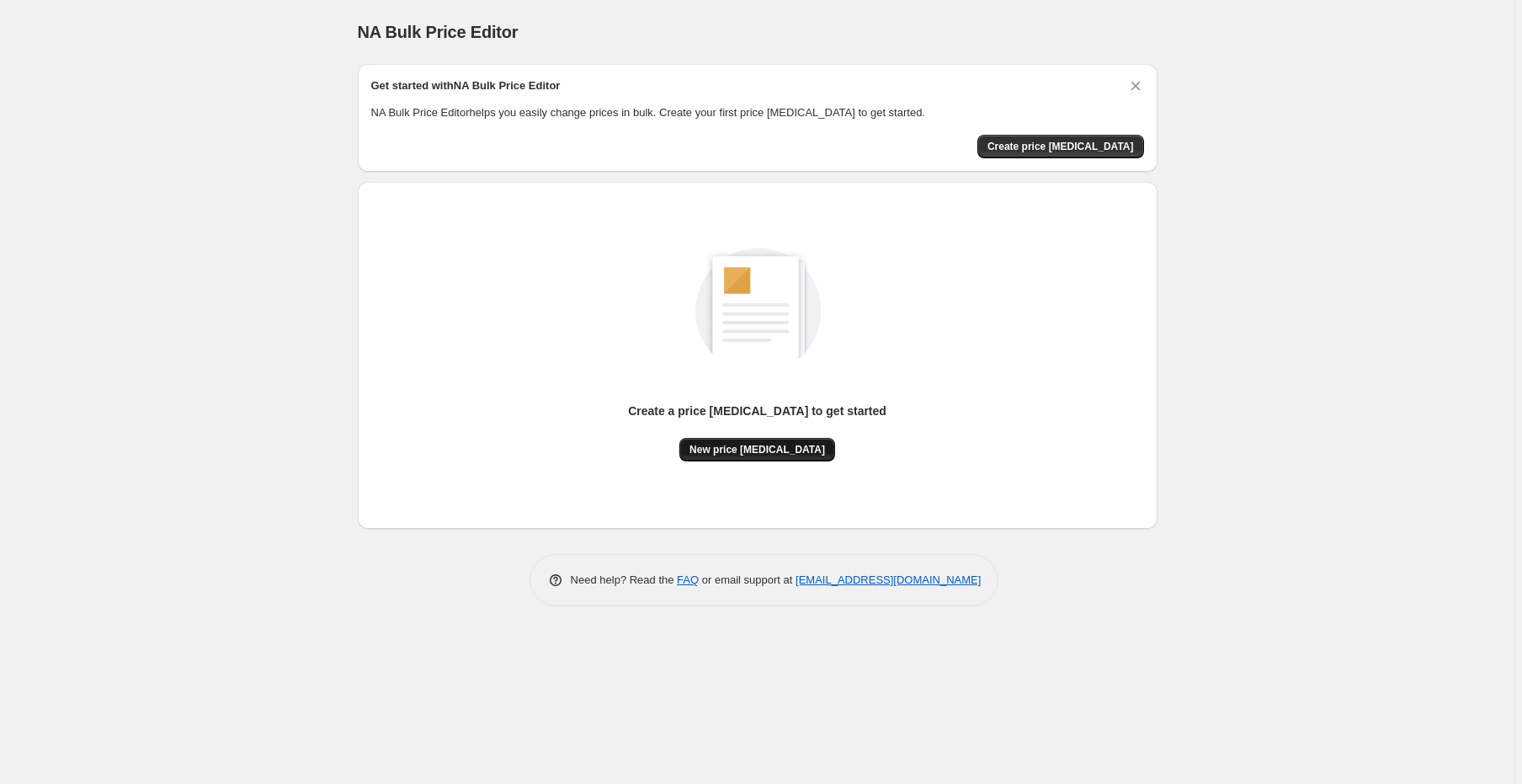
click at [774, 456] on button "New price [MEDICAL_DATA]" at bounding box center [757, 449] width 156 height 24
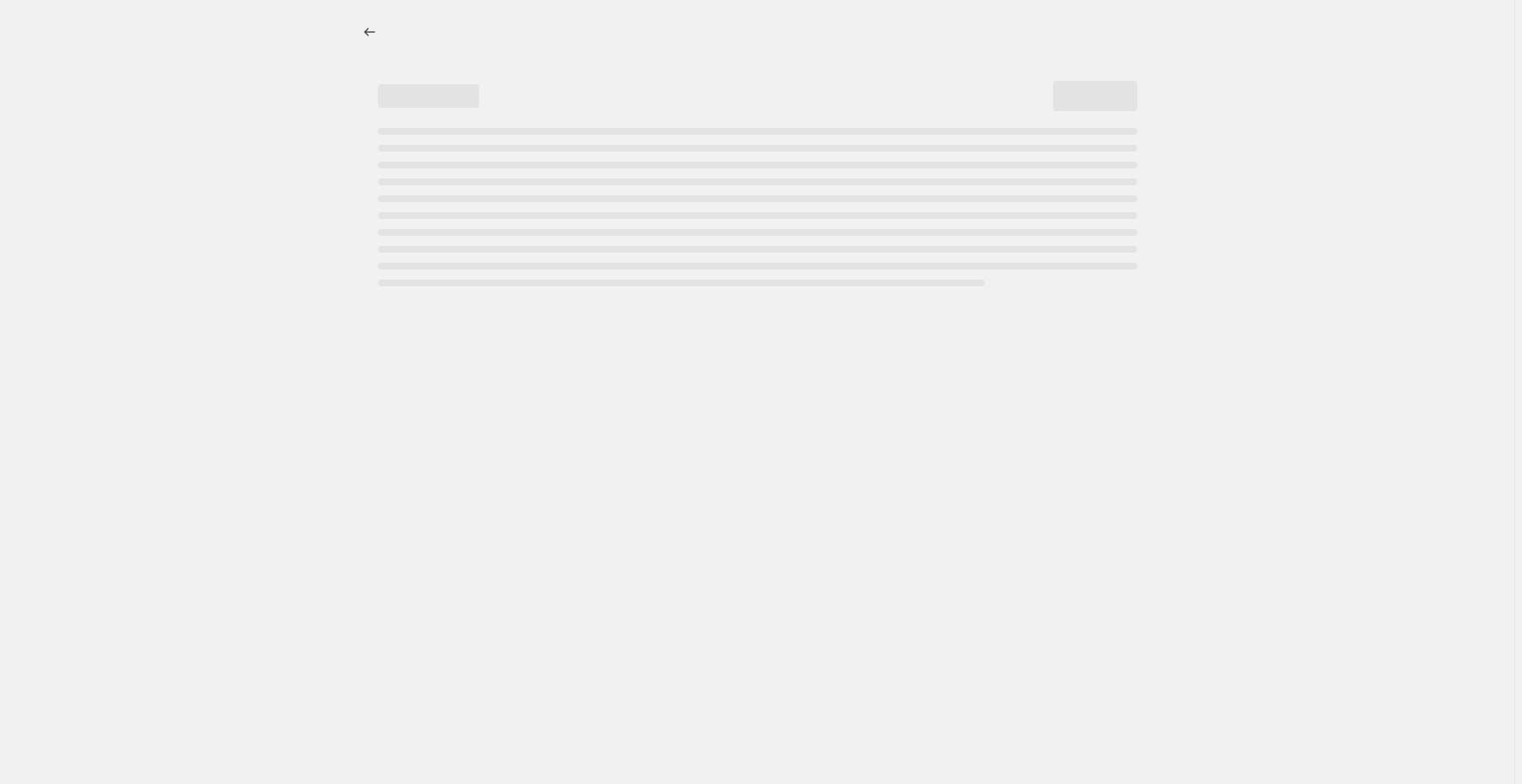
select select "percentage"
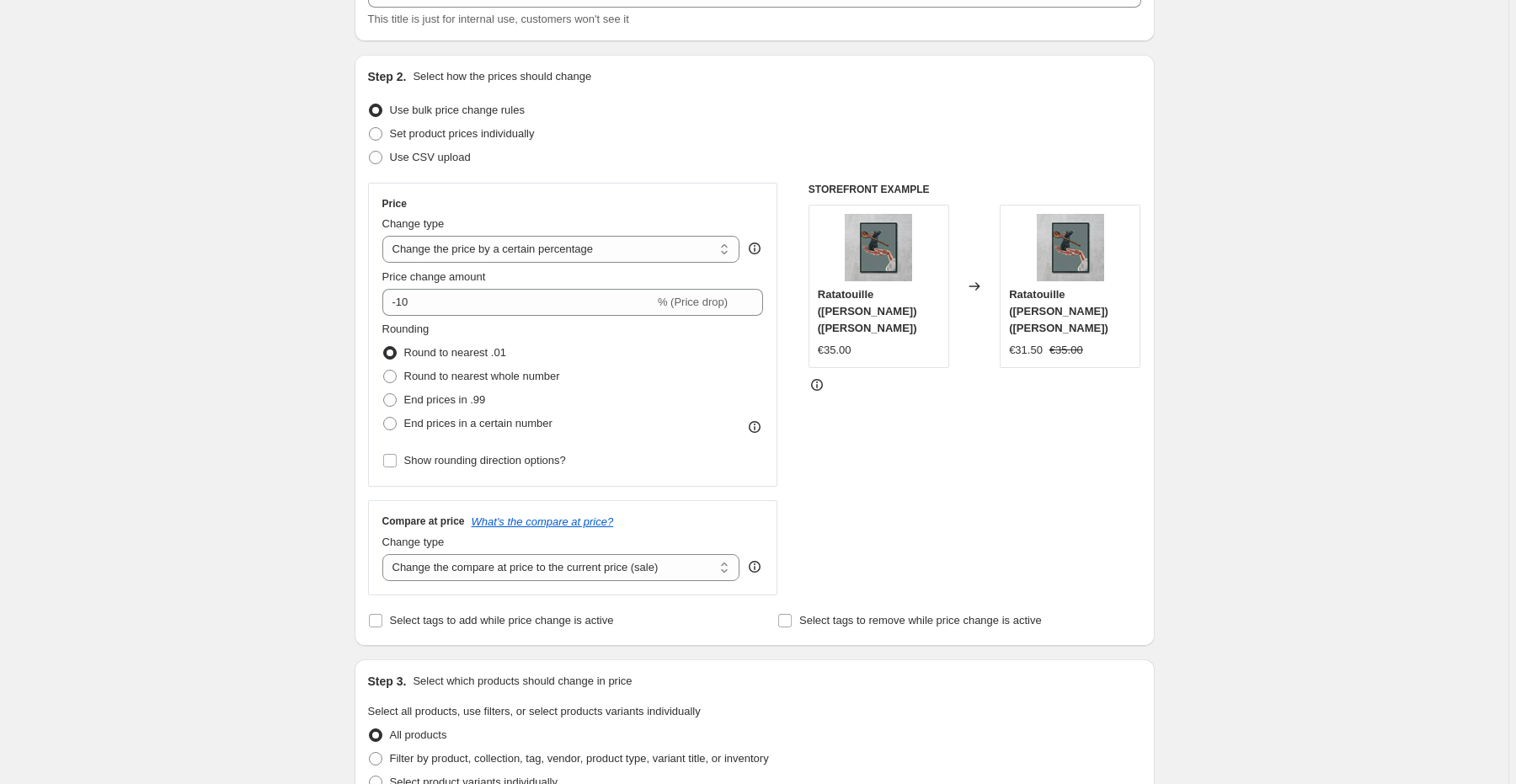
scroll to position [135, 0]
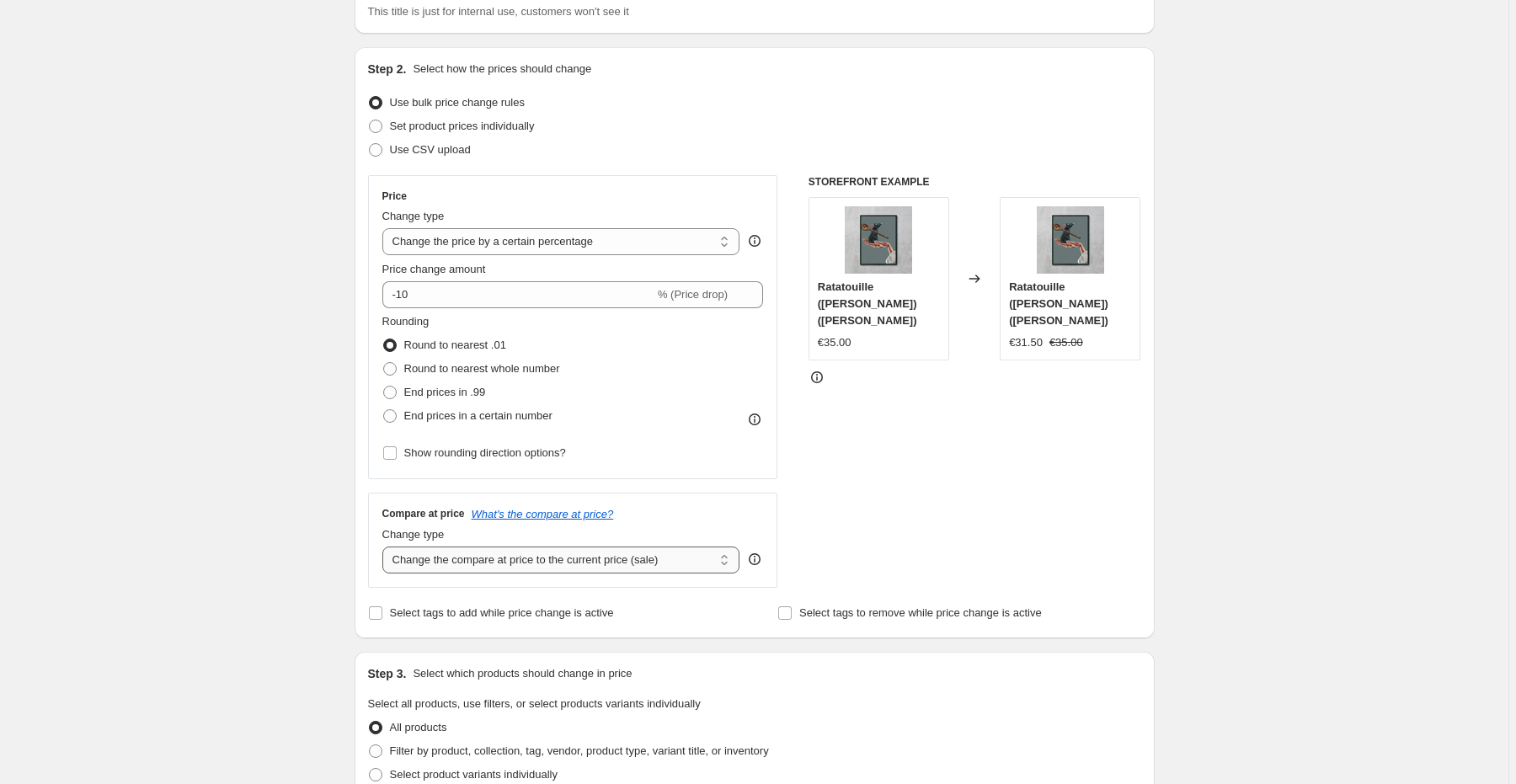
click at [576, 562] on select "Change the compare at price to the current price (sale) Change the compare at p…" at bounding box center [561, 560] width 358 height 27
select select "to"
click at [385, 546] on select "Change the compare at price to the current price (sale) Change the compare at p…" at bounding box center [561, 560] width 358 height 27
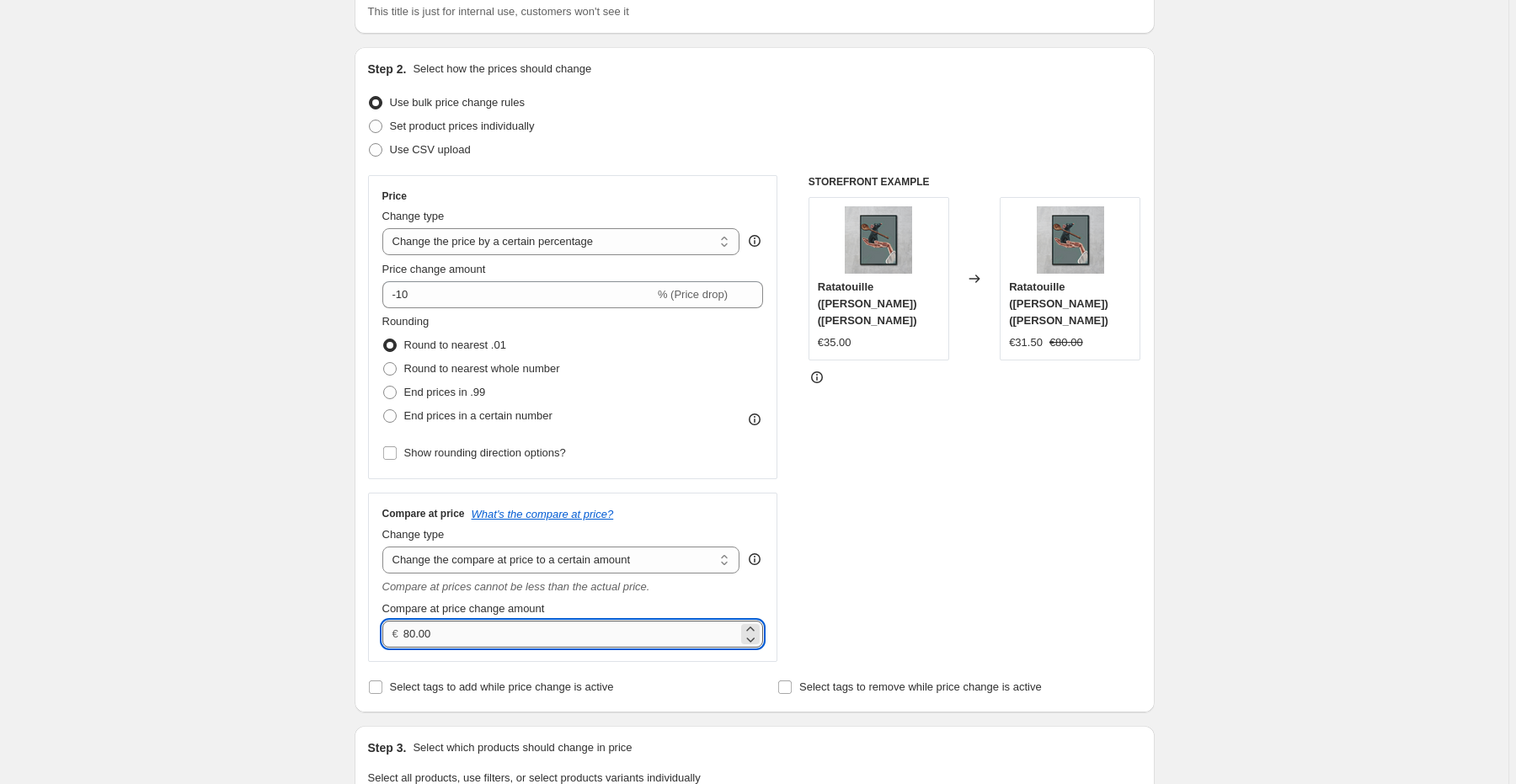
click at [597, 629] on input "80.00" at bounding box center [570, 634] width 334 height 27
type input "8"
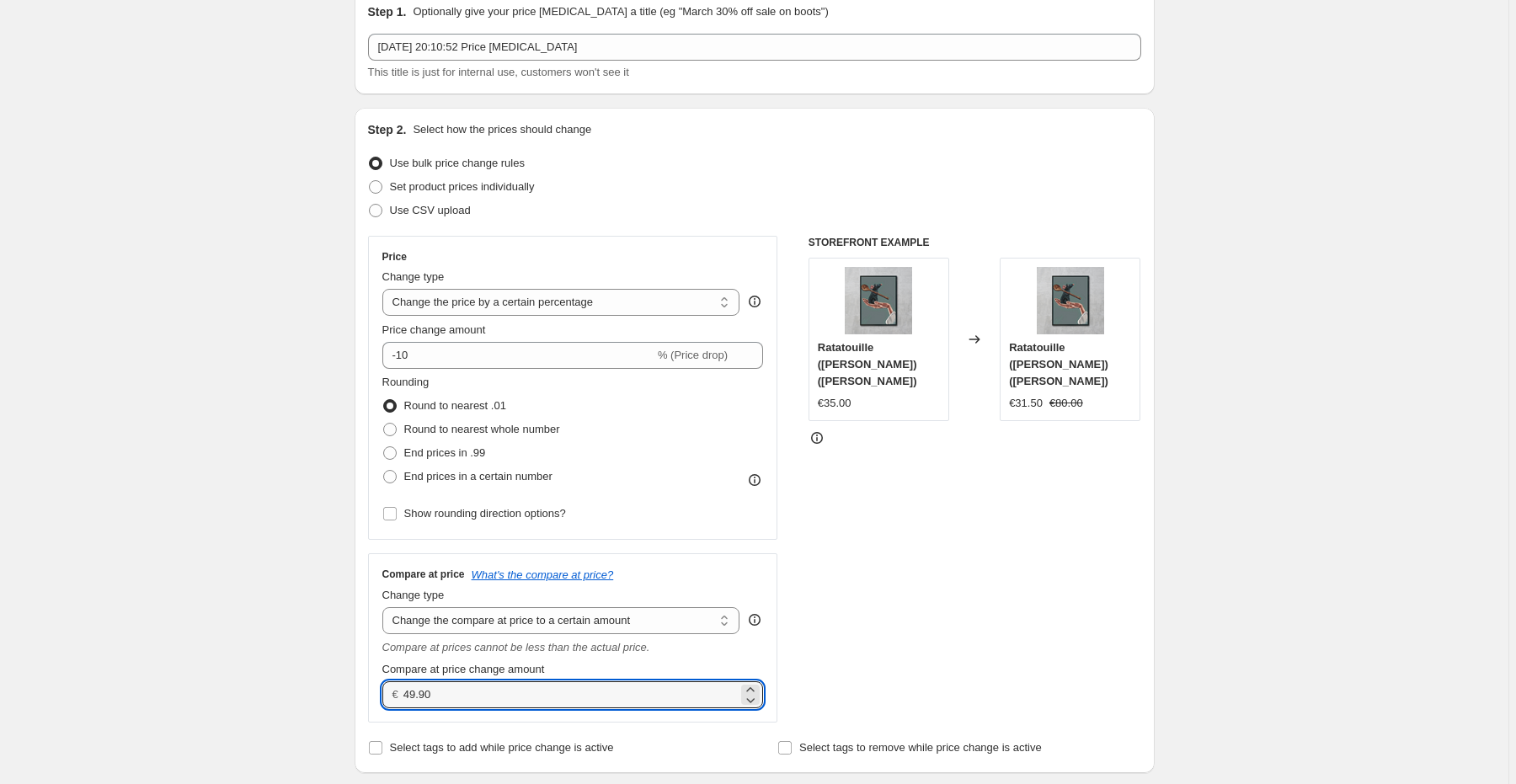
scroll to position [67, 0]
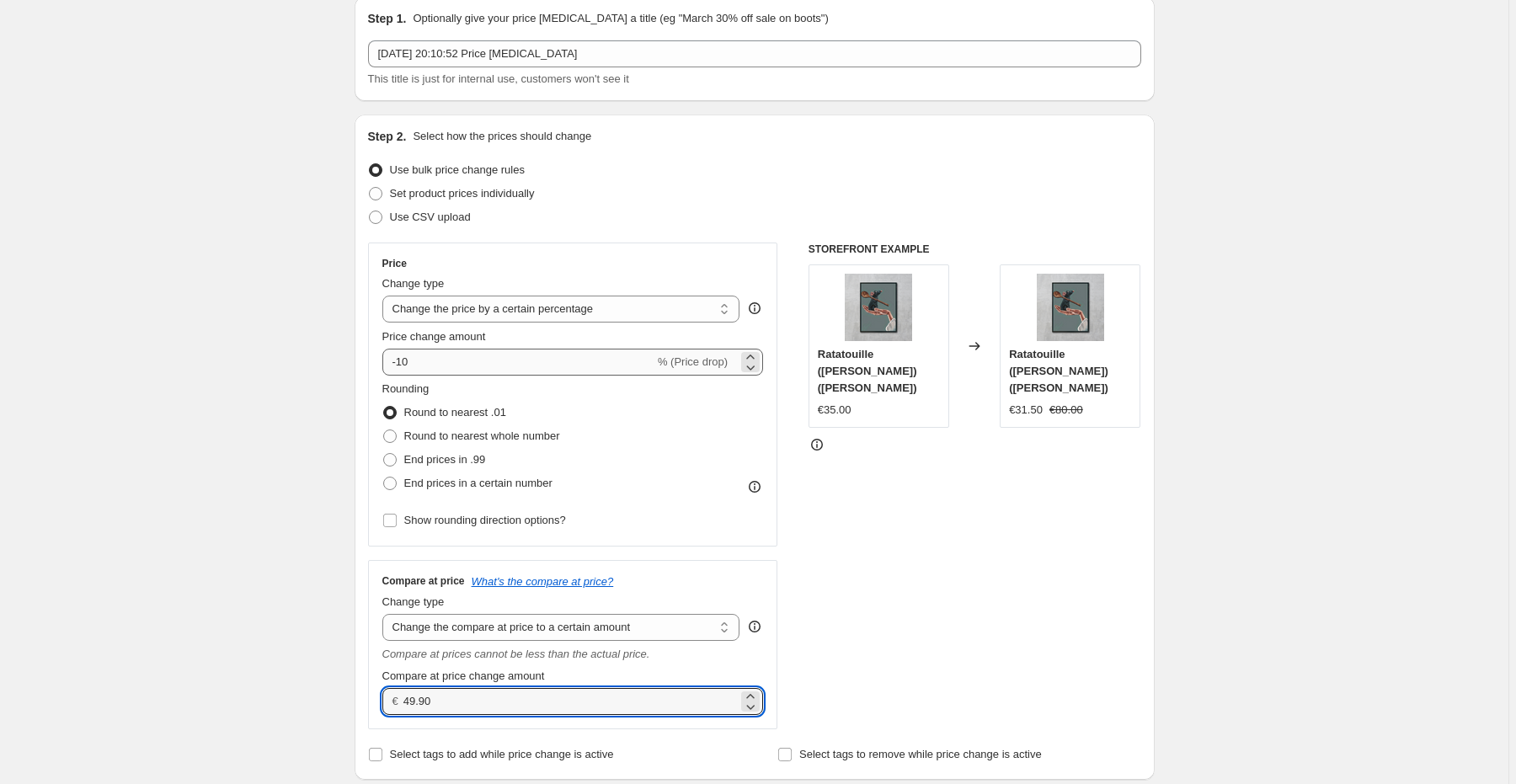
type input "49.90"
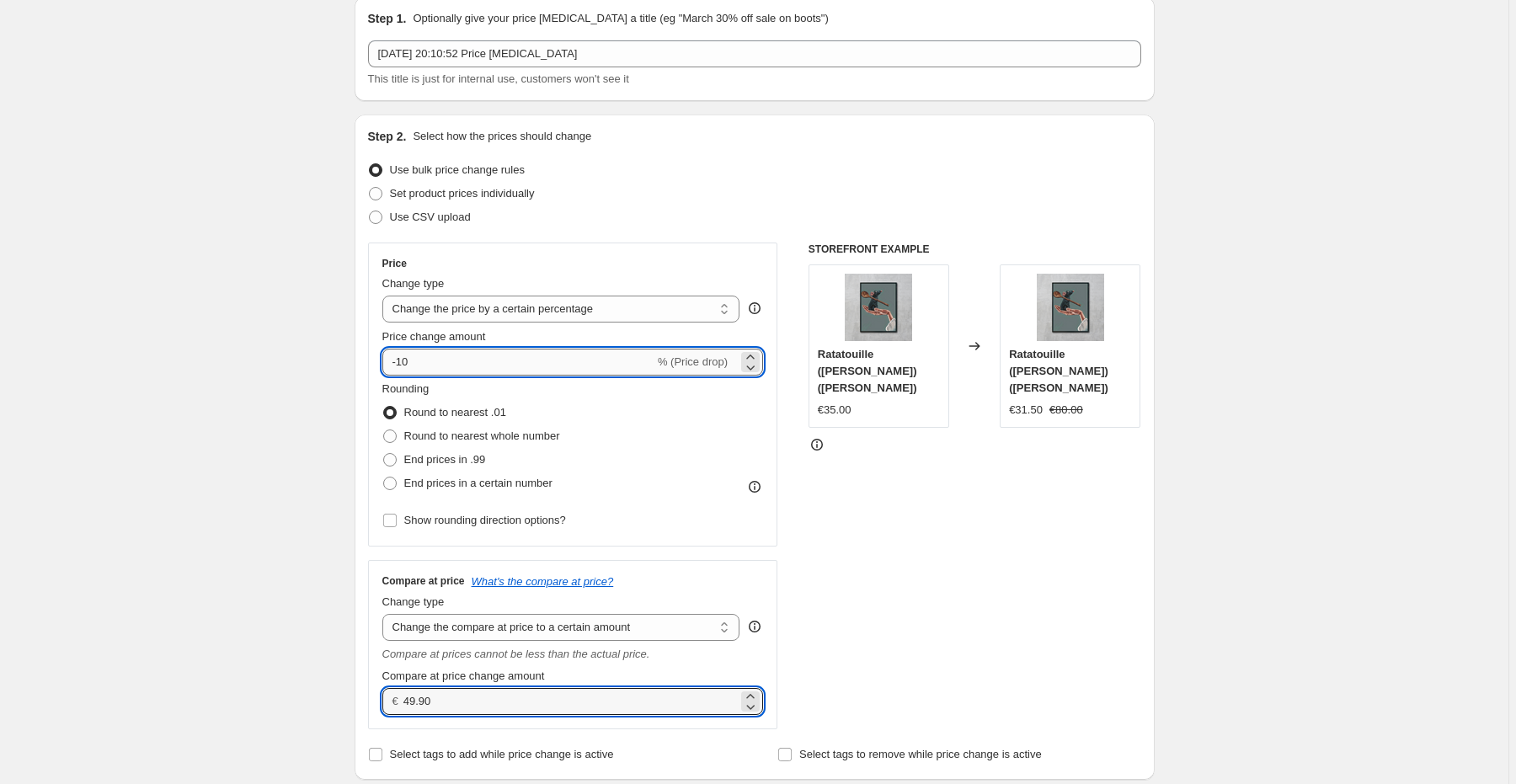
click at [628, 361] on input "-10" at bounding box center [518, 362] width 272 height 27
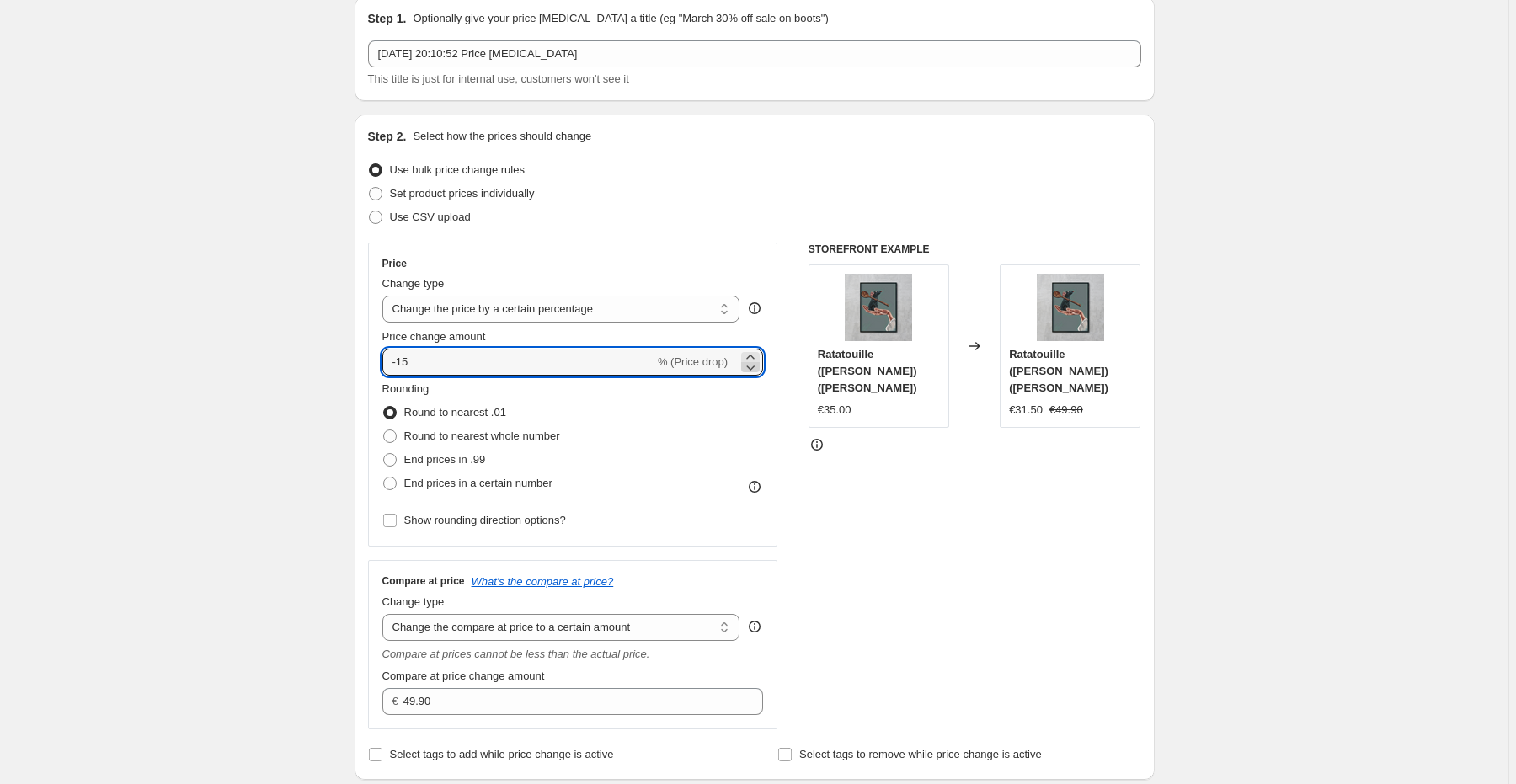
click at [752, 361] on icon at bounding box center [751, 367] width 17 height 17
click at [752, 356] on icon at bounding box center [750, 356] width 8 height 4
click at [536, 367] on input "-15" at bounding box center [518, 362] width 272 height 27
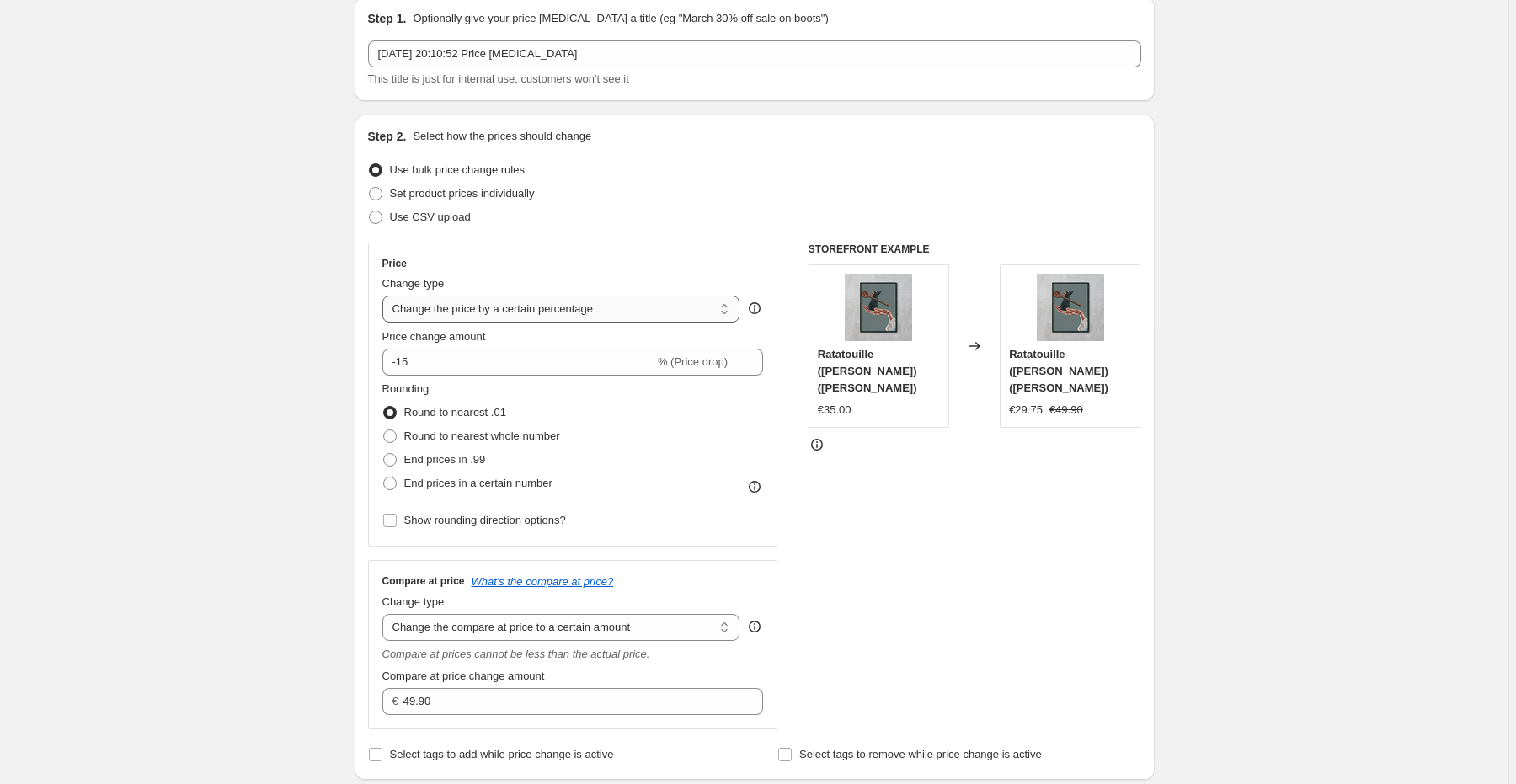
click at [550, 315] on select "Change the price to a certain amount Change the price by a certain amount Chang…" at bounding box center [561, 309] width 358 height 27
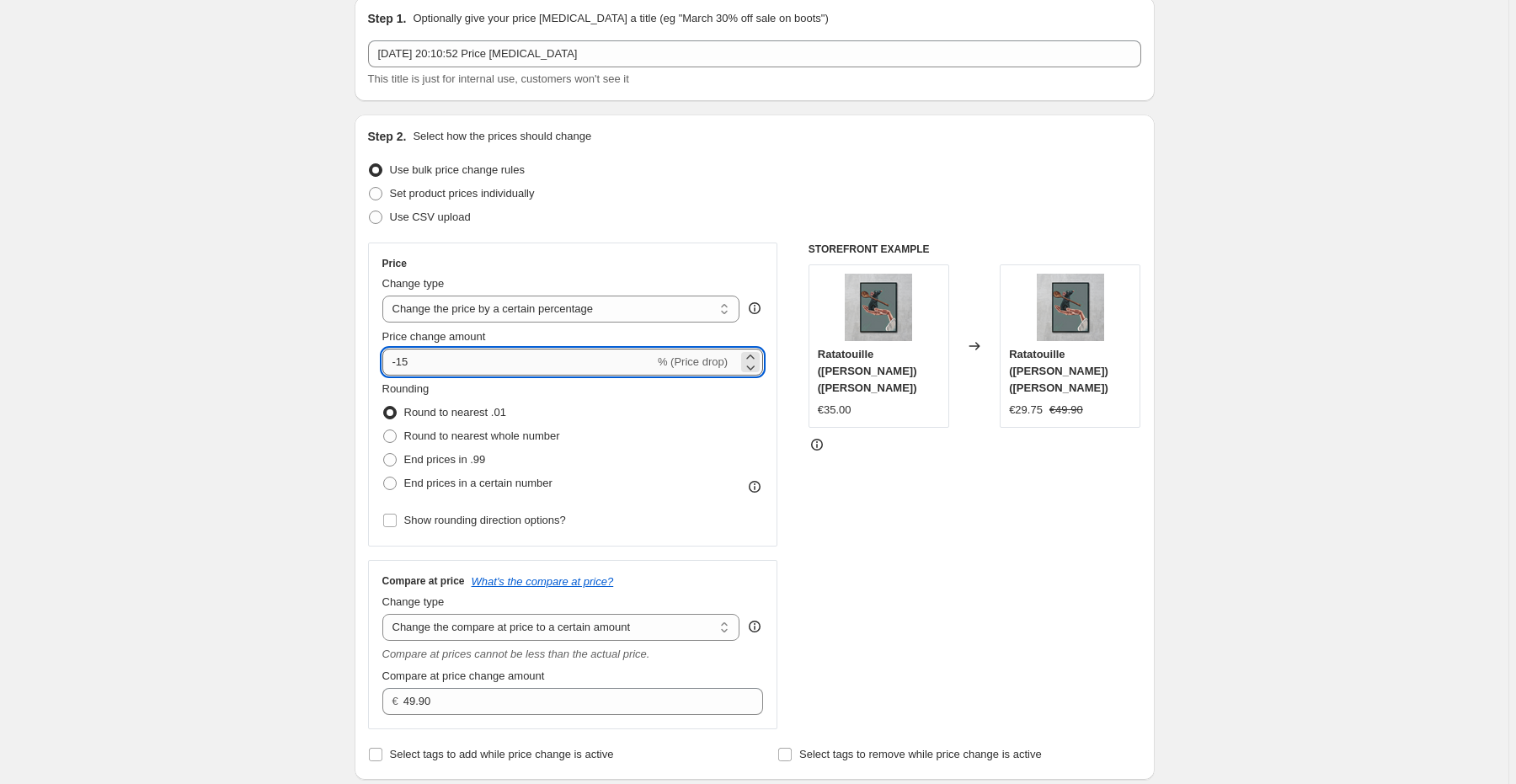
click at [557, 357] on input "-15" at bounding box center [518, 362] width 272 height 27
type input "-1"
type input "0"
click at [711, 307] on select "Change the price to a certain amount Change the price by a certain amount Chang…" at bounding box center [561, 309] width 358 height 27
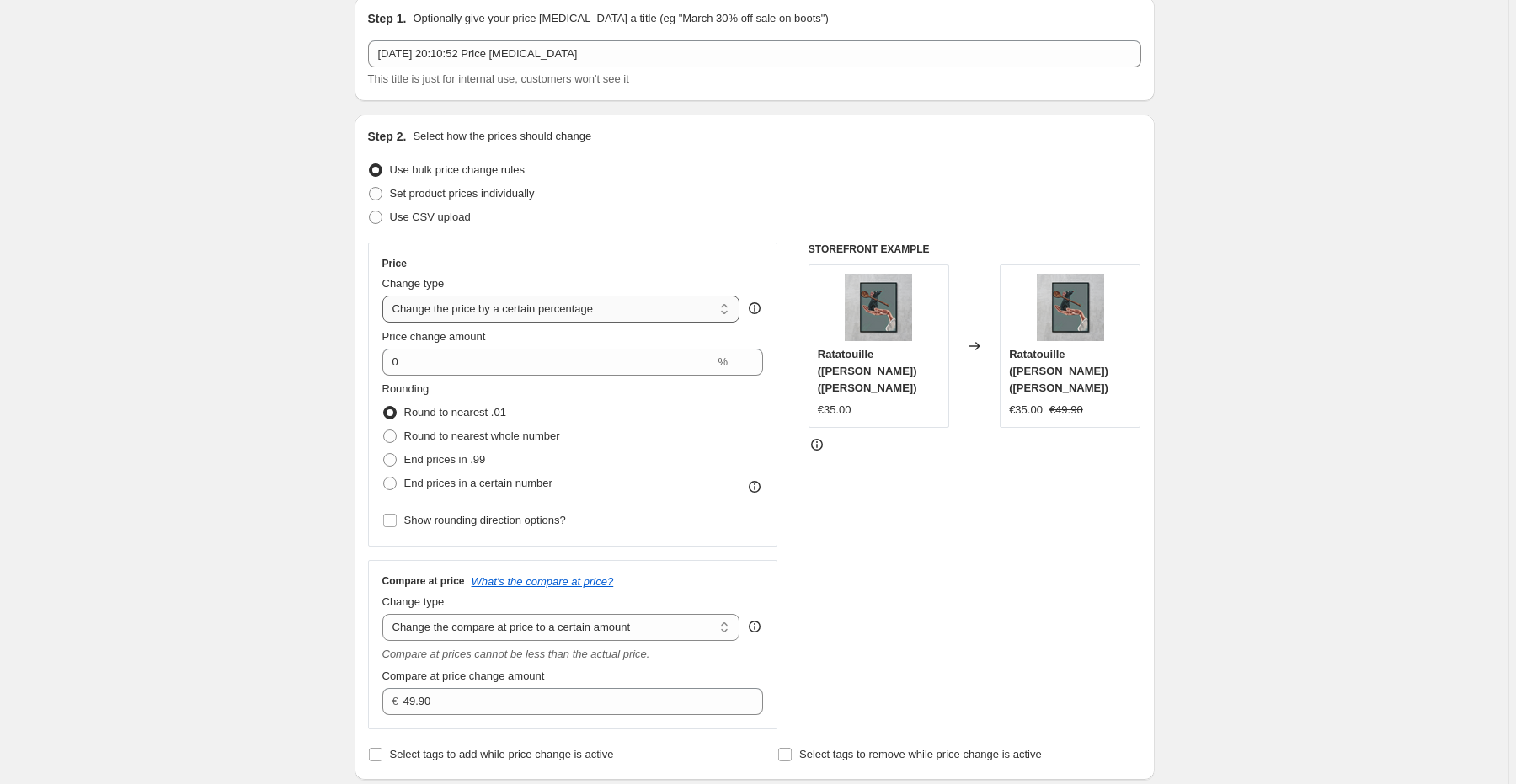
select select "by"
click at [385, 295] on select "Change the price to a certain amount Change the price by a certain amount Chang…" at bounding box center [561, 309] width 358 height 27
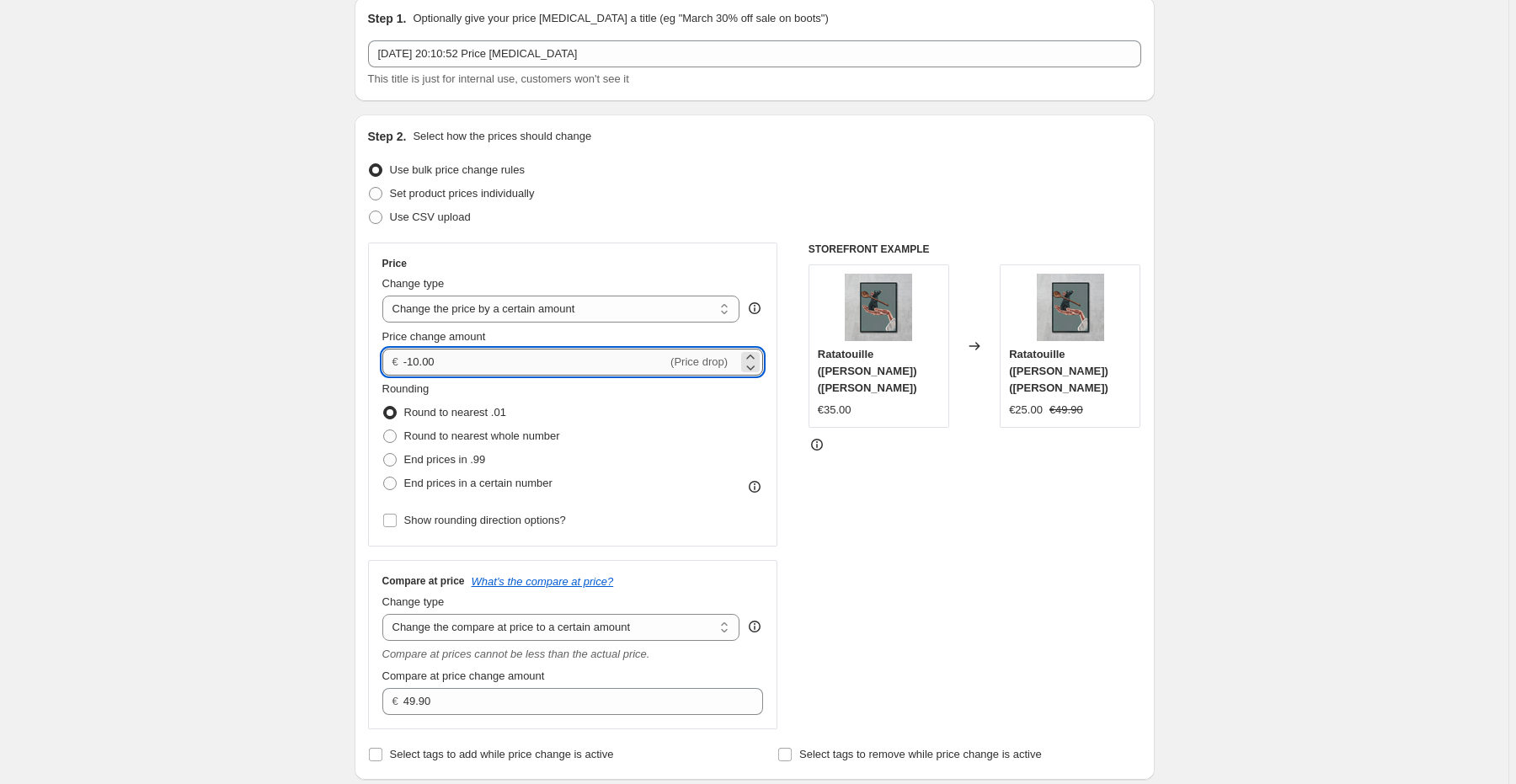
click at [635, 367] on input "-10.00" at bounding box center [535, 362] width 264 height 27
type input "-1"
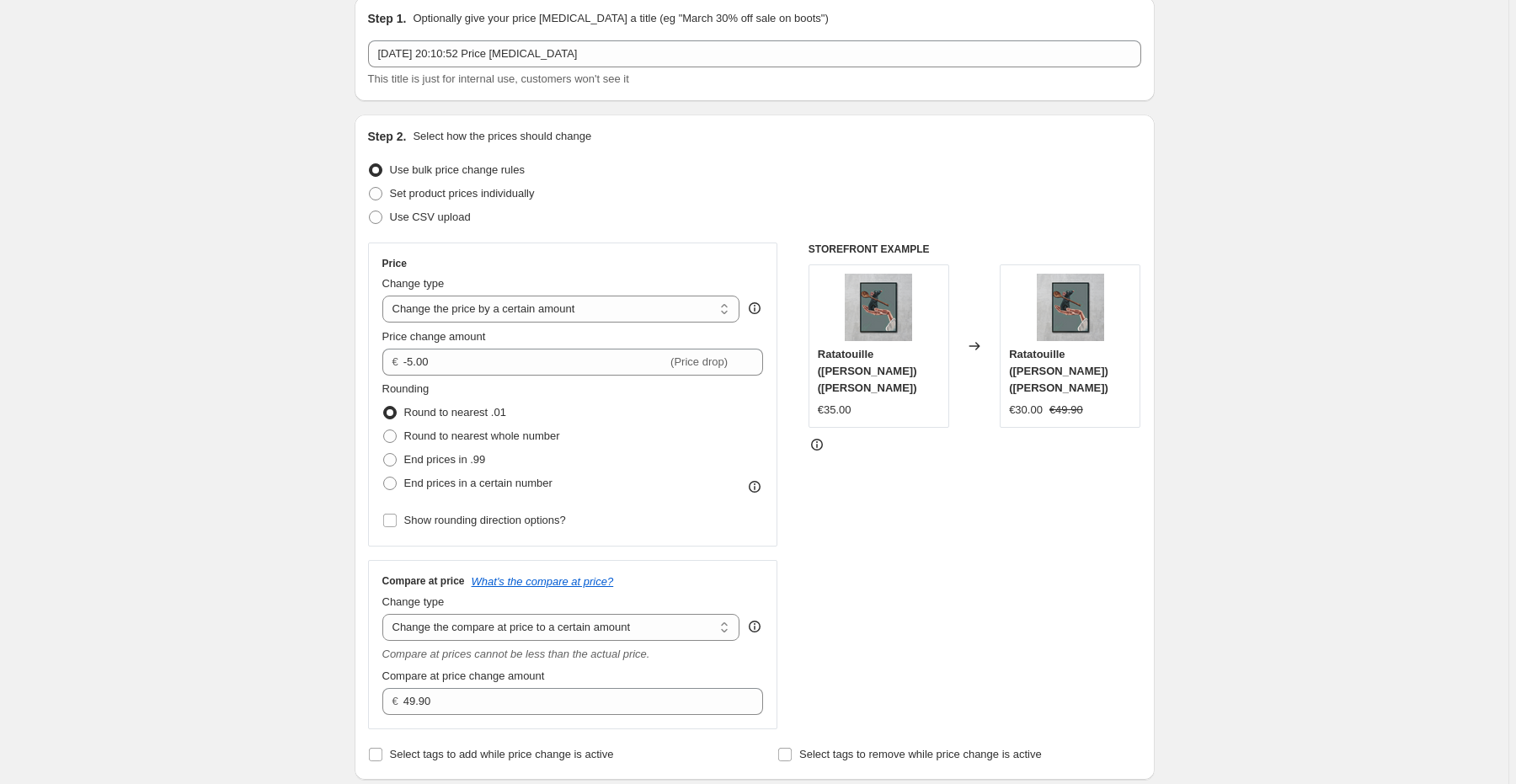
click at [640, 407] on div "Rounding Round to nearest .01 Round to nearest whole number End prices in .99 E…" at bounding box center [573, 438] width 381 height 114
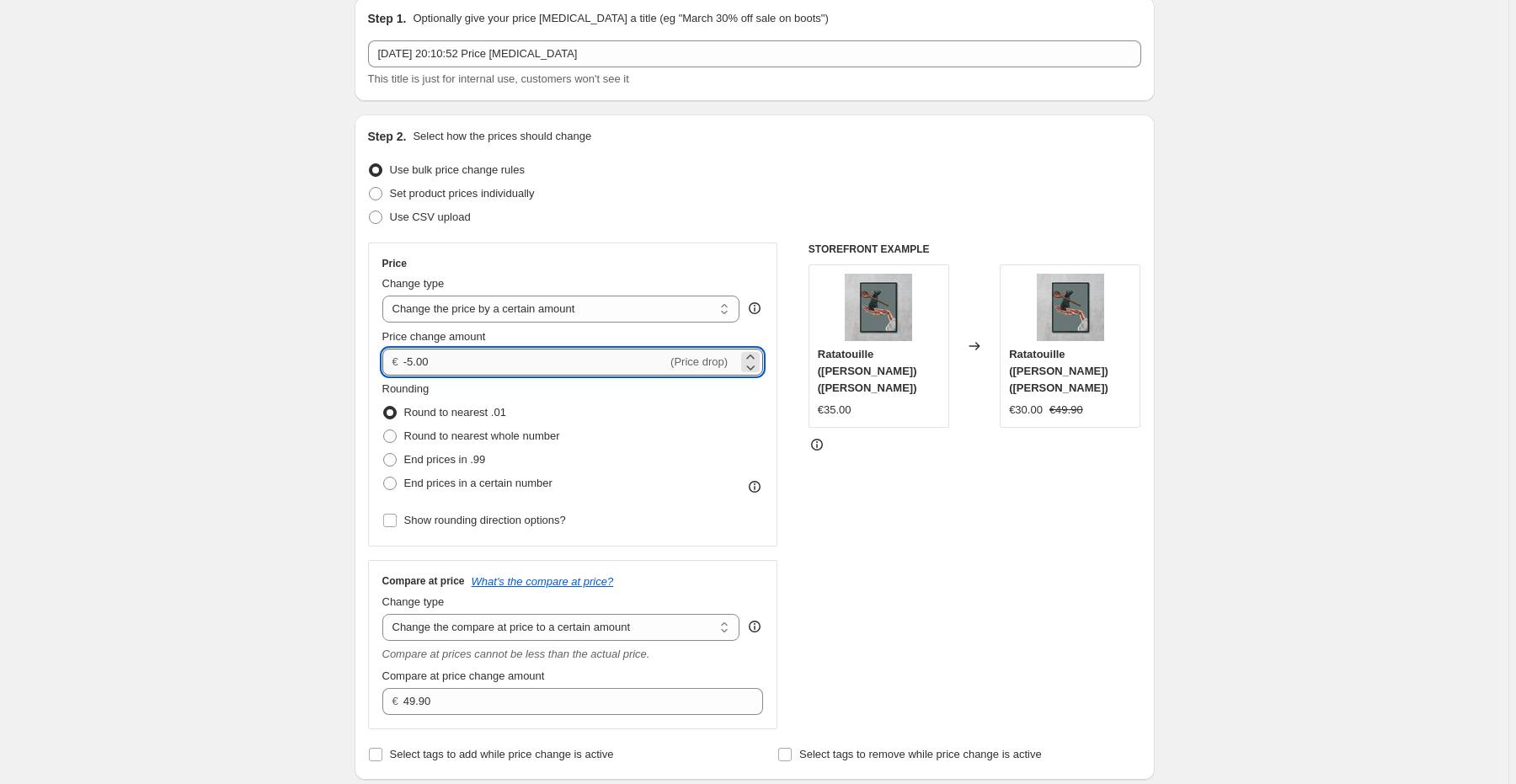
click at [593, 356] on input "-5.00" at bounding box center [535, 362] width 264 height 27
type input "-5"
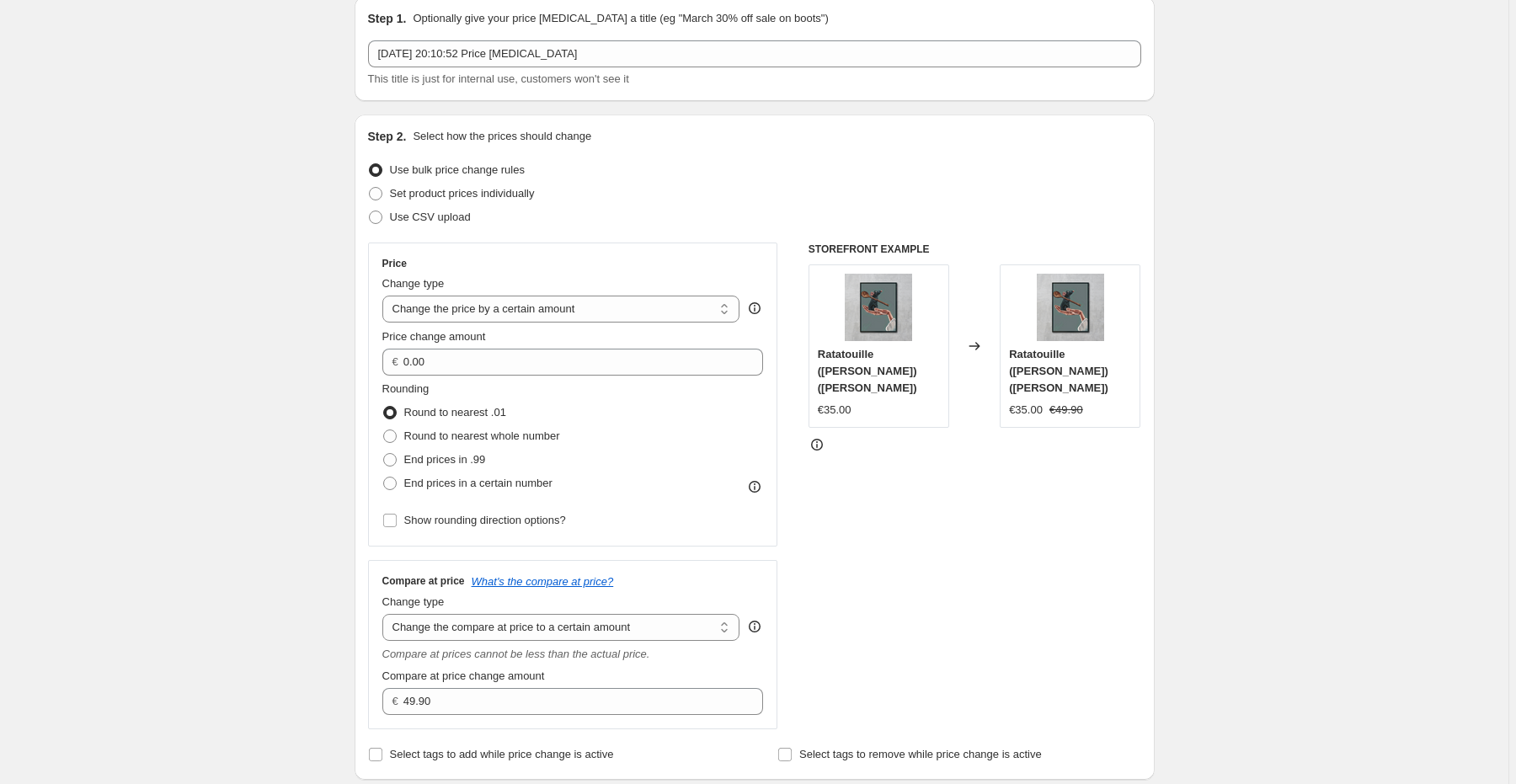
click at [604, 436] on div "Rounding Round to nearest .01 Round to nearest whole number End prices in .99 E…" at bounding box center [573, 438] width 381 height 114
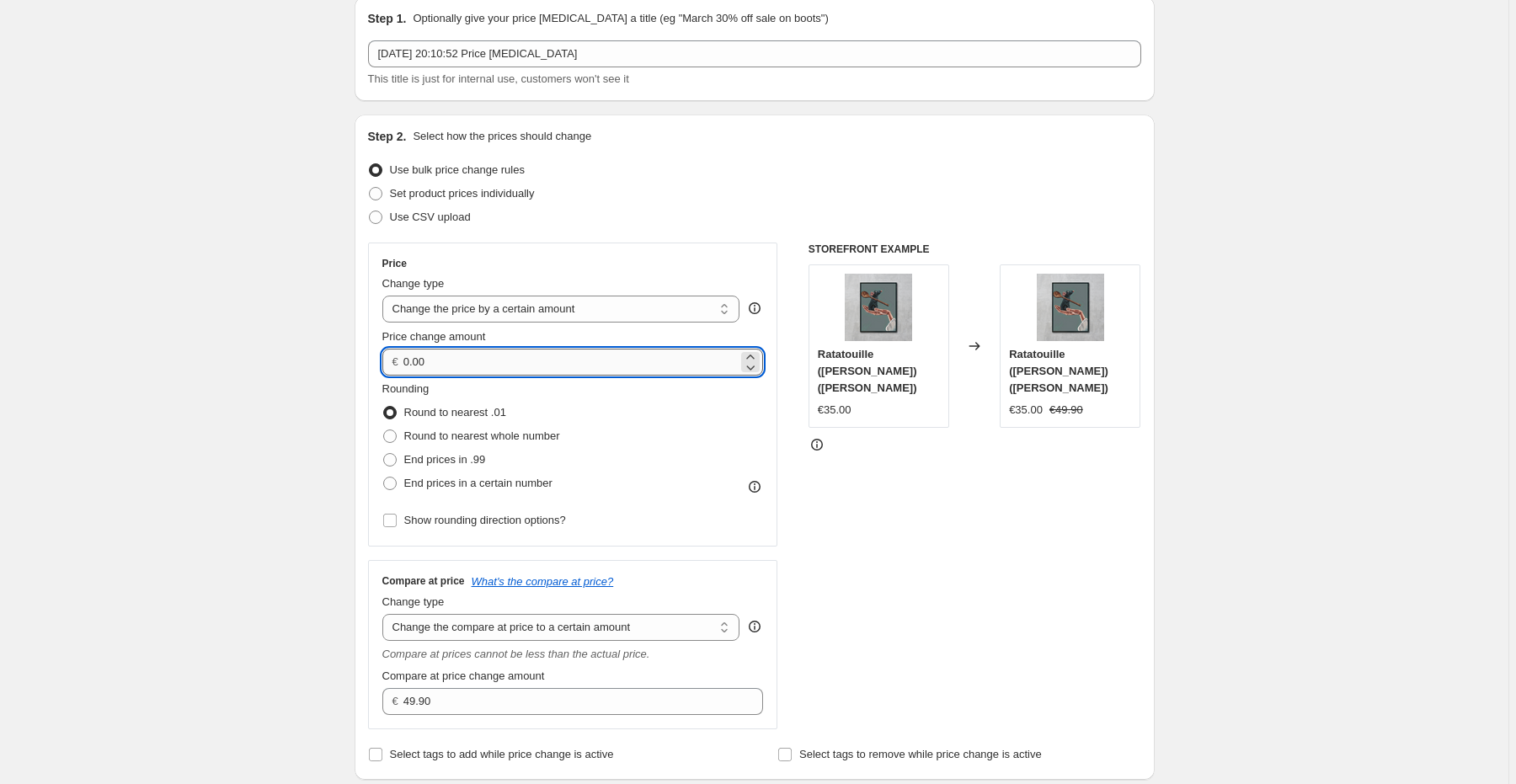
click at [580, 355] on input "0.00" at bounding box center [570, 362] width 334 height 27
click at [752, 368] on icon at bounding box center [751, 367] width 17 height 17
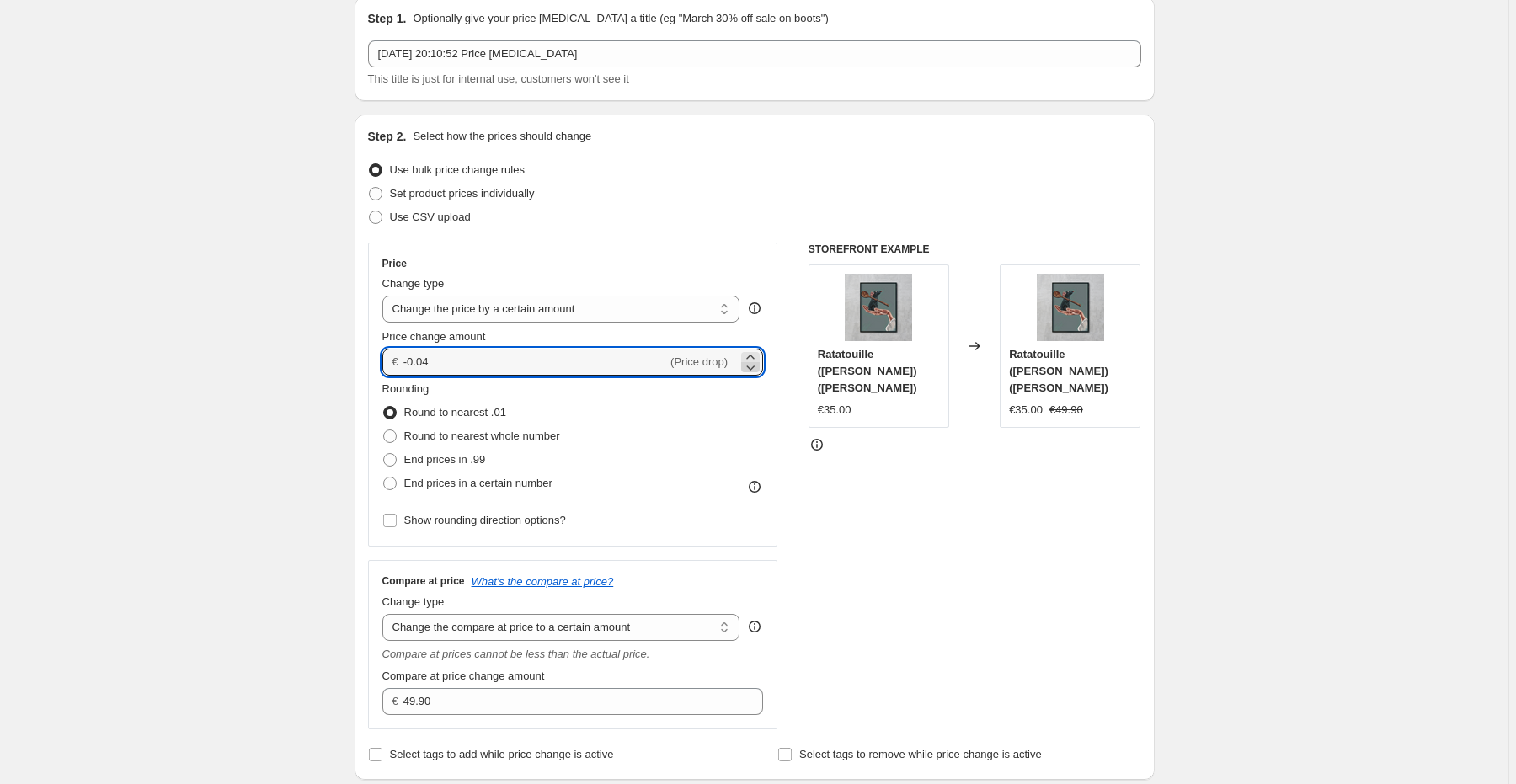
click at [752, 368] on icon at bounding box center [751, 367] width 17 height 17
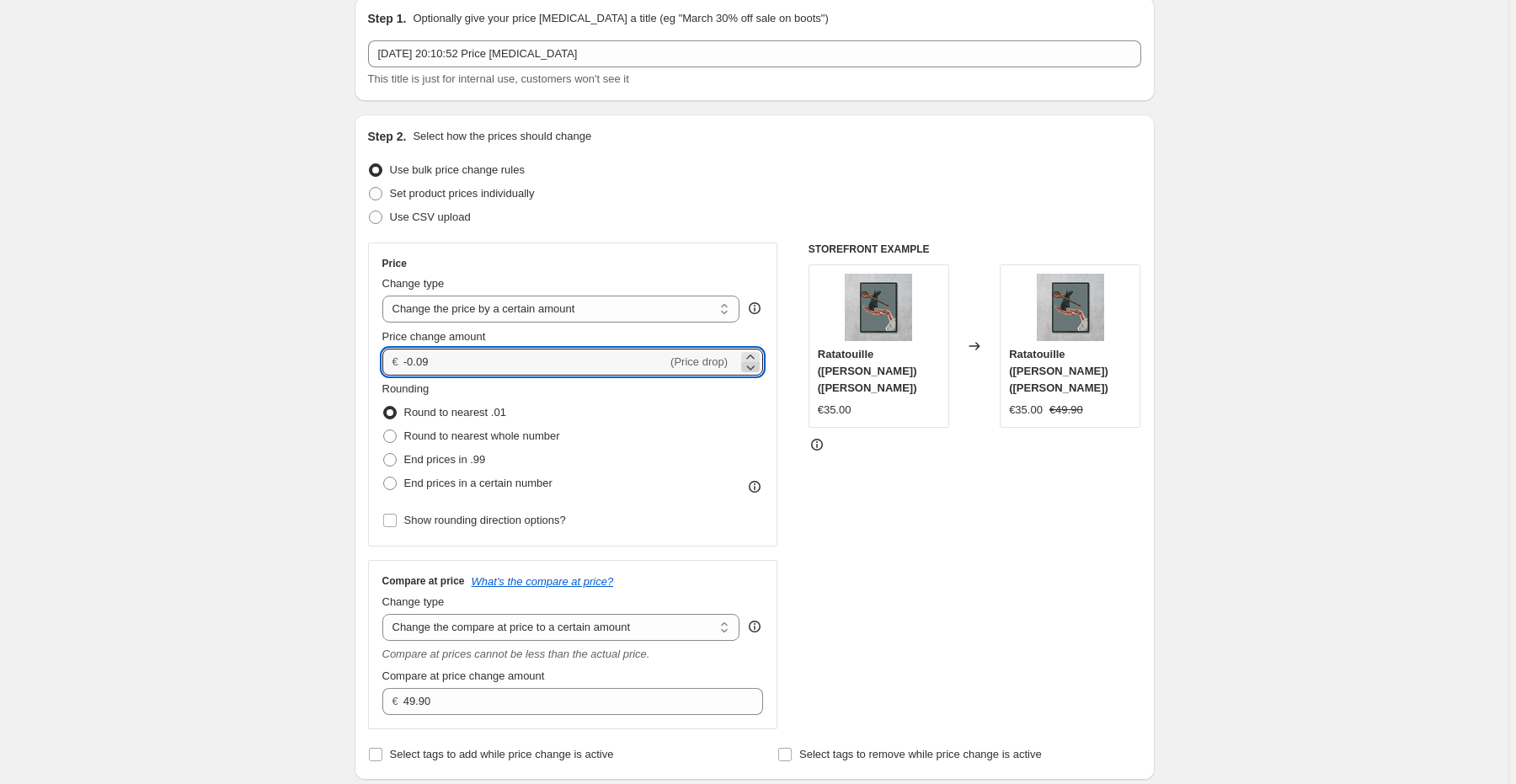
click at [752, 368] on icon at bounding box center [751, 367] width 17 height 17
type input "-0.10"
click at [909, 460] on div "STOREFRONT EXAMPLE Ratatouille (Rémy) (Schwarz) €35.00 Changed to Ratatouille (…" at bounding box center [975, 486] width 333 height 487
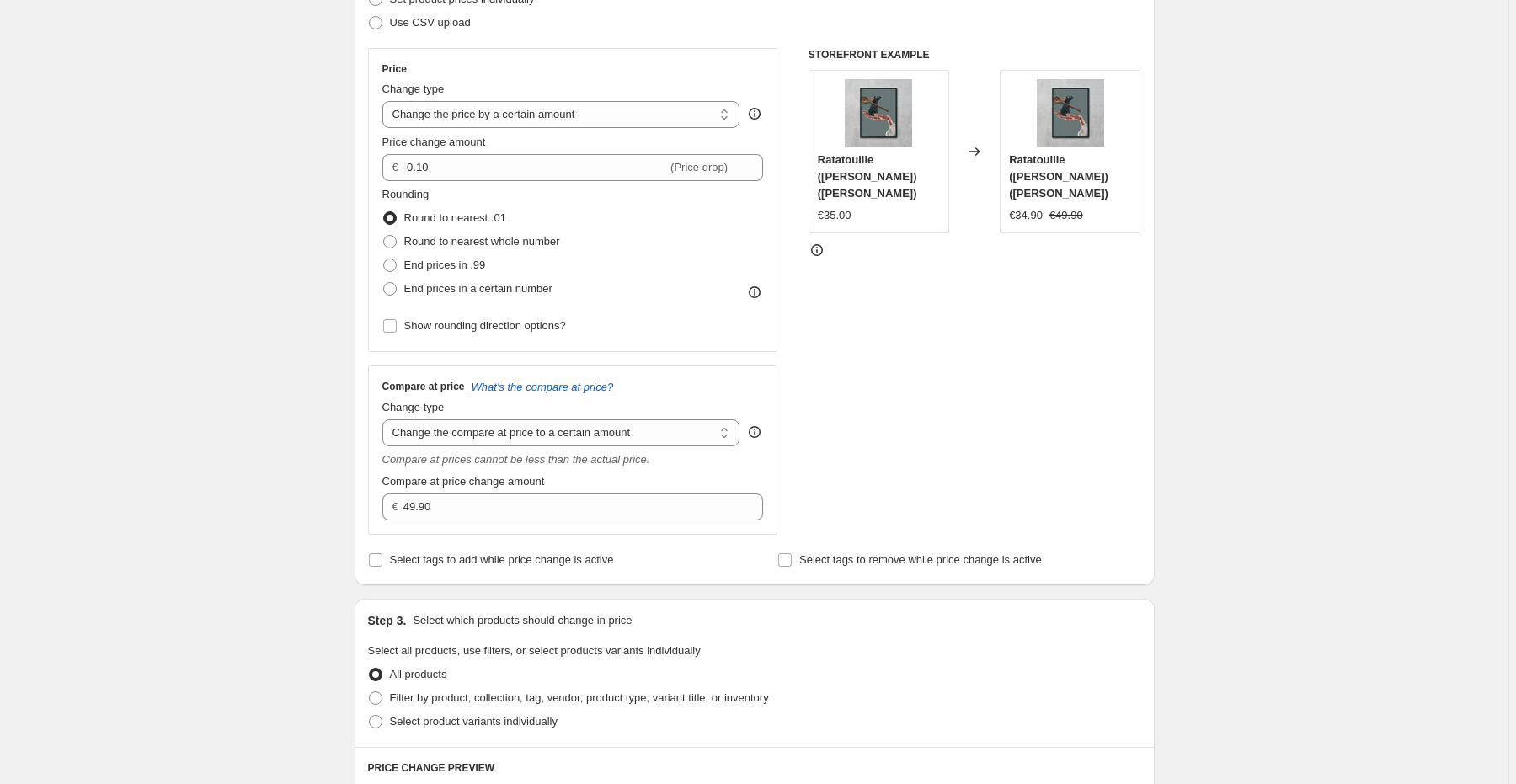
scroll to position [269, 0]
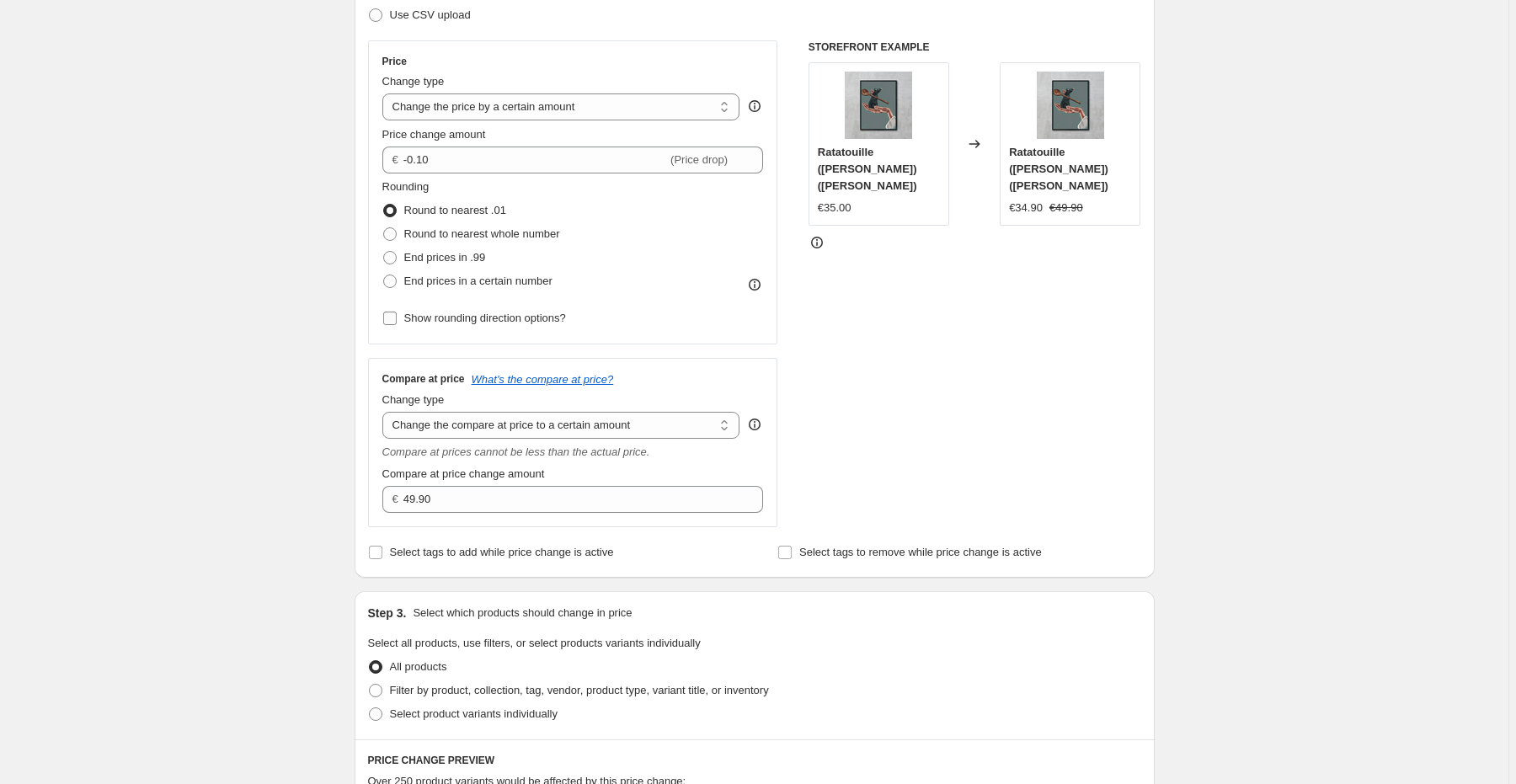
click at [396, 320] on input "Show rounding direction options?" at bounding box center [390, 318] width 13 height 13
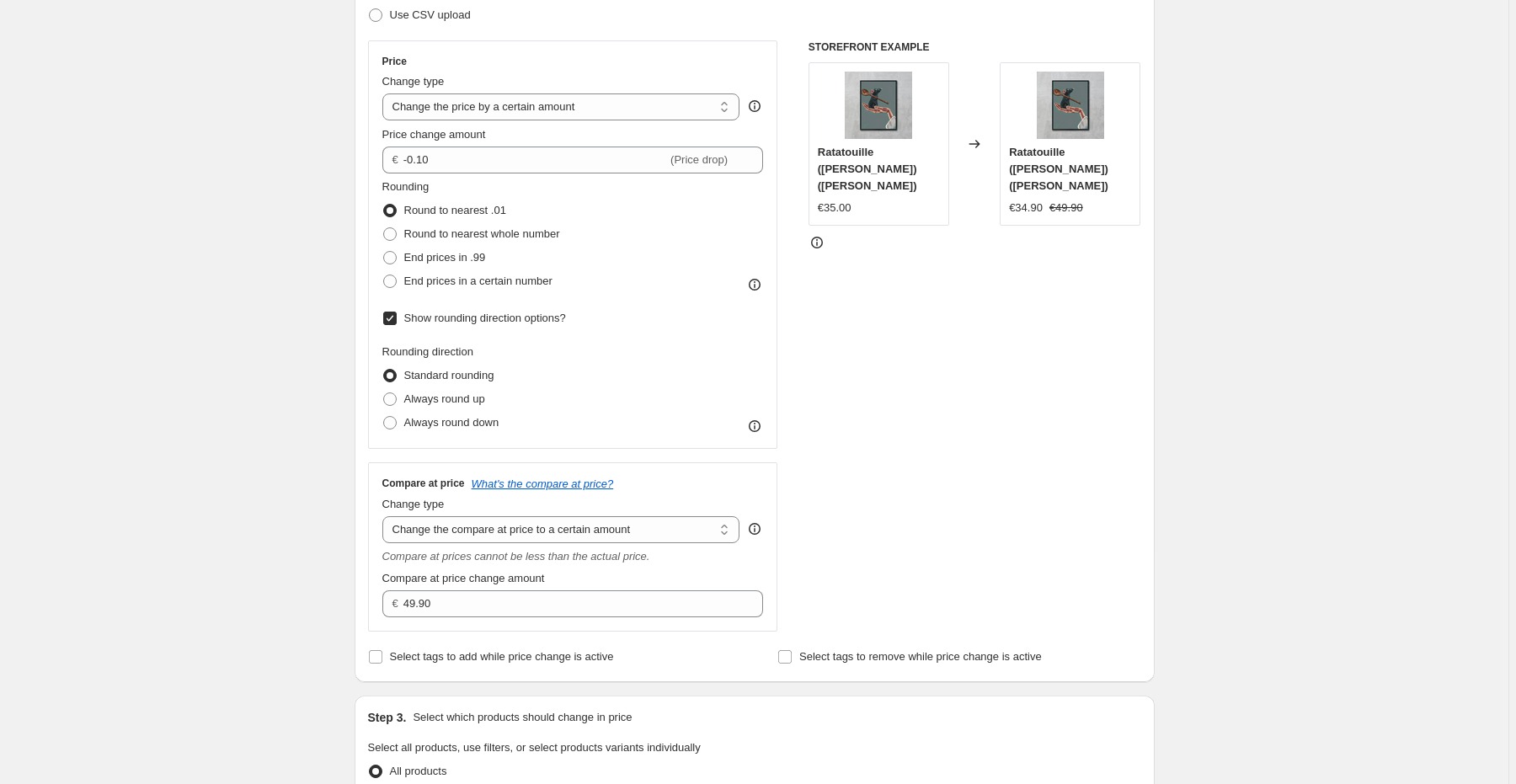
click at [396, 320] on input "Show rounding direction options?" at bounding box center [390, 318] width 13 height 13
checkbox input "false"
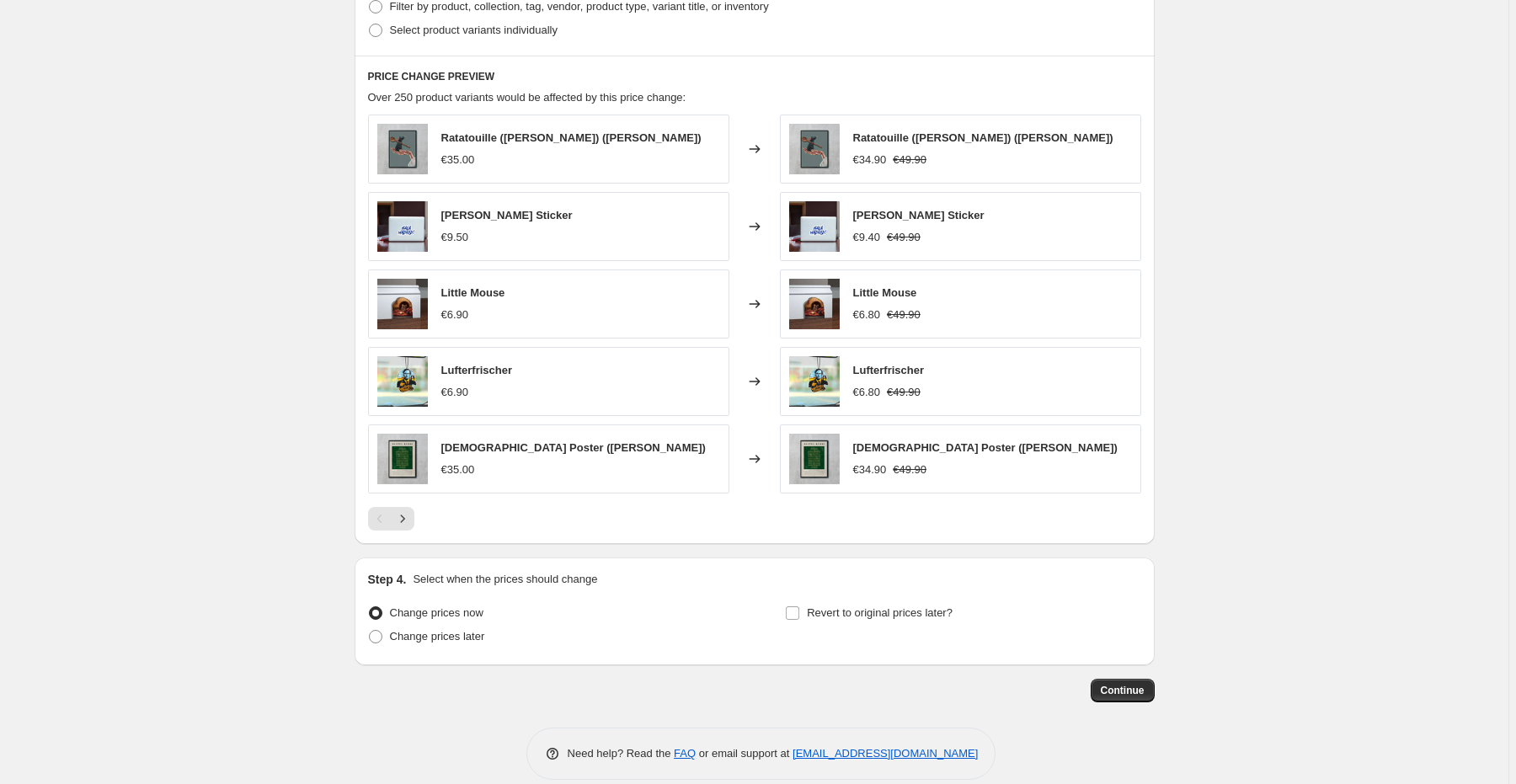
scroll to position [973, 0]
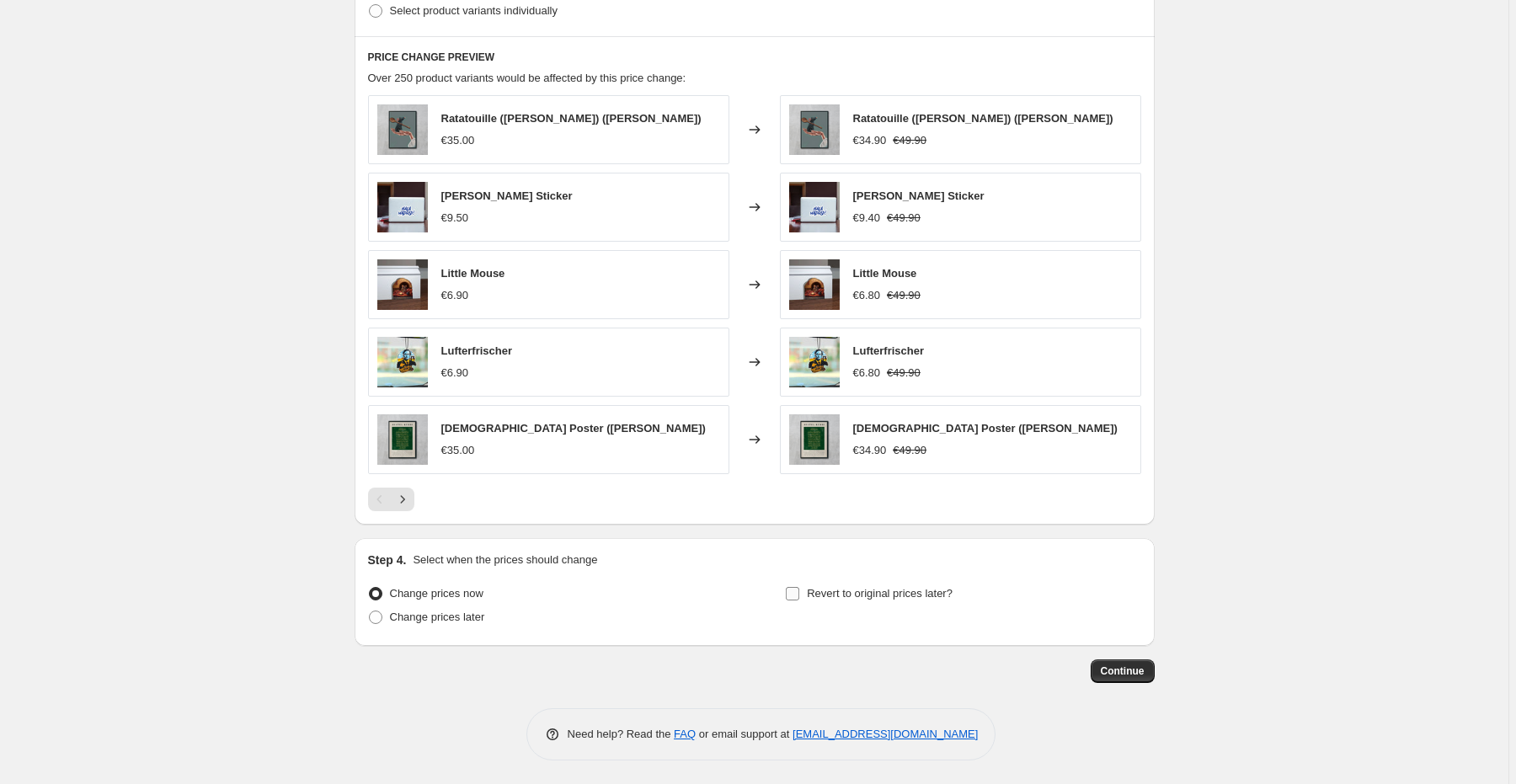
click at [799, 593] on input "Revert to original prices later?" at bounding box center [792, 594] width 13 height 13
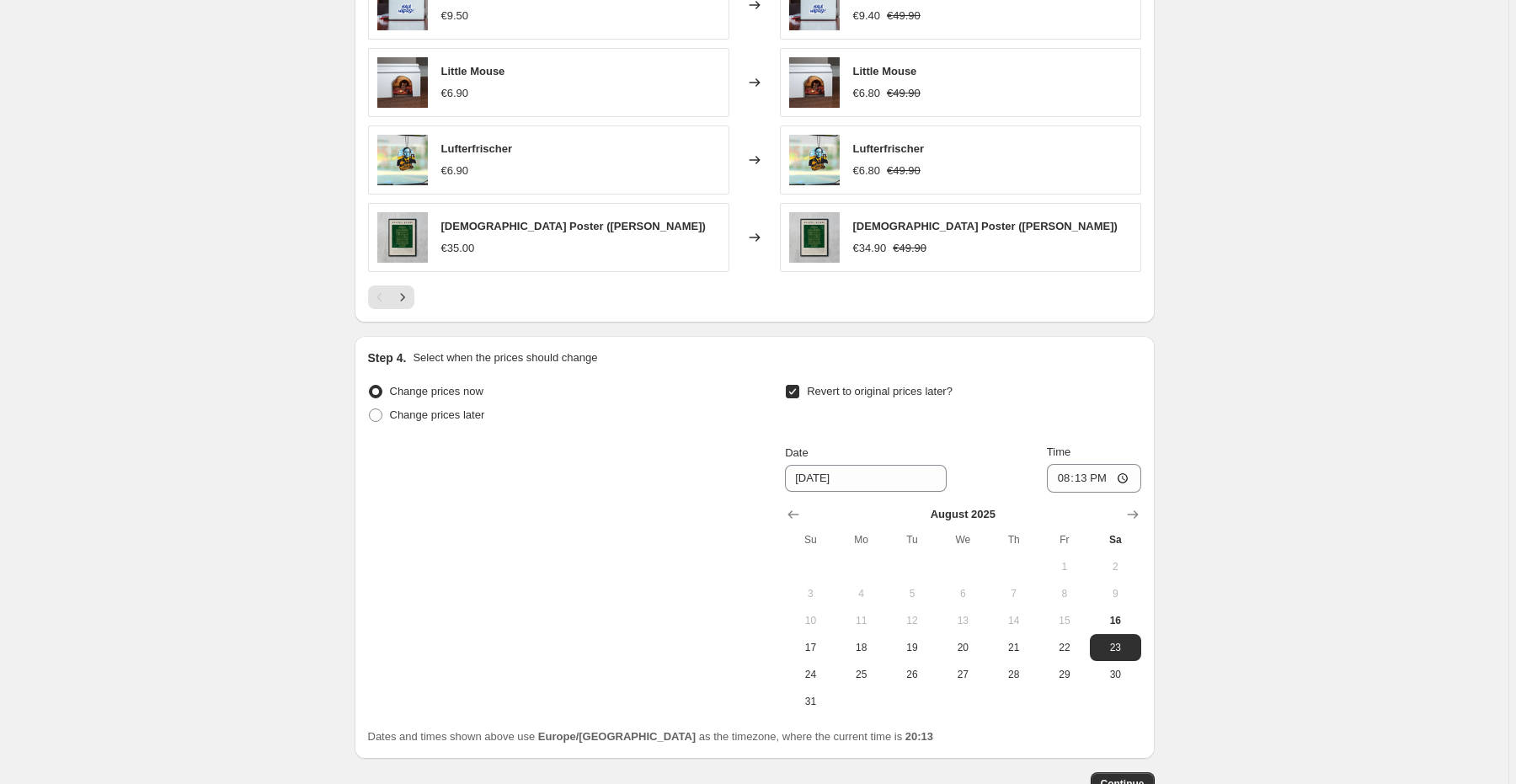
click at [800, 384] on span at bounding box center [793, 392] width 15 height 15
click at [799, 385] on input "Revert to original prices later?" at bounding box center [792, 392] width 13 height 13
checkbox input "false"
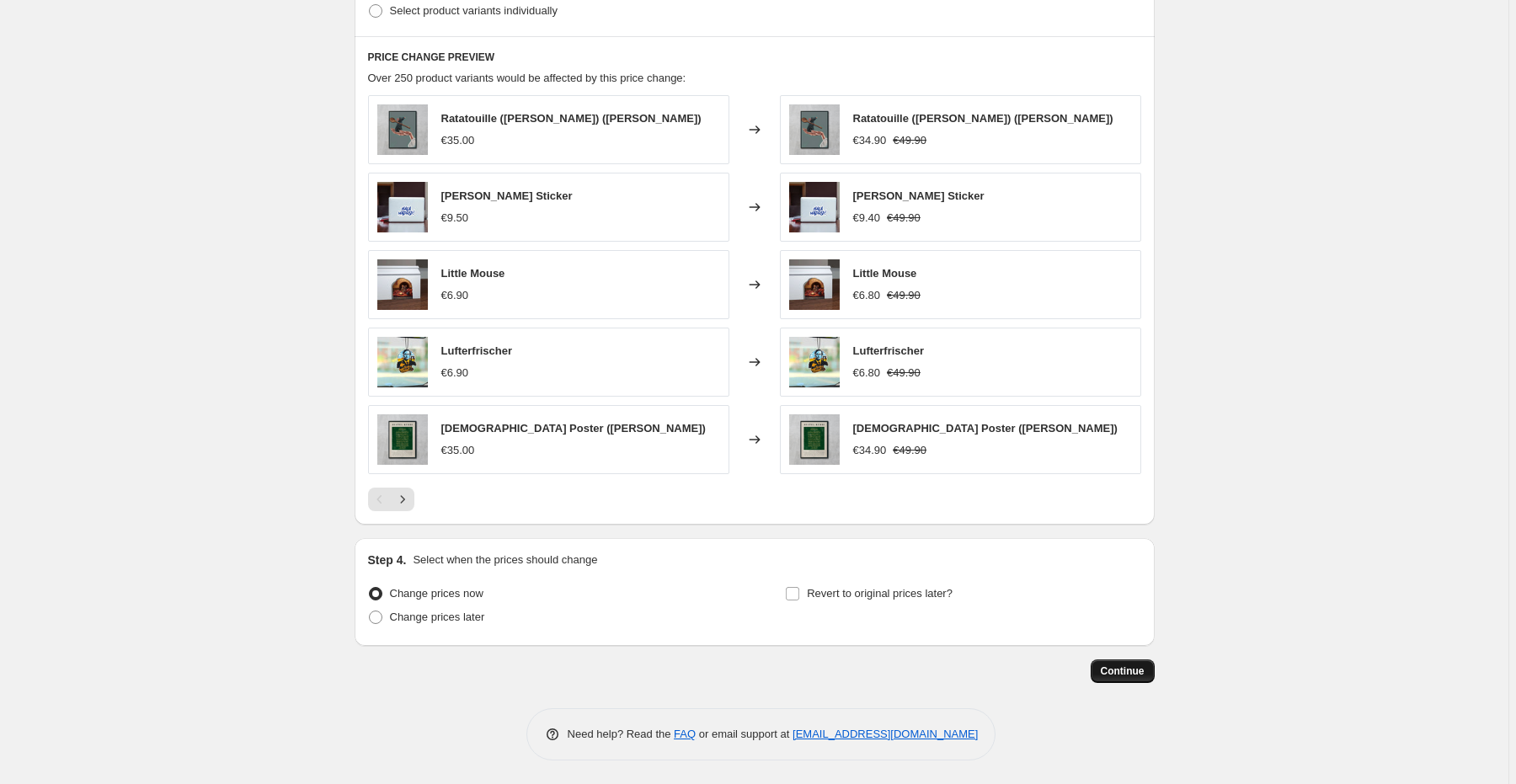
click at [1123, 667] on span "Continue" at bounding box center [1123, 670] width 44 height 13
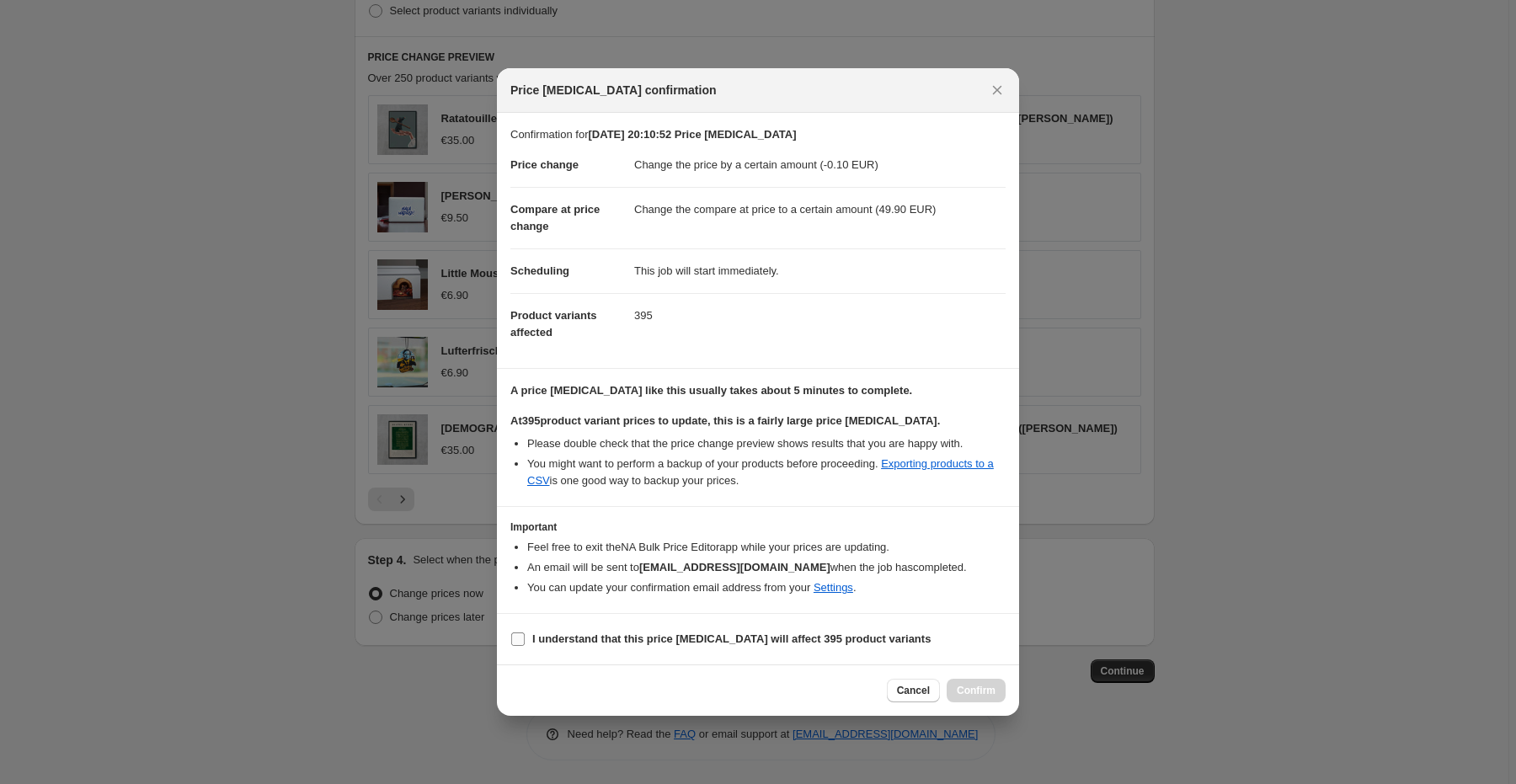
click at [520, 637] on input "I understand that this price change job will affect 395 product variants" at bounding box center [518, 639] width 13 height 13
checkbox input "true"
click at [965, 684] on span "Confirm" at bounding box center [976, 691] width 39 height 13
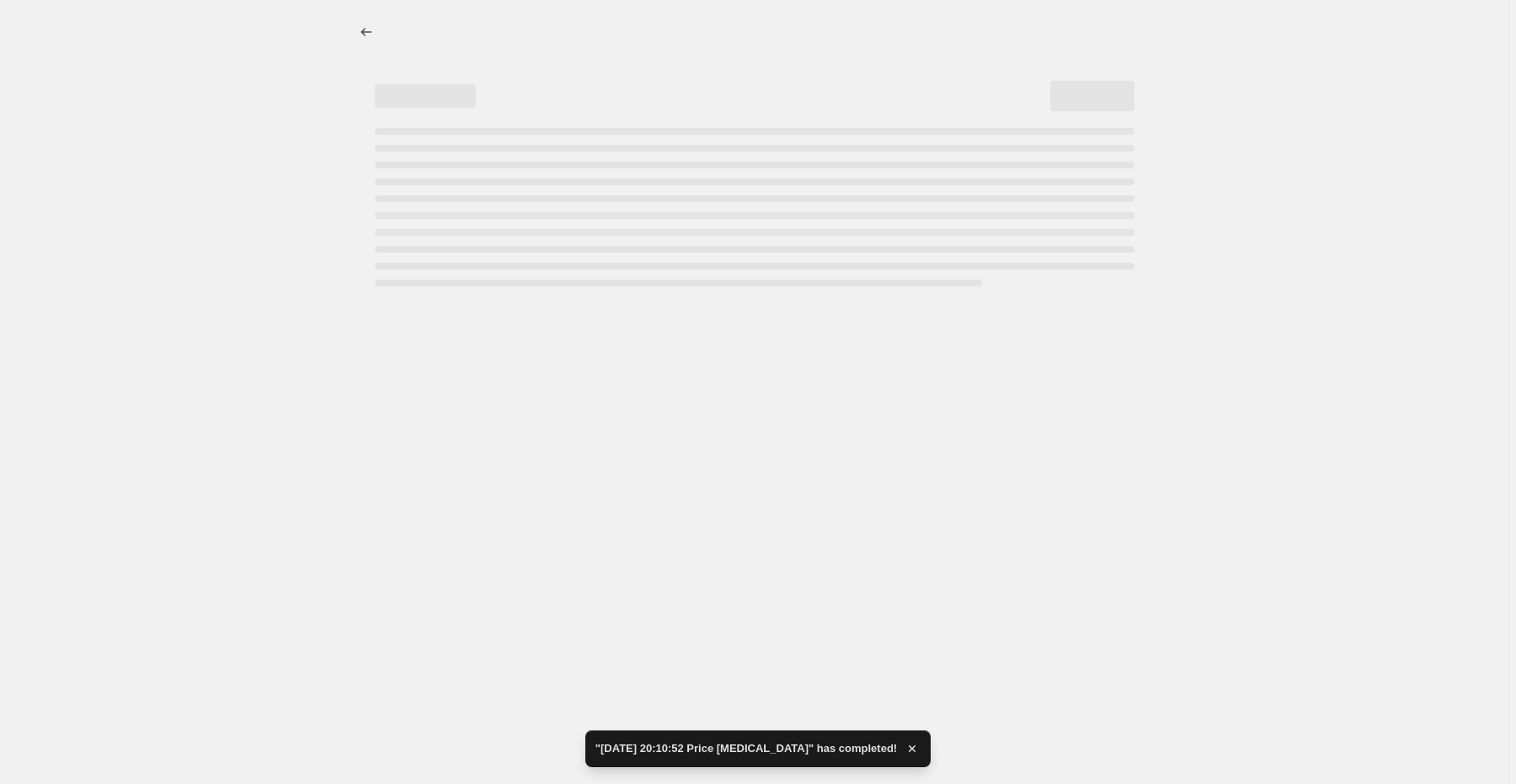
select select "by"
select select "to"
